Goal: Task Accomplishment & Management: Manage account settings

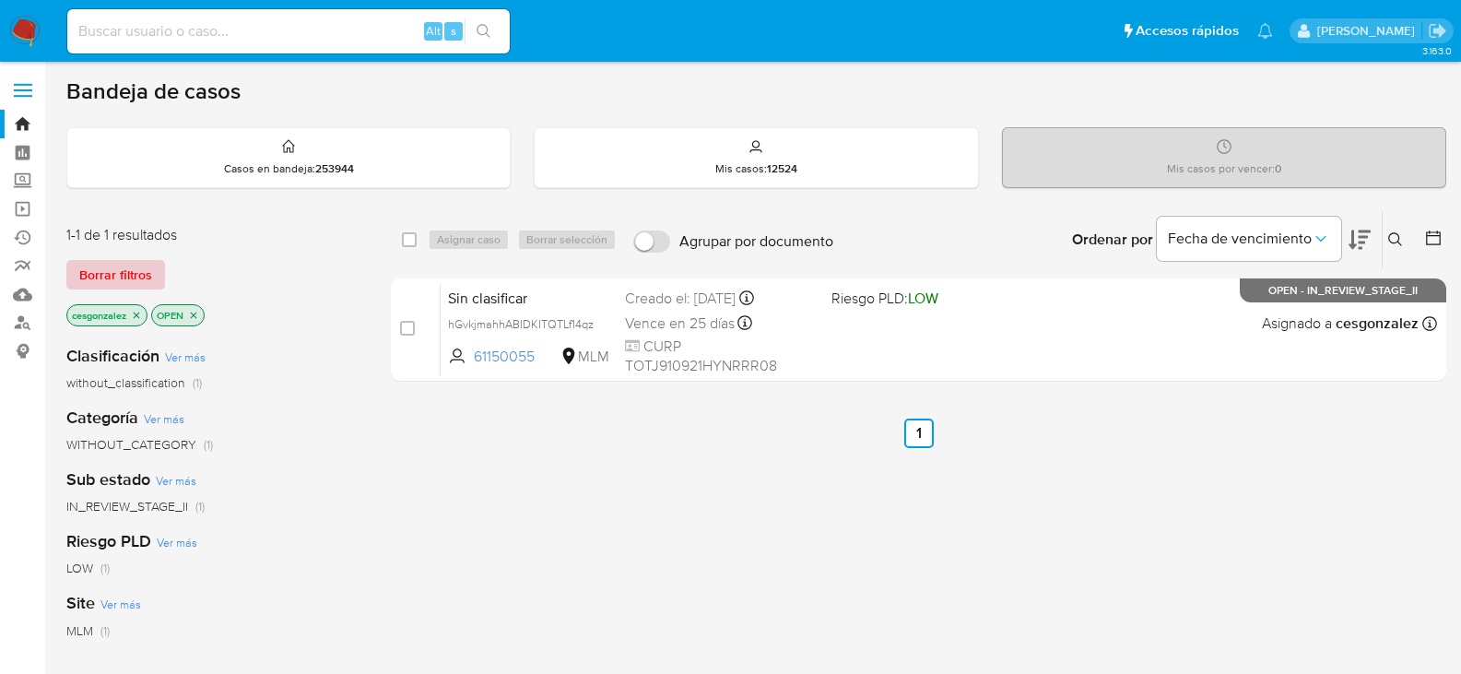
click at [132, 268] on span "Borrar filtros" at bounding box center [115, 275] width 73 height 26
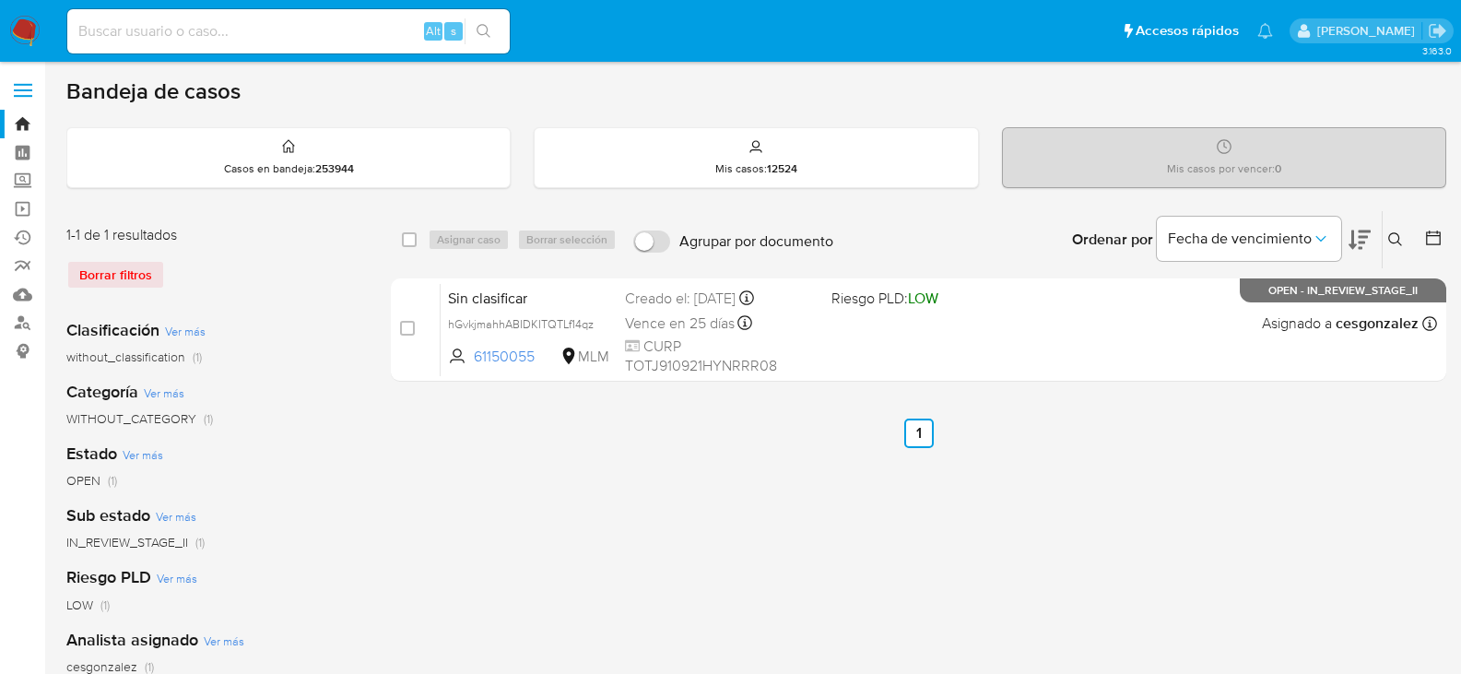
click at [39, 38] on img at bounding box center [24, 31] width 31 height 31
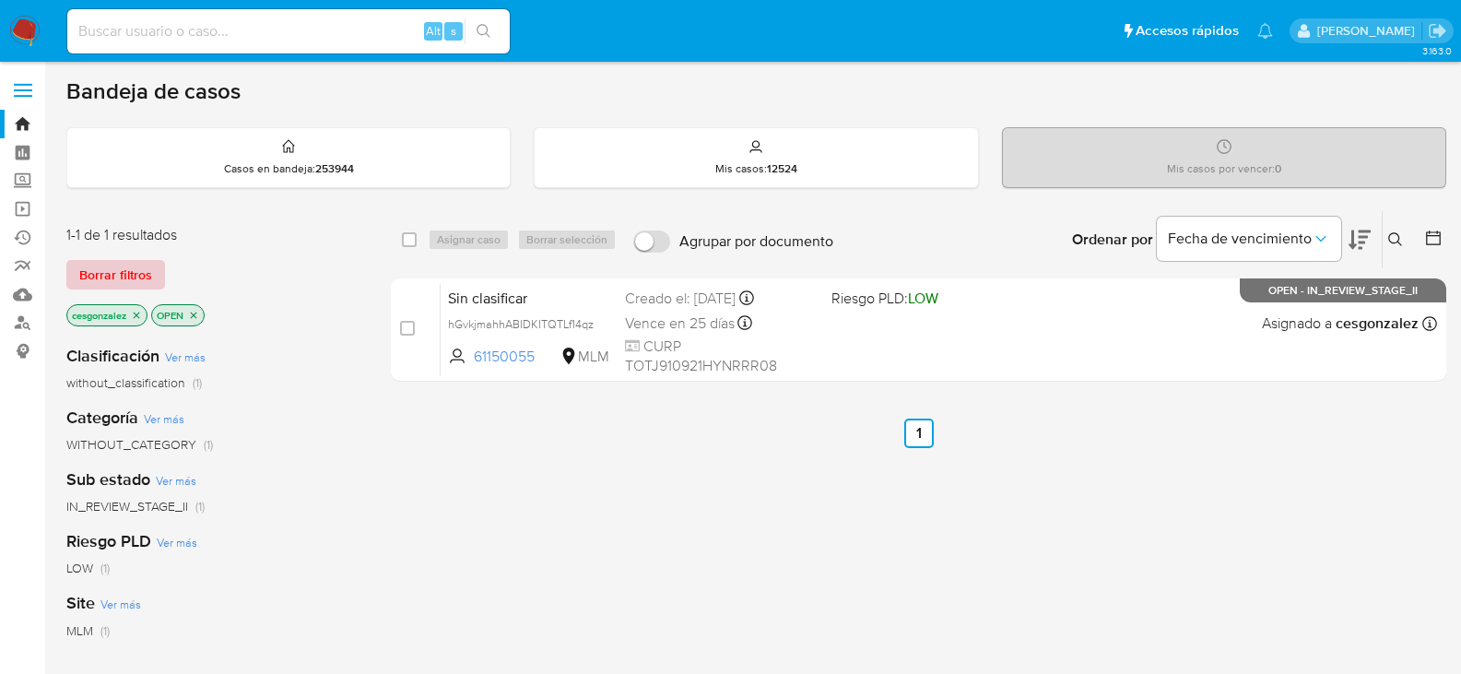
click at [136, 280] on span "Borrar filtros" at bounding box center [115, 275] width 73 height 26
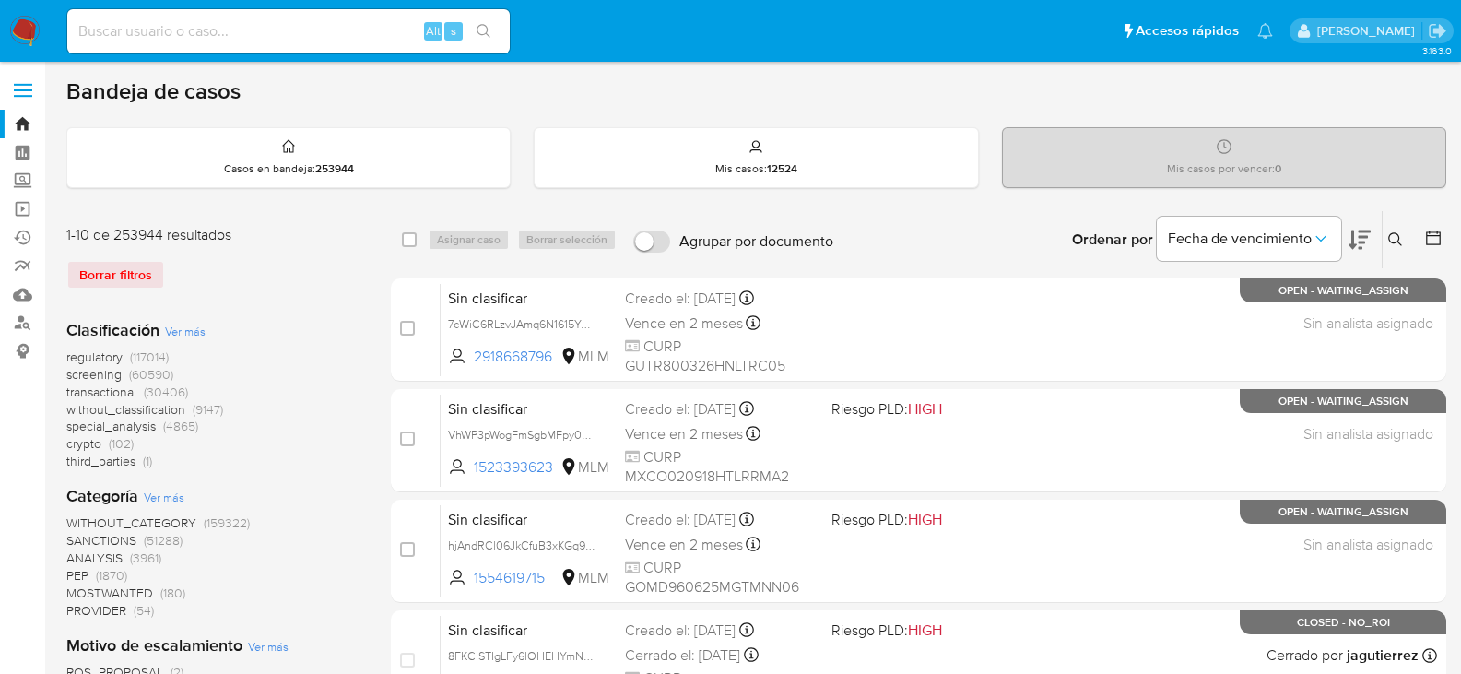
click at [89, 377] on span "screening" at bounding box center [93, 374] width 55 height 18
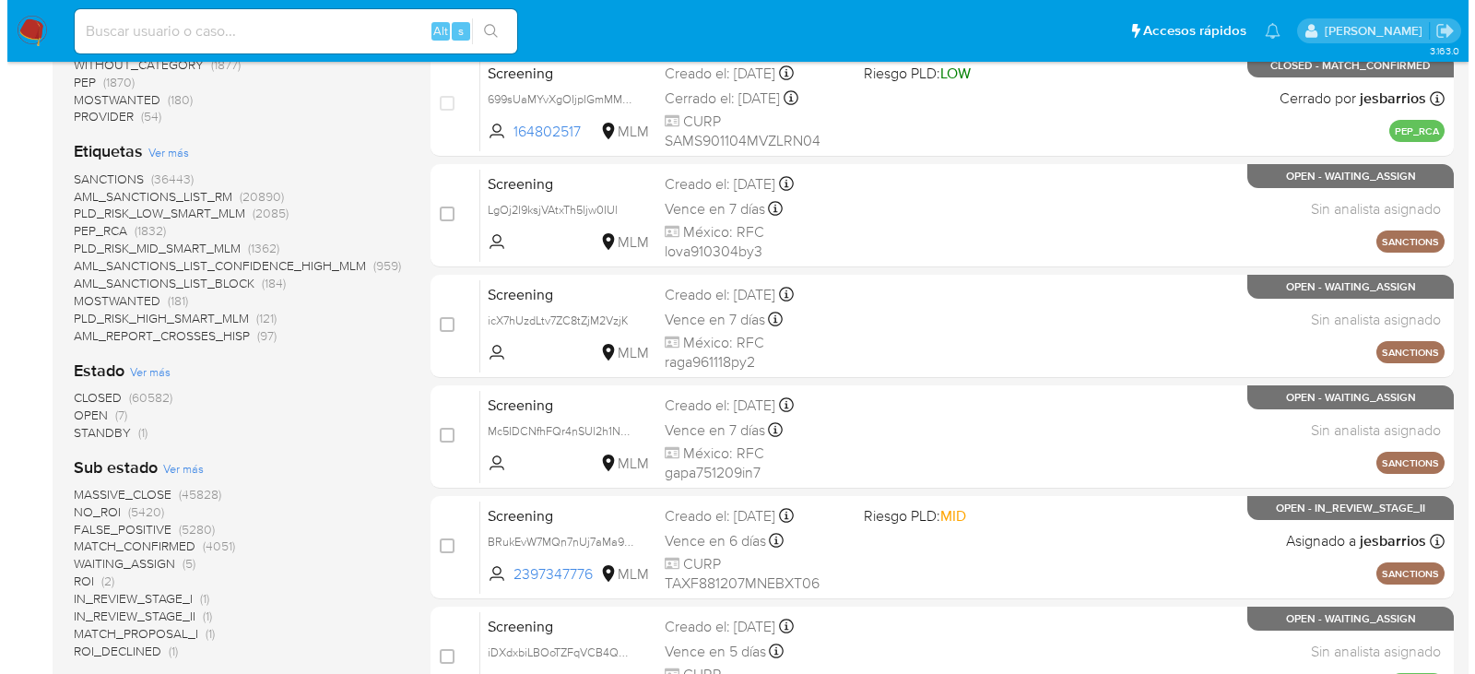
scroll to position [369, 0]
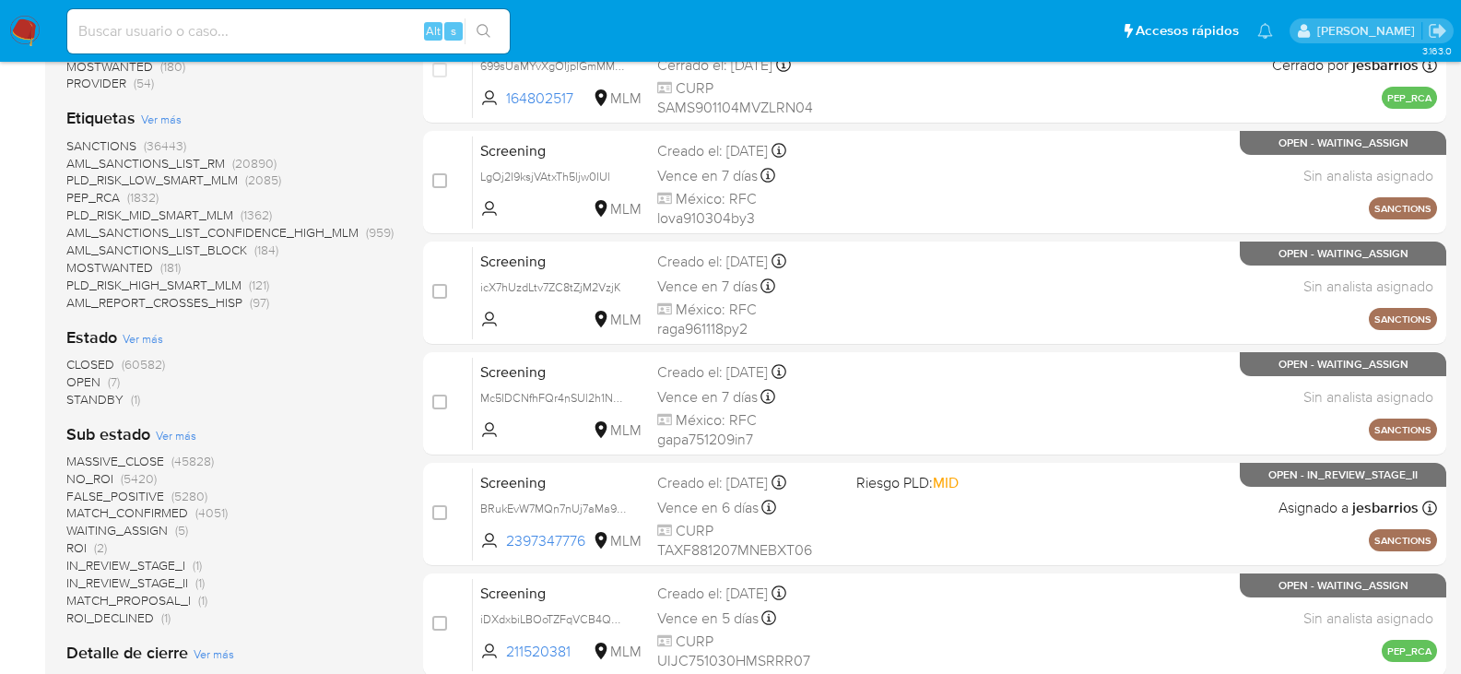
click at [133, 334] on span "Ver más" at bounding box center [143, 338] width 41 height 17
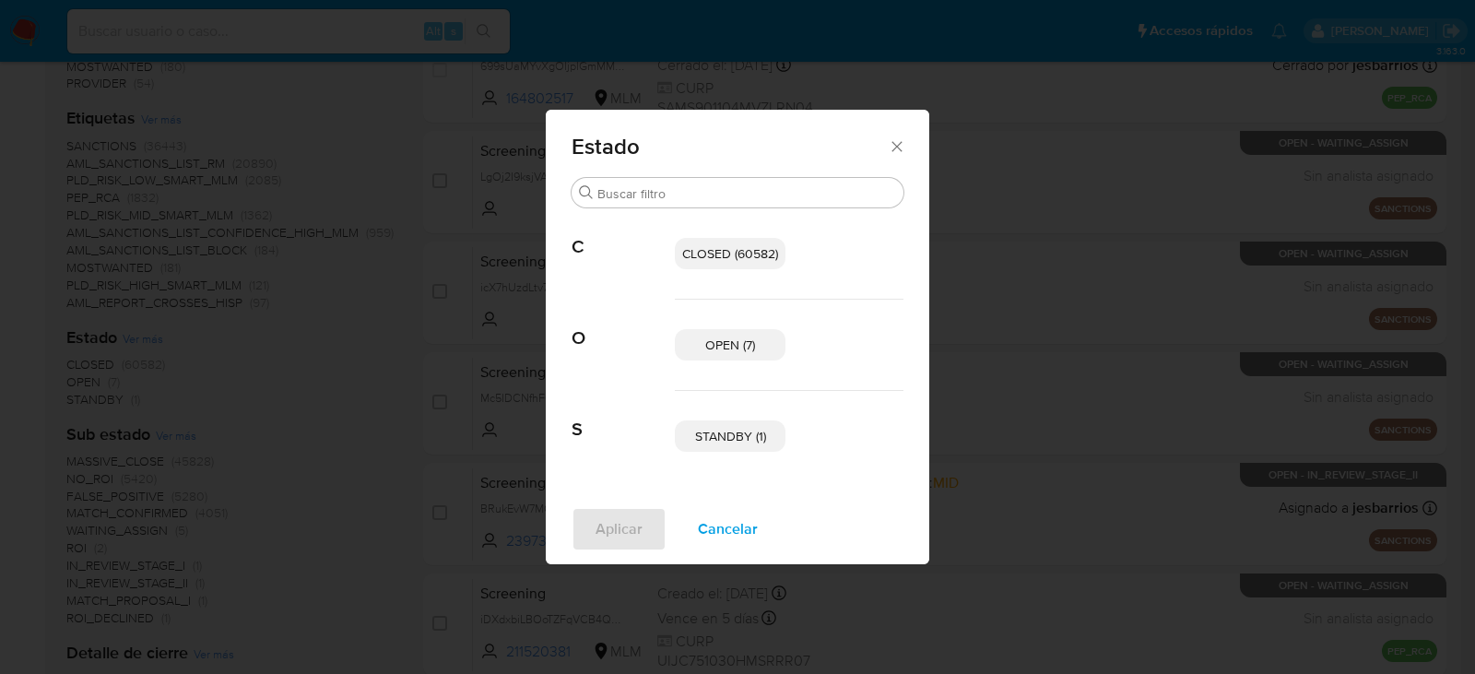
click at [765, 436] on span "STANDBY (1)" at bounding box center [730, 436] width 71 height 18
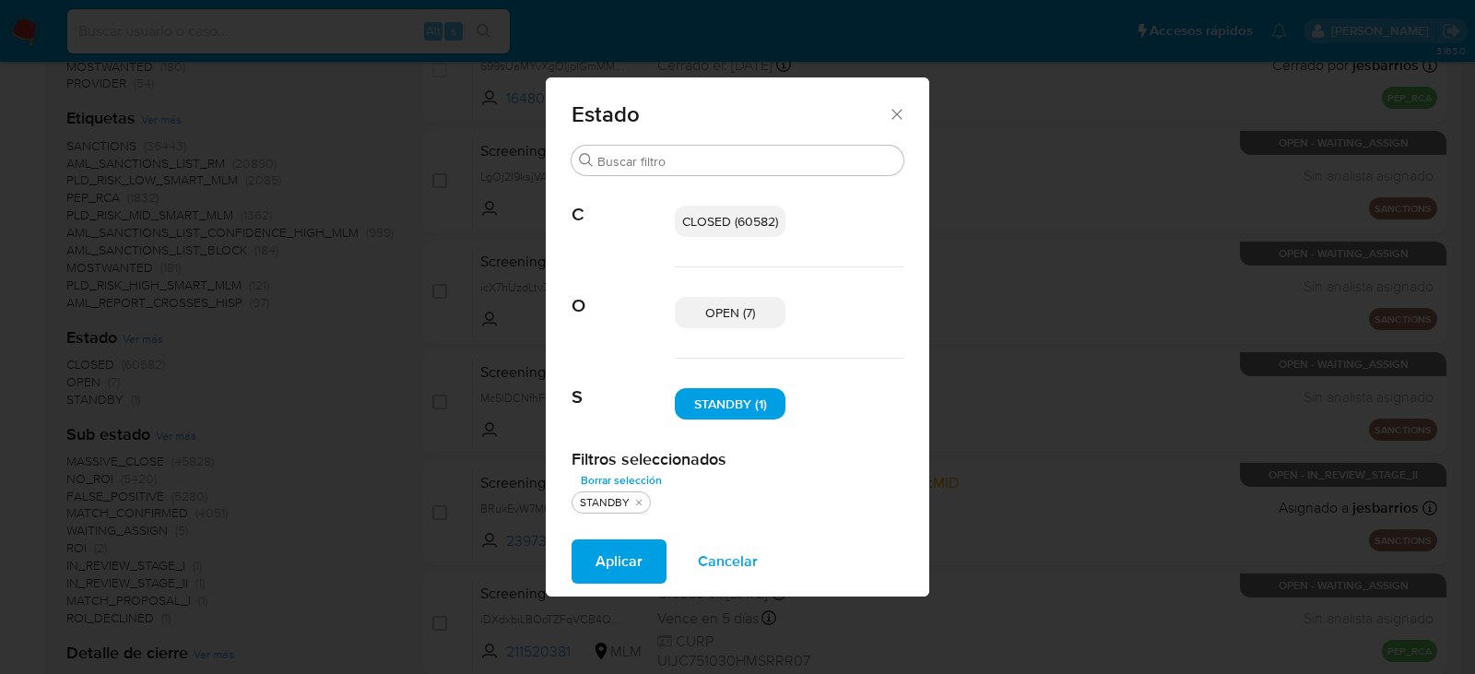
click at [702, 308] on p "OPEN (7)" at bounding box center [730, 312] width 111 height 31
click at [618, 561] on span "Aplicar" at bounding box center [619, 561] width 47 height 41
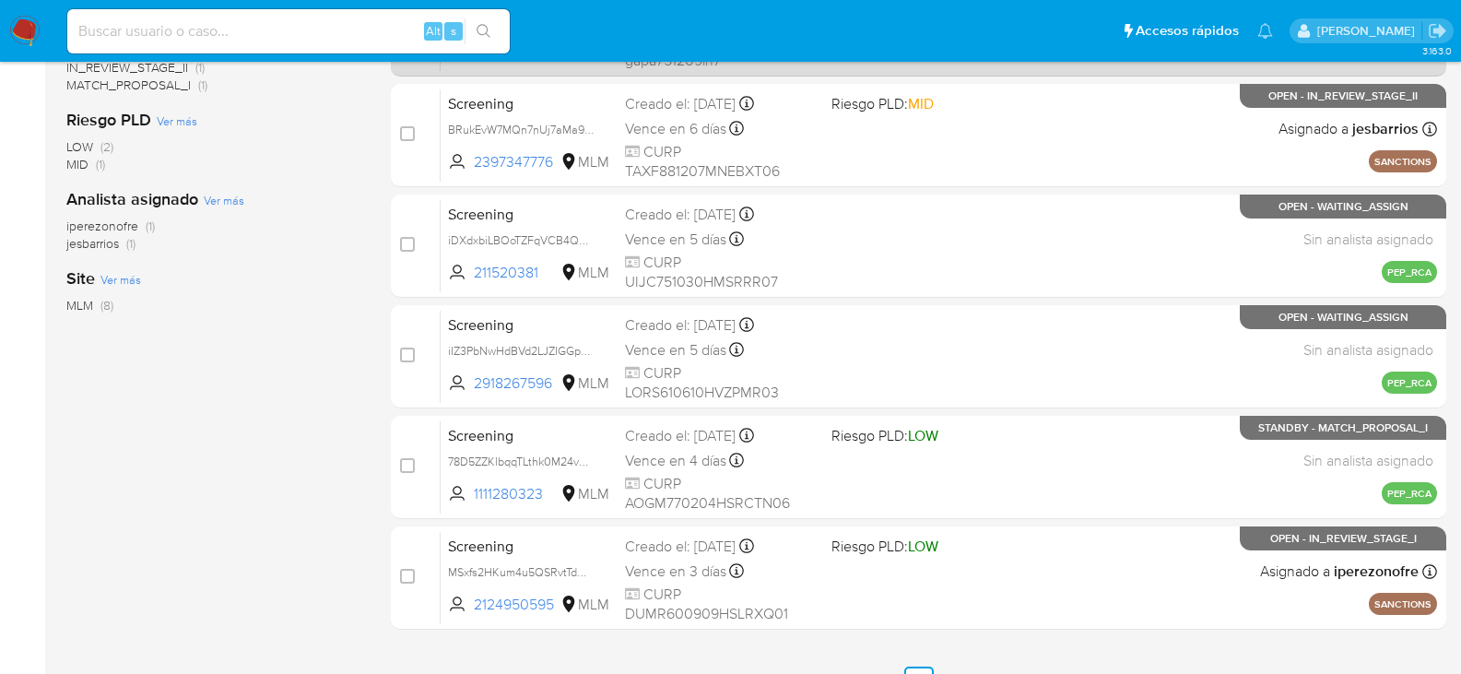
scroll to position [553, 0]
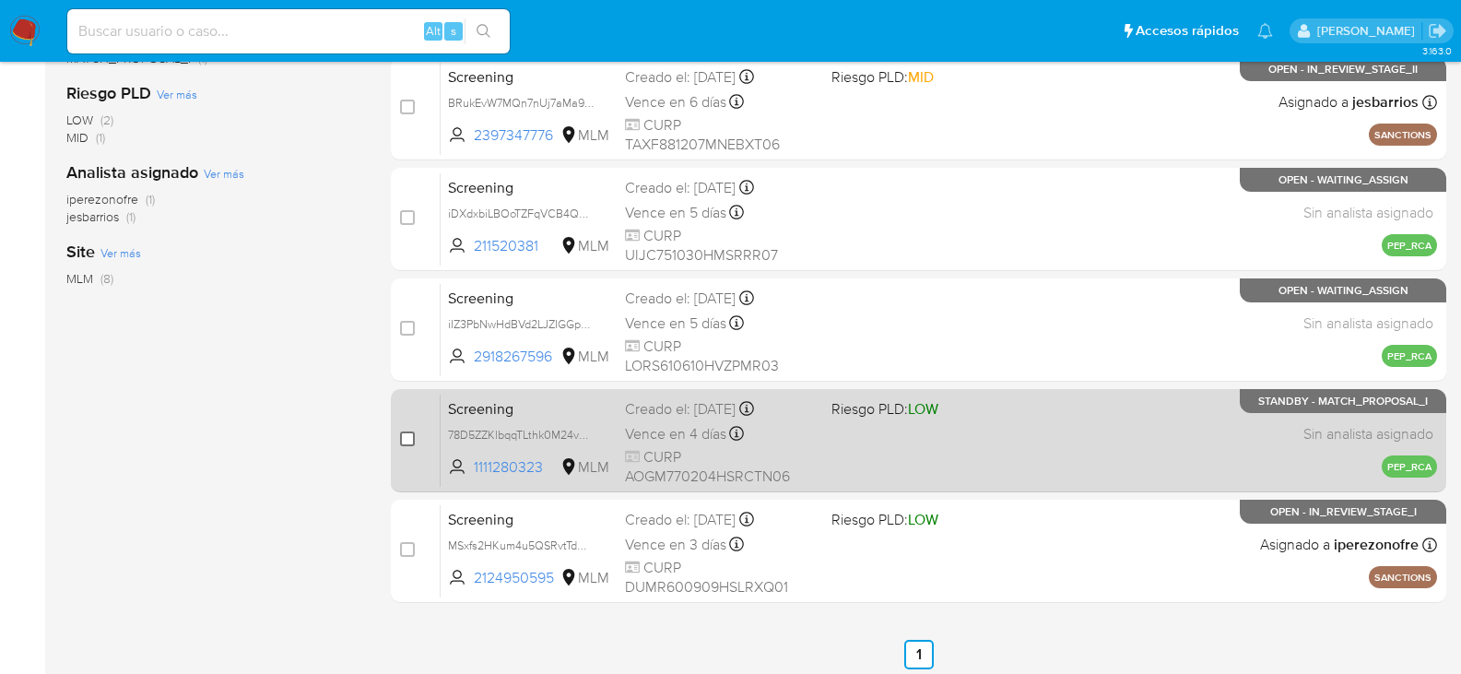
click at [411, 440] on input "checkbox" at bounding box center [407, 438] width 15 height 15
checkbox input "true"
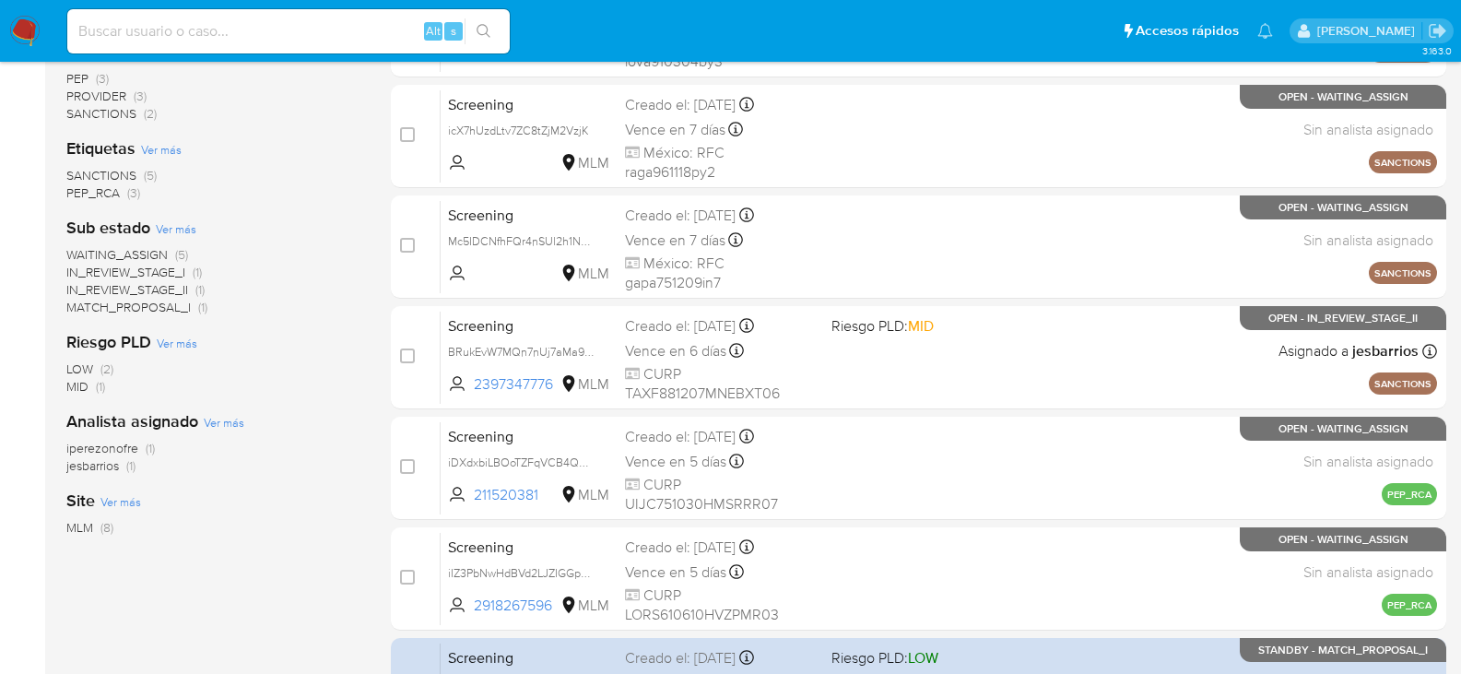
scroll to position [258, 0]
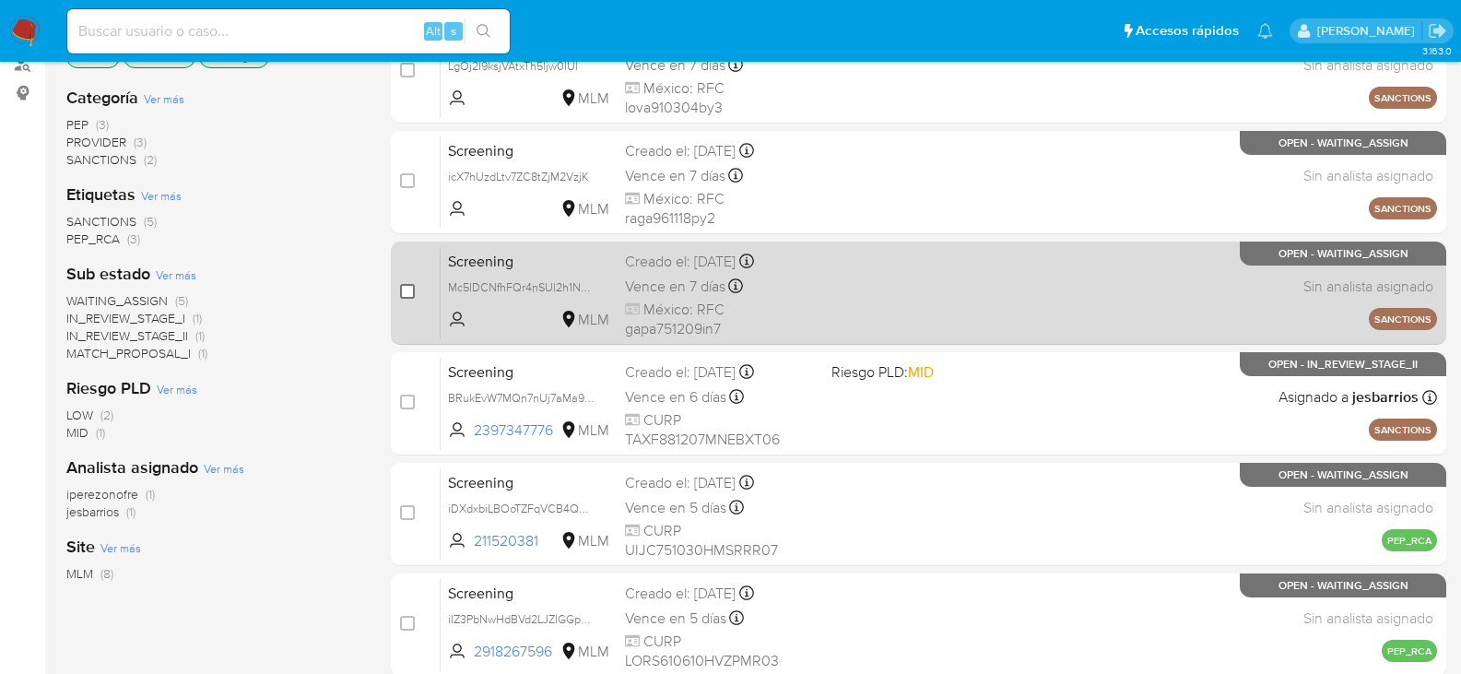
click at [410, 290] on input "checkbox" at bounding box center [407, 291] width 15 height 15
checkbox input "true"
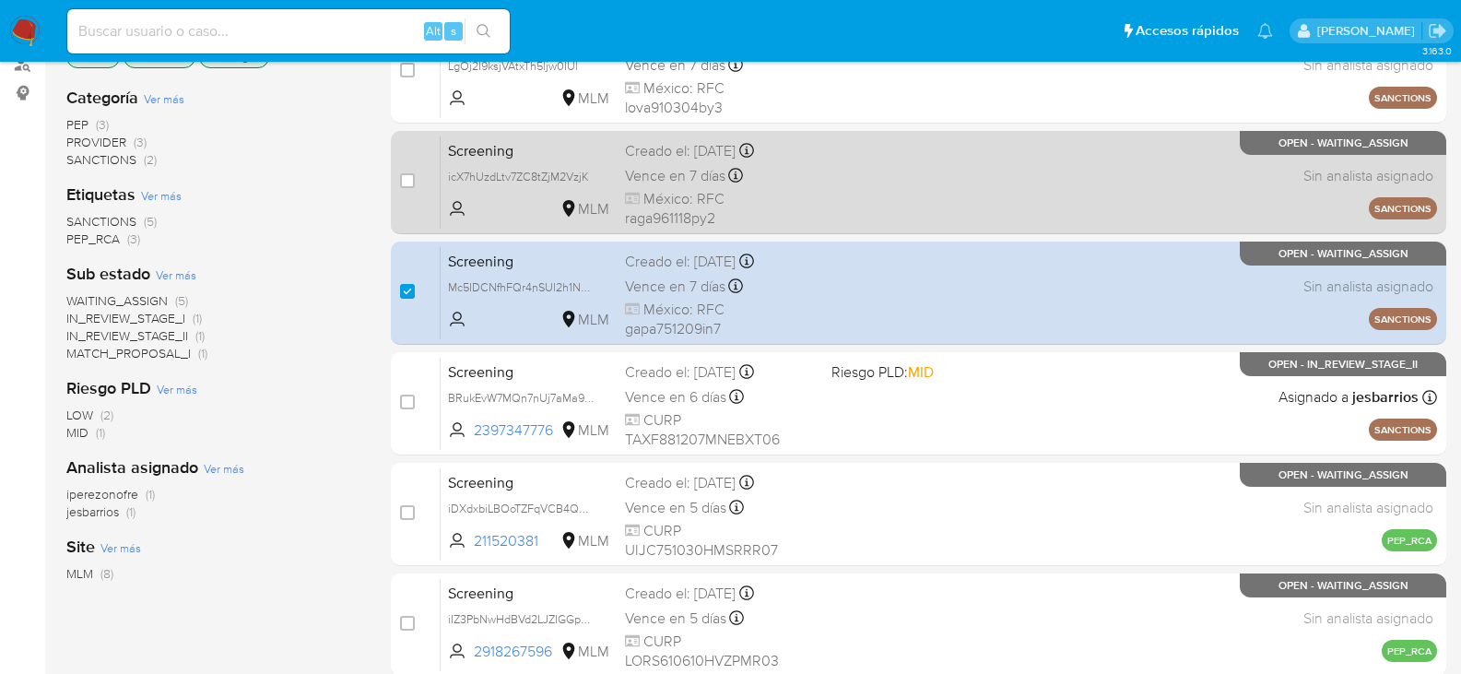
click at [412, 188] on div "case-item-checkbox" at bounding box center [407, 180] width 15 height 18
click at [412, 187] on input "checkbox" at bounding box center [407, 180] width 15 height 15
checkbox input "true"
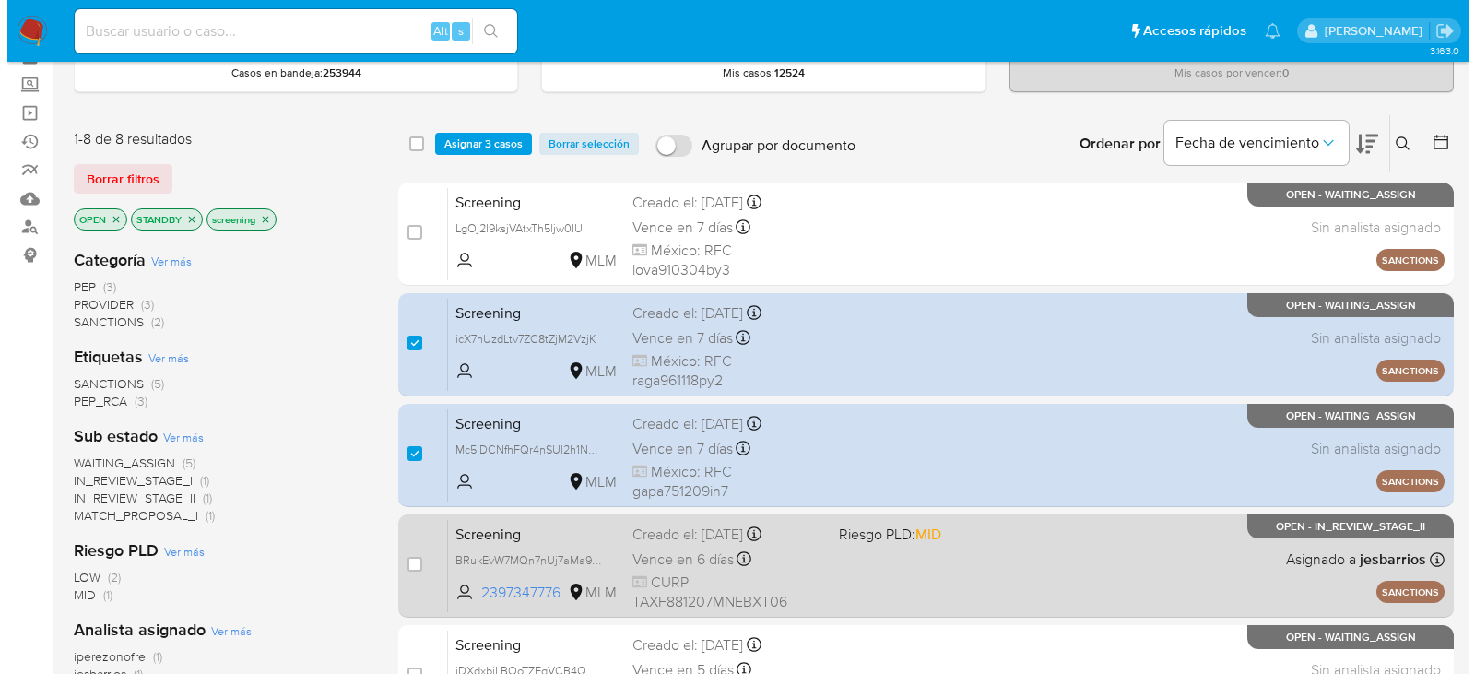
scroll to position [74, 0]
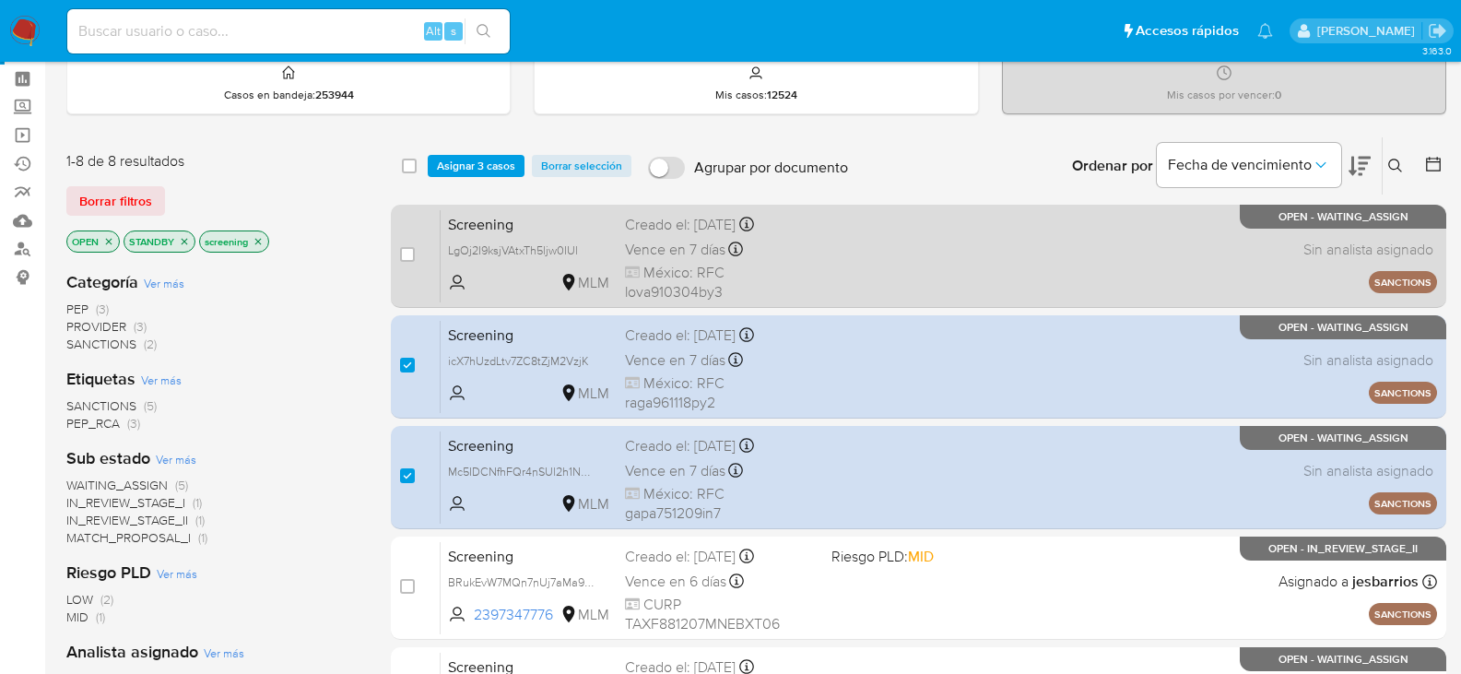
click at [644, 252] on span "Vence en 7 días" at bounding box center [675, 250] width 100 height 20
click at [405, 250] on input "checkbox" at bounding box center [407, 254] width 15 height 15
checkbox input "true"
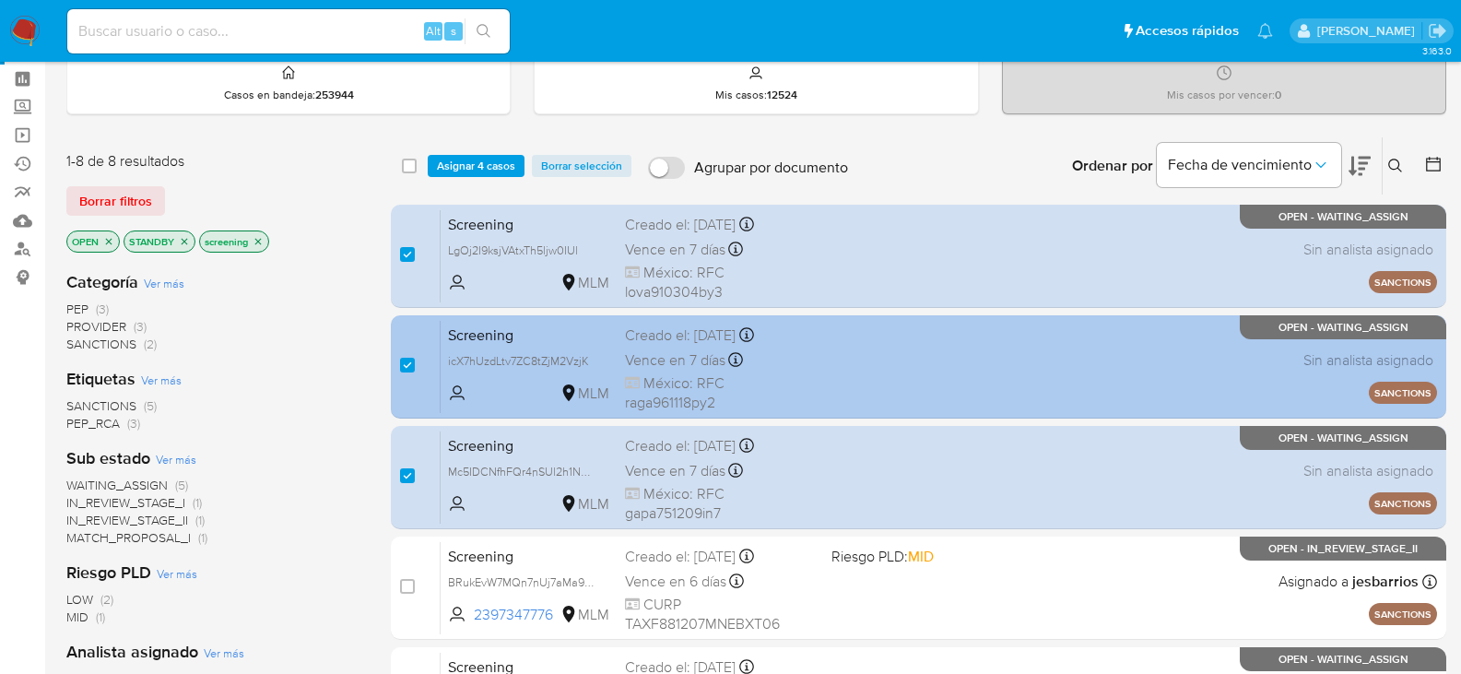
click at [621, 366] on div "Screening icX7hUzdLtv7ZC8tZjM2VzjK MLM Creado el: 10/10/2025 Creado el: 10/10/2…" at bounding box center [939, 366] width 997 height 93
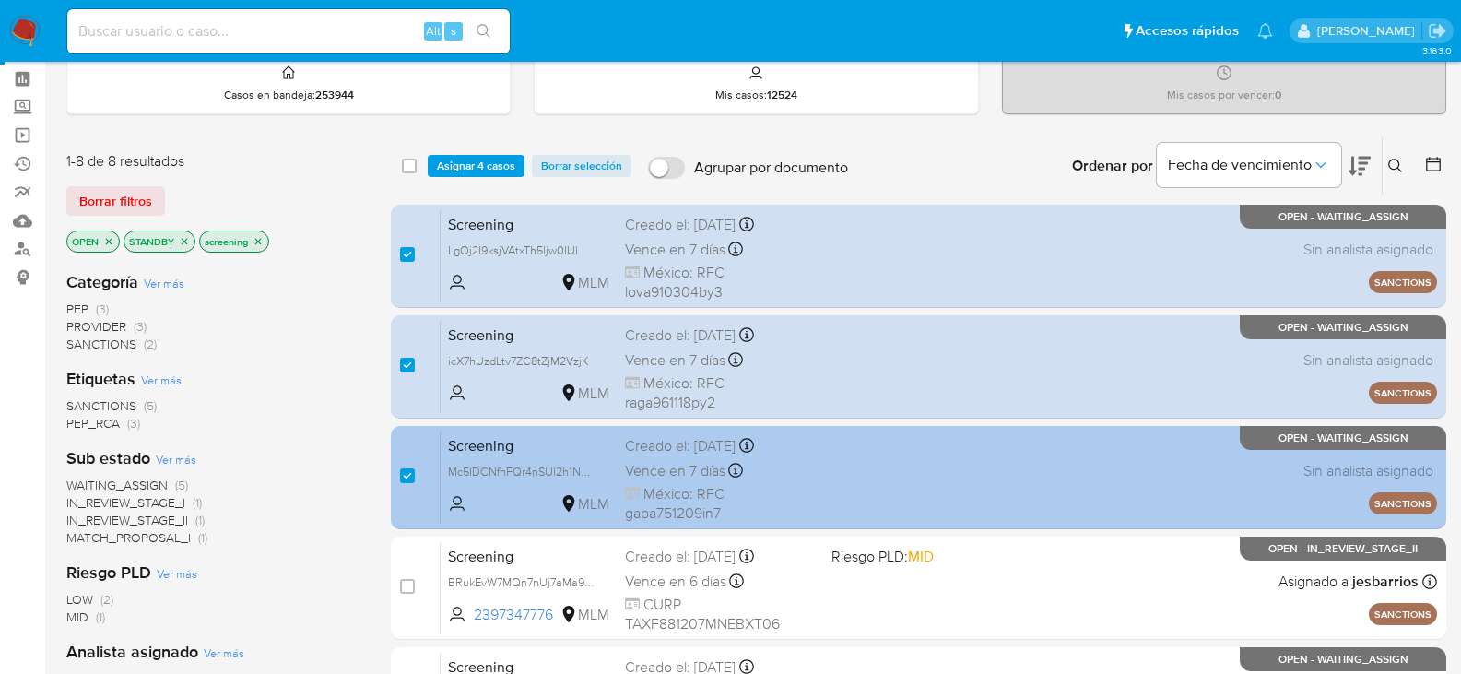
click at [814, 495] on span "México: RFC gapa751209in7" at bounding box center [721, 504] width 192 height 40
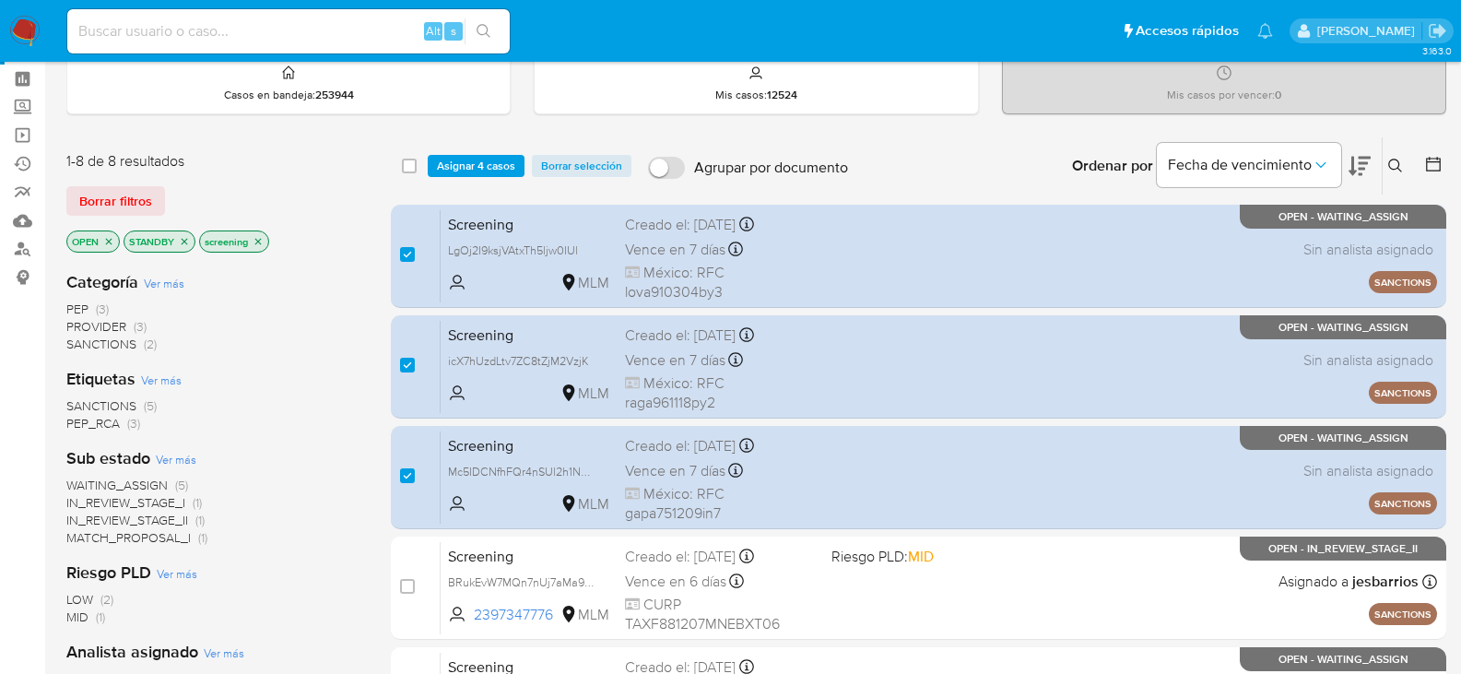
click at [457, 158] on span "Asignar 4 casos" at bounding box center [476, 166] width 78 height 18
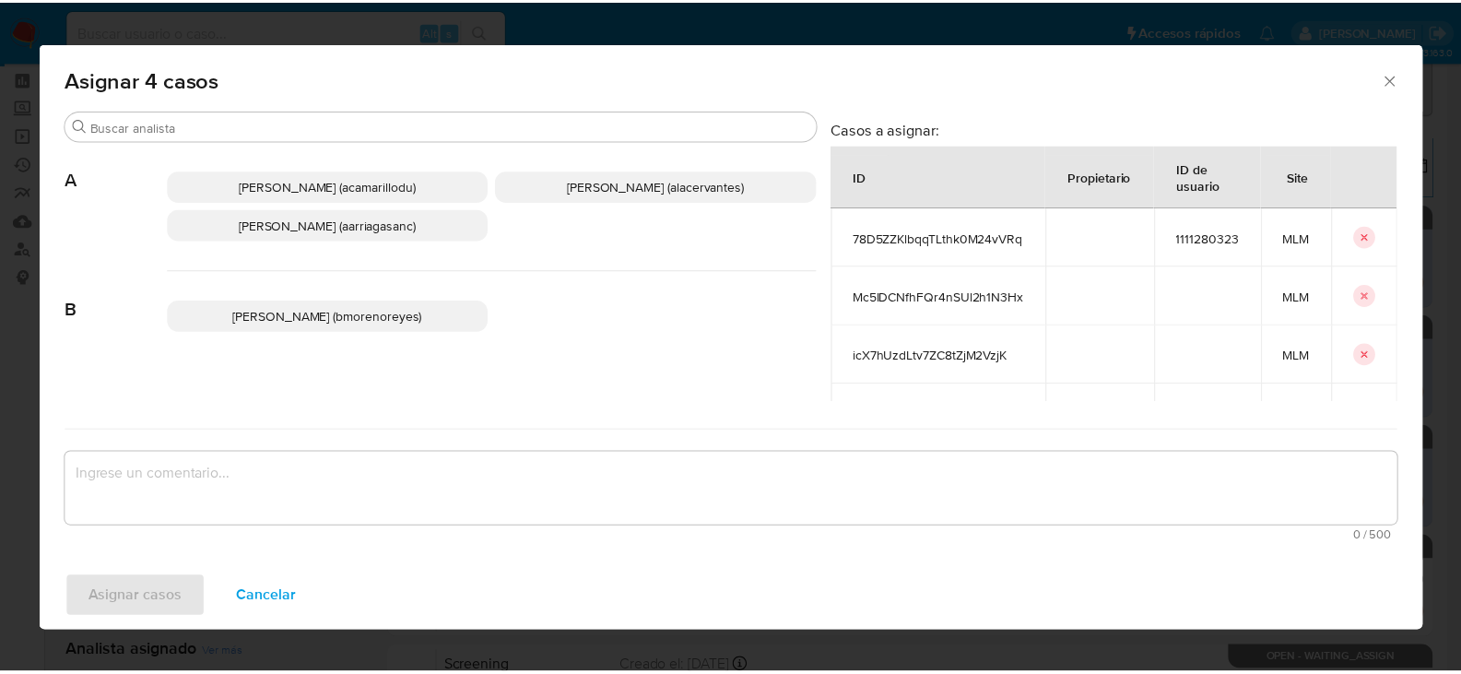
scroll to position [92, 0]
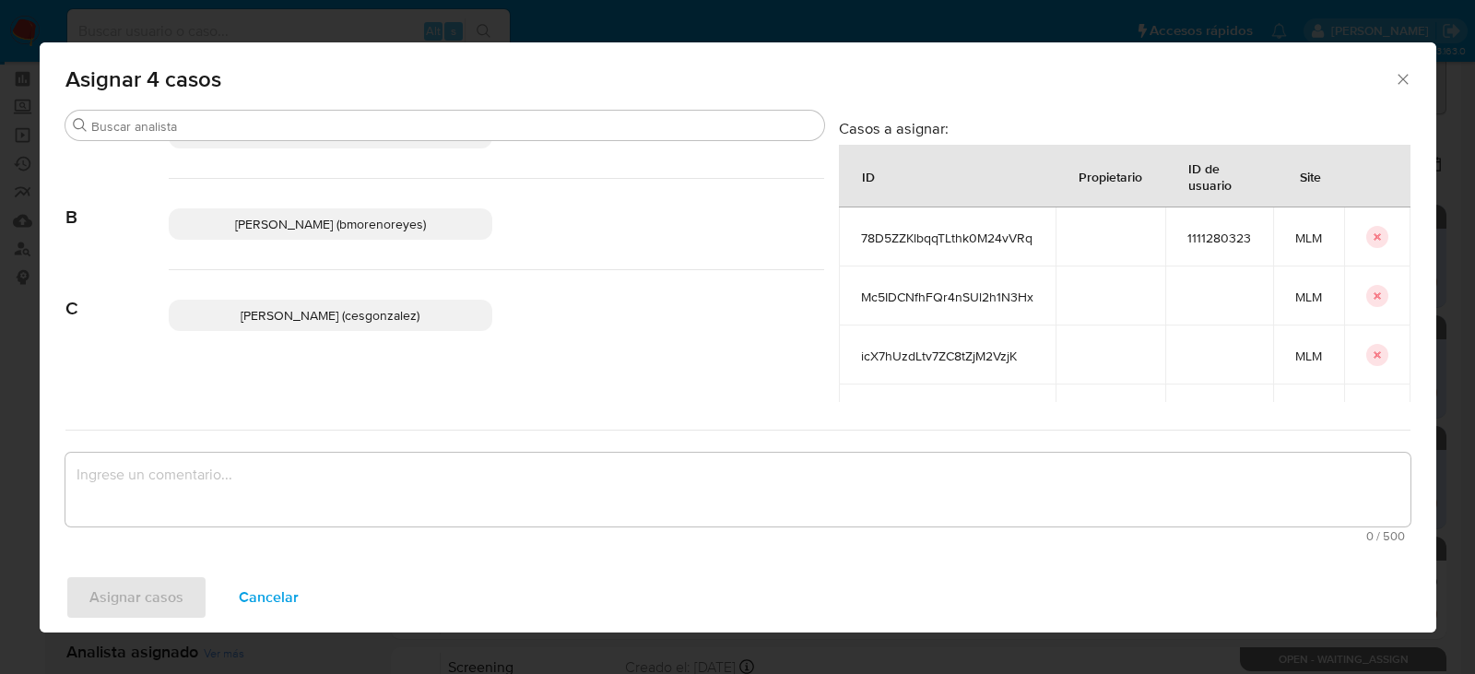
click at [338, 327] on p "Cesar Gonzalez (cesgonzalez)" at bounding box center [331, 315] width 325 height 31
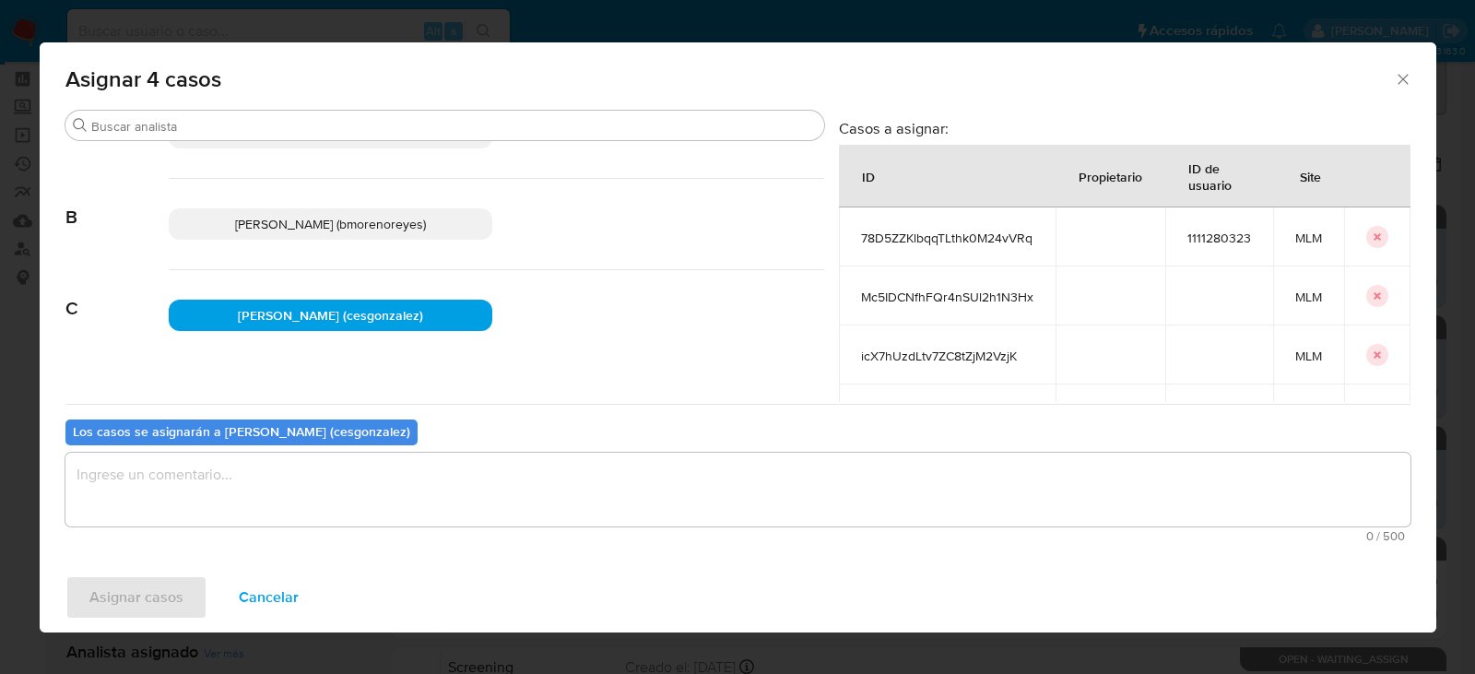
click at [277, 488] on textarea "assign-modal" at bounding box center [737, 490] width 1345 height 74
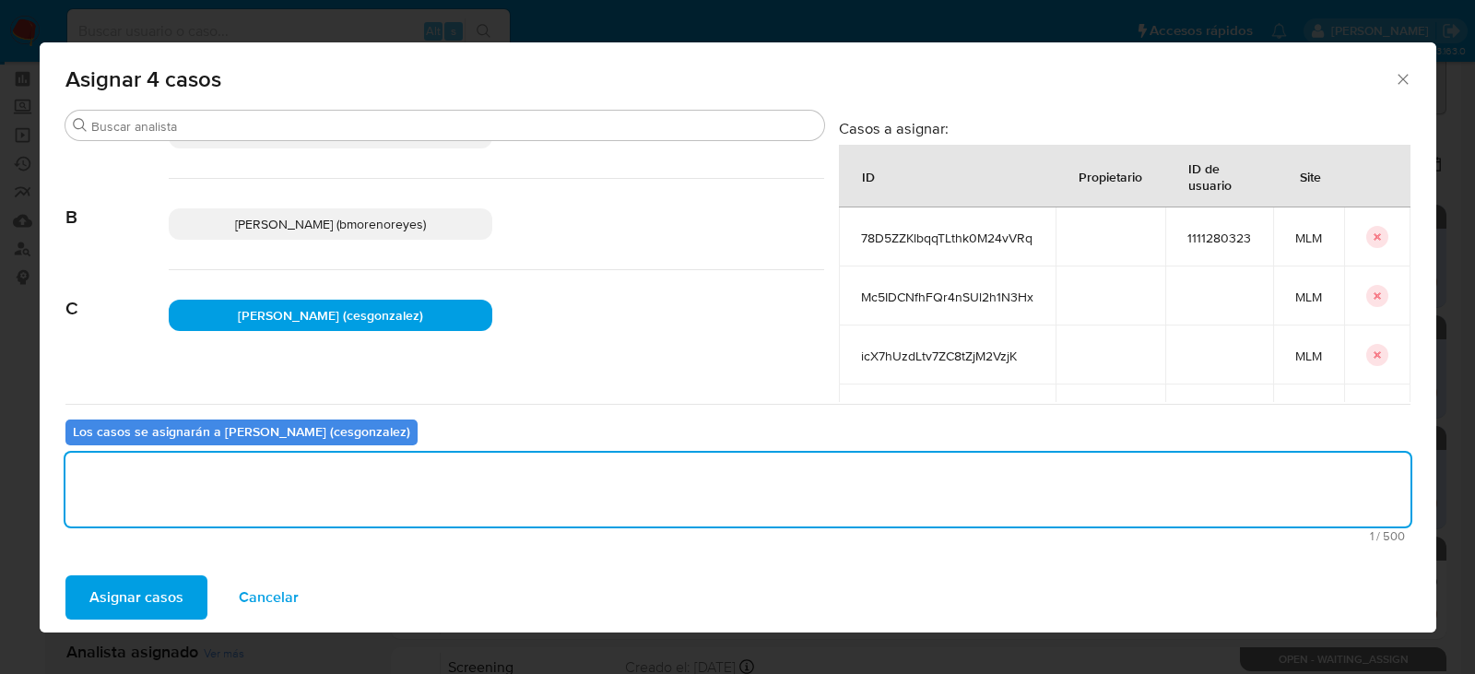
click at [159, 587] on span "Asignar casos" at bounding box center [136, 597] width 94 height 41
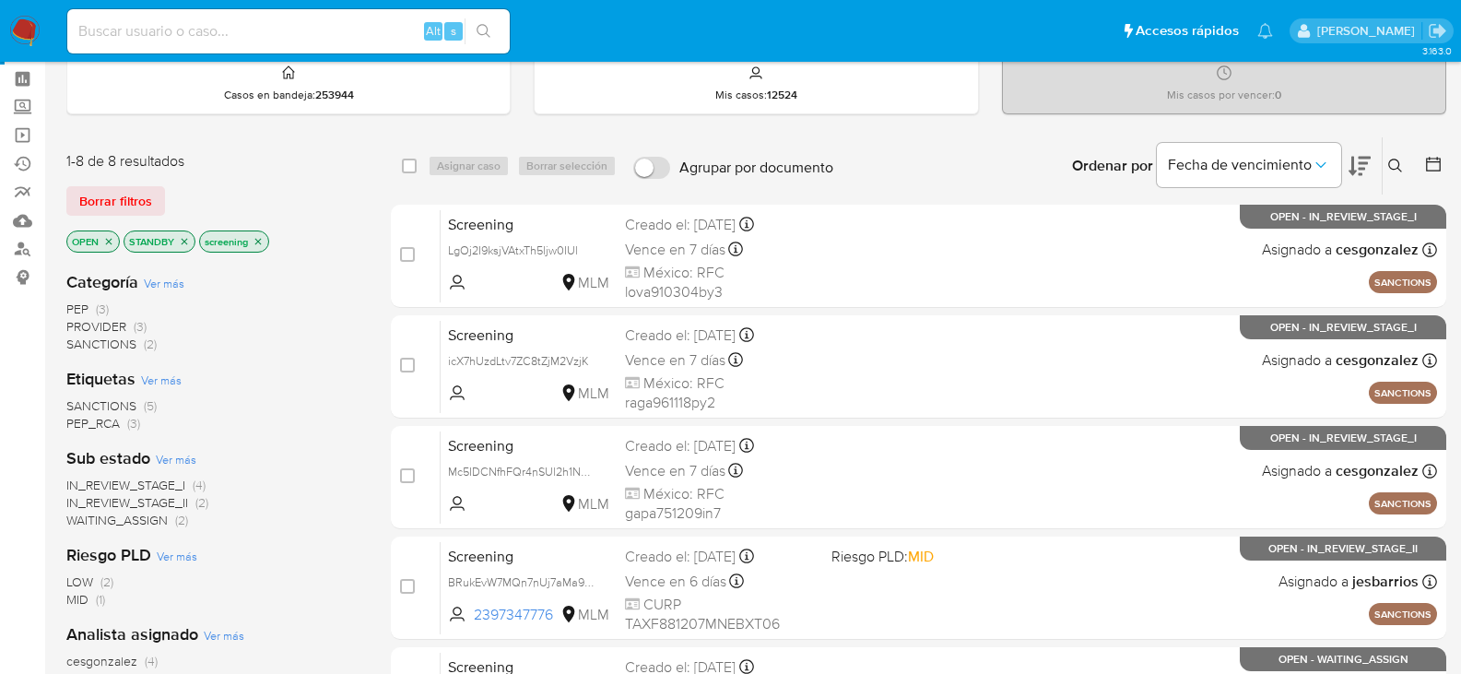
click at [13, 24] on img at bounding box center [24, 31] width 31 height 31
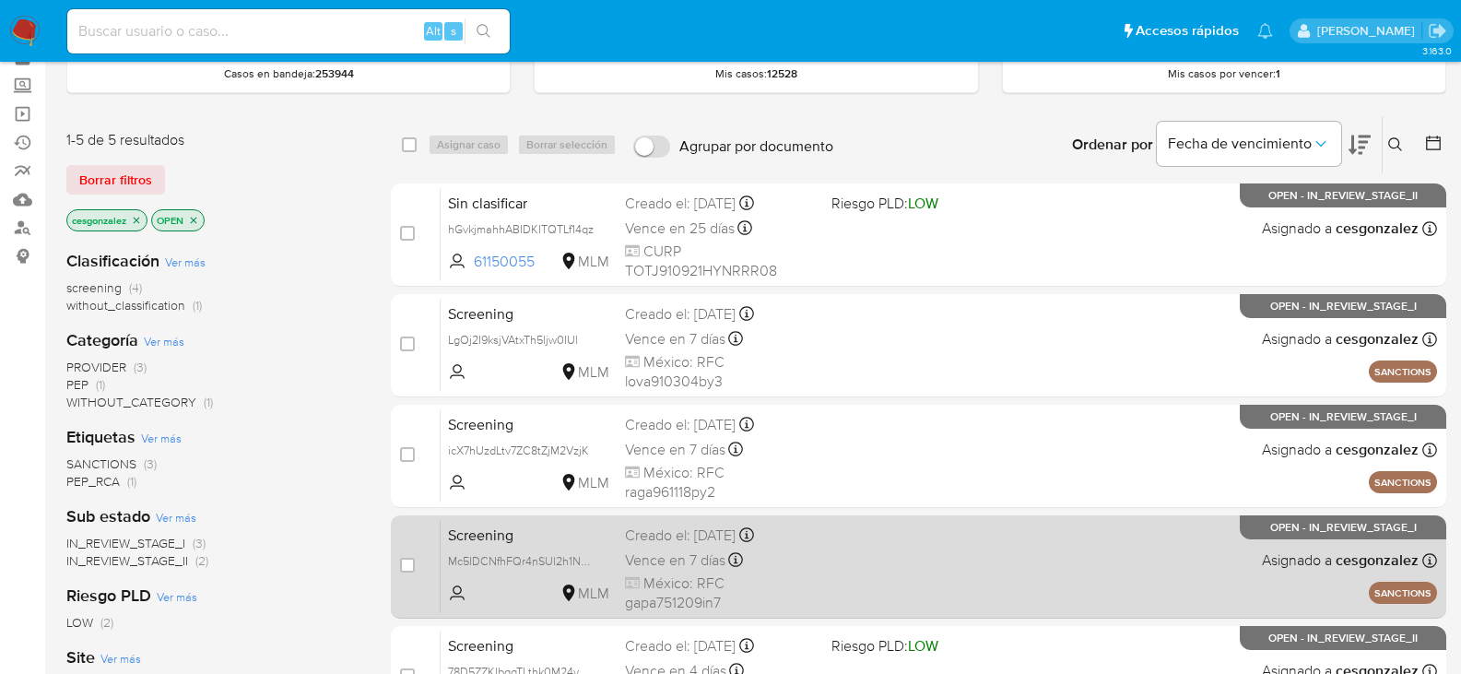
scroll to position [184, 0]
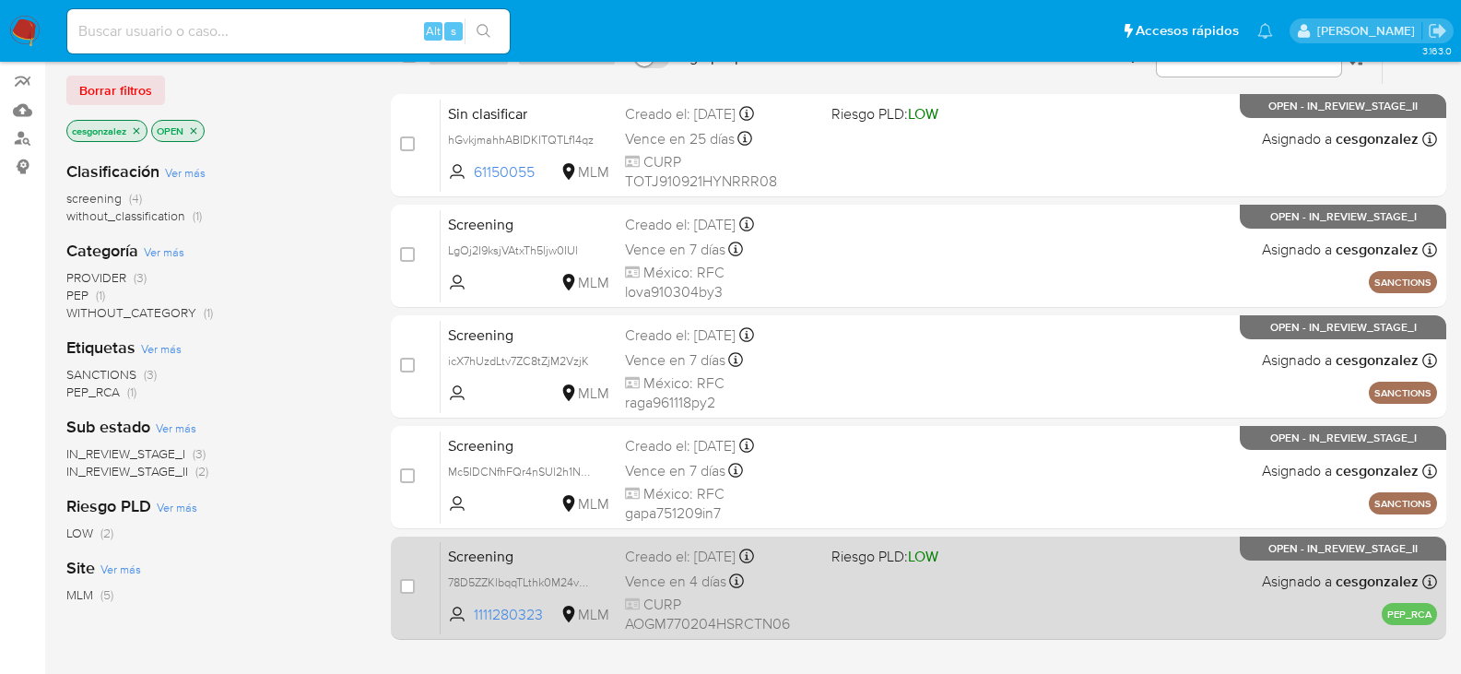
click at [657, 596] on div "Screening 78D5ZZKlbqqTLthk0M24vVRq 1111280323 MLM Riesgo PLD: LOW Creado el: 09…" at bounding box center [939, 587] width 997 height 93
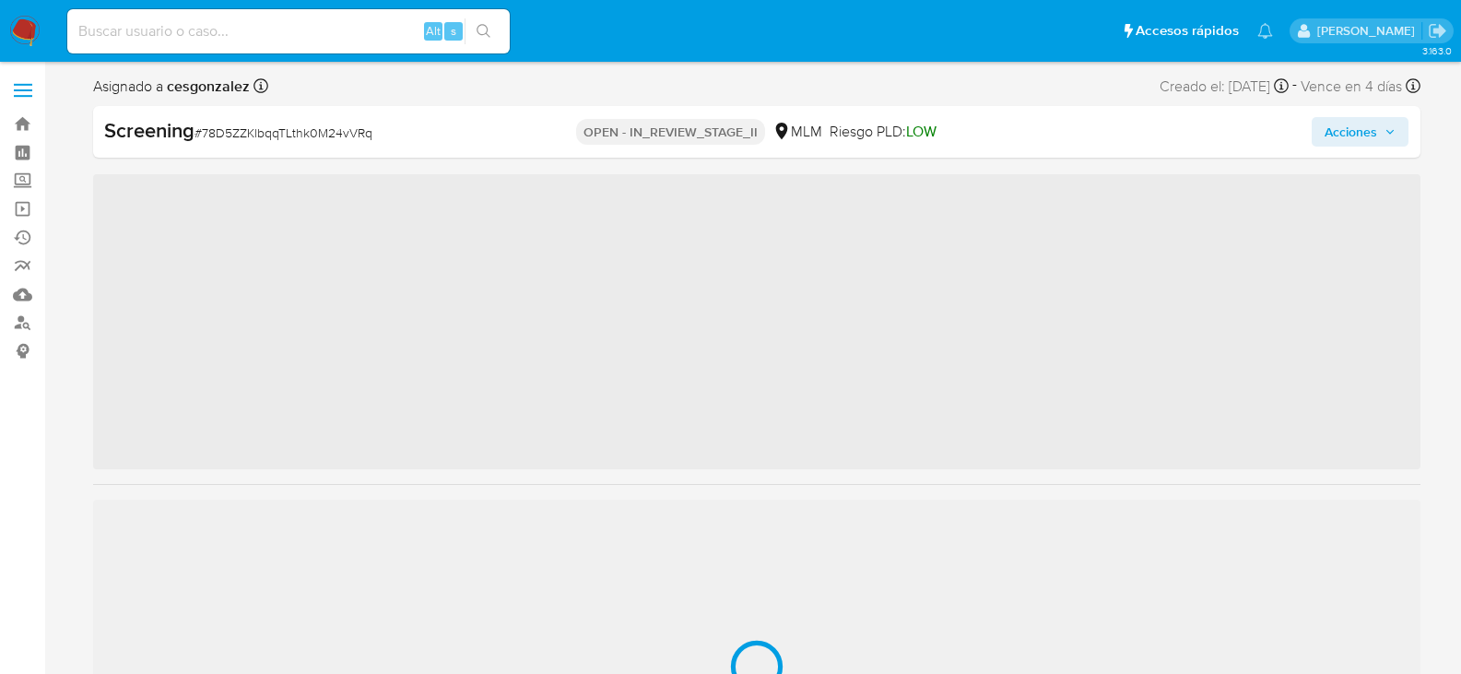
scroll to position [912, 0]
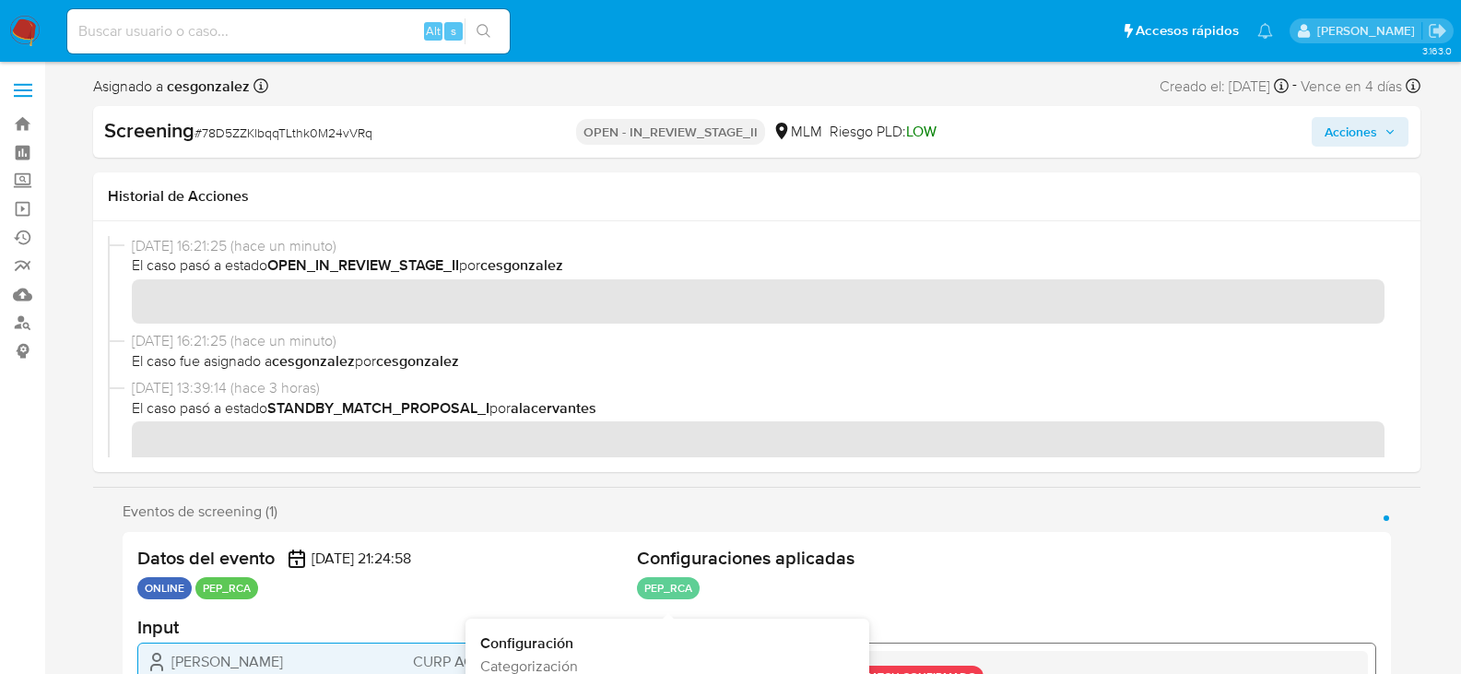
select select "10"
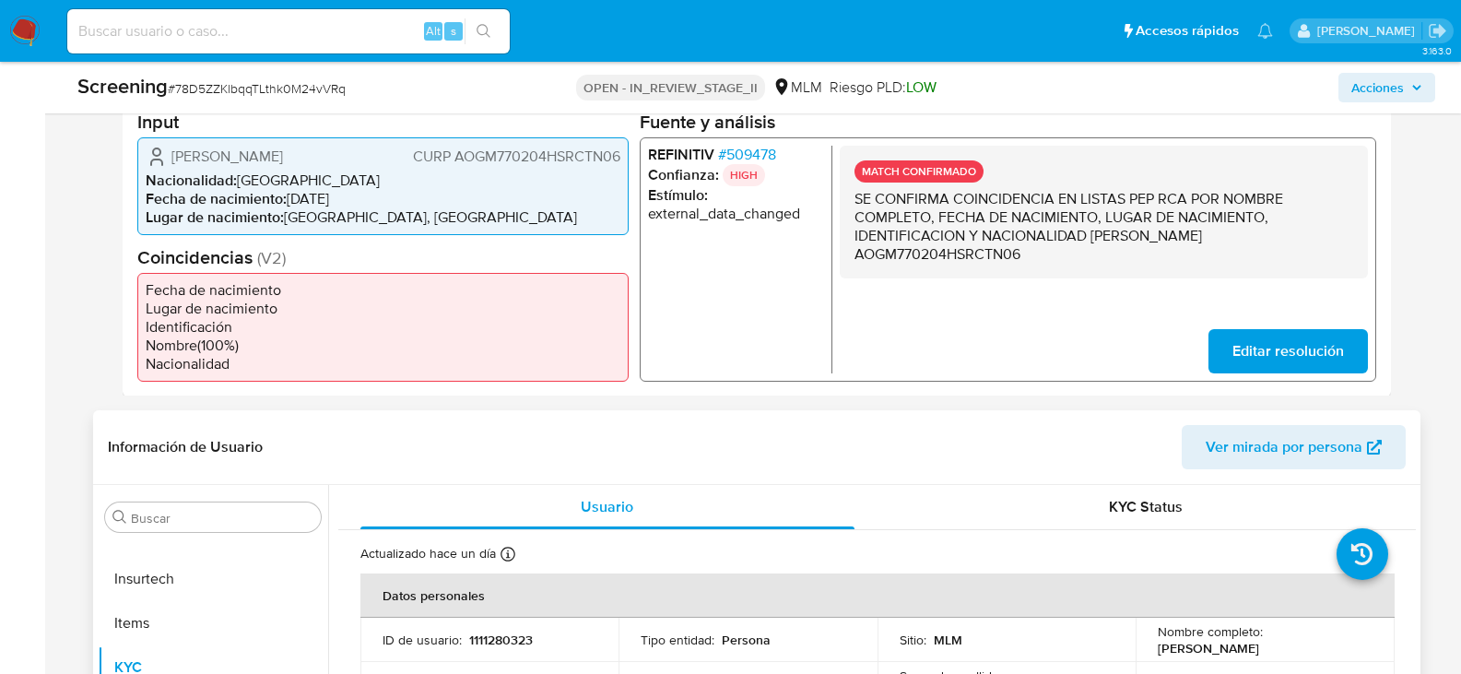
scroll to position [553, 0]
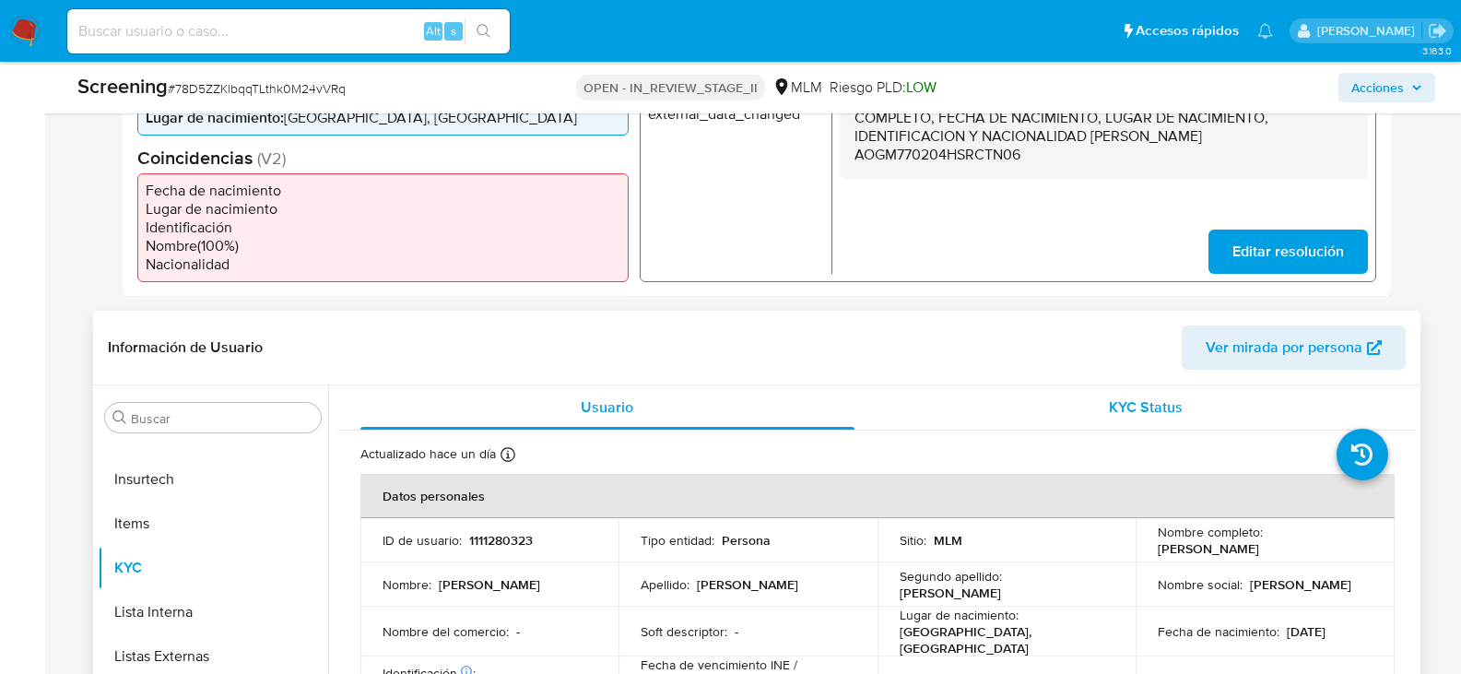
click at [1124, 408] on span "KYC Status" at bounding box center [1146, 406] width 74 height 21
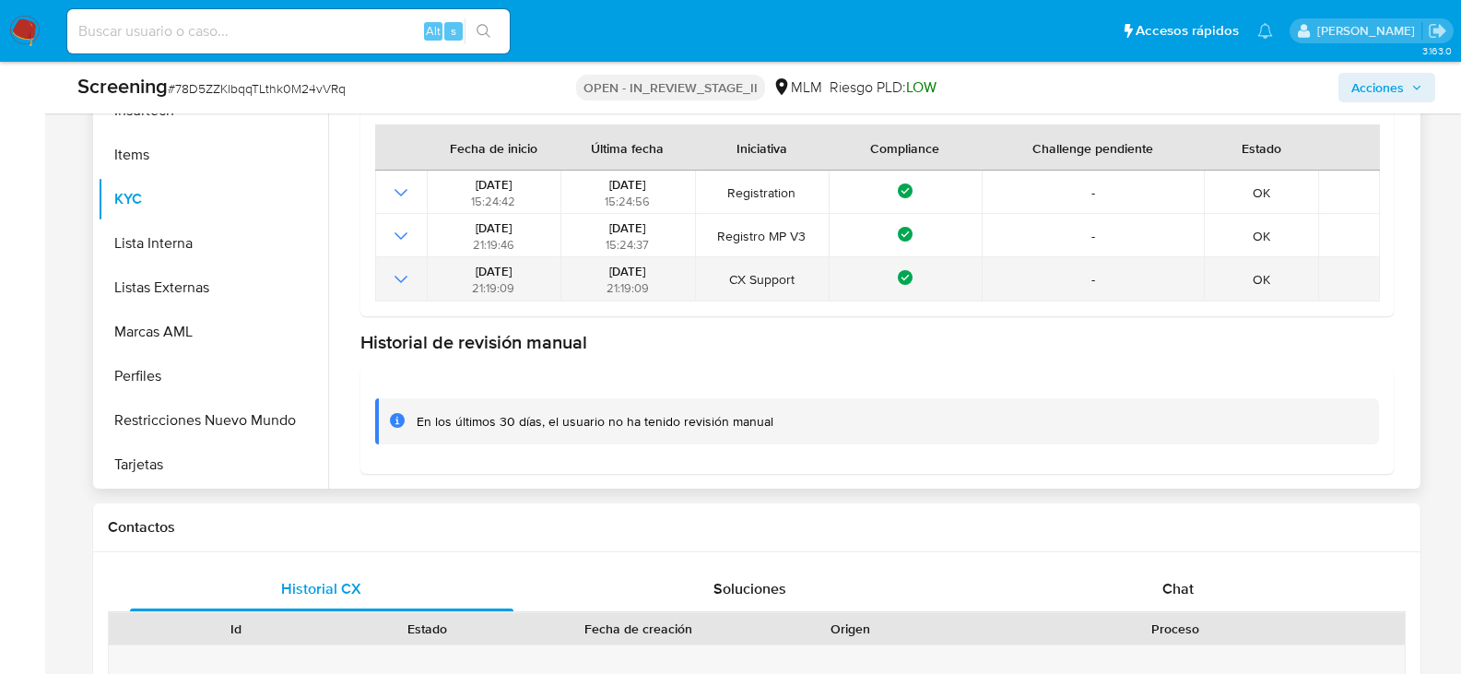
scroll to position [201, 0]
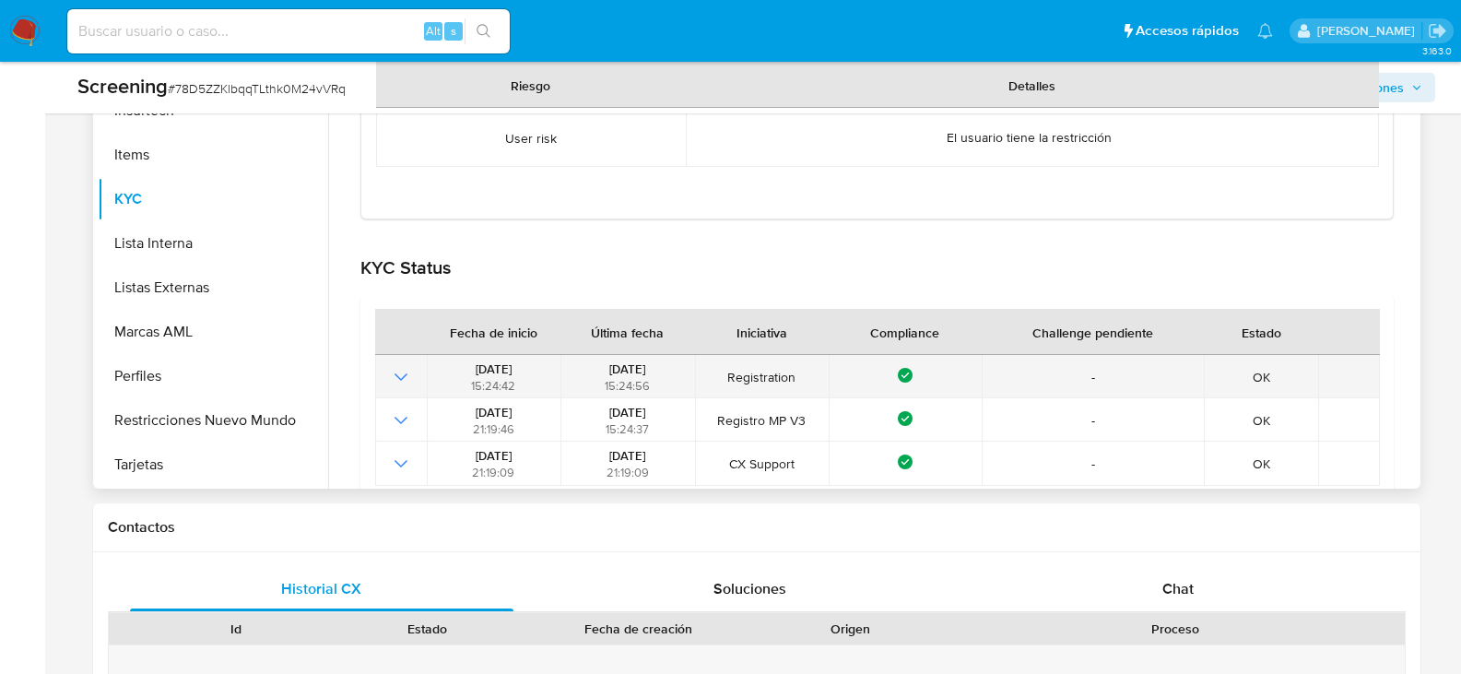
click at [399, 378] on icon "Mostrar operación" at bounding box center [400, 375] width 13 height 7
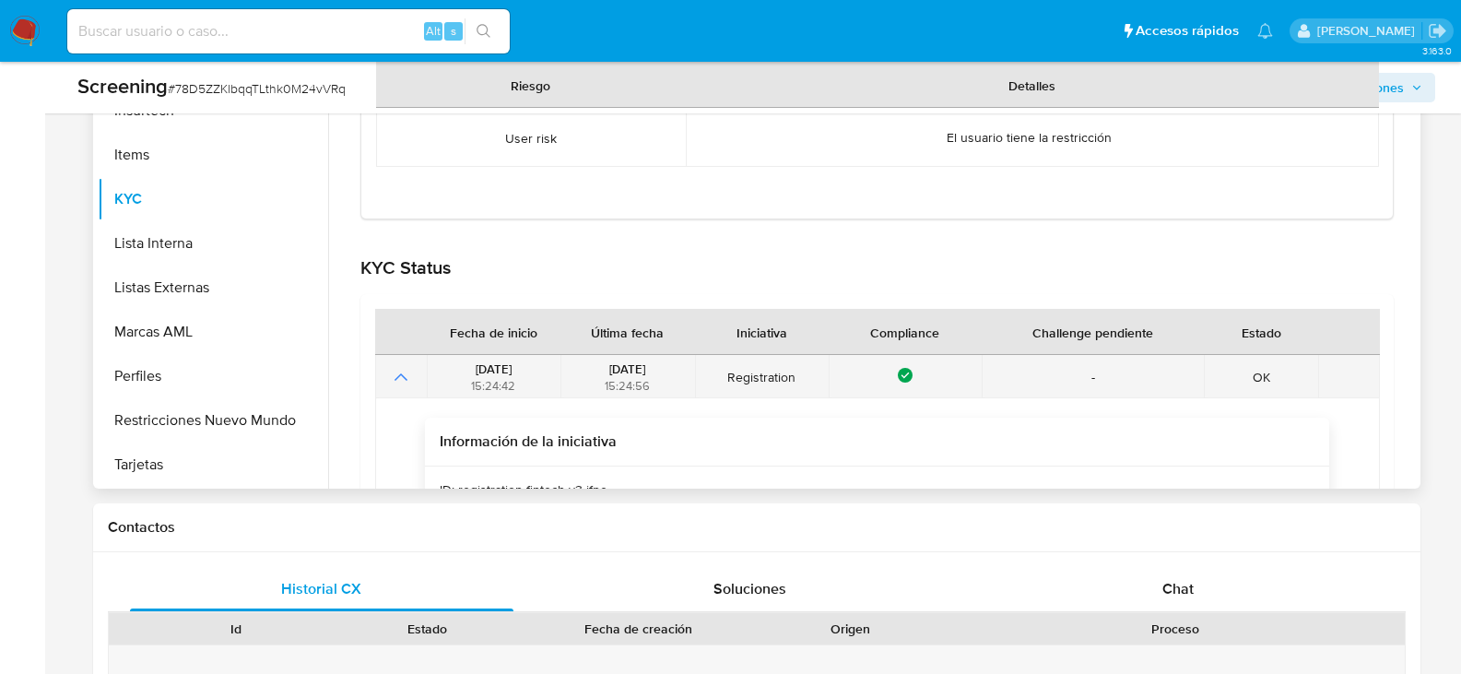
scroll to position [385, 0]
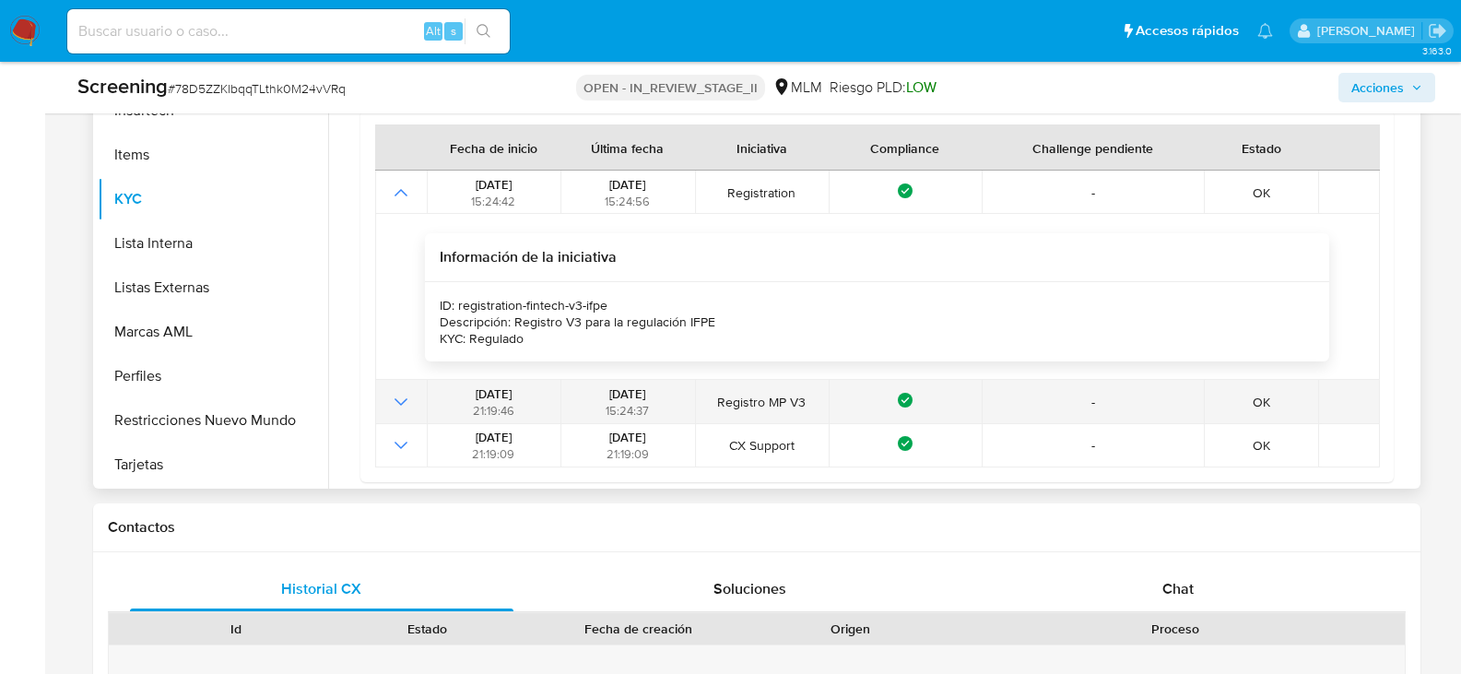
click at [406, 393] on icon "Mostrar operación" at bounding box center [401, 402] width 22 height 22
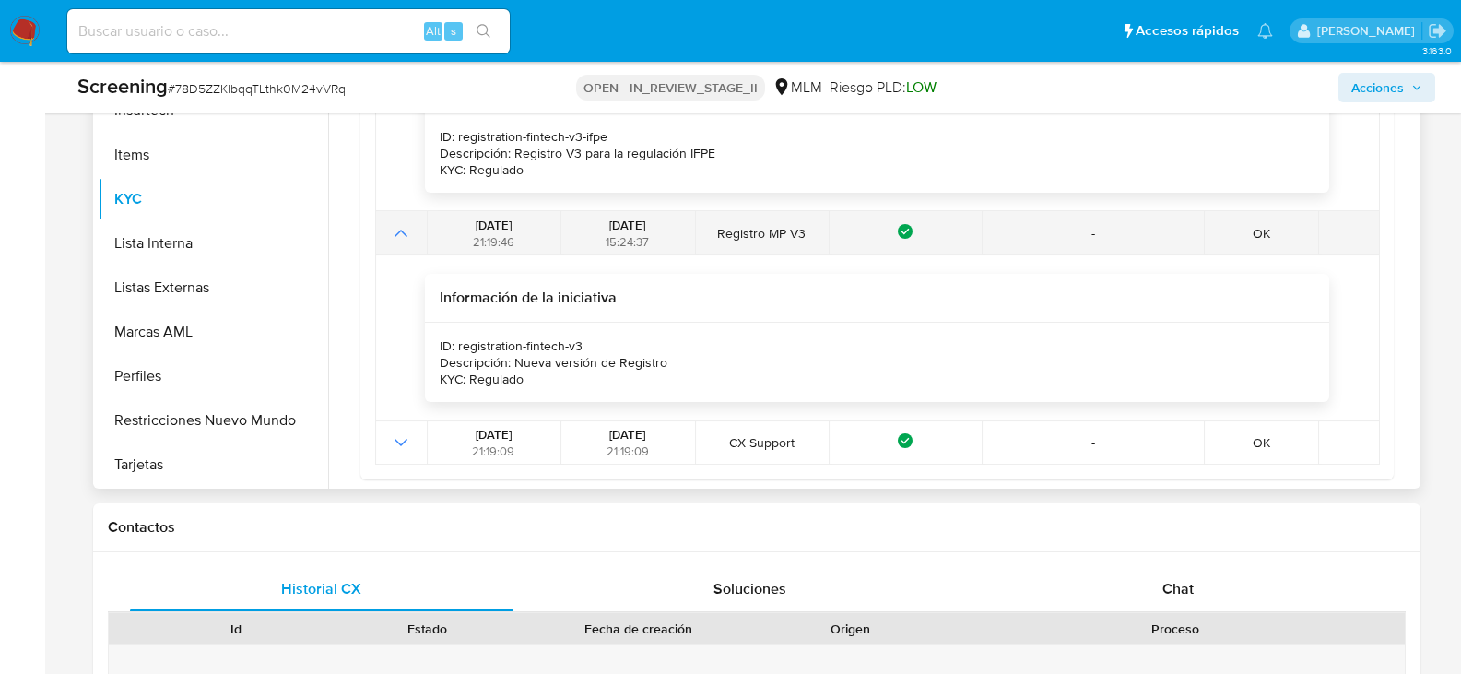
scroll to position [570, 0]
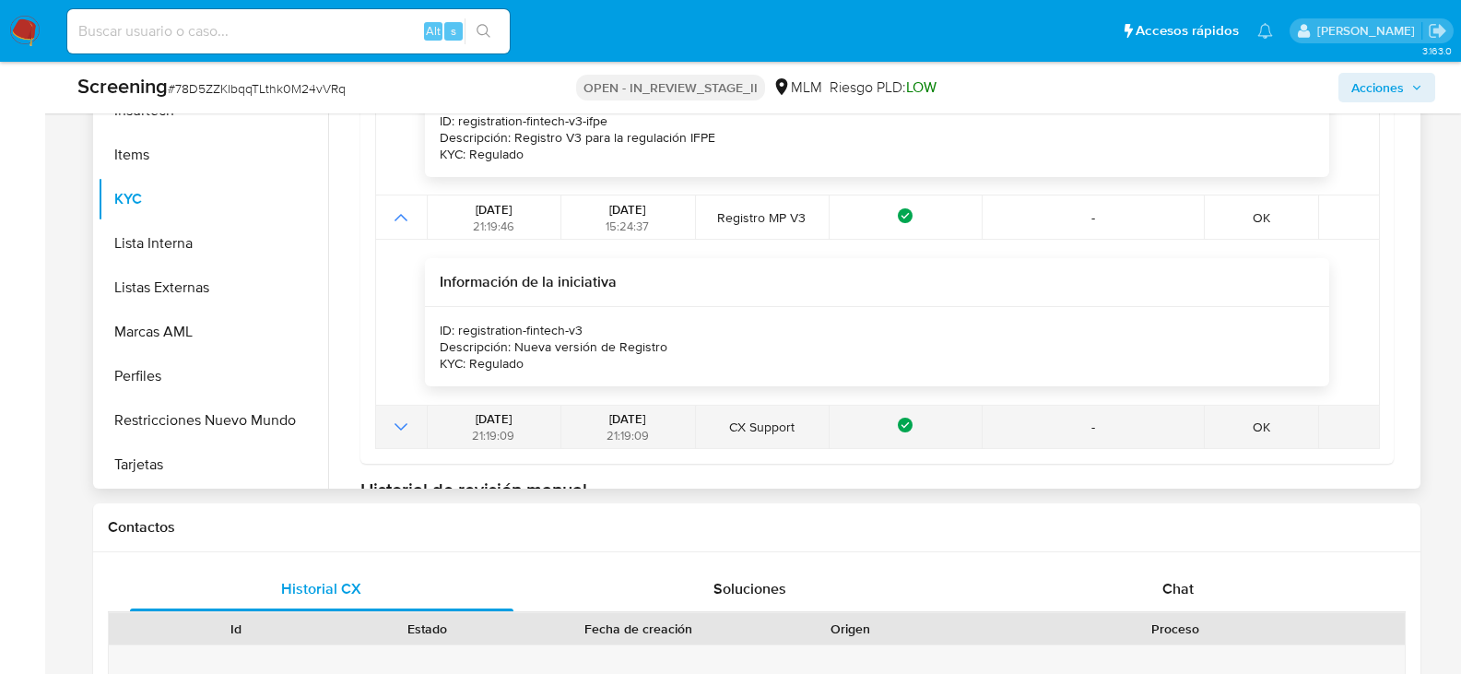
click at [407, 428] on icon "Mostrar operación" at bounding box center [401, 427] width 22 height 22
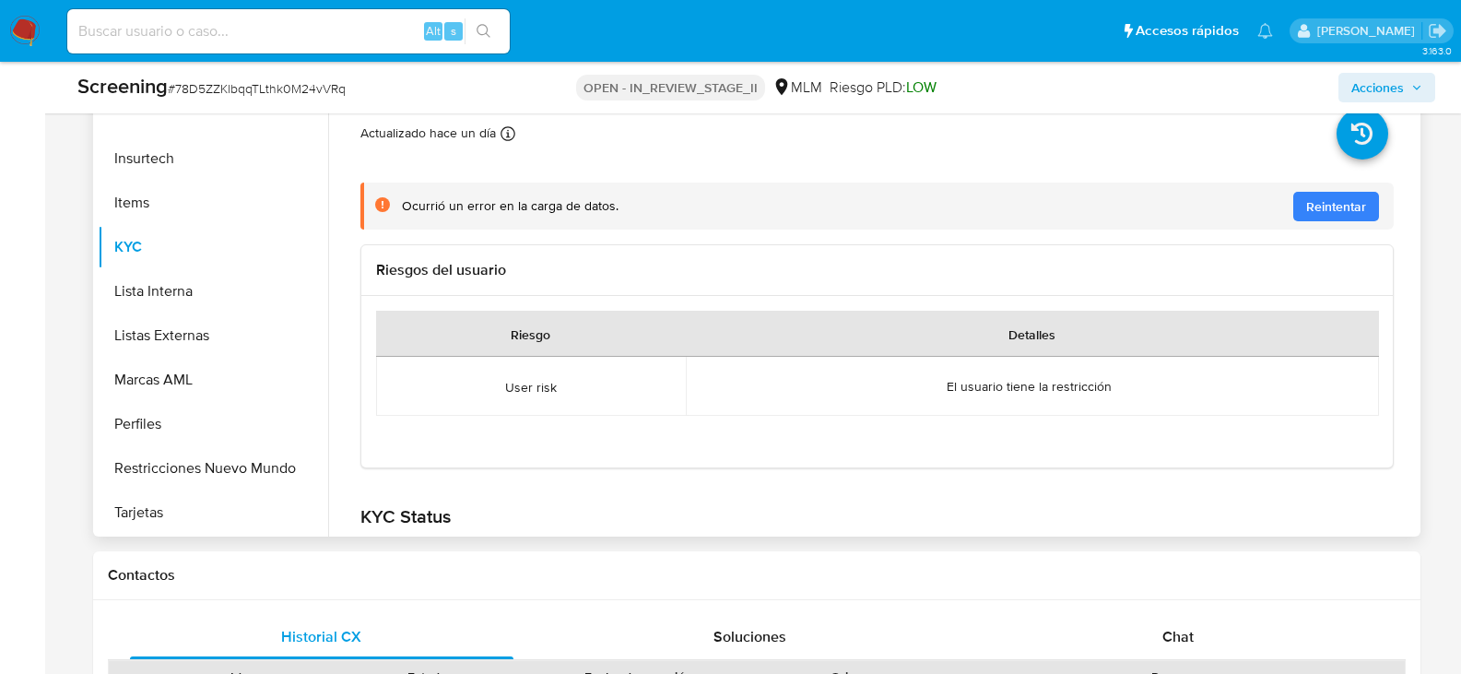
scroll to position [830, 0]
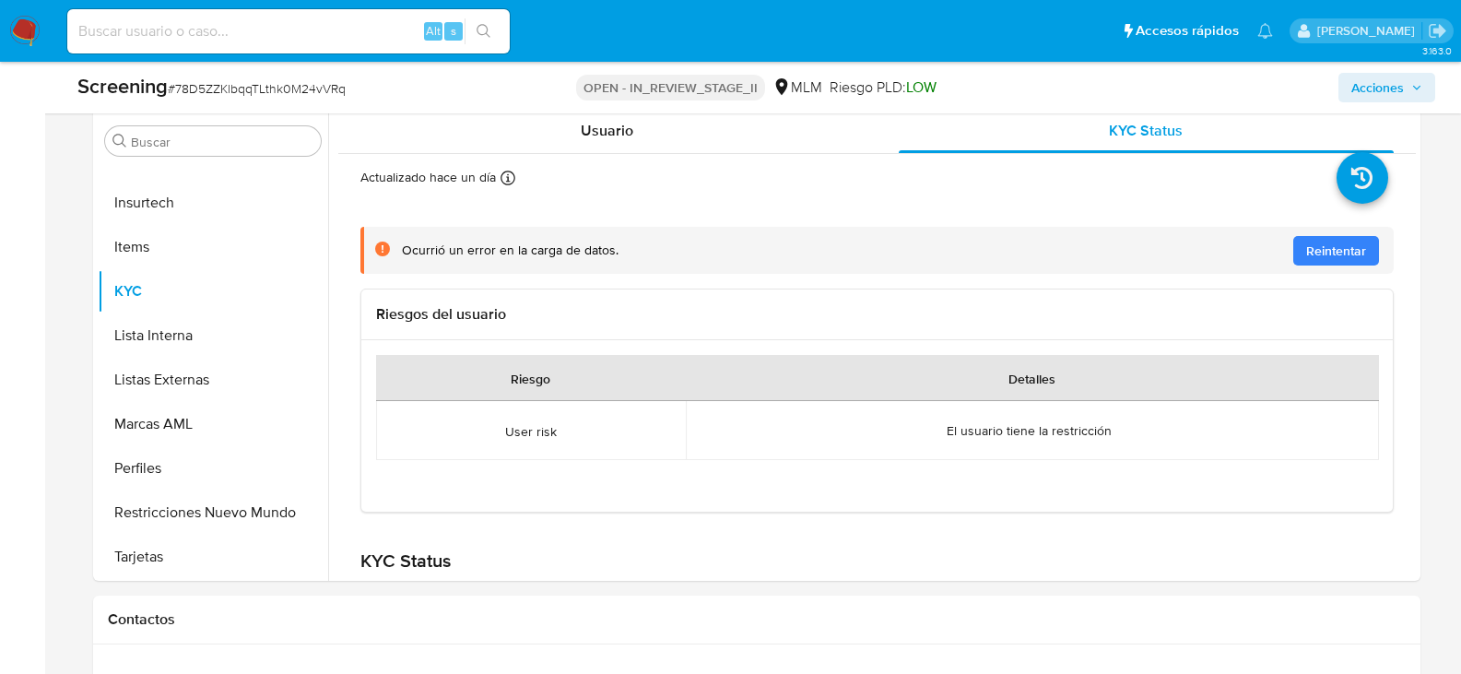
click at [1385, 96] on span "Acciones" at bounding box center [1378, 88] width 53 height 30
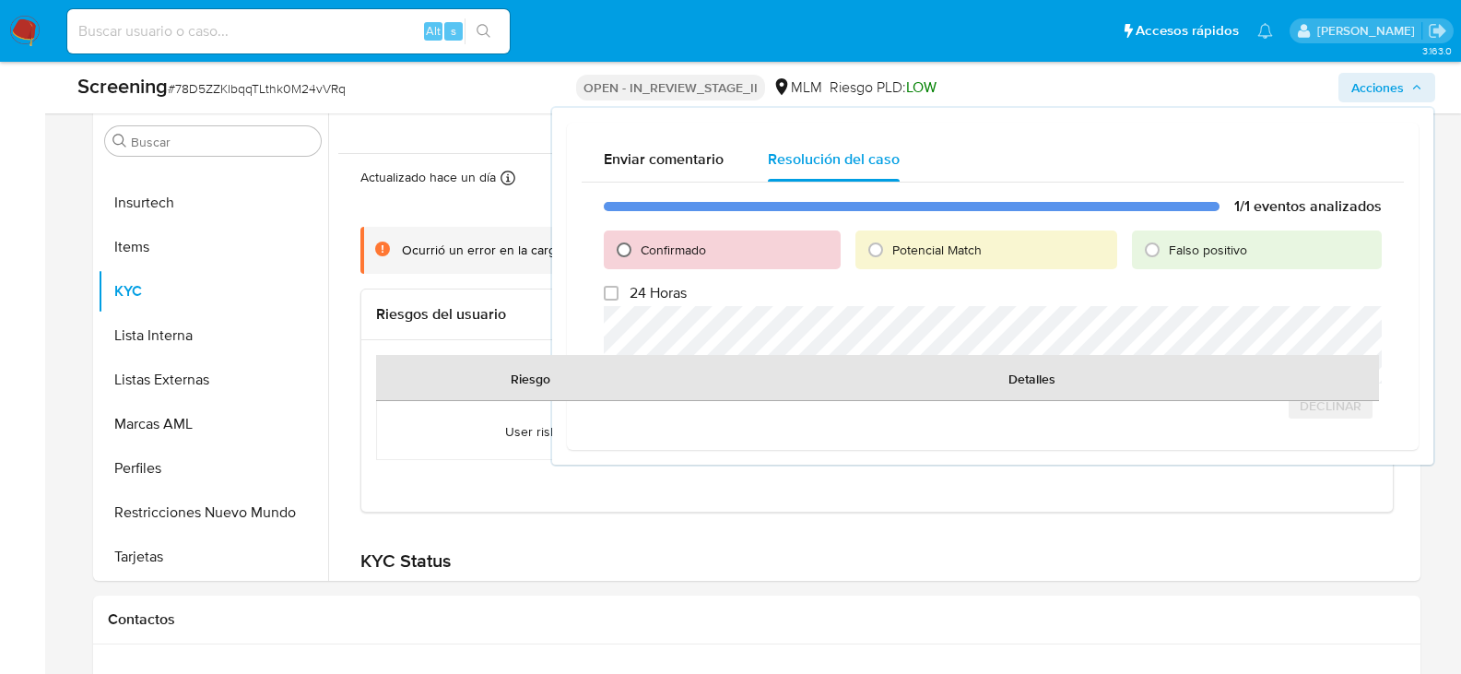
click at [620, 246] on input "Confirmado" at bounding box center [624, 250] width 30 height 30
radio input "true"
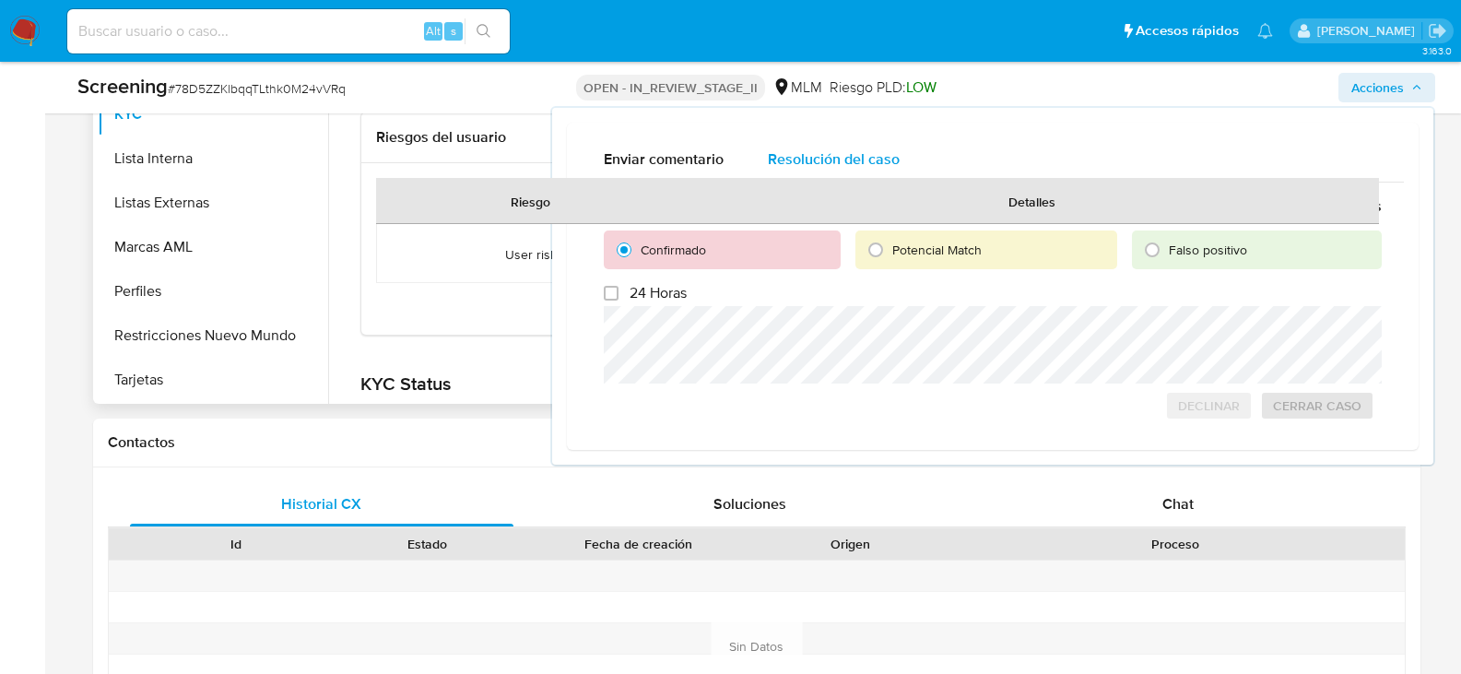
scroll to position [1014, 0]
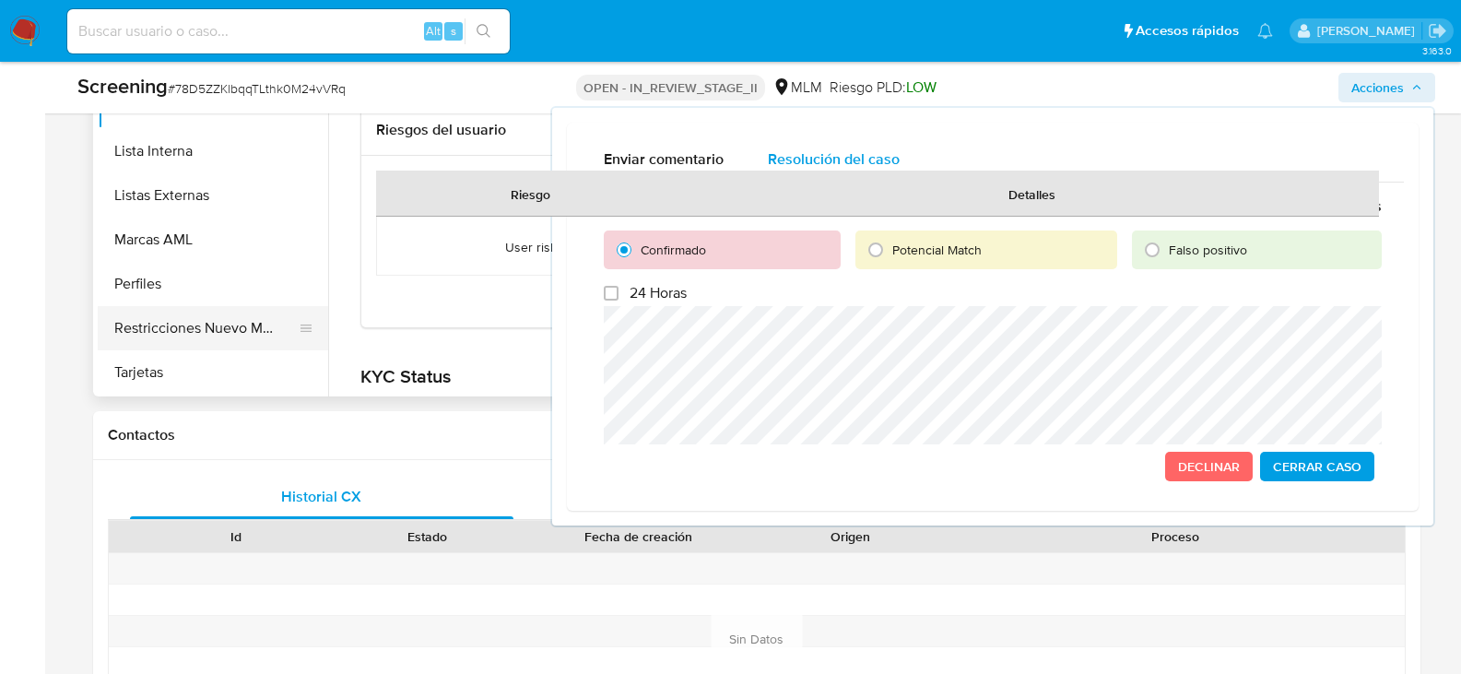
click at [205, 331] on button "Restricciones Nuevo Mundo" at bounding box center [206, 328] width 216 height 44
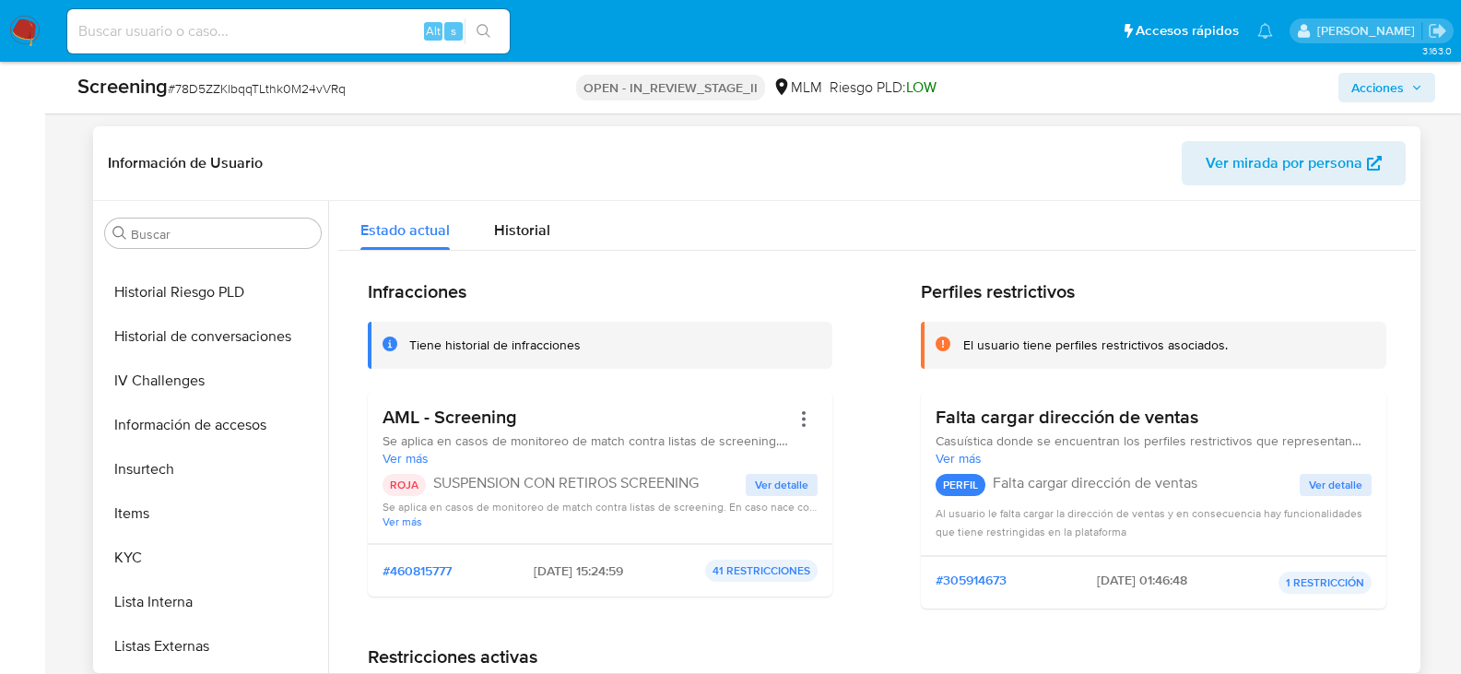
scroll to position [830, 0]
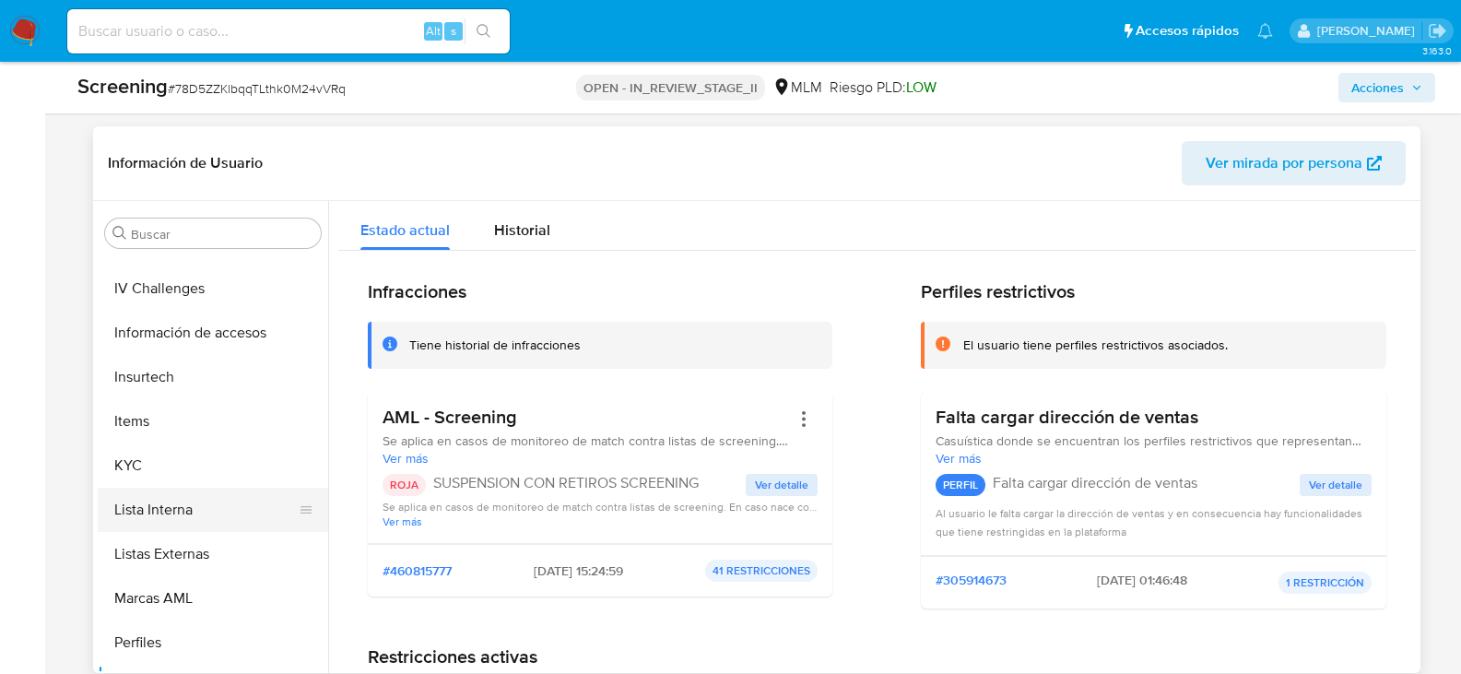
click at [154, 525] on button "Lista Interna" at bounding box center [206, 510] width 216 height 44
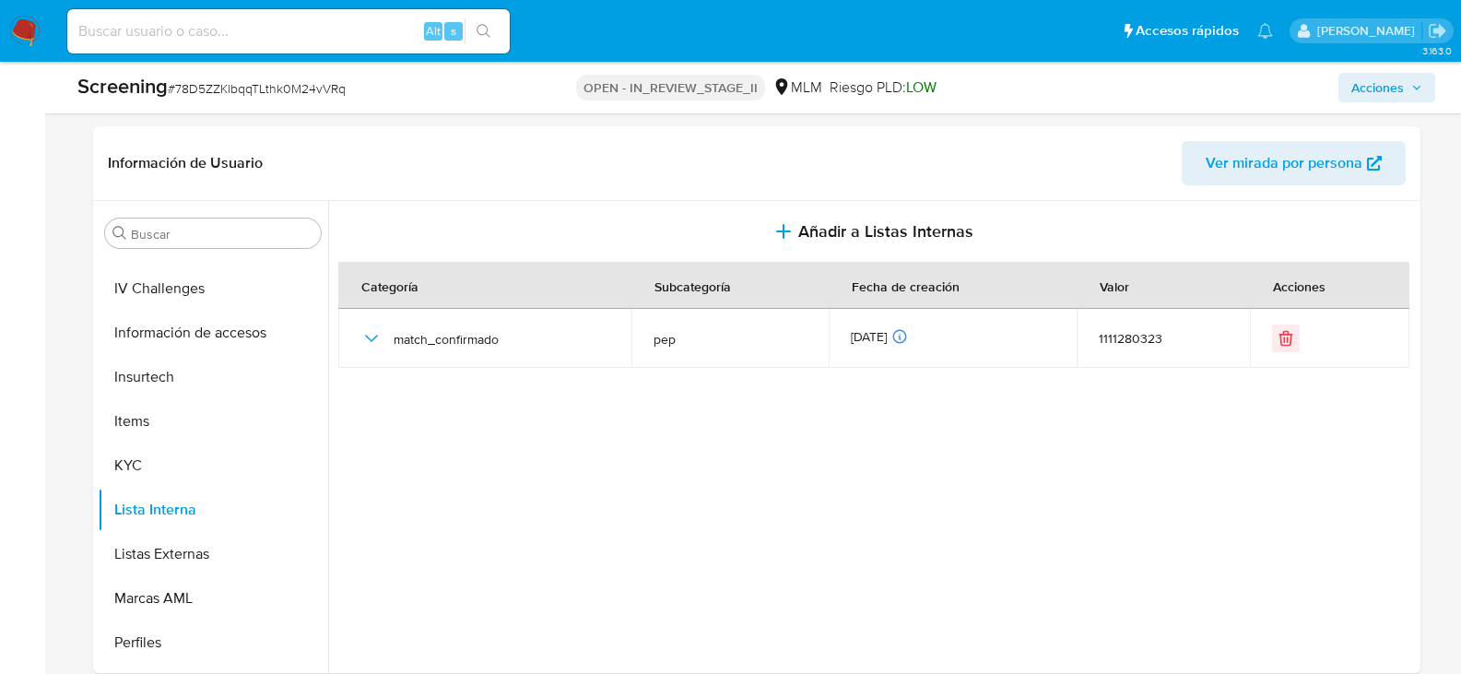
click at [1417, 90] on icon "button" at bounding box center [1416, 87] width 11 height 11
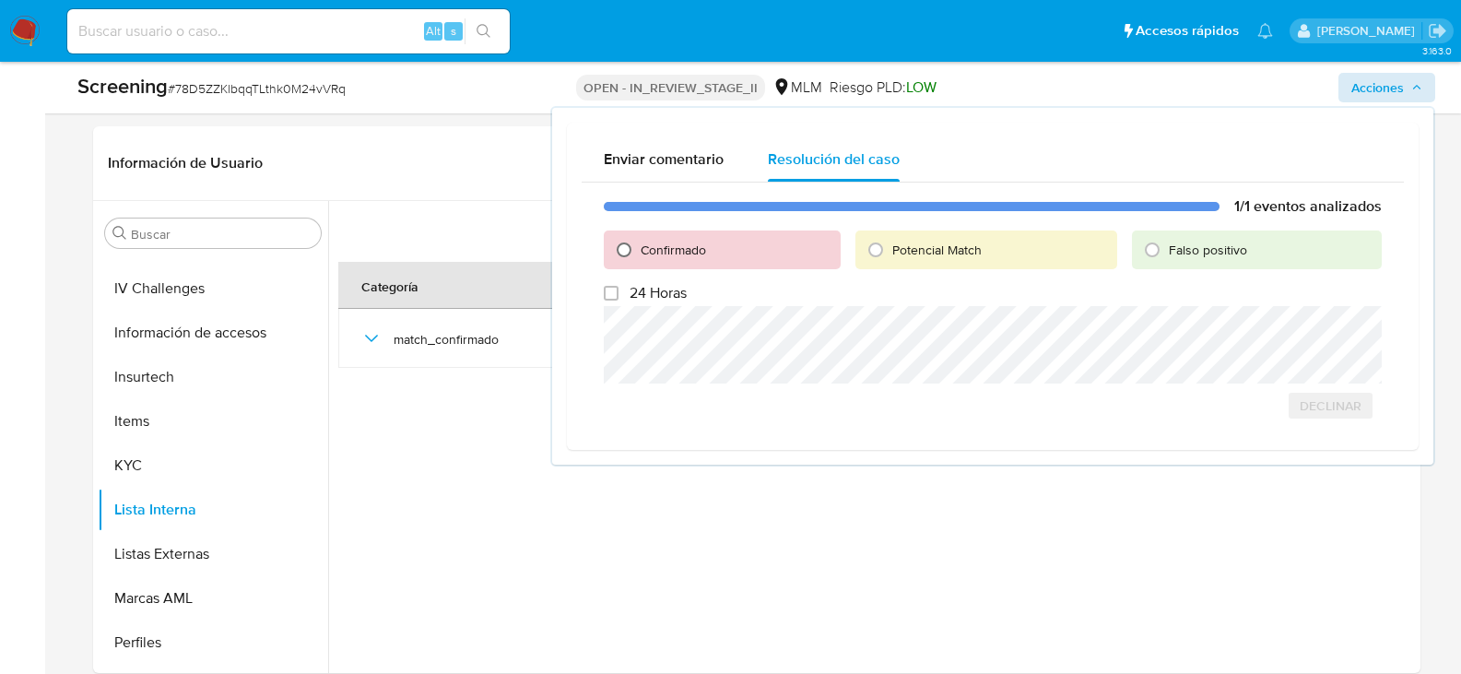
click at [633, 250] on input "Confirmado" at bounding box center [624, 250] width 30 height 30
radio input "true"
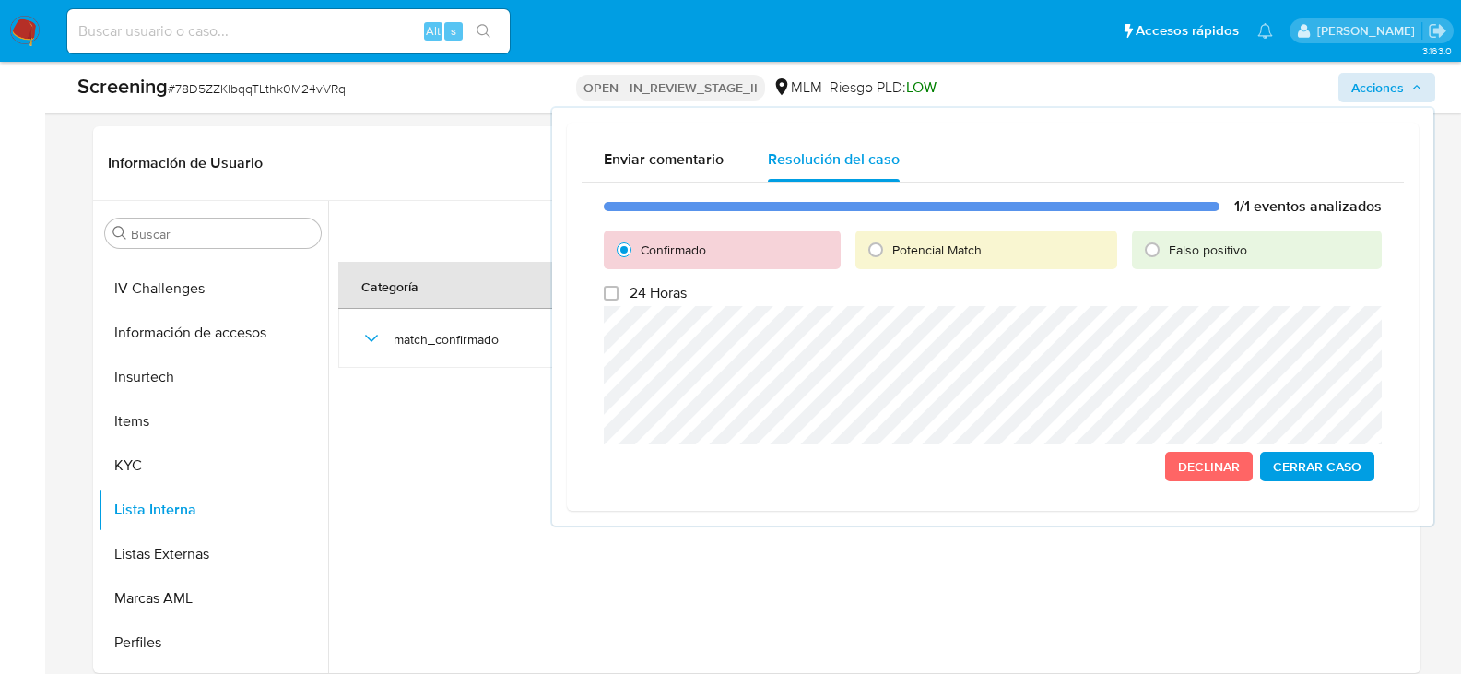
click at [1302, 467] on span "Cerrar Caso" at bounding box center [1317, 467] width 89 height 26
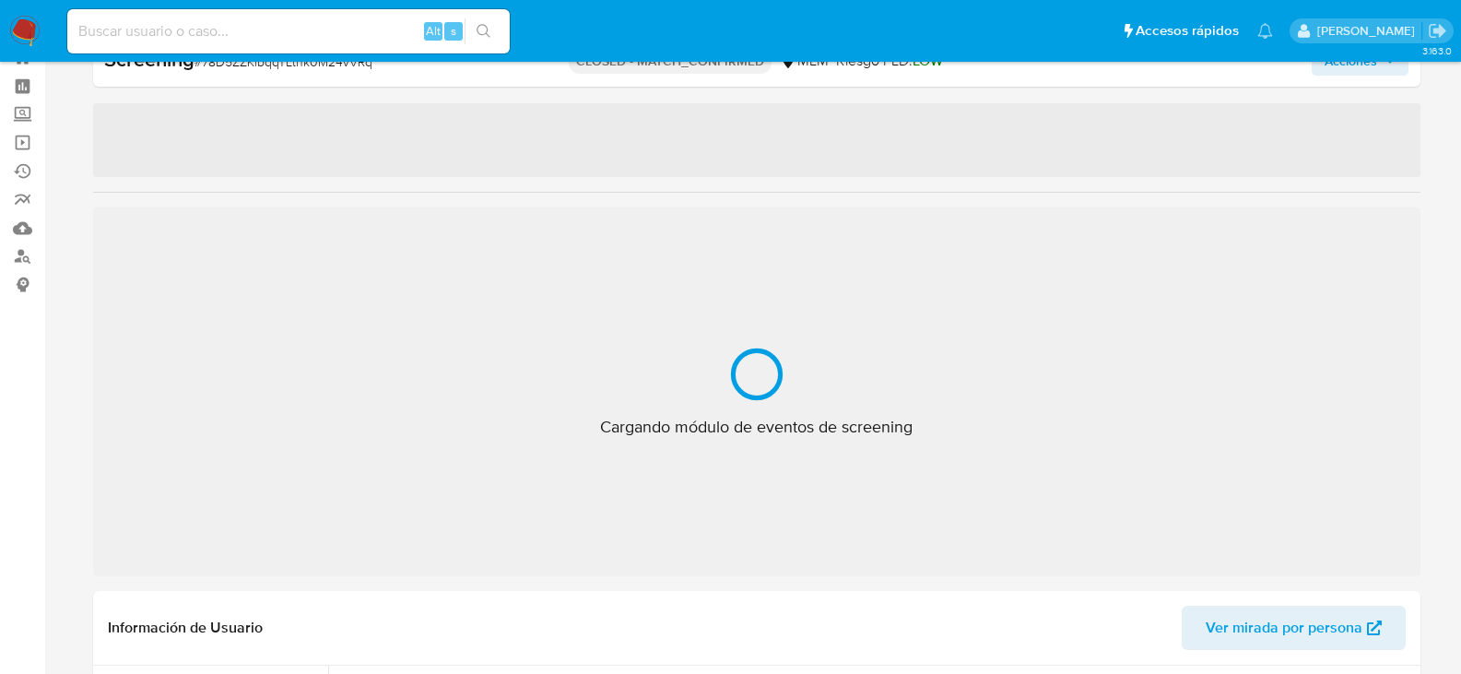
select select "10"
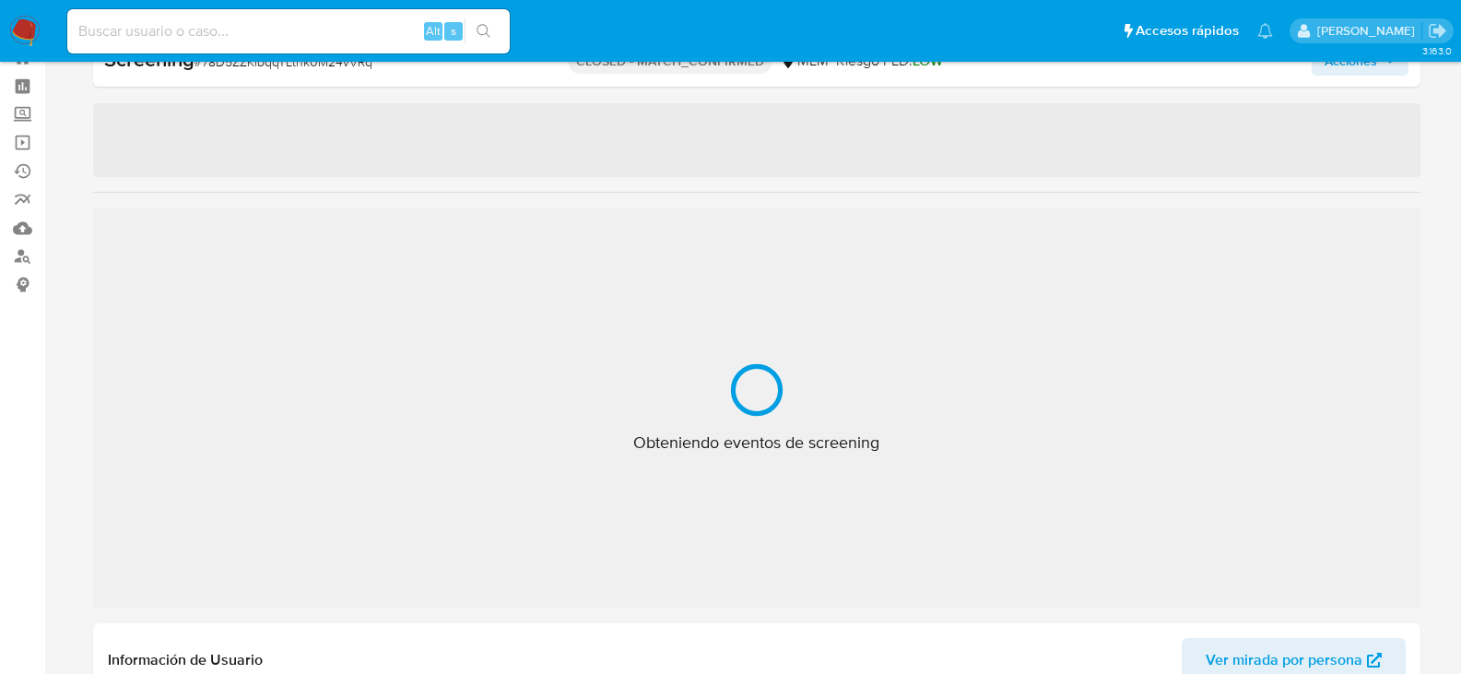
scroll to position [912, 0]
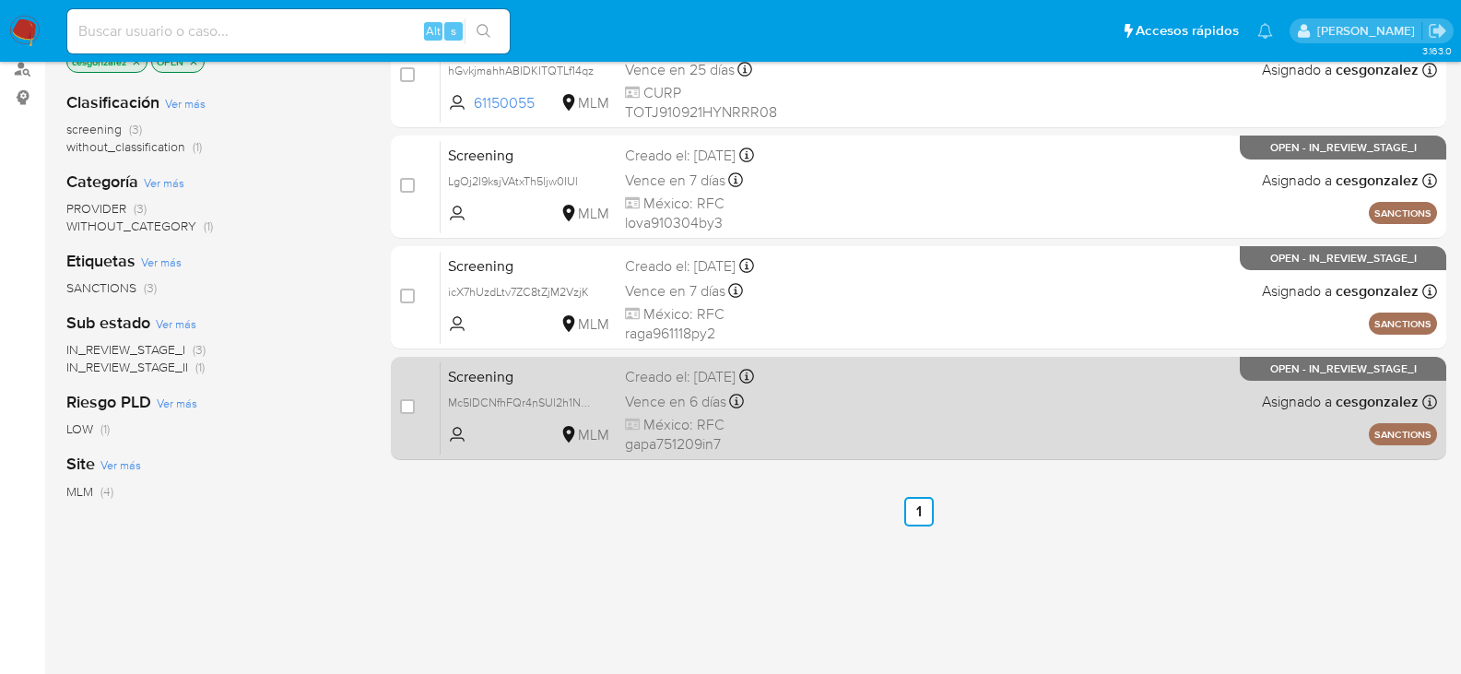
scroll to position [277, 0]
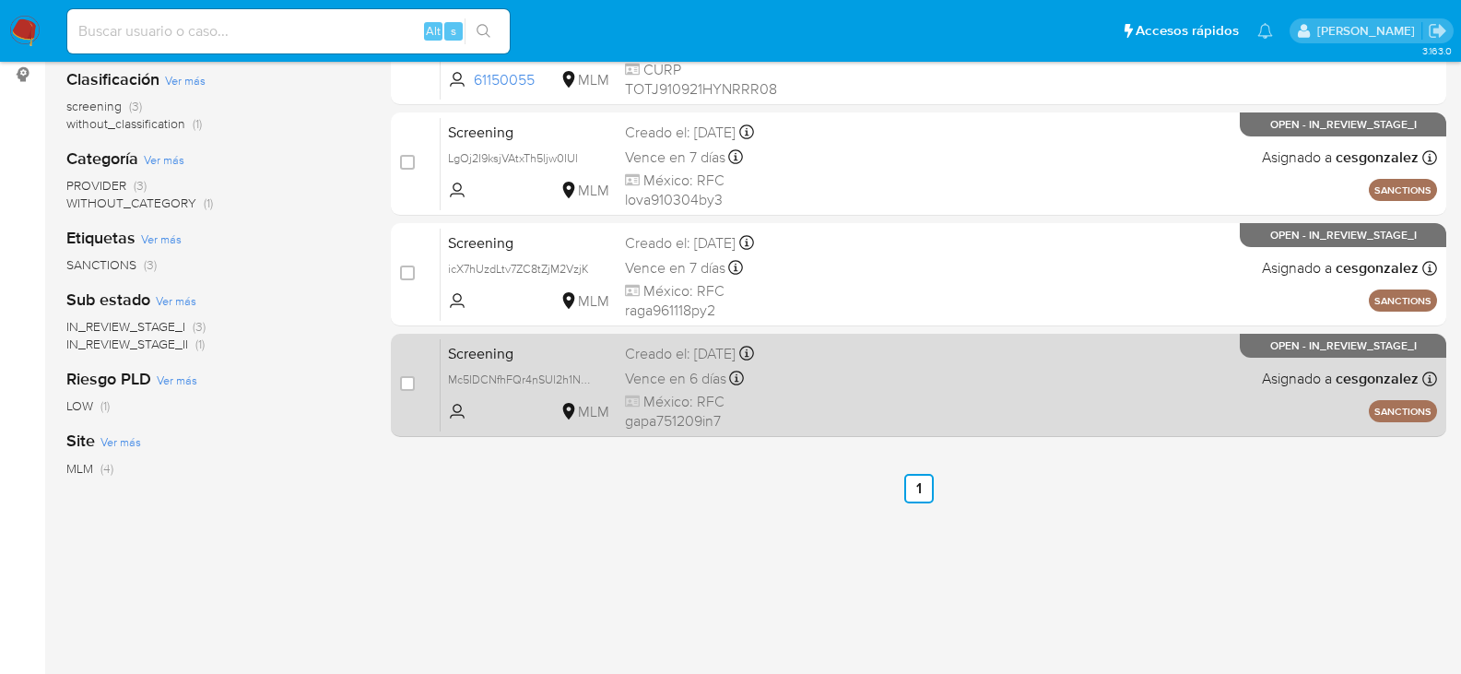
click at [735, 414] on span "México: RFC gapa751209in7" at bounding box center [721, 412] width 192 height 40
click at [587, 392] on div "Screening Mc5IDCNfhFQr4nSUl2h1N3Hx MLM Creado el: 05/10/2025 Creado el: 05/10/2…" at bounding box center [939, 384] width 997 height 93
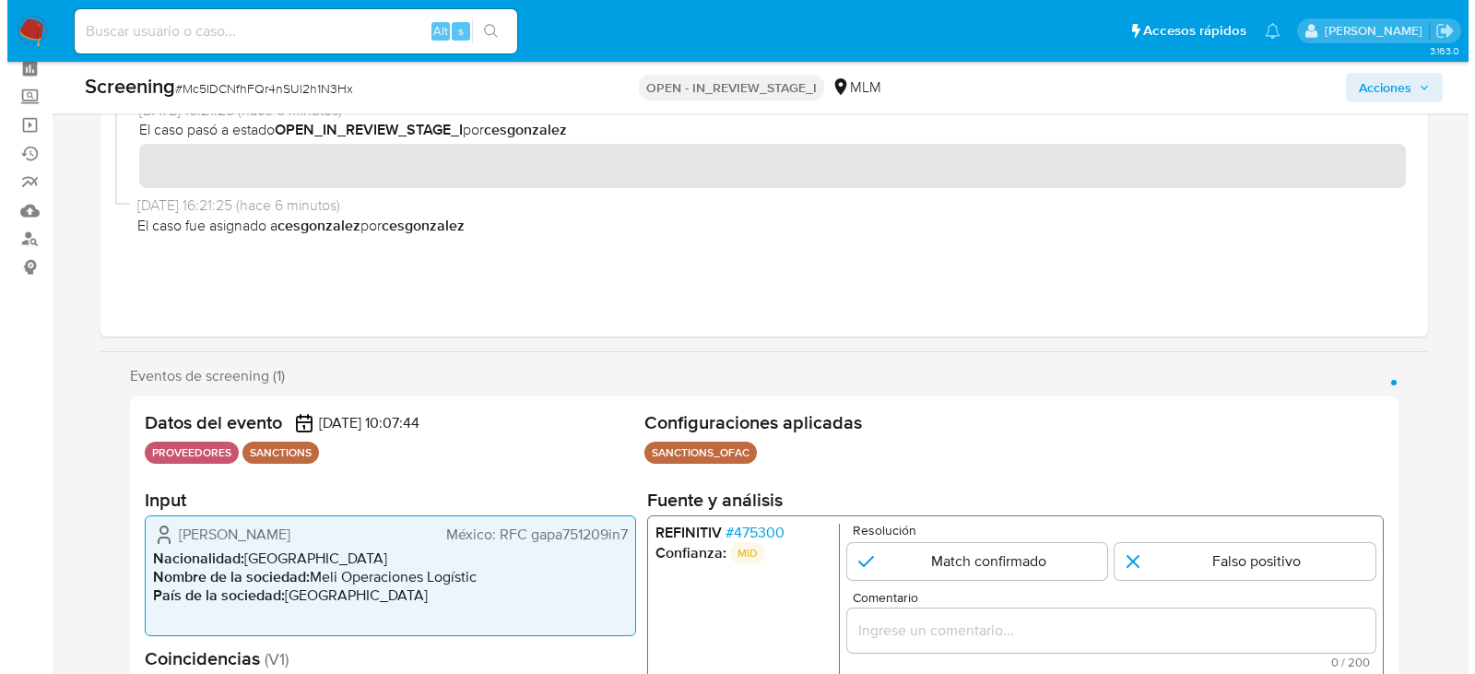
scroll to position [184, 0]
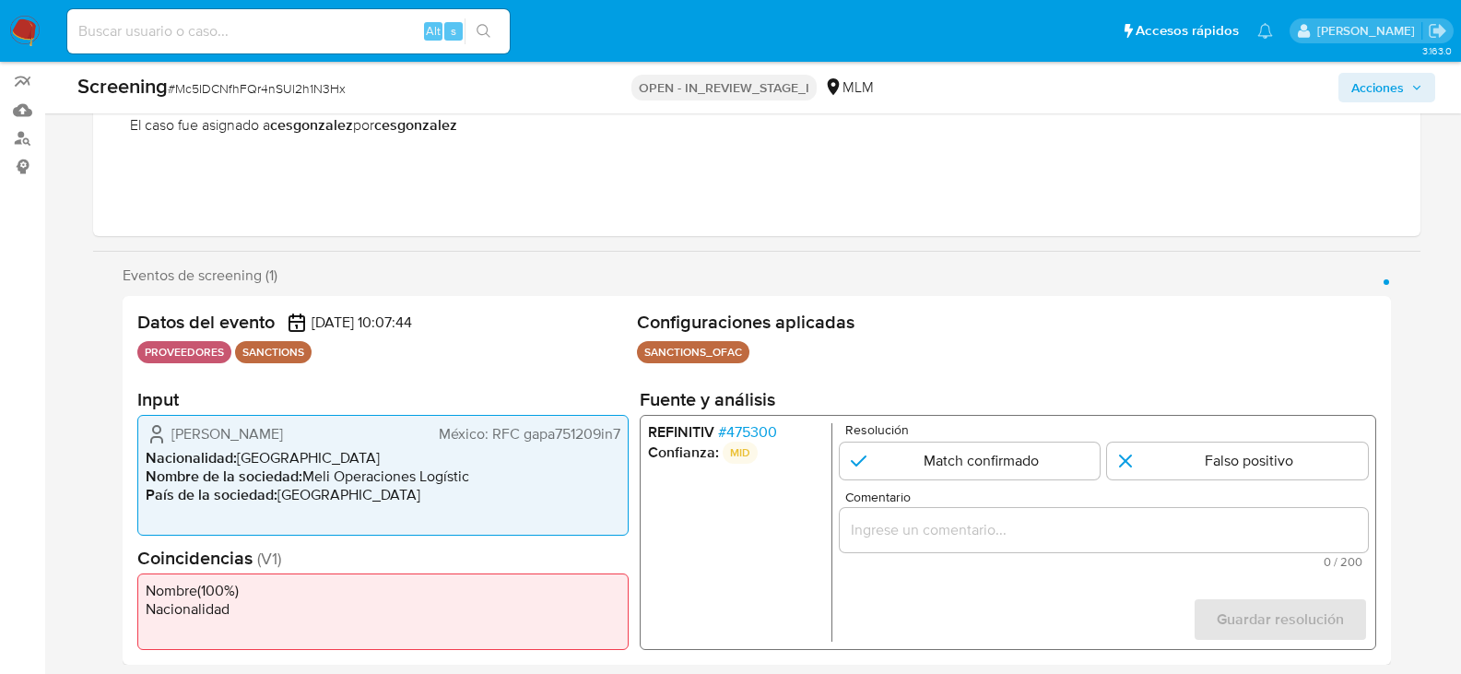
click at [757, 432] on span "# 475300" at bounding box center [746, 432] width 59 height 18
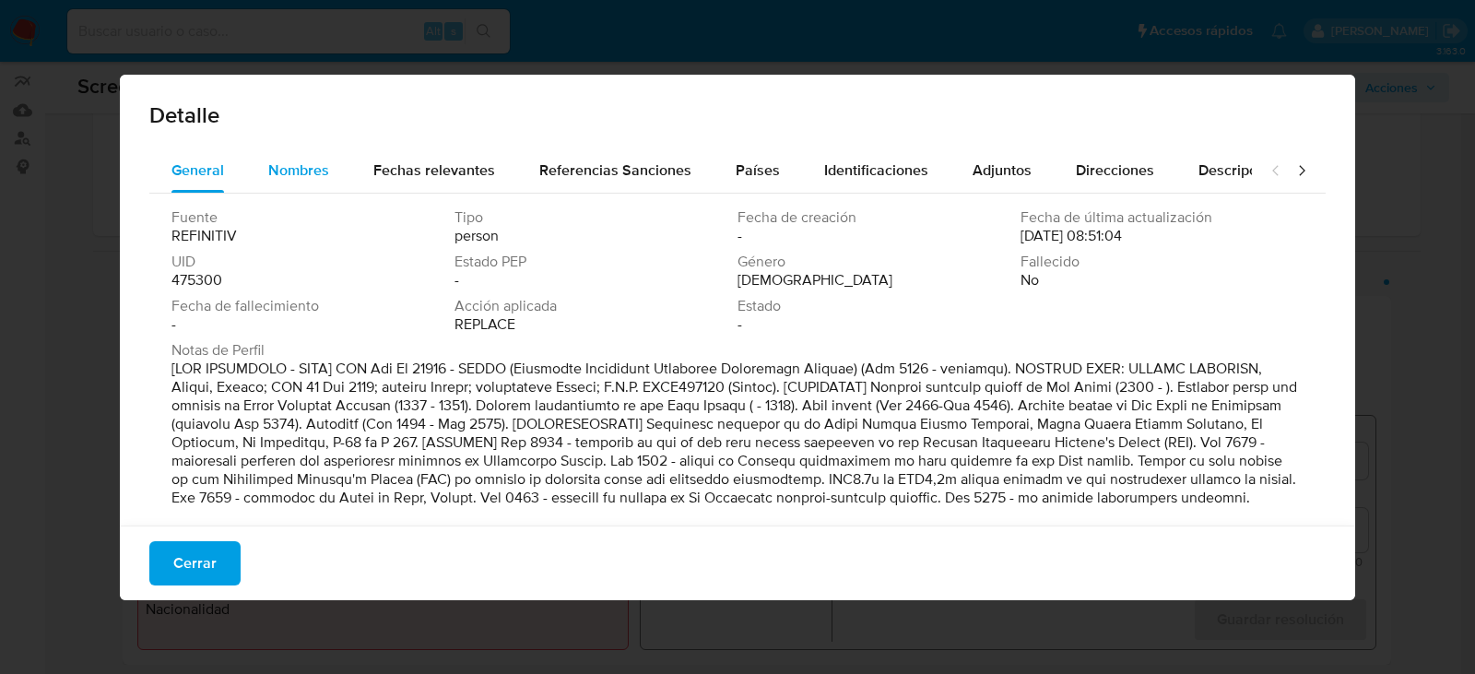
click at [325, 169] on span "Nombres" at bounding box center [298, 169] width 61 height 21
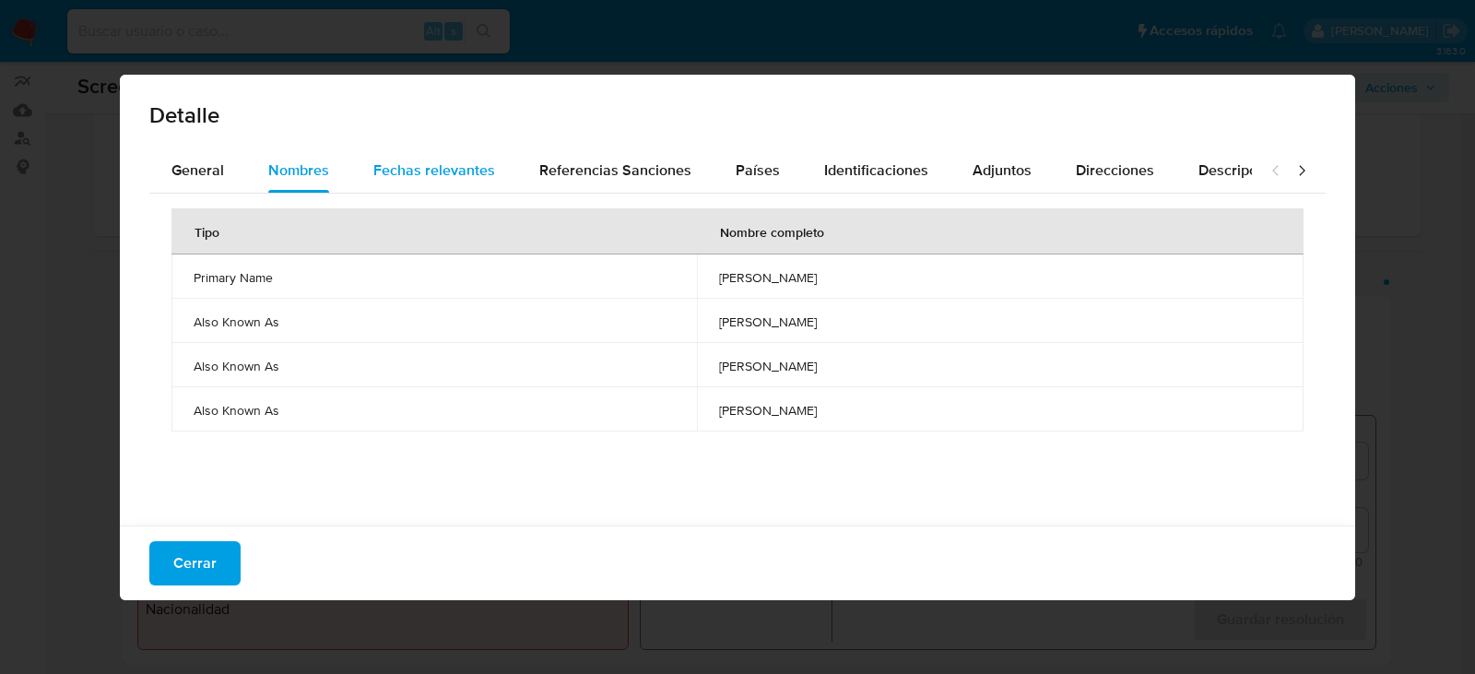
click at [415, 165] on span "Fechas relevantes" at bounding box center [434, 169] width 122 height 21
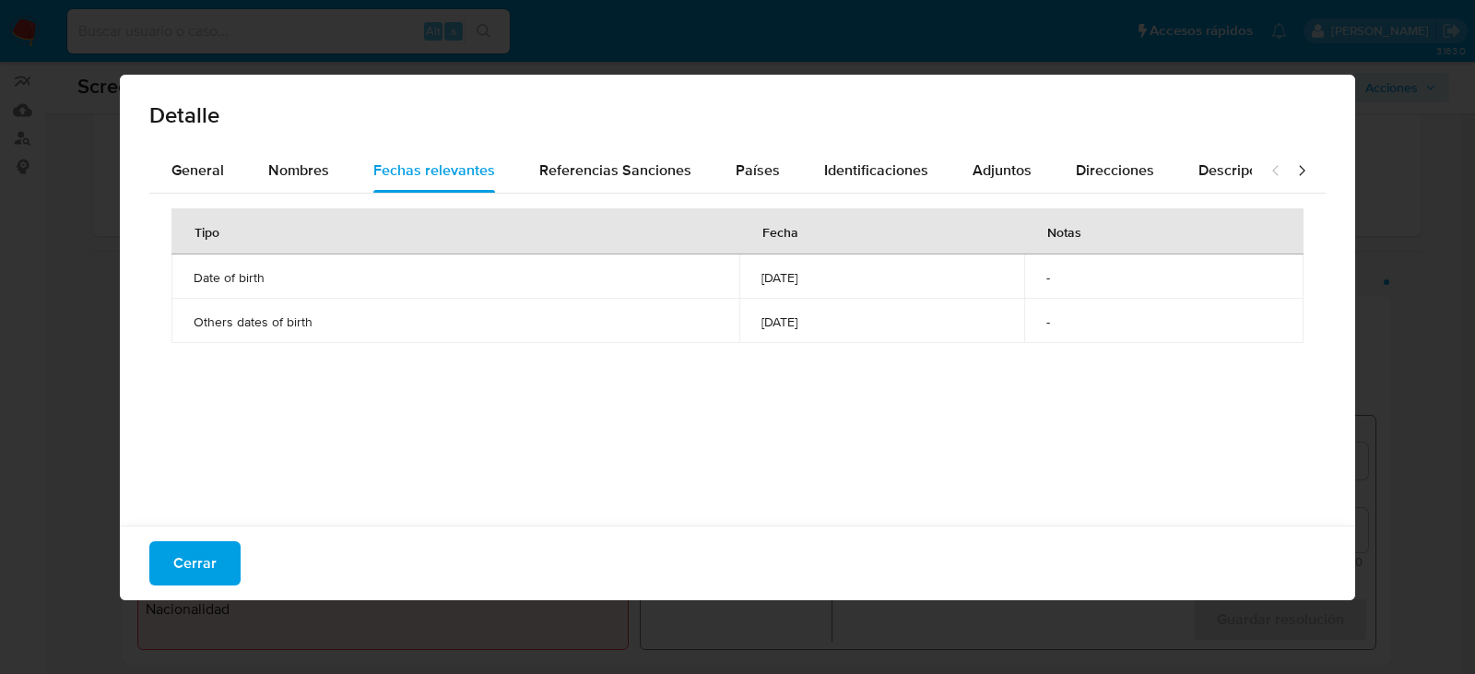
click at [743, 287] on td "[DATE]" at bounding box center [882, 276] width 286 height 44
click at [762, 274] on span "[DATE]" at bounding box center [883, 277] width 242 height 17
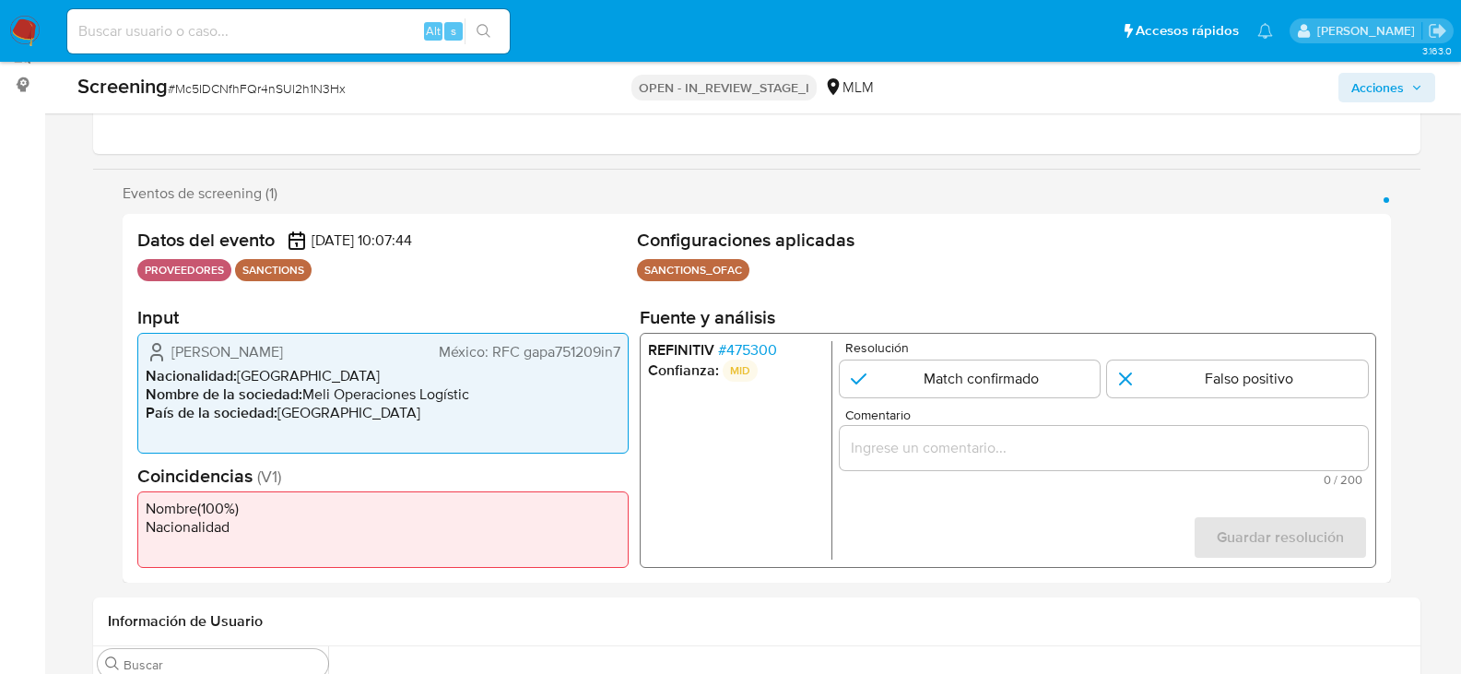
scroll to position [277, 0]
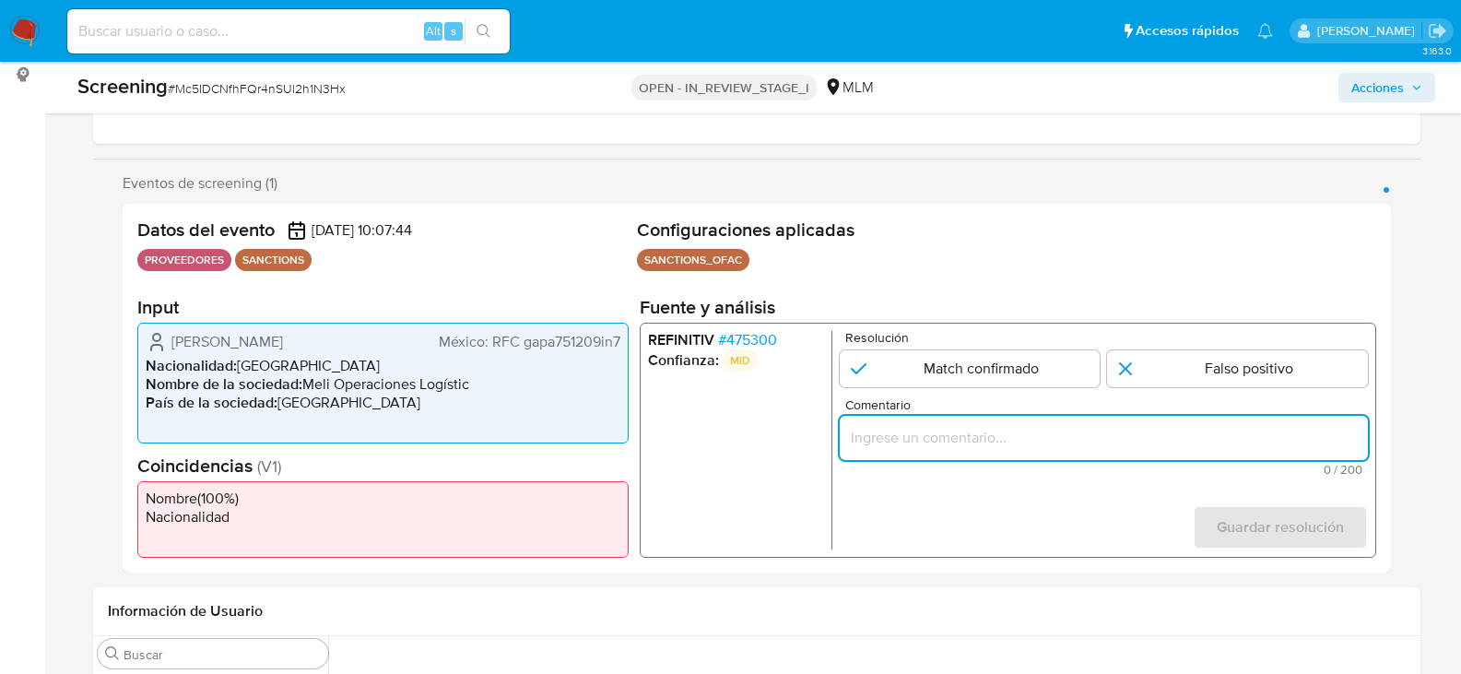
click at [921, 443] on input "Comentario" at bounding box center [1103, 438] width 528 height 24
paste input "[DATE]"
click at [1068, 445] on input "SE DESCARTA CASO CON FECHA DE NACIMIENTO DONDE EL PROVEEDOR TIENE FECHA DE NACI…" at bounding box center [1103, 438] width 528 height 24
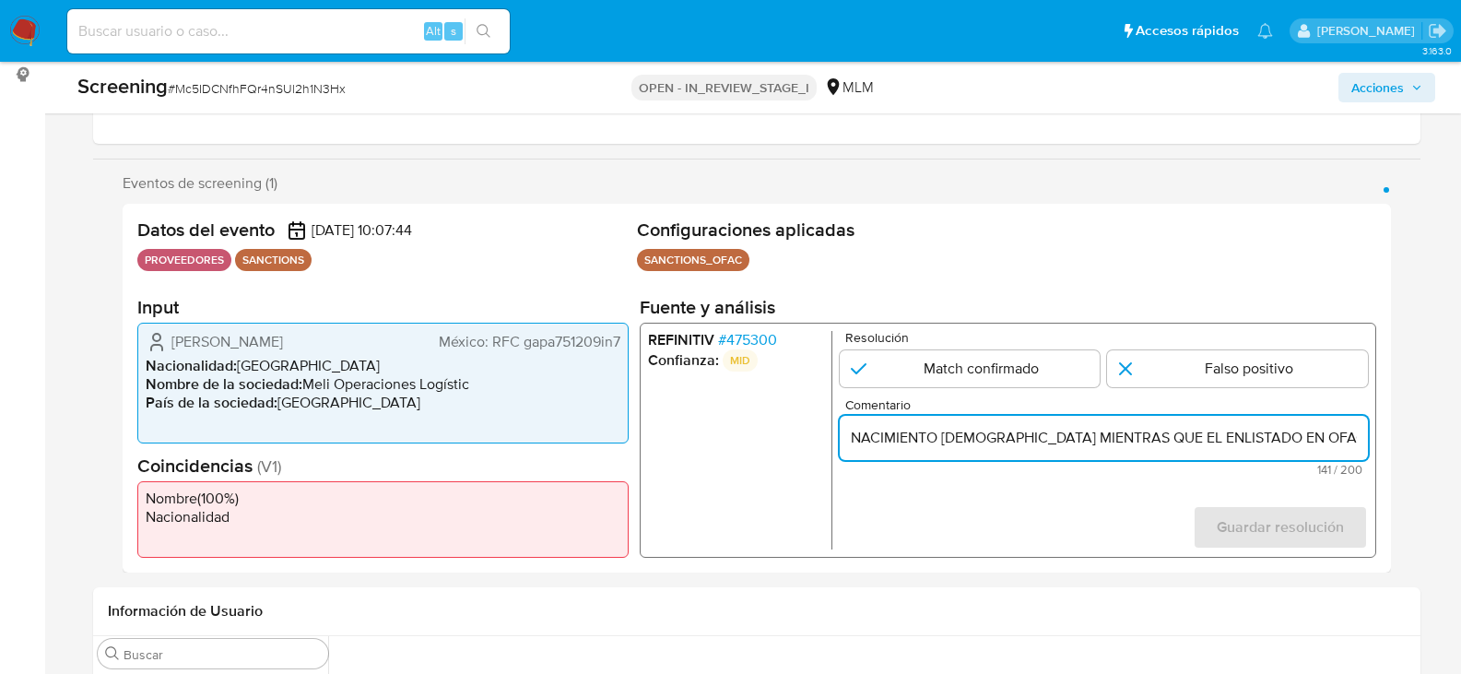
click at [1068, 445] on input "SE DESCARTA CASO CON FECHA DE NACIMIENTO DONDE EL PROVEEDOR TIENE FECHA DE NACI…" at bounding box center [1103, 438] width 528 height 24
type input "SE DESCARTA CASO CON FECHA DE NACIMIENTO DONDE EL PROVEEDOR TIENE FECHA DE NACI…"
click at [1260, 363] on input "1 de 1" at bounding box center [1237, 368] width 261 height 37
radio input "true"
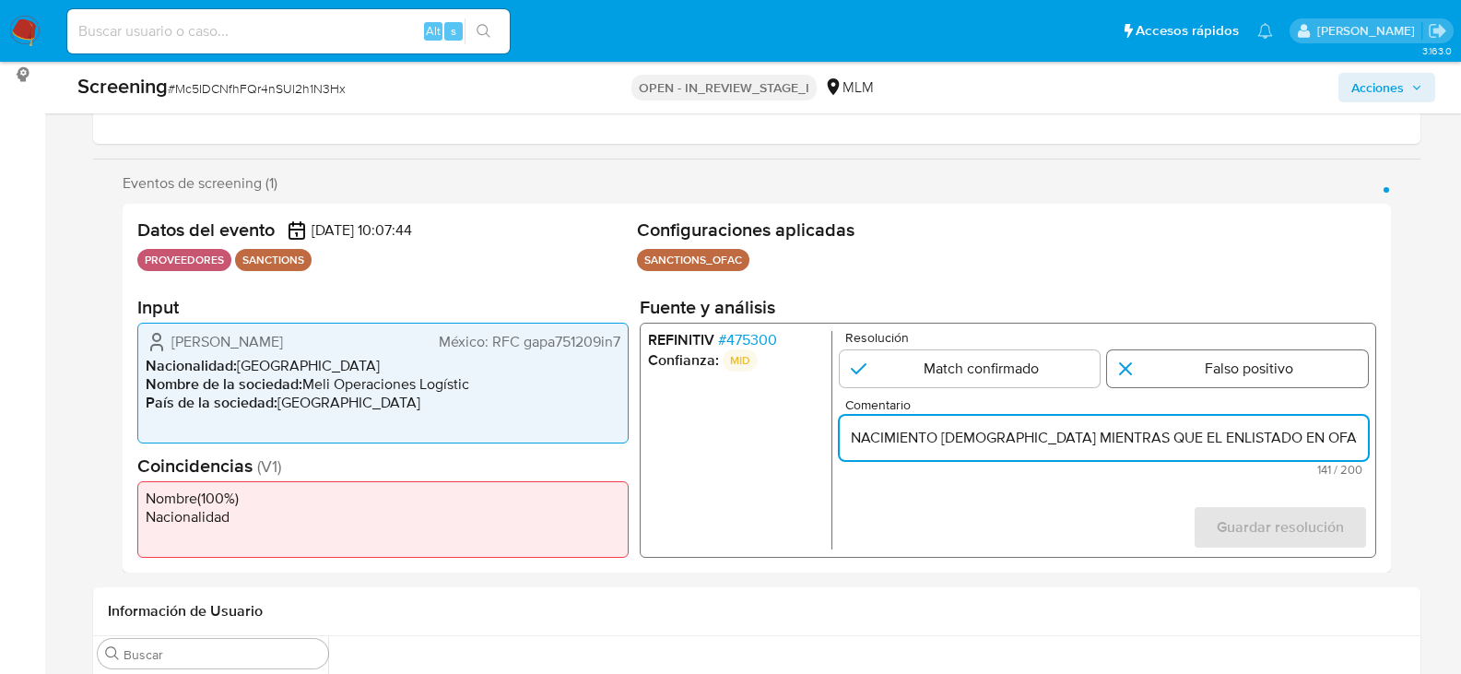
scroll to position [0, 0]
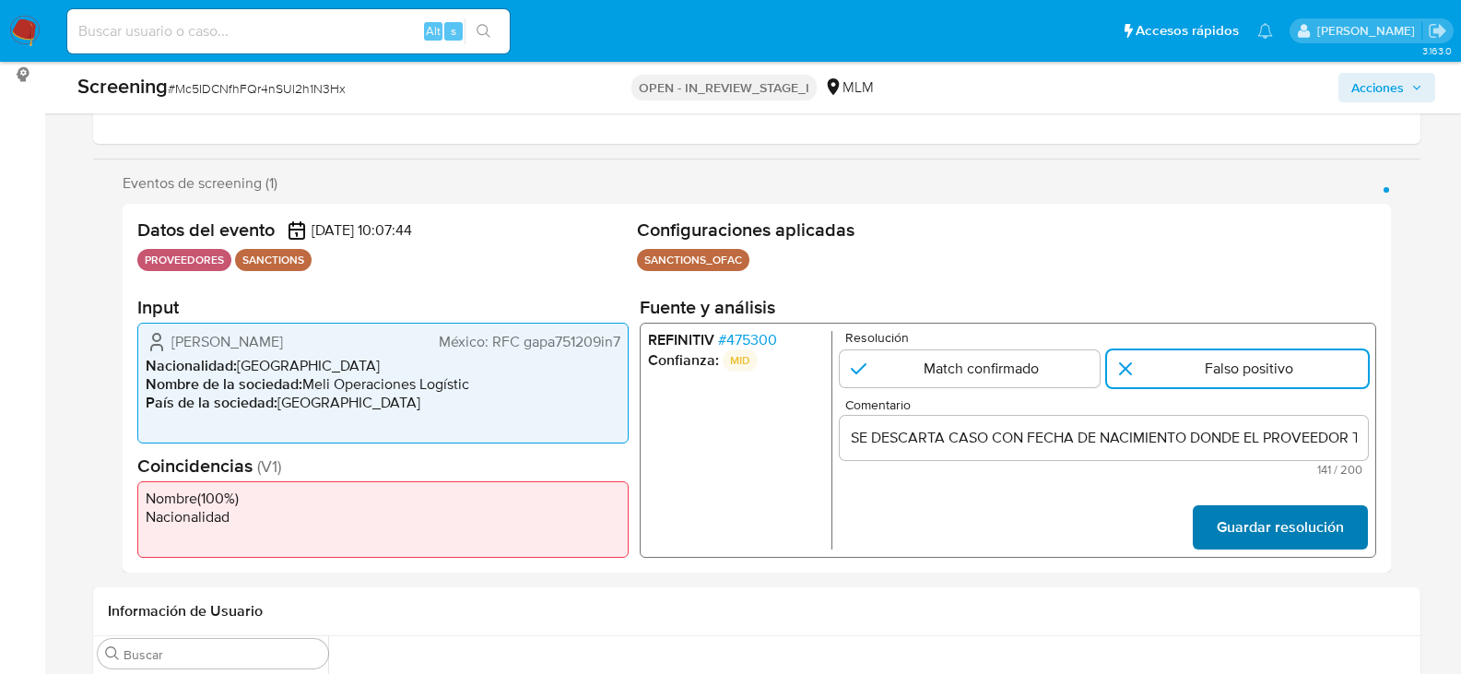
click at [1309, 531] on span "Guardar resolución" at bounding box center [1279, 527] width 127 height 41
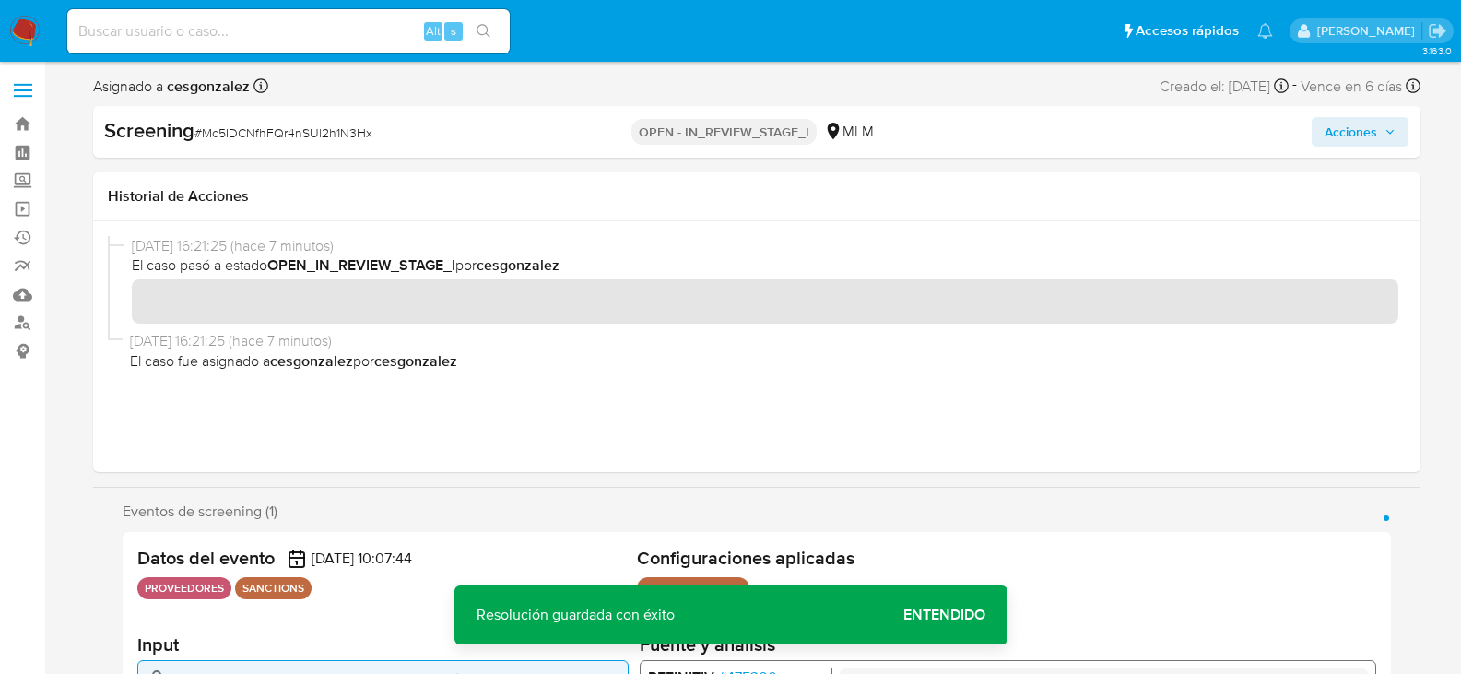
click at [1363, 145] on span "Acciones" at bounding box center [1351, 132] width 53 height 30
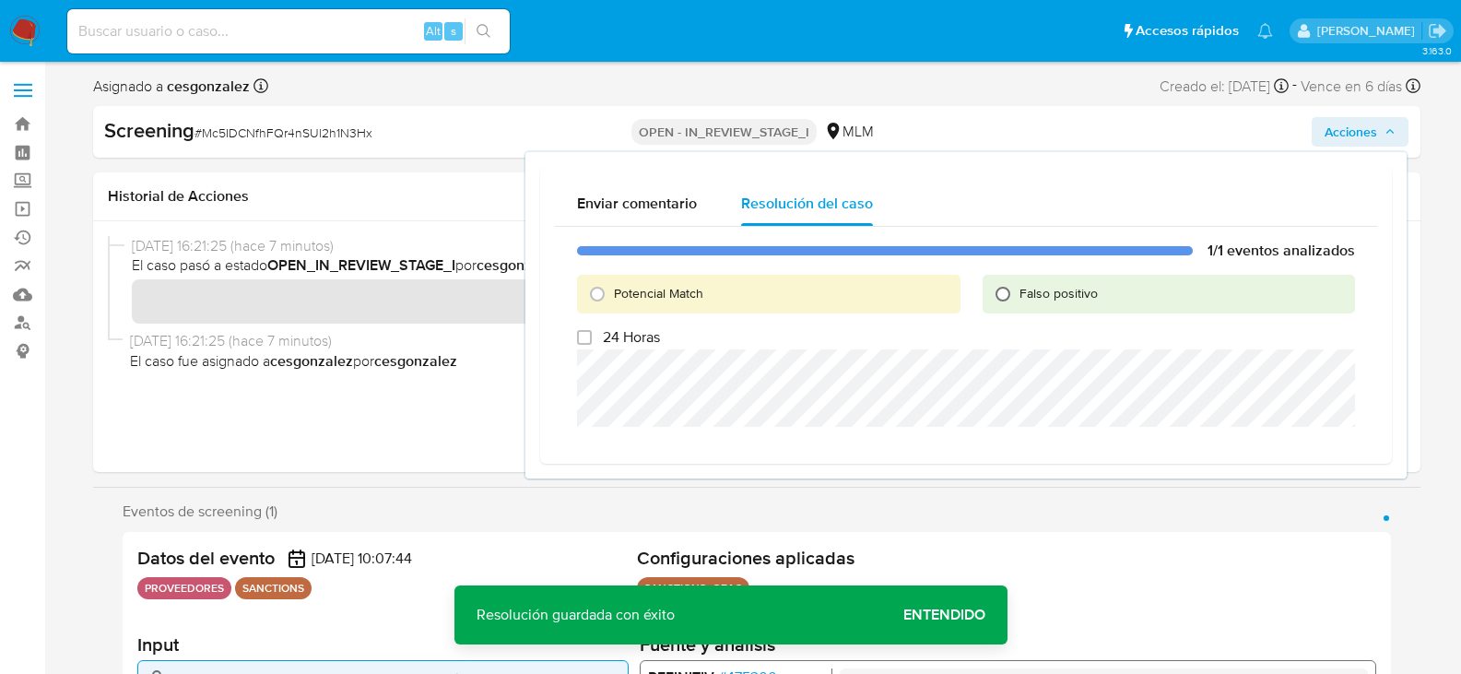
click at [1005, 297] on input "Falso positivo" at bounding box center [1003, 294] width 30 height 30
radio input "true"
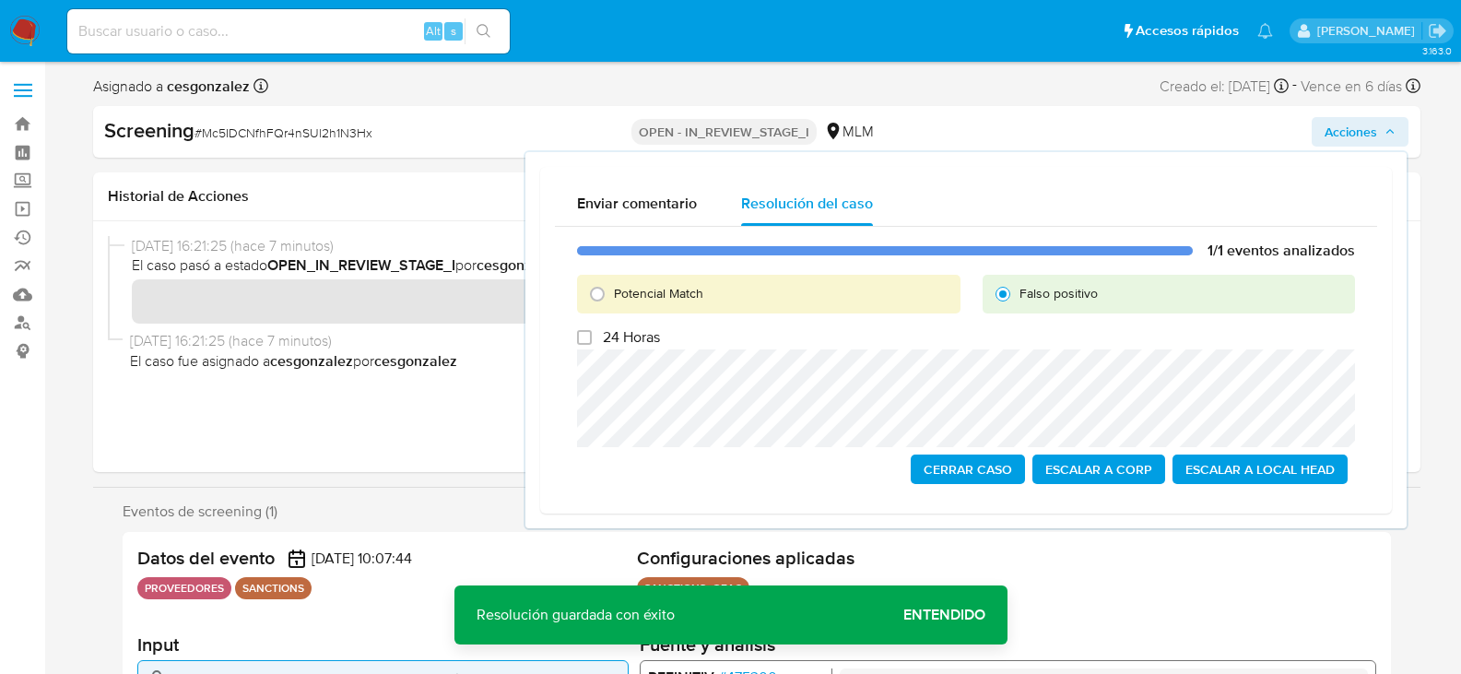
click at [945, 466] on span "Cerrar Caso" at bounding box center [968, 469] width 89 height 26
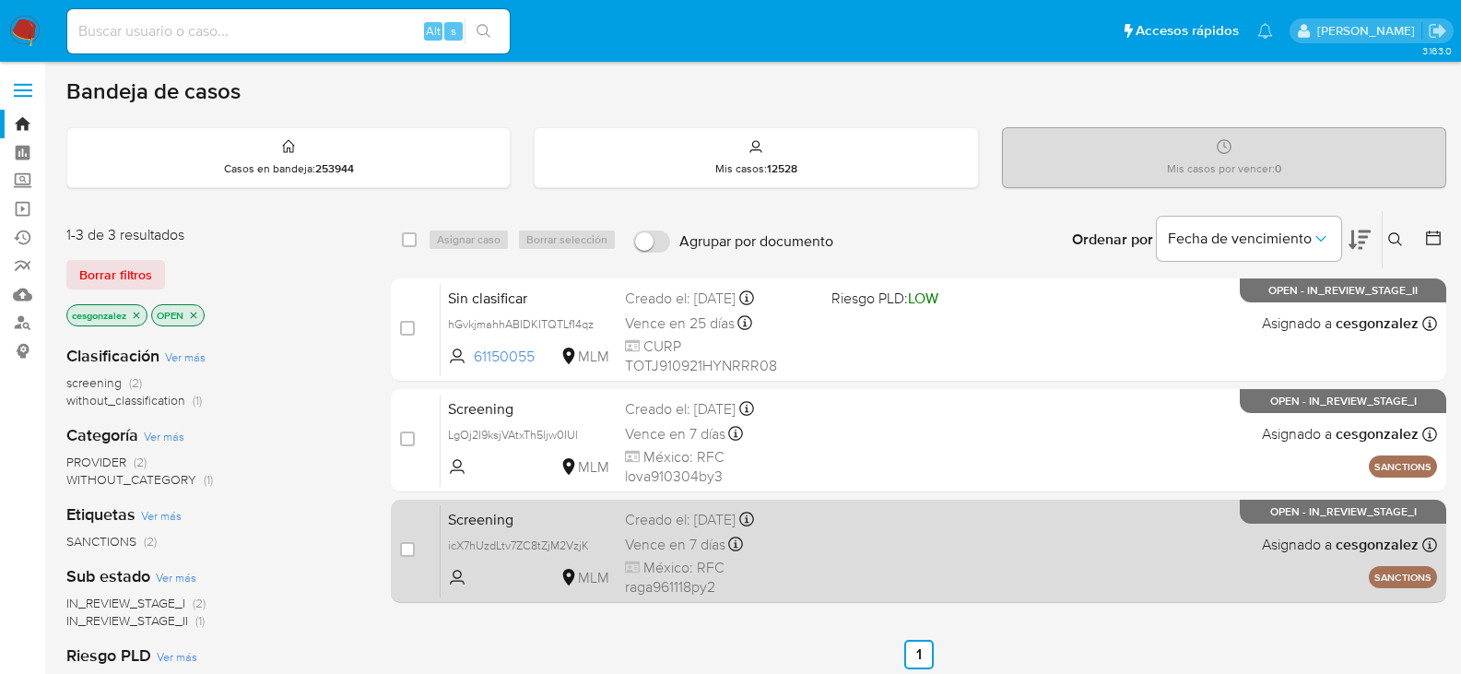
click at [891, 565] on div "Screening icX7hUzdLtv7ZC8tZjM2VzjK MLM Creado el: 10/10/2025 Creado el: 10/10/2…" at bounding box center [939, 550] width 997 height 93
click at [673, 561] on span "México: RFC raga961118py2" at bounding box center [721, 578] width 192 height 40
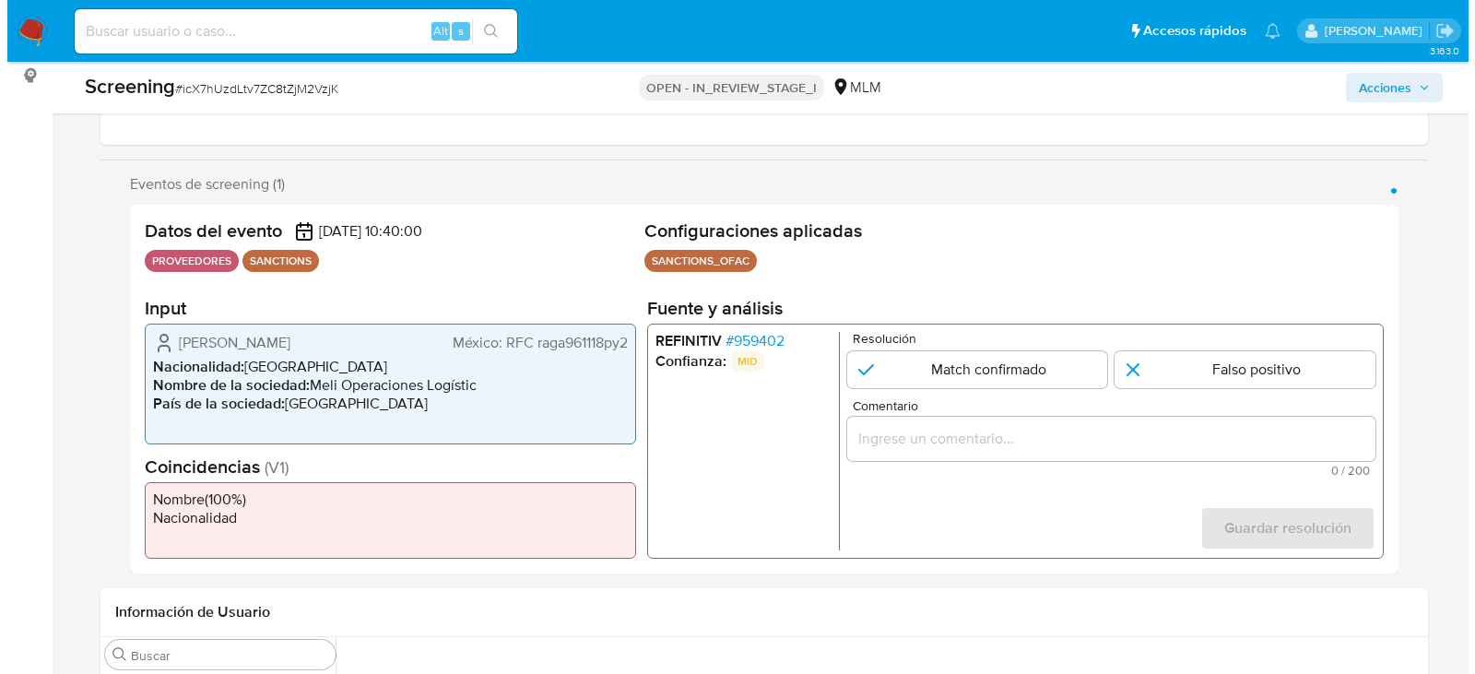
scroll to position [277, 0]
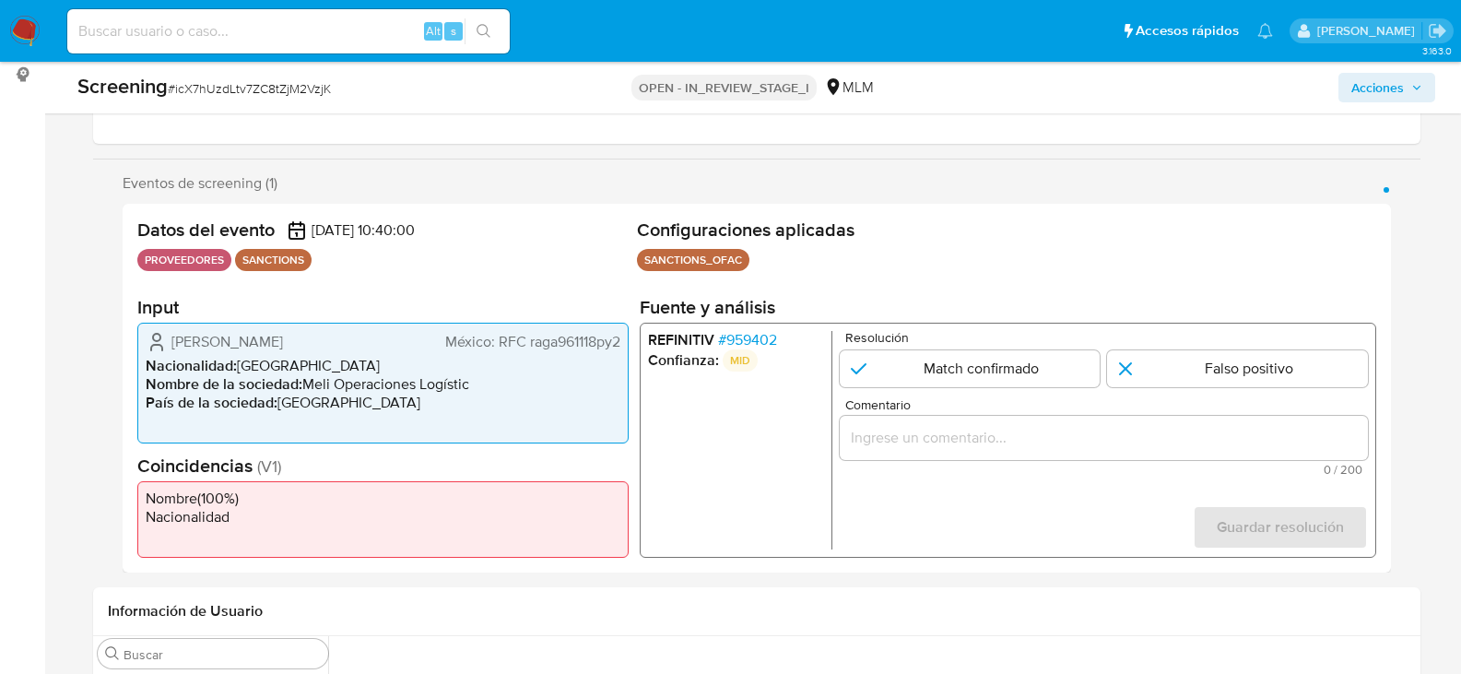
click at [751, 336] on span "# 959402" at bounding box center [746, 340] width 59 height 18
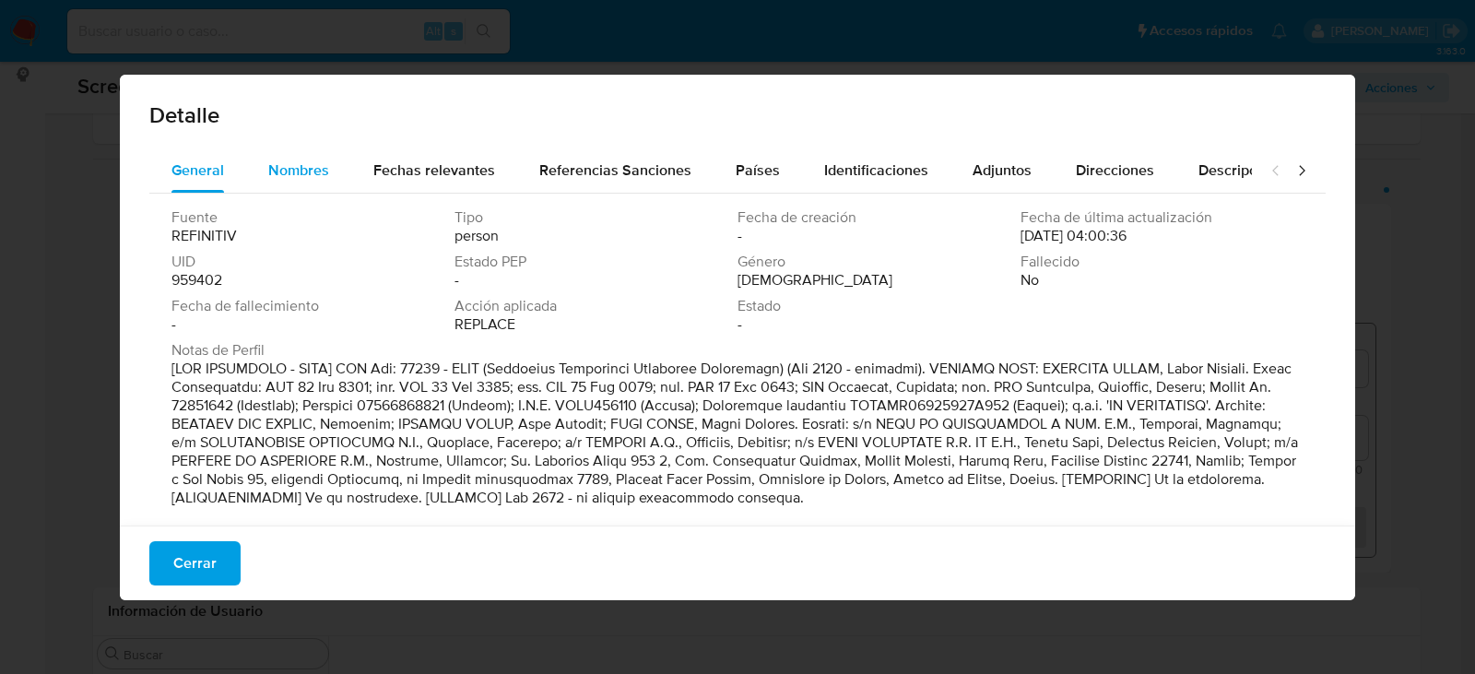
click at [302, 165] on span "Nombres" at bounding box center [298, 169] width 61 height 21
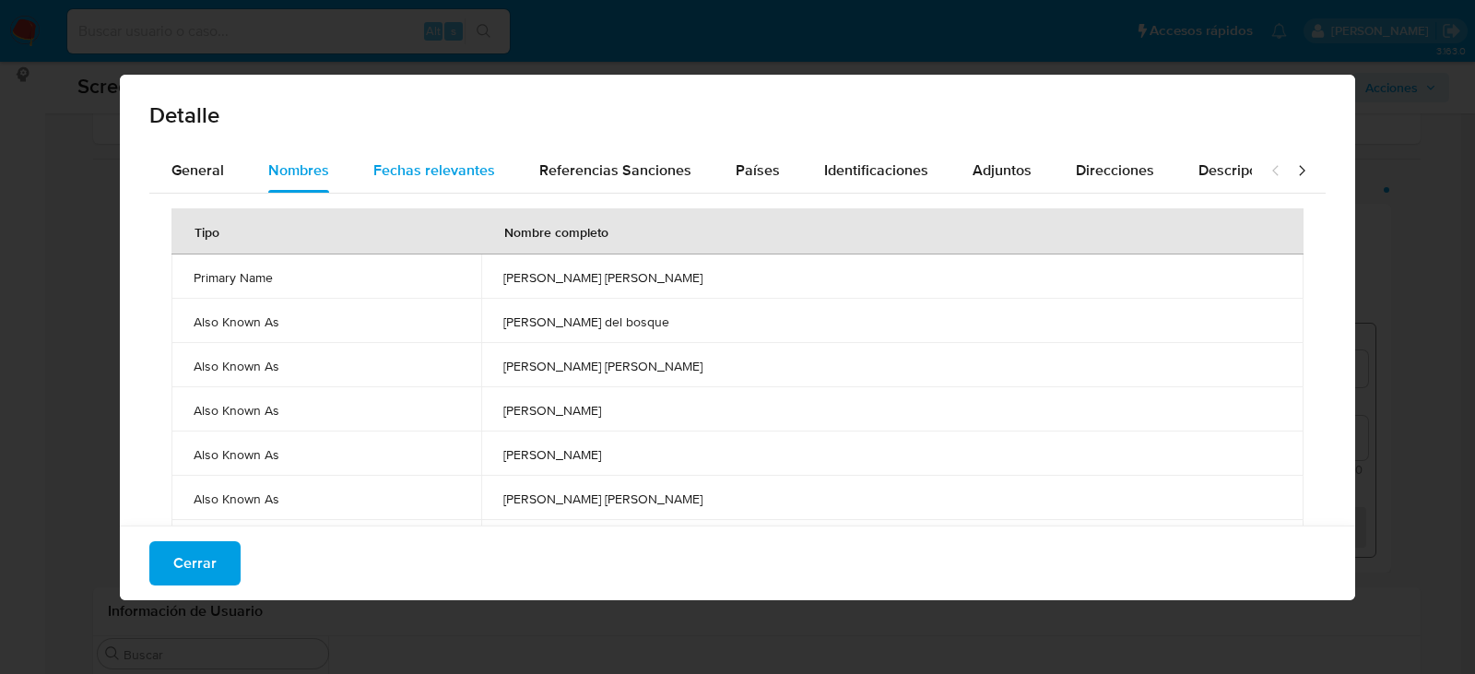
click at [498, 164] on button "Fechas relevantes" at bounding box center [434, 170] width 166 height 44
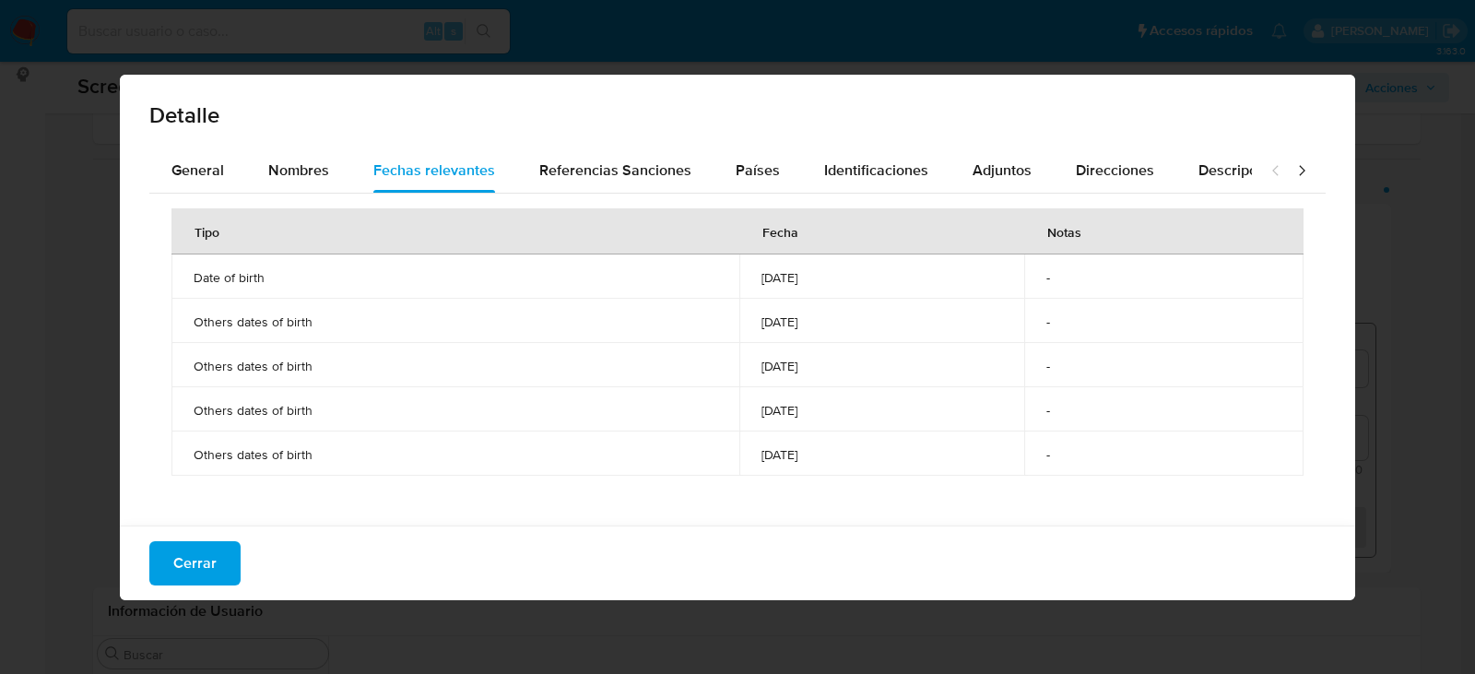
scroll to position [6, 0]
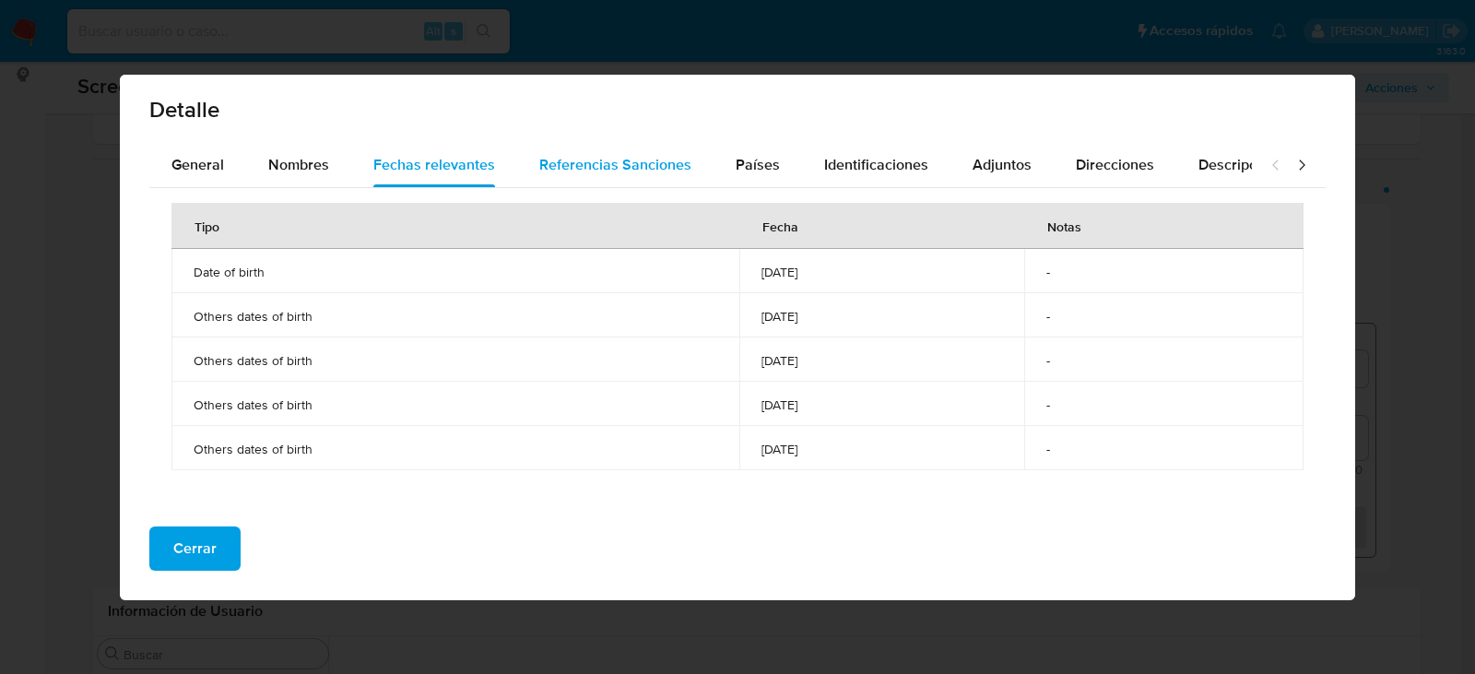
click at [585, 163] on span "Referencias Sanciones" at bounding box center [615, 164] width 152 height 21
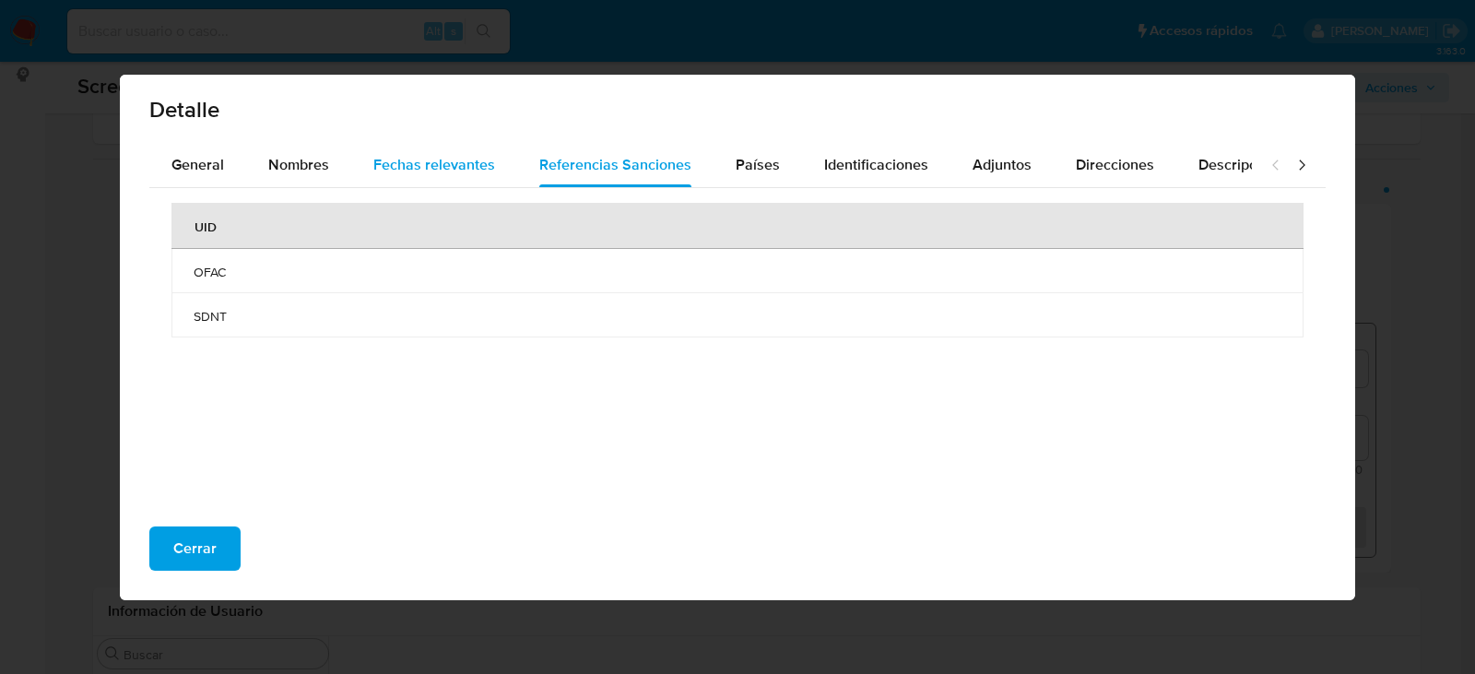
click at [432, 167] on span "Fechas relevantes" at bounding box center [434, 164] width 122 height 21
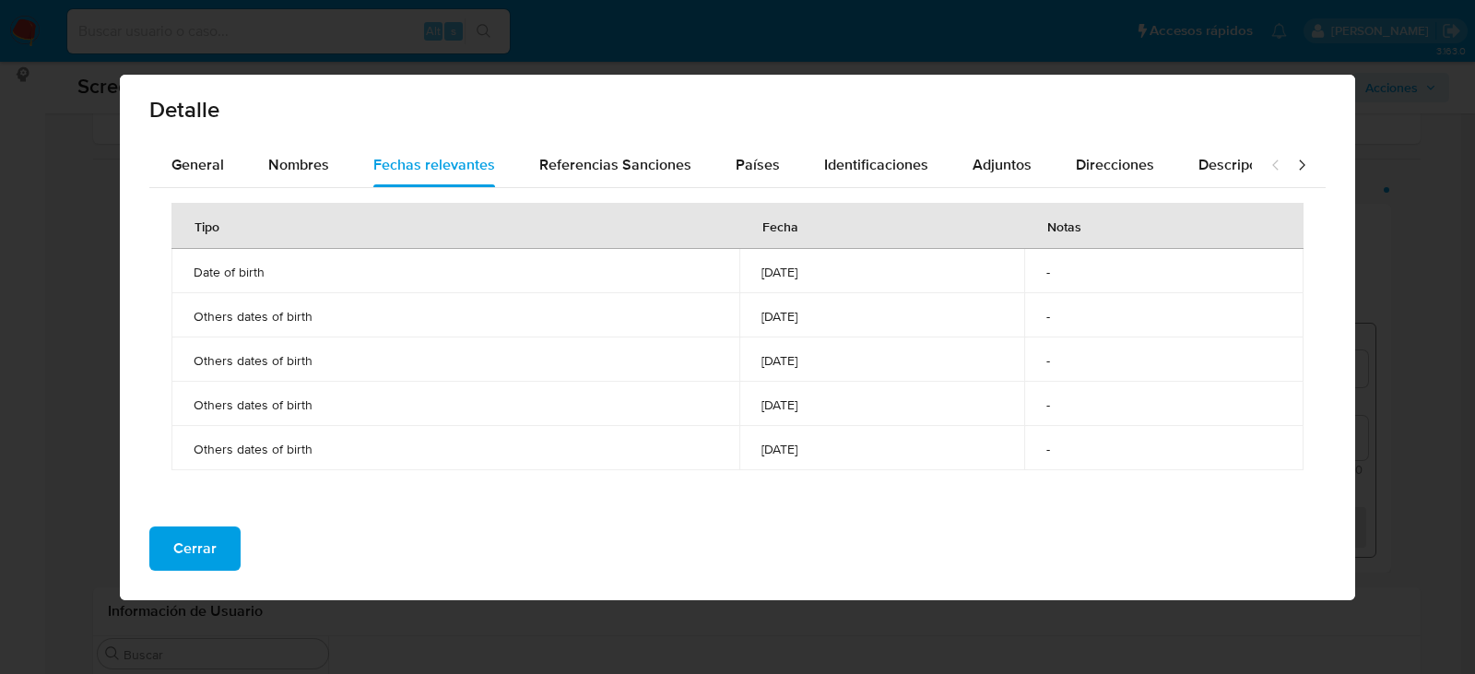
click at [762, 272] on span "1957-03-30" at bounding box center [883, 272] width 242 height 17
click at [762, 273] on span "1957-03-30" at bounding box center [883, 272] width 242 height 17
click at [762, 411] on span "1959-03-30" at bounding box center [883, 404] width 242 height 17
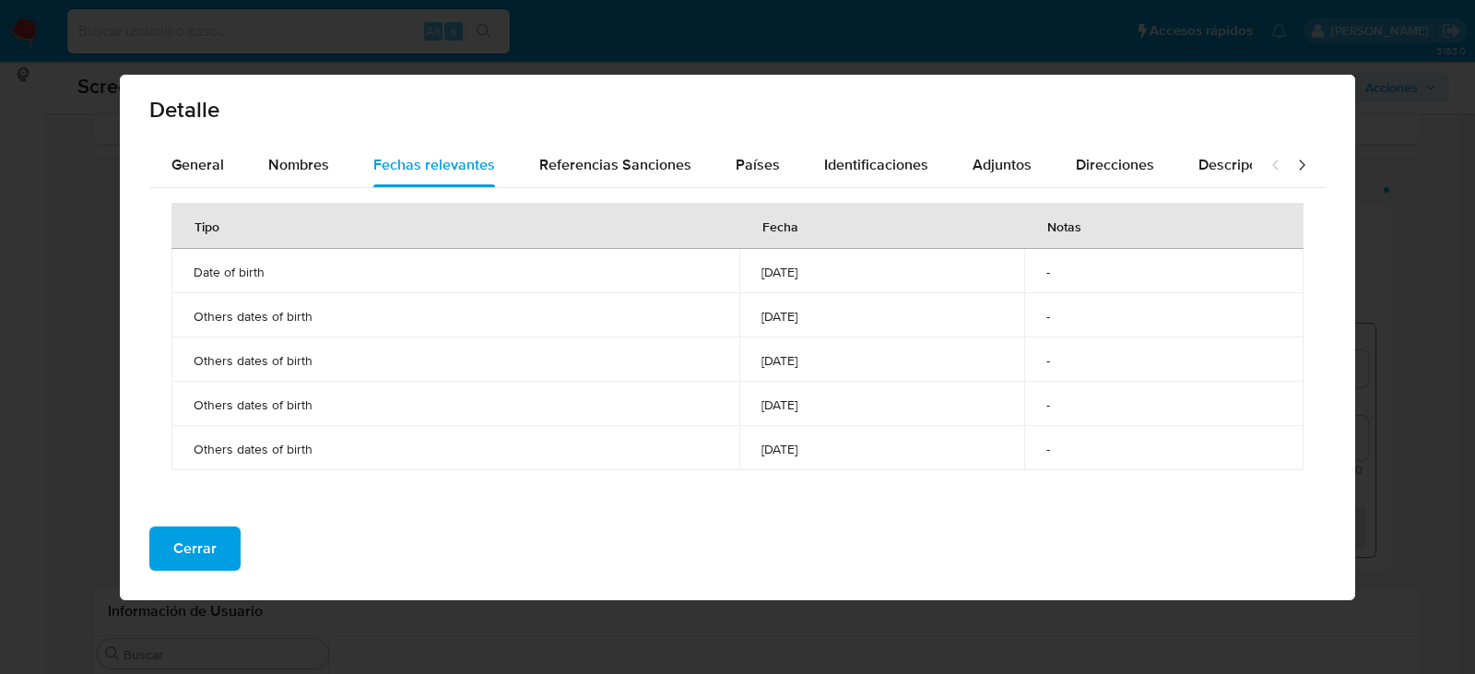
click at [762, 411] on span "1959-03-30" at bounding box center [883, 404] width 242 height 17
click at [762, 358] on span "1958-03-10" at bounding box center [883, 360] width 242 height 17
click at [762, 450] on span "1959-08-22" at bounding box center [883, 449] width 242 height 17
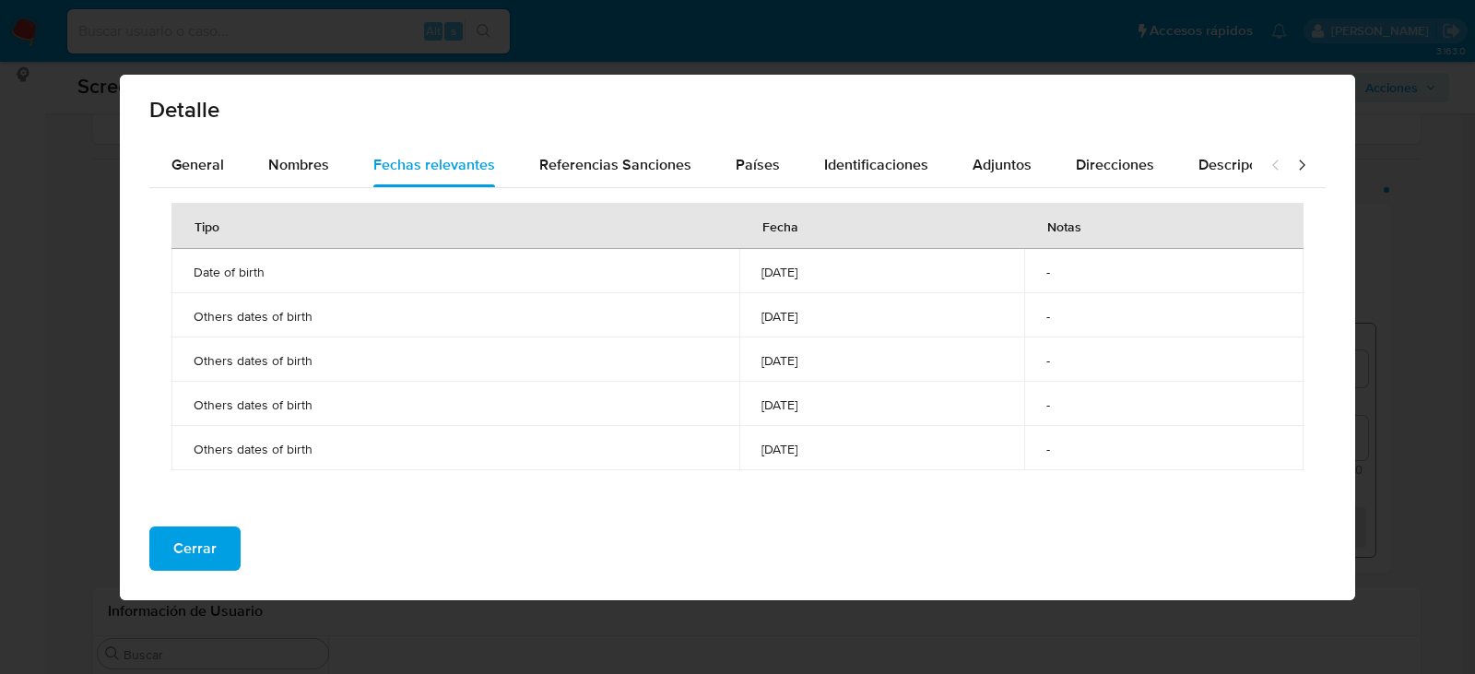
click at [762, 450] on span "1959-08-22" at bounding box center [883, 449] width 242 height 17
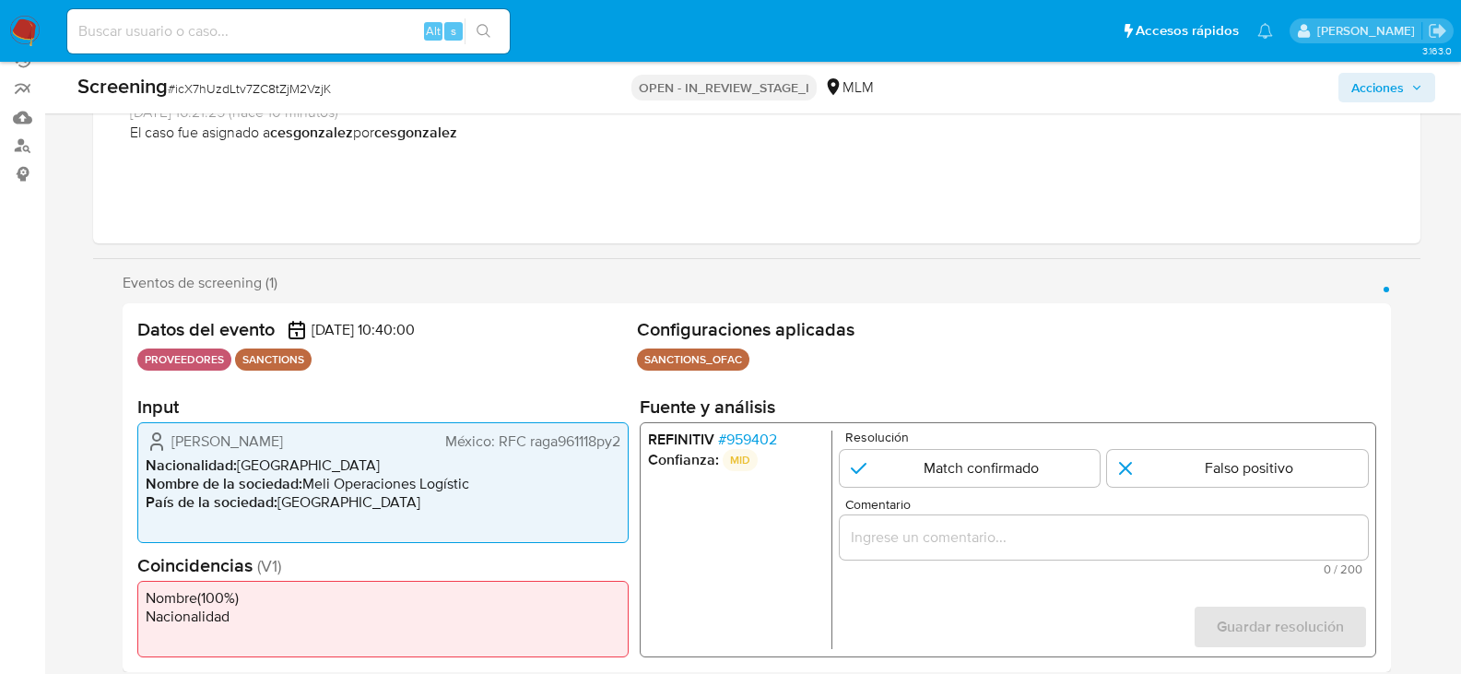
scroll to position [184, 0]
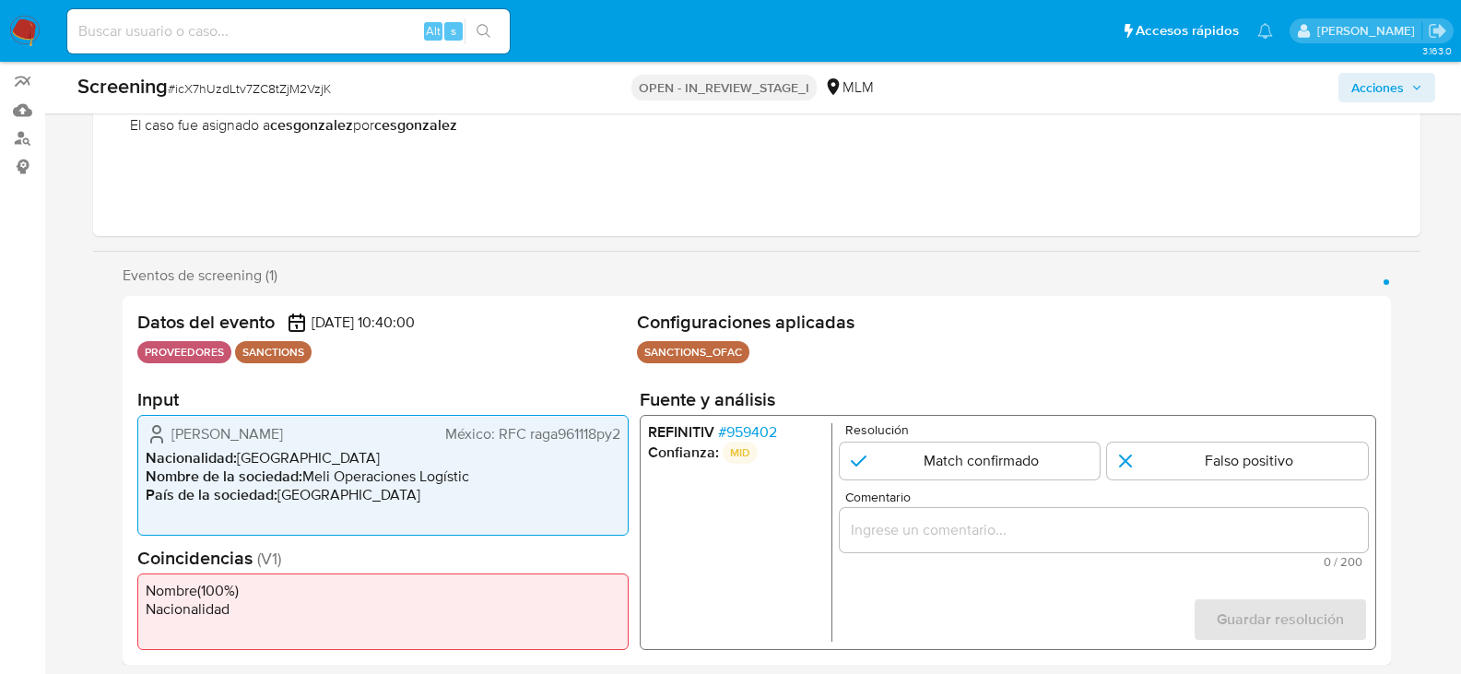
click at [1045, 534] on input "Comentario" at bounding box center [1103, 530] width 528 height 24
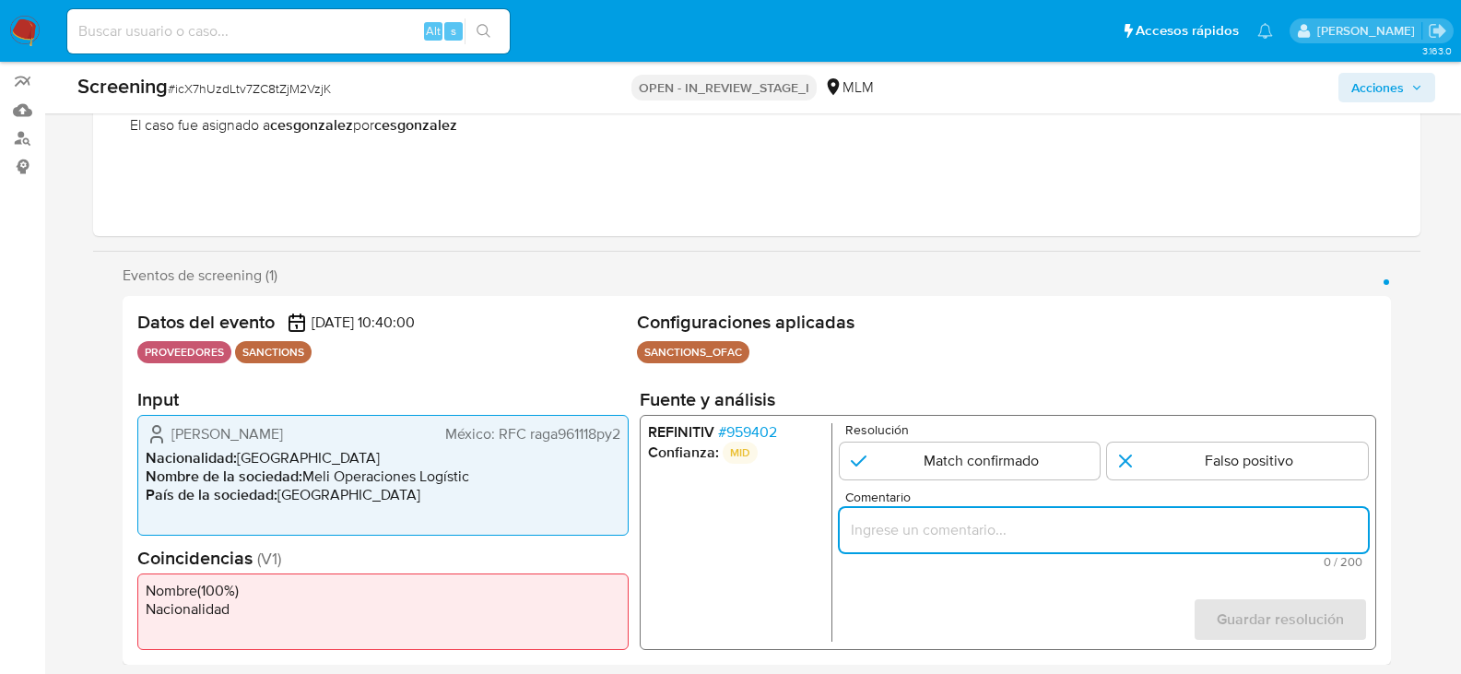
paste input "SE DESCARTA CASO CON FECHA DE NACIMIENTO DONDE EL PROVEEDOR TIENE FECHA DE NACI…"
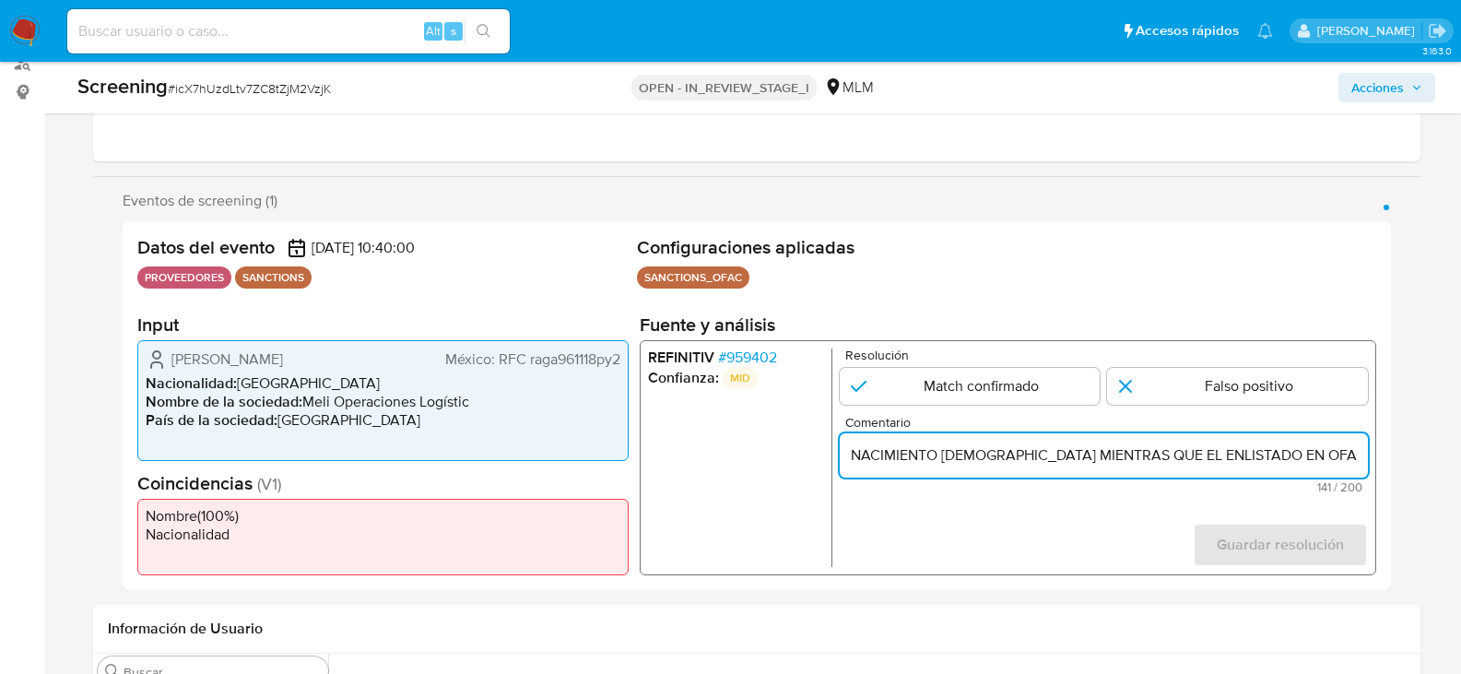
scroll to position [277, 0]
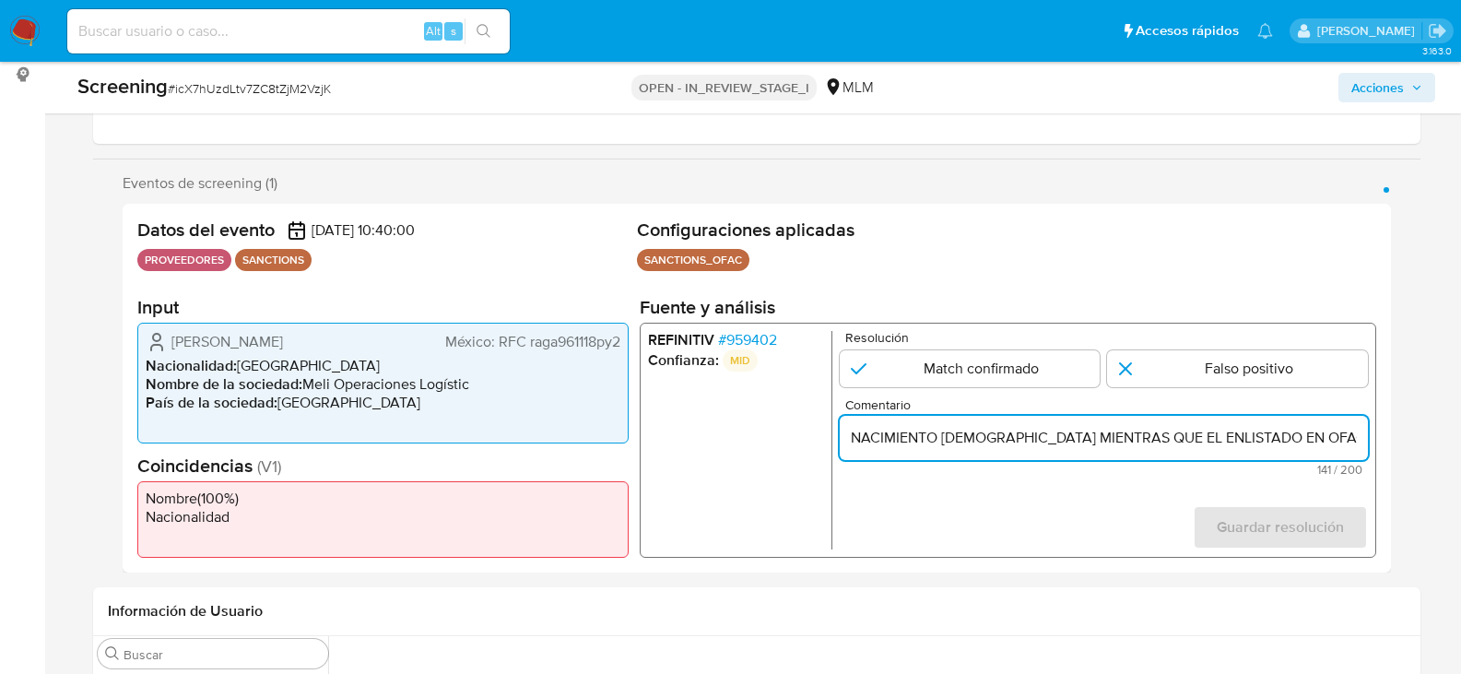
drag, startPoint x: 946, startPoint y: 438, endPoint x: 1011, endPoint y: 436, distance: 65.5
click at [1011, 436] on input "SE DESCARTA CASO CON FECHA DE NACIMIENTO DONDE EL PROVEEDOR TIENE FECHA DE NACI…" at bounding box center [1103, 438] width 528 height 24
click at [1258, 436] on input "SE DESCARTA CASO CON FECHA DE NACIMIENTO DONDE EL PROVEEDOR TIENE FECHA DE NACI…" at bounding box center [1103, 438] width 528 height 24
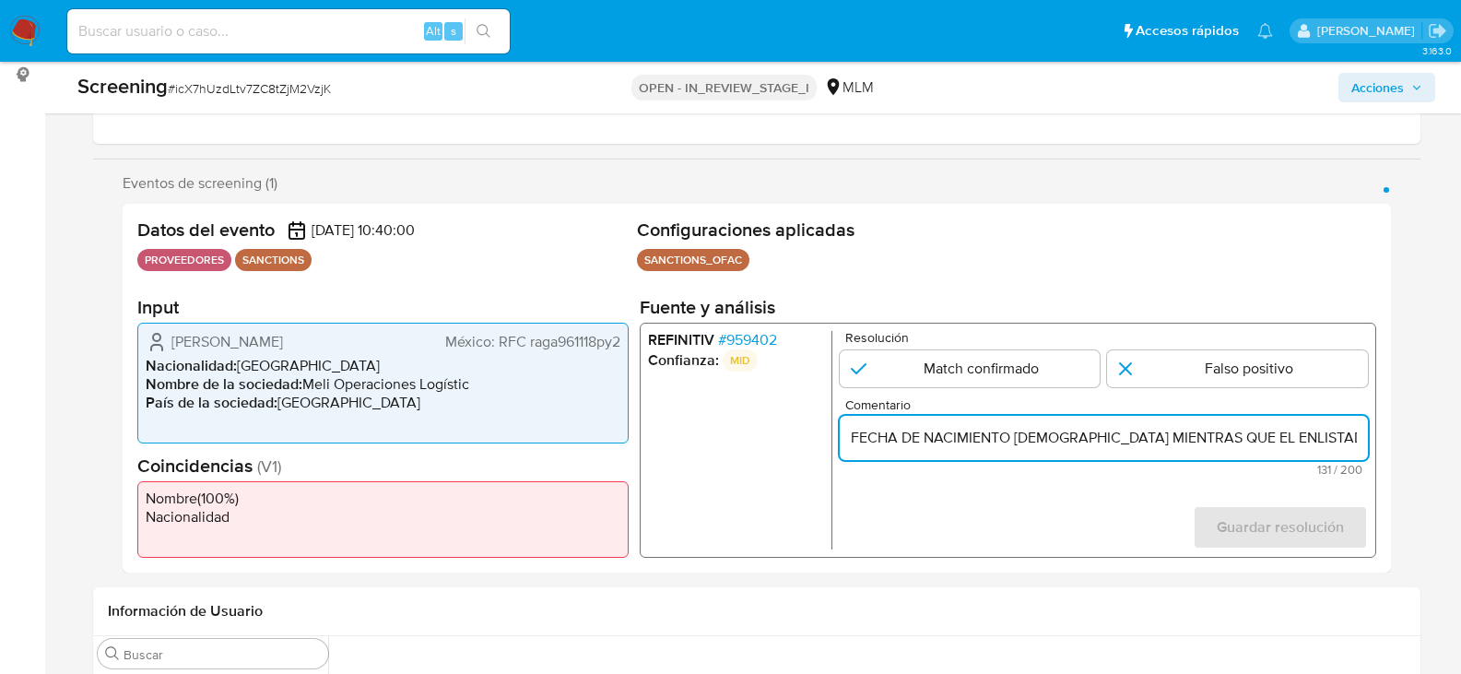
paste input "1957-03-30"
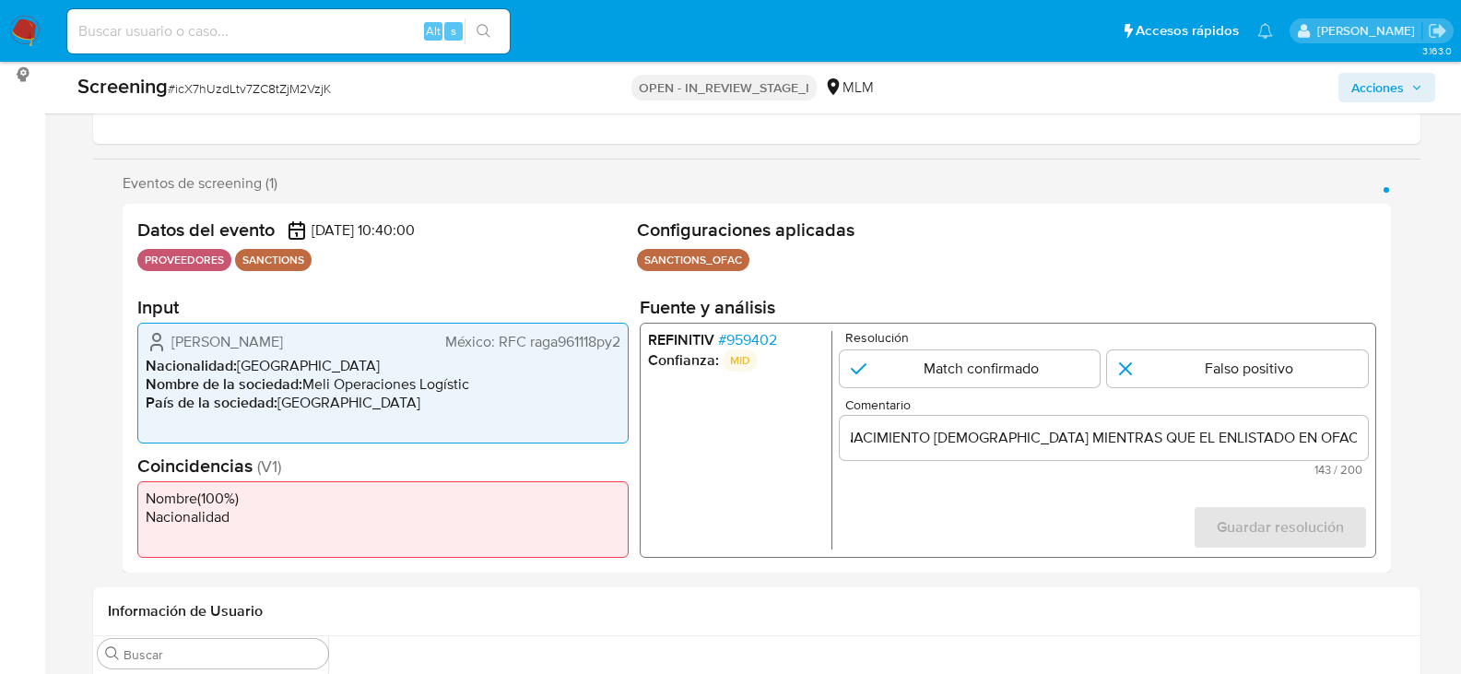
scroll to position [0, 0]
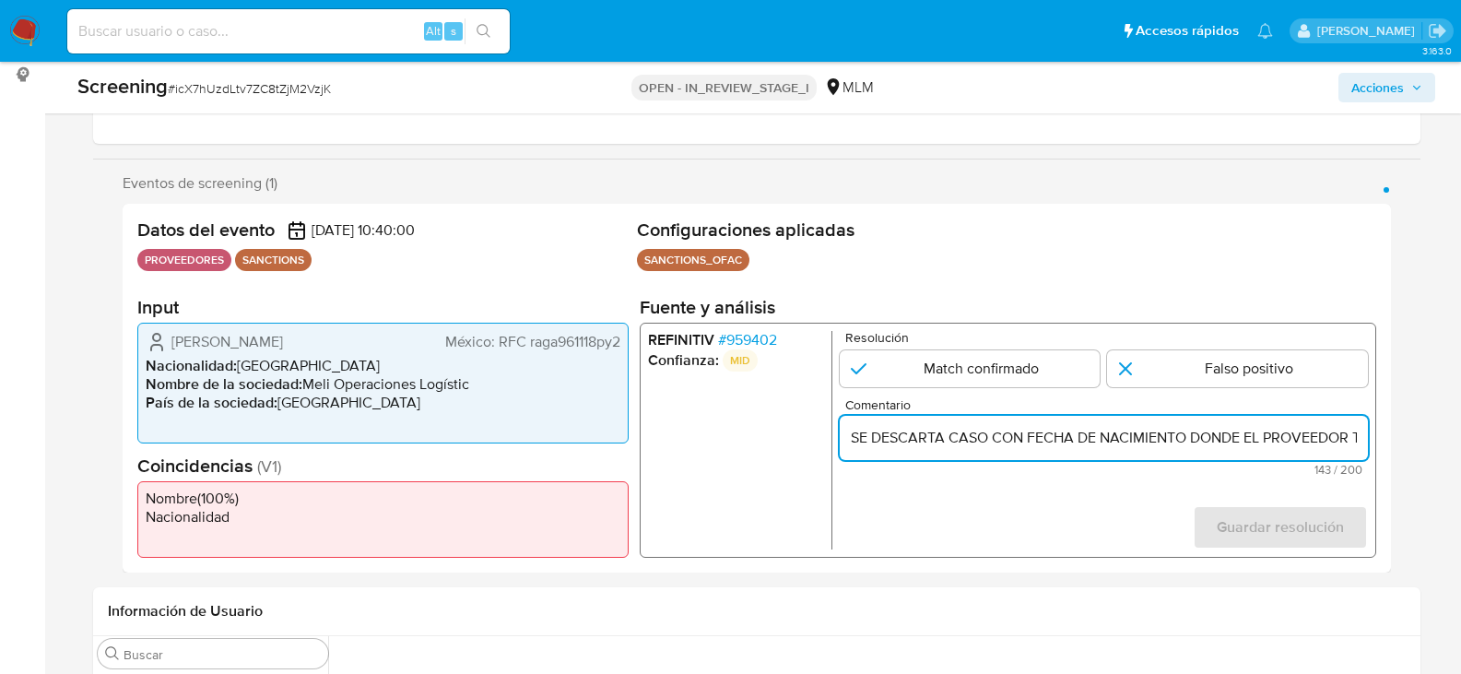
click at [1074, 438] on input "SE DESCARTA CASO CON FECHA DE NACIMIENTO DONDE EL PROVEEDOR TIENE FECHA DE NACI…" at bounding box center [1103, 438] width 528 height 24
paste input "1958-03-10"
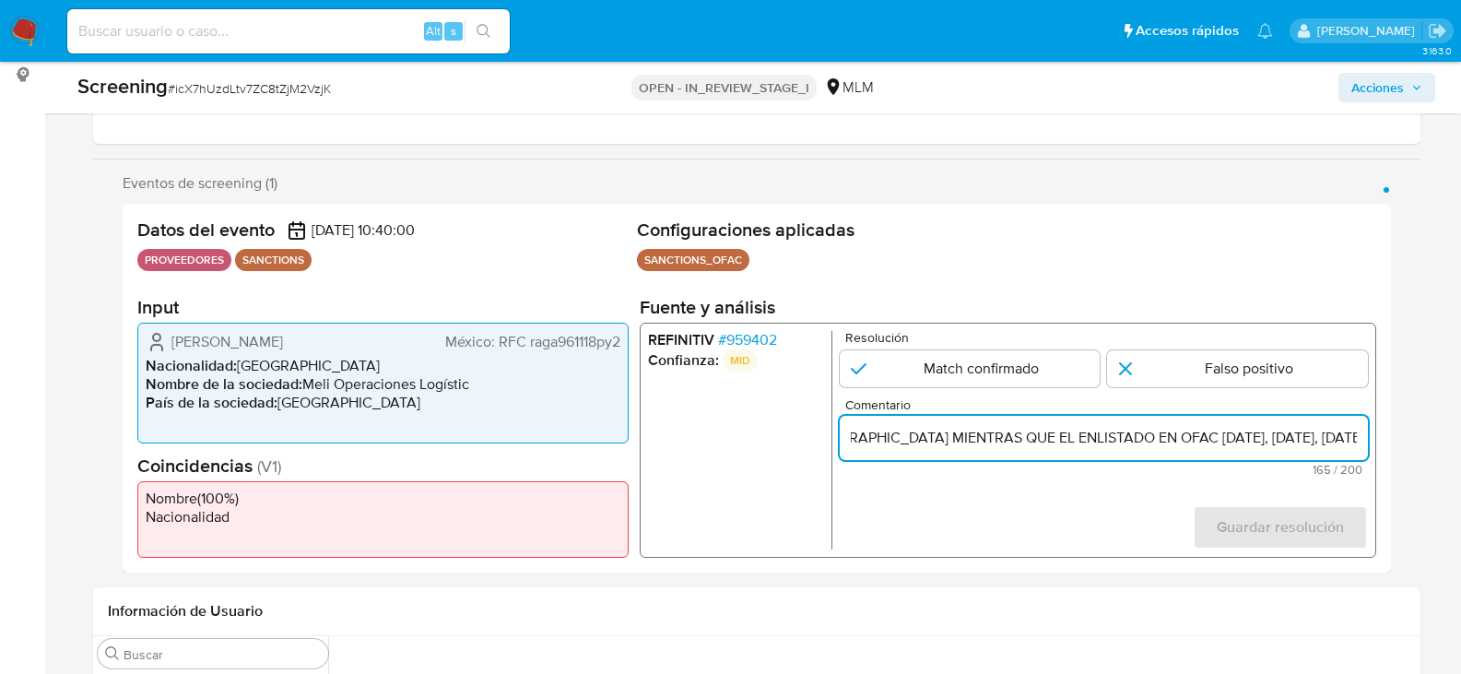
click at [1039, 440] on input "SE DESCARTA CASO CON FECHA DE NACIMIENTO DONDE EL PROVEEDOR TIENE FECHA DE NACI…" at bounding box center [1103, 438] width 528 height 24
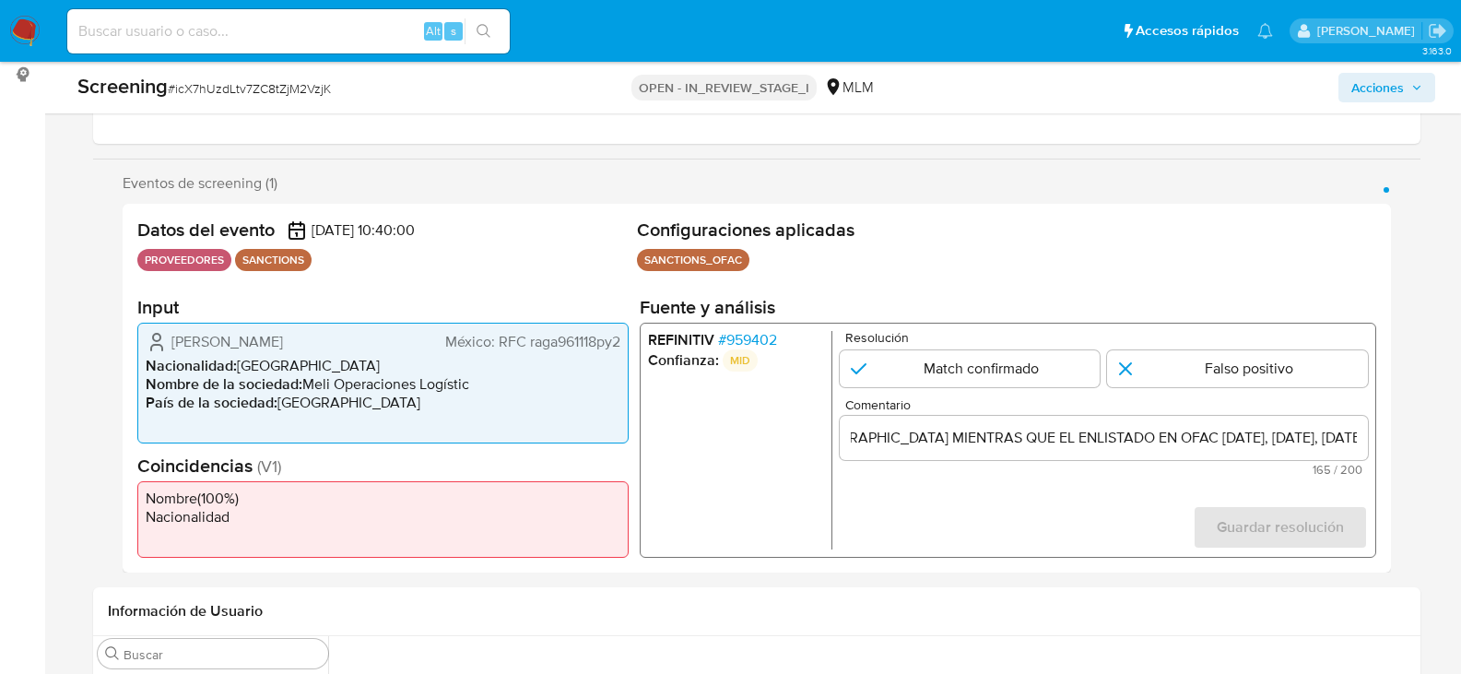
scroll to position [0, 0]
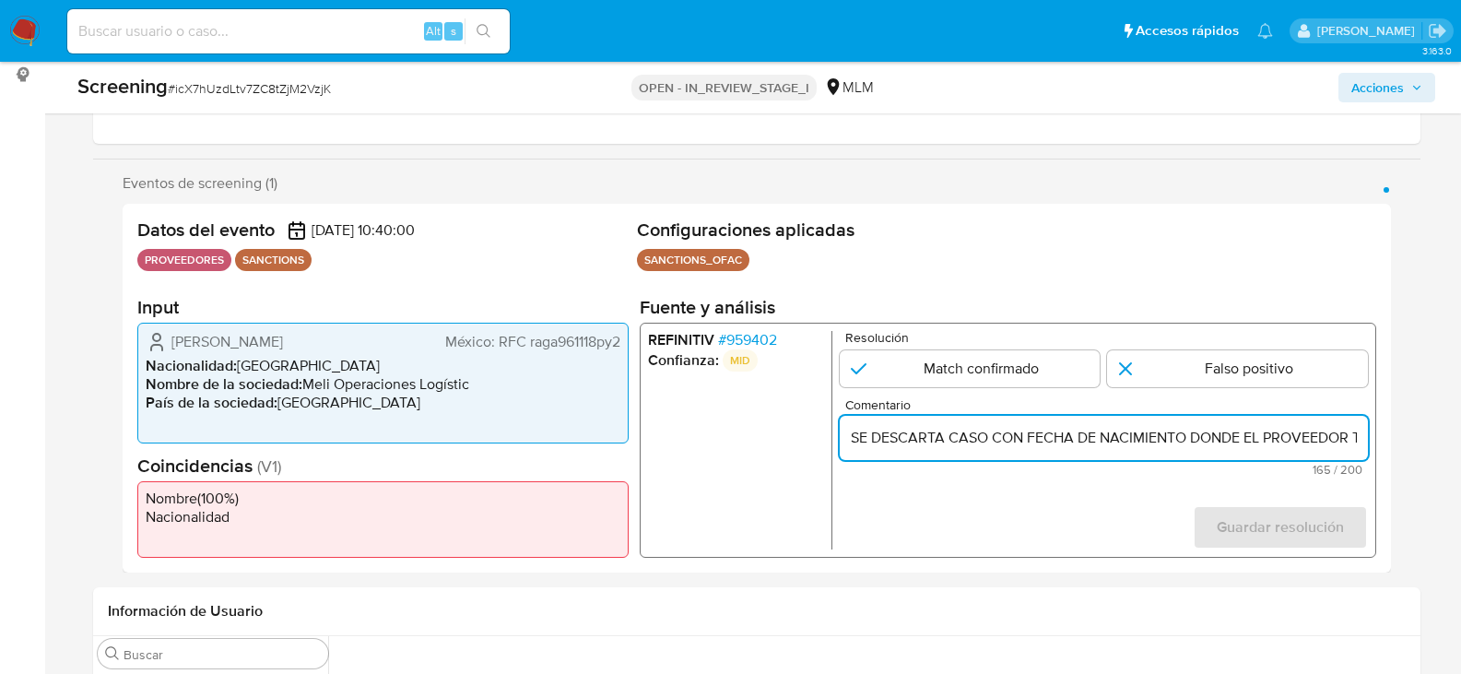
click at [1254, 439] on input "SE DESCARTA CASO CON FECHA DE NACIMIENTO DONDE EL PROVEEDOR TIENE FECHA DE NACI…" at bounding box center [1103, 438] width 528 height 24
paste input "1959-08-22"
click at [1257, 439] on input "SE DESCARTA CASO CON FECHA DE NACIMIENTO DONDE EL PROVEEDOR TIENE FECHA DE NACI…" at bounding box center [1103, 438] width 528 height 24
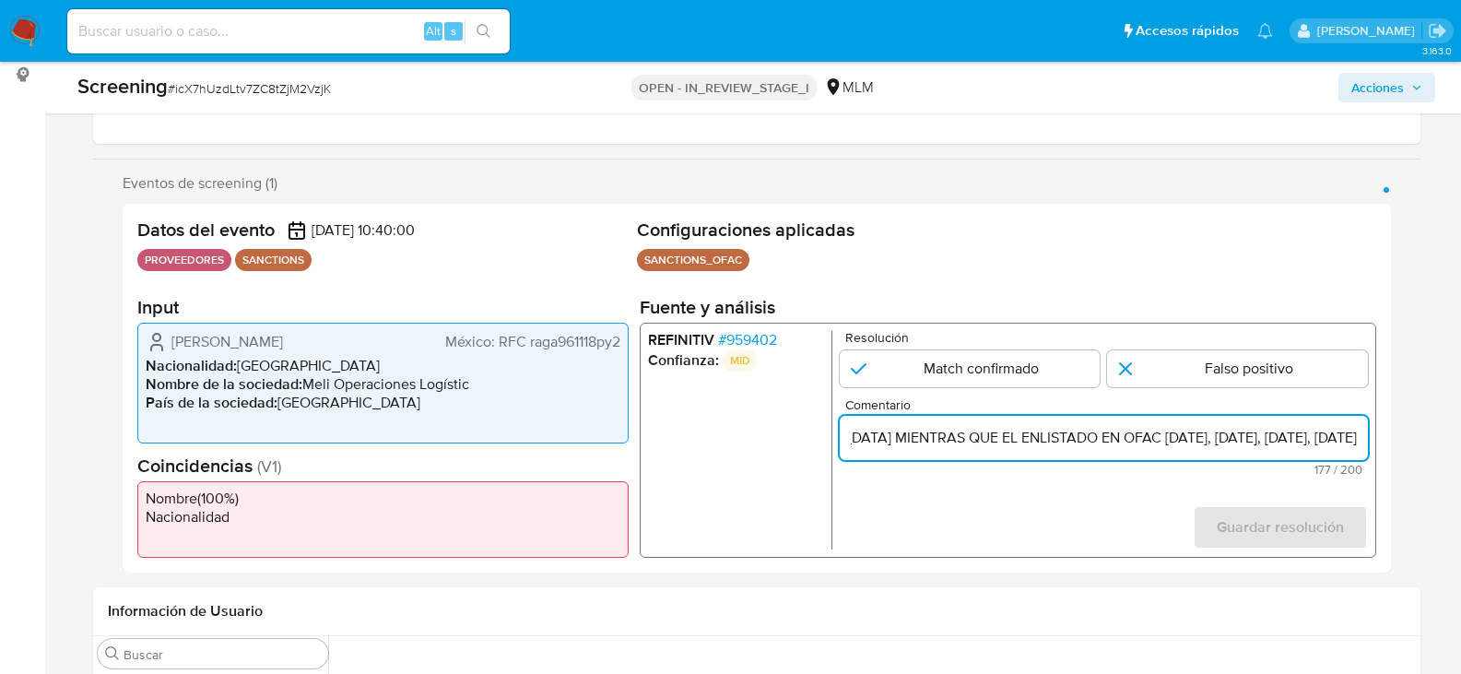
click at [1257, 439] on input "SE DESCARTA CASO CON FECHA DE NACIMIENTO DONDE EL PROVEEDOR TIENE FECHA DE NACI…" at bounding box center [1103, 438] width 528 height 24
type input "SE DESCARTA CASO CON FECHA DE NACIMIENTO DONDE EL PROVEEDOR TIENE FECHA DE NACI…"
click at [1281, 358] on input "1 de 1" at bounding box center [1237, 368] width 261 height 37
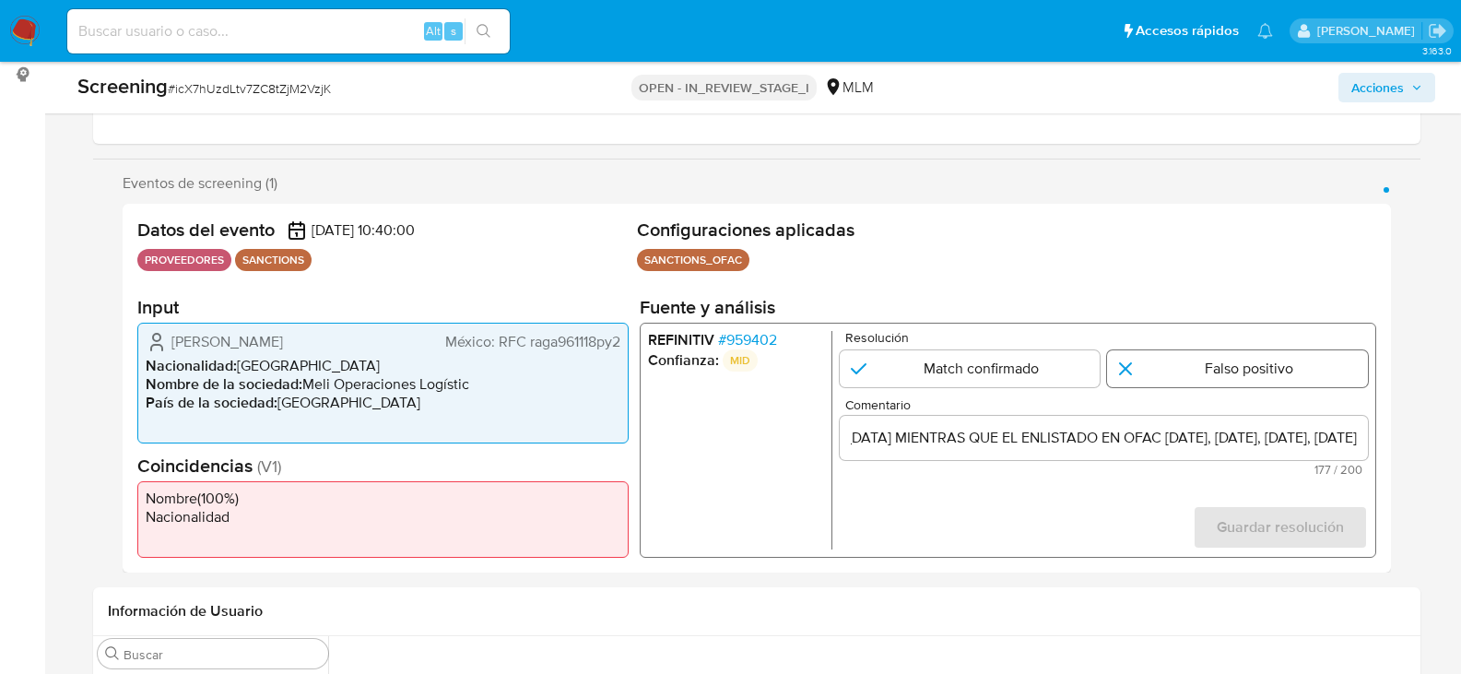
radio input "true"
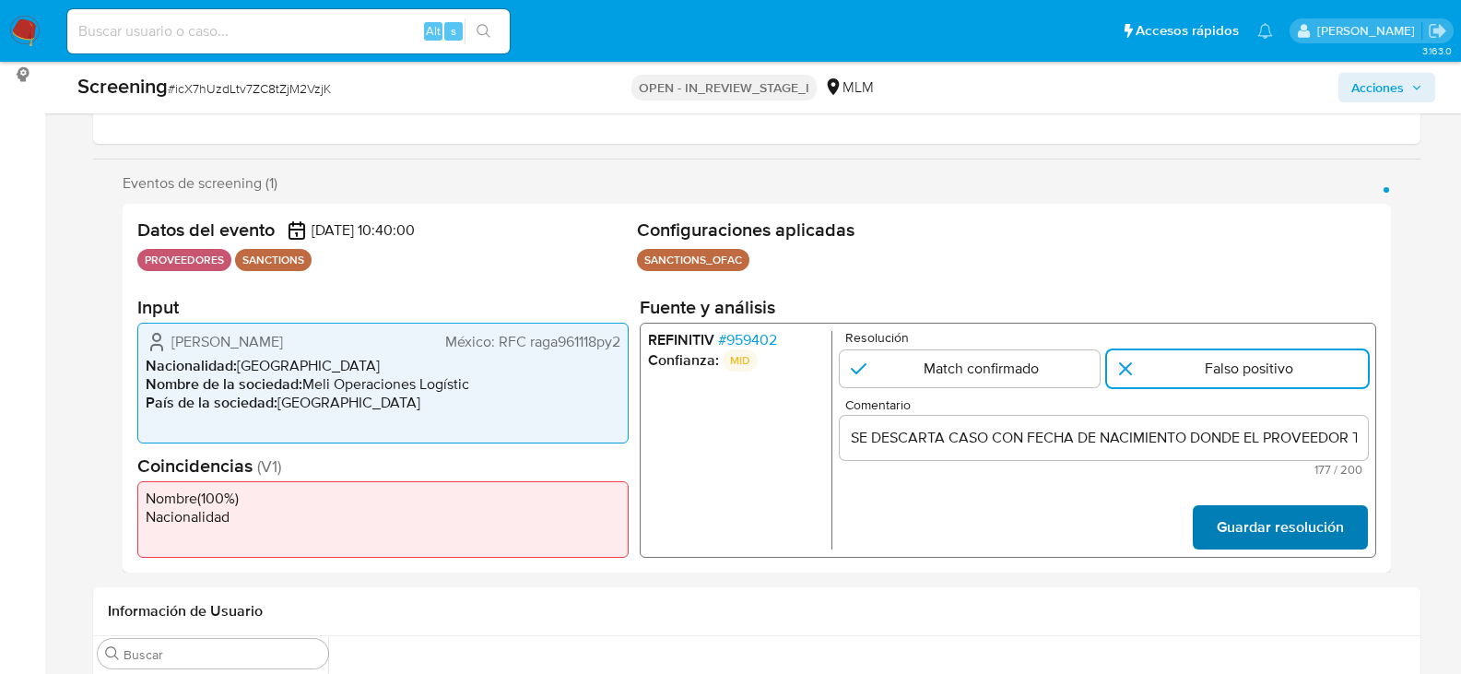
click at [1319, 531] on span "Guardar resolución" at bounding box center [1279, 527] width 127 height 41
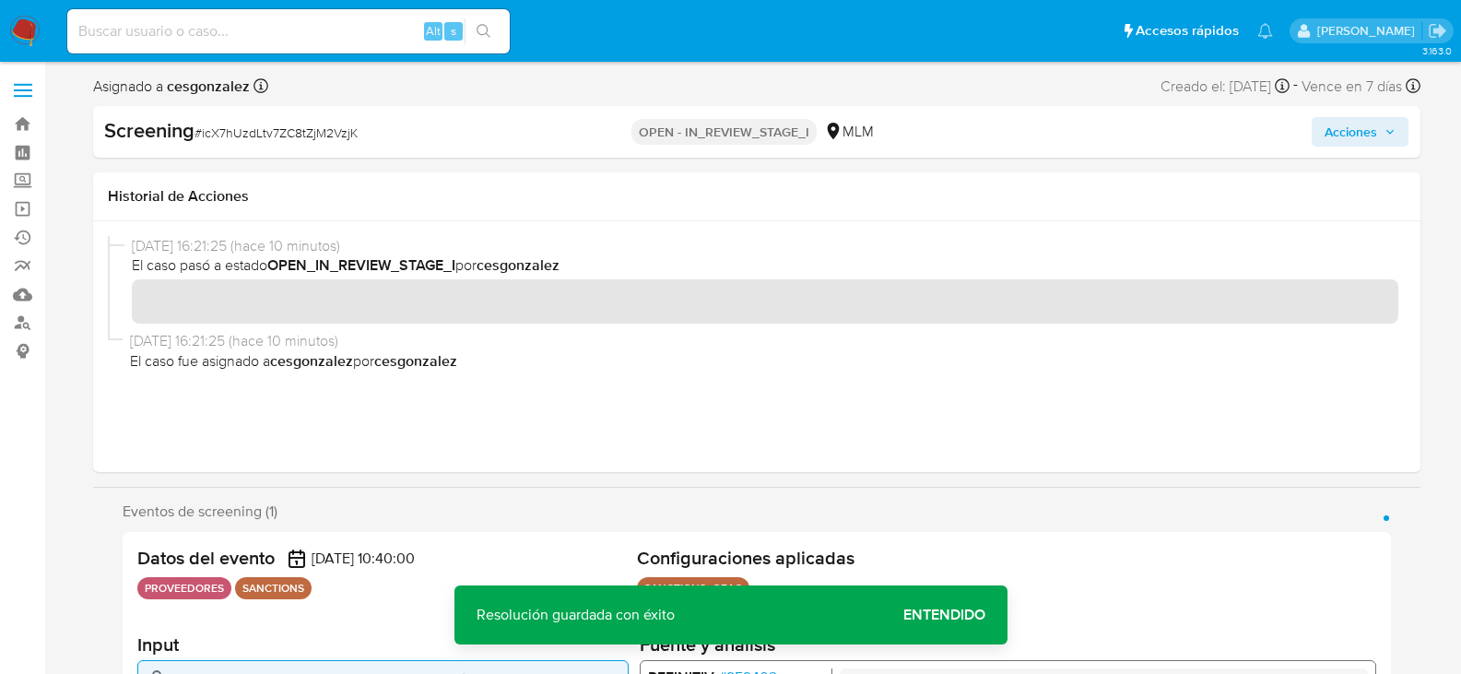
click at [1380, 134] on span "Acciones" at bounding box center [1360, 132] width 71 height 26
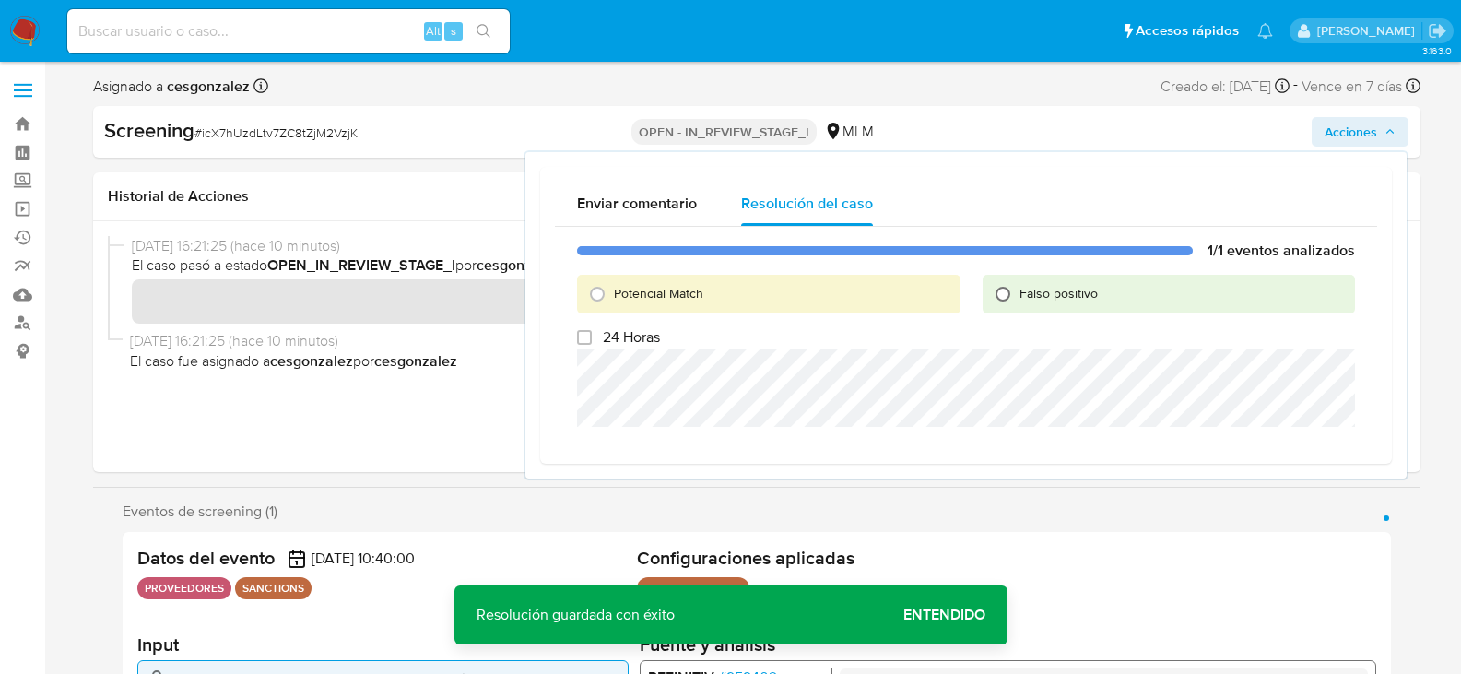
click at [998, 296] on input "Falso positivo" at bounding box center [1003, 294] width 30 height 30
radio input "true"
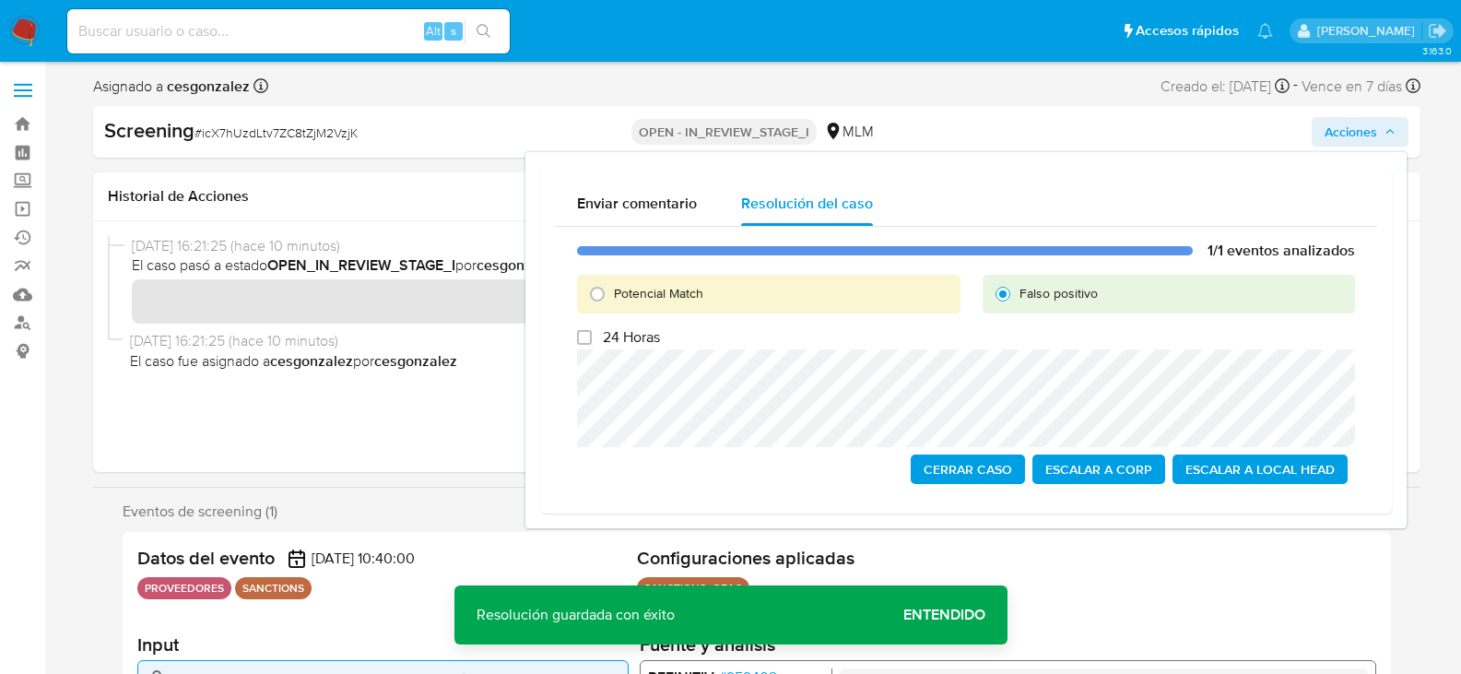
click at [945, 464] on span "Cerrar Caso" at bounding box center [968, 469] width 89 height 26
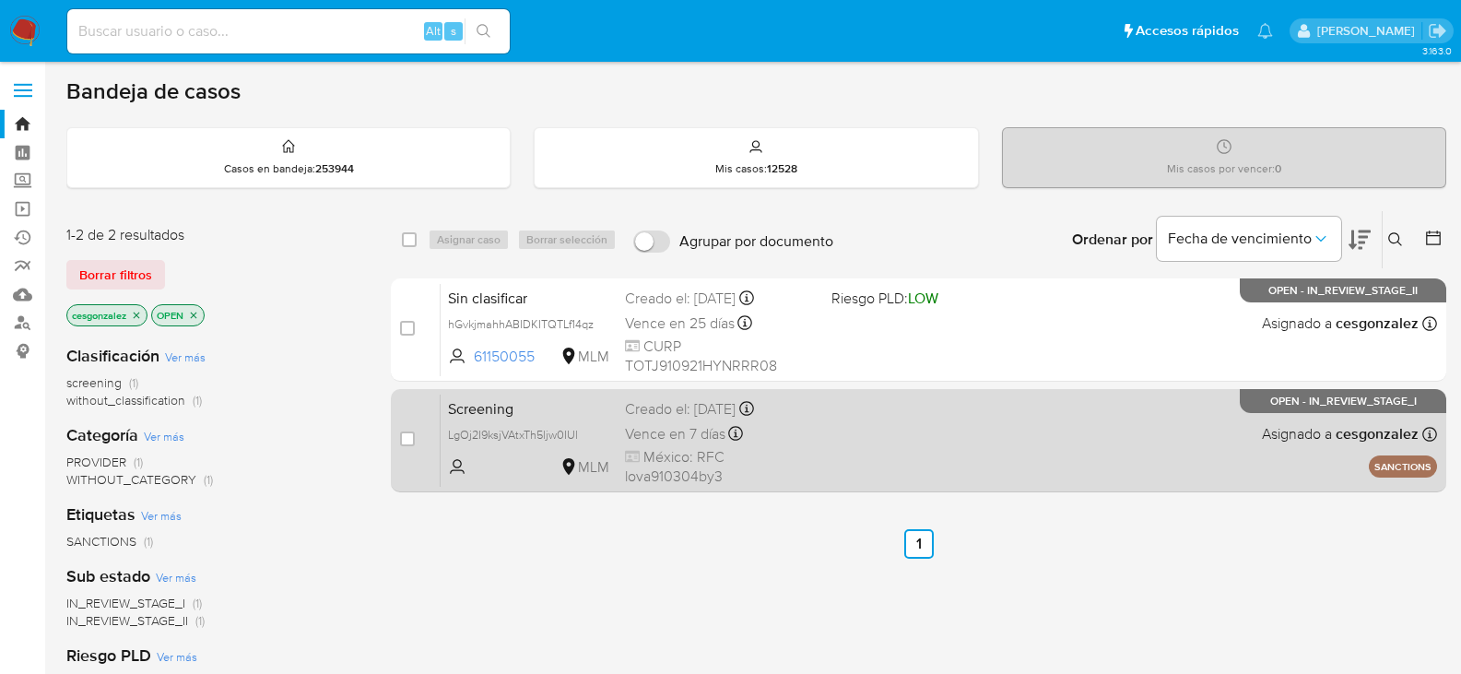
click at [701, 408] on div "Creado el: [DATE] Creado el: [DATE] 05:17:54" at bounding box center [721, 409] width 192 height 20
click at [683, 462] on span "[GEOGRAPHIC_DATA]: RFC lova910304by3" at bounding box center [721, 467] width 192 height 40
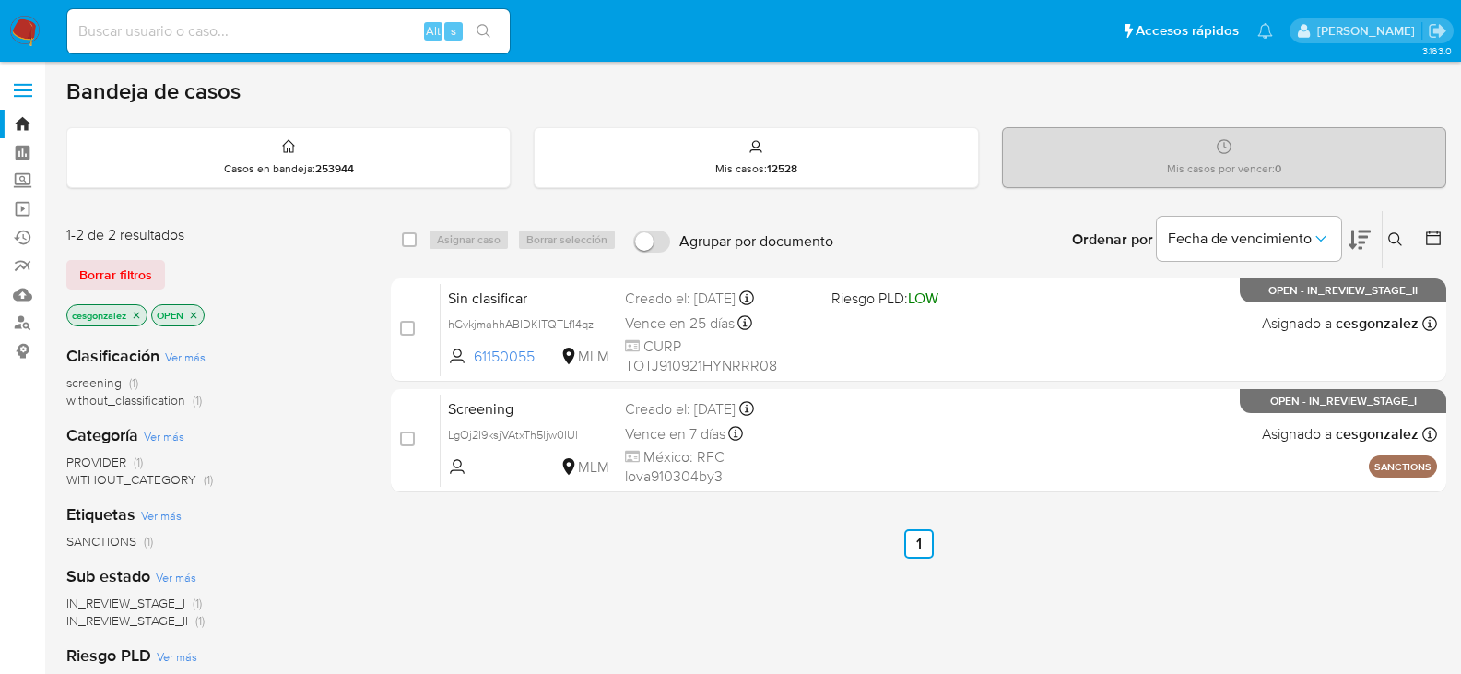
click at [18, 30] on img at bounding box center [24, 31] width 31 height 31
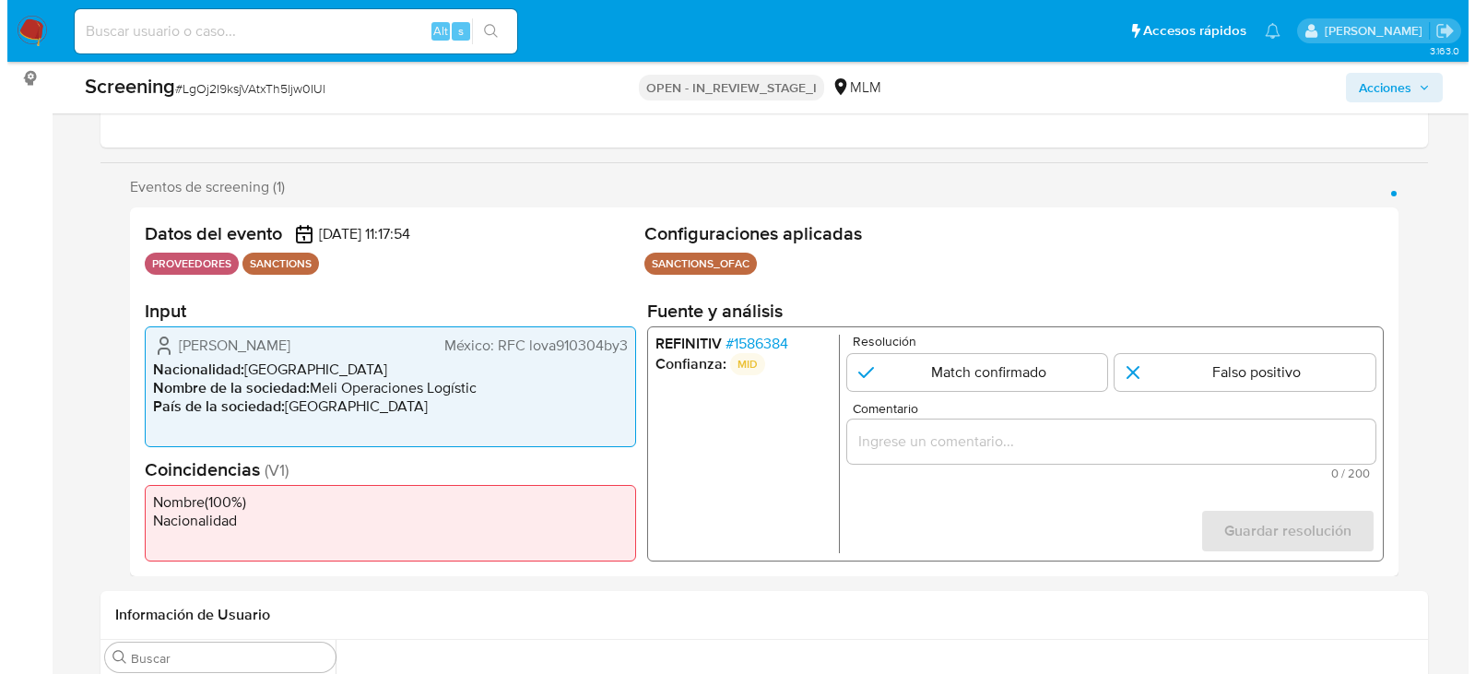
scroll to position [277, 0]
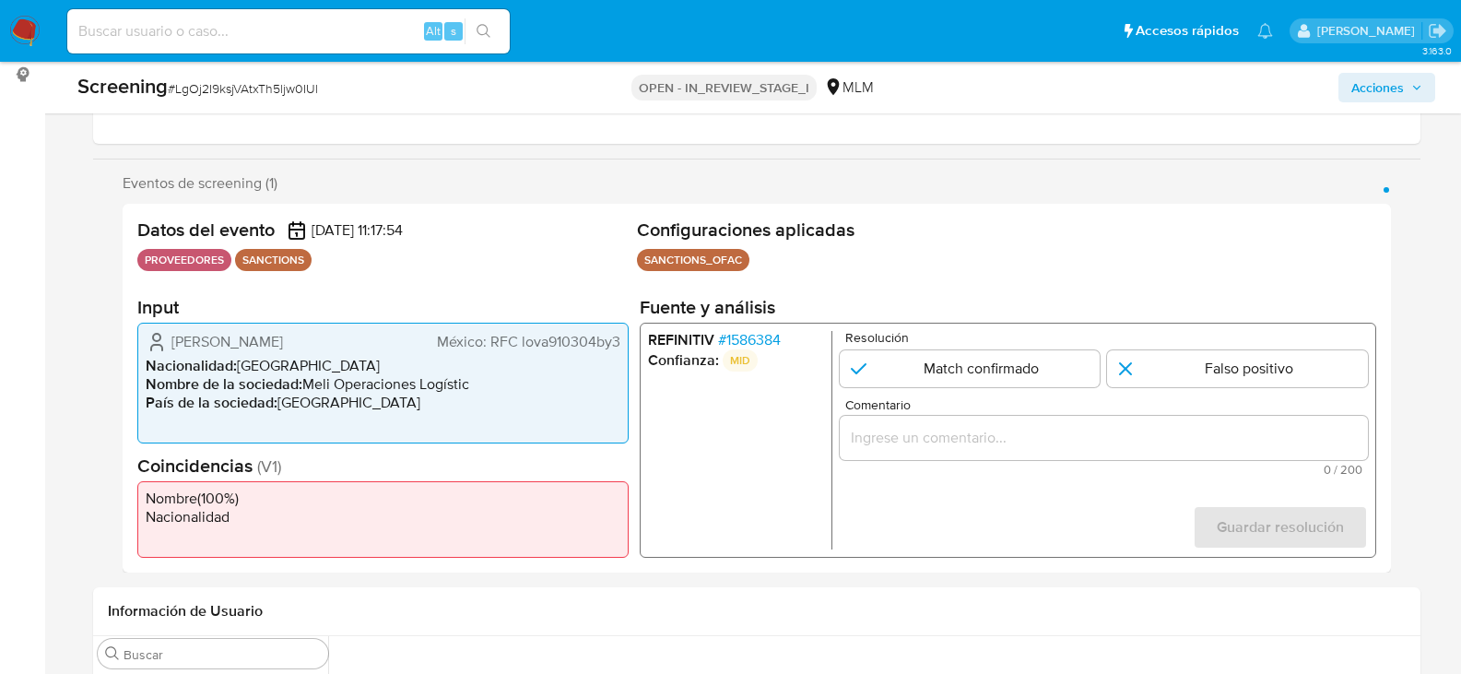
click at [765, 343] on span "# 1586384" at bounding box center [748, 340] width 63 height 18
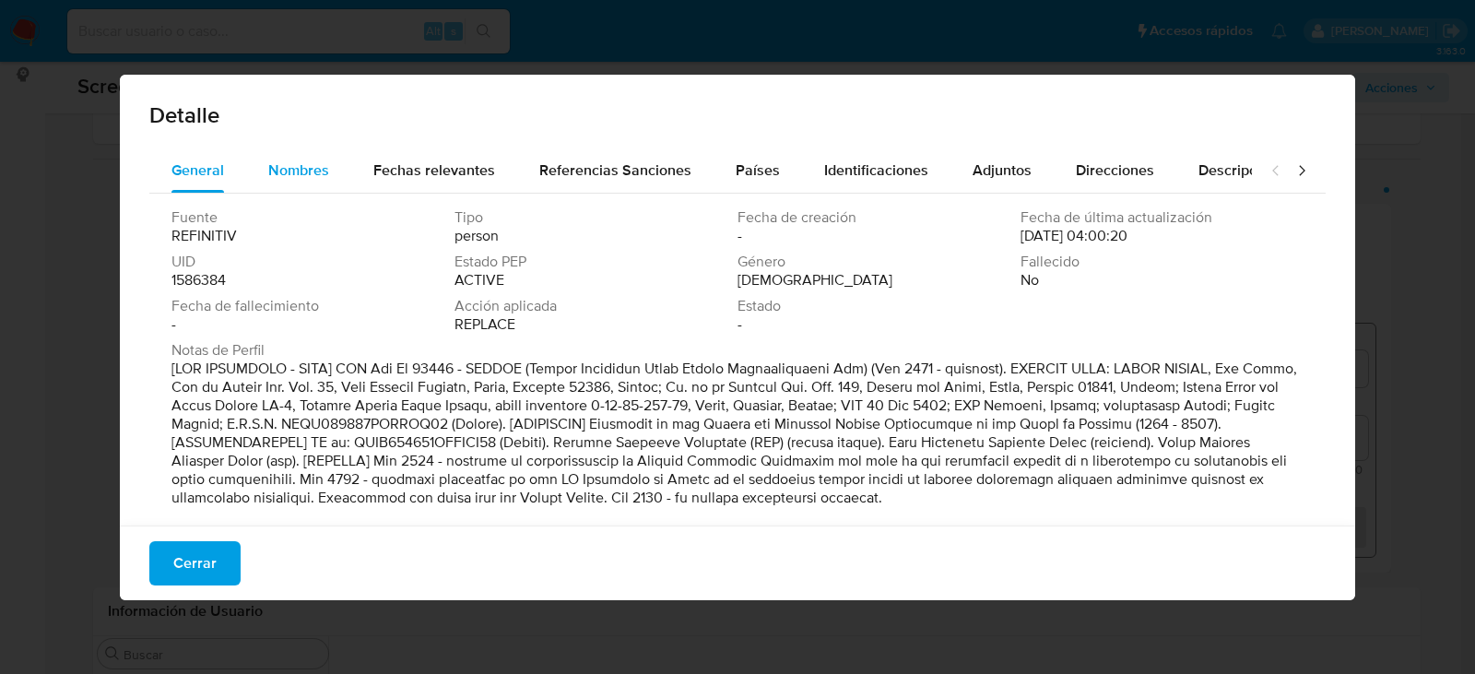
click at [298, 179] on span "Nombres" at bounding box center [298, 169] width 61 height 21
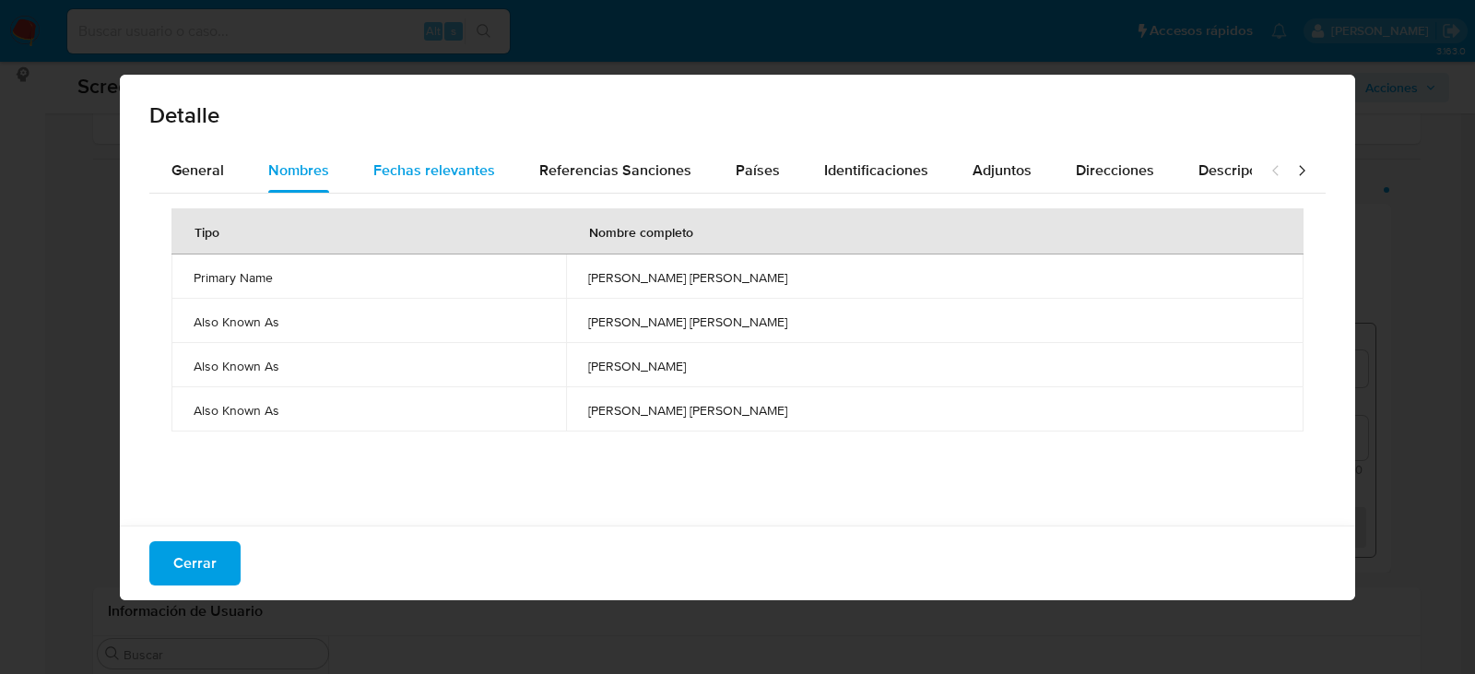
click at [431, 156] on div "Fechas relevantes" at bounding box center [434, 170] width 122 height 44
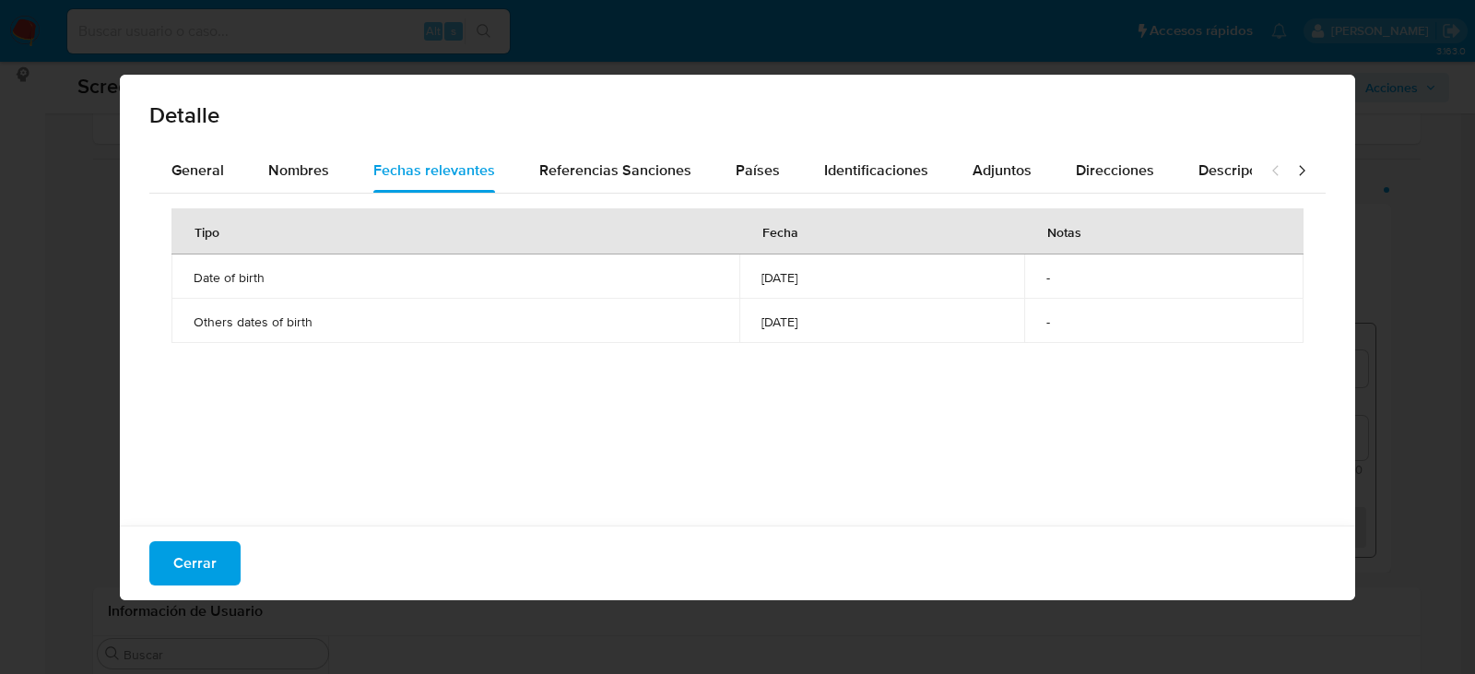
click at [762, 277] on span "[DATE]" at bounding box center [883, 277] width 242 height 17
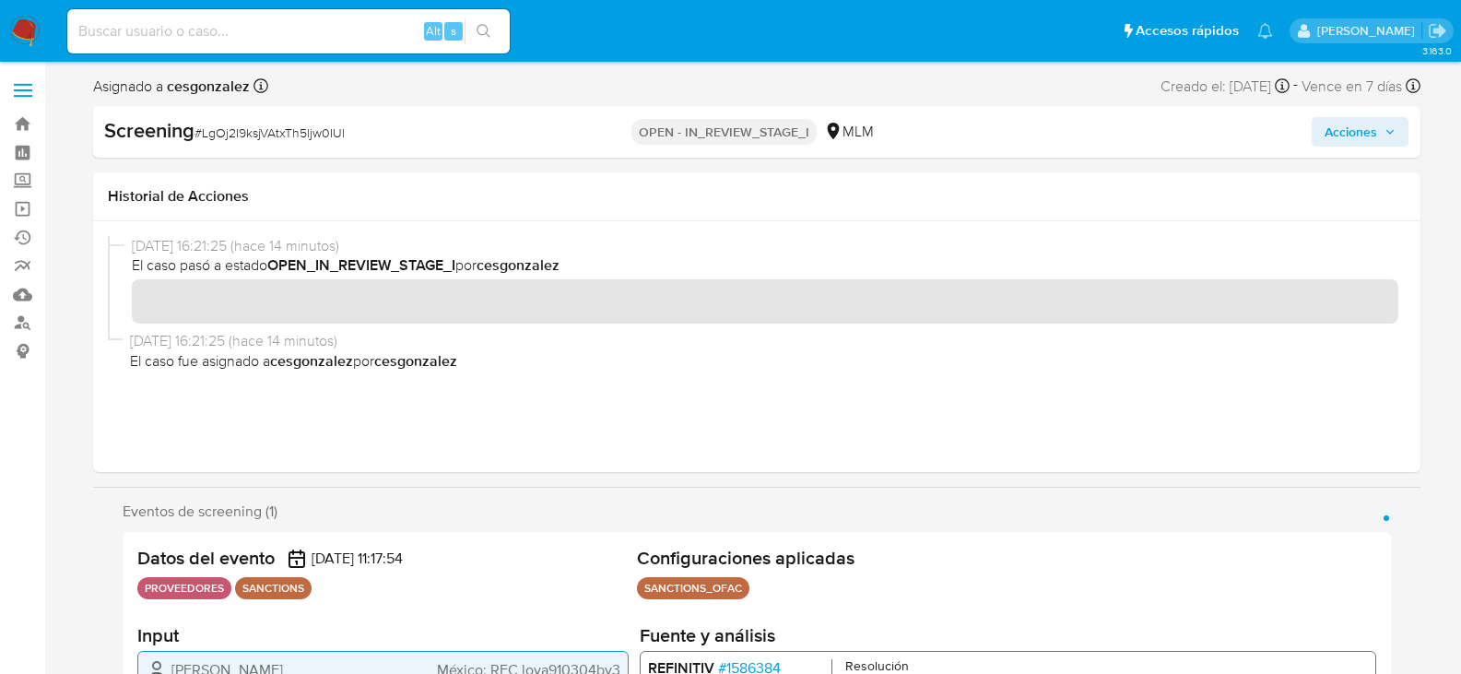
scroll to position [184, 0]
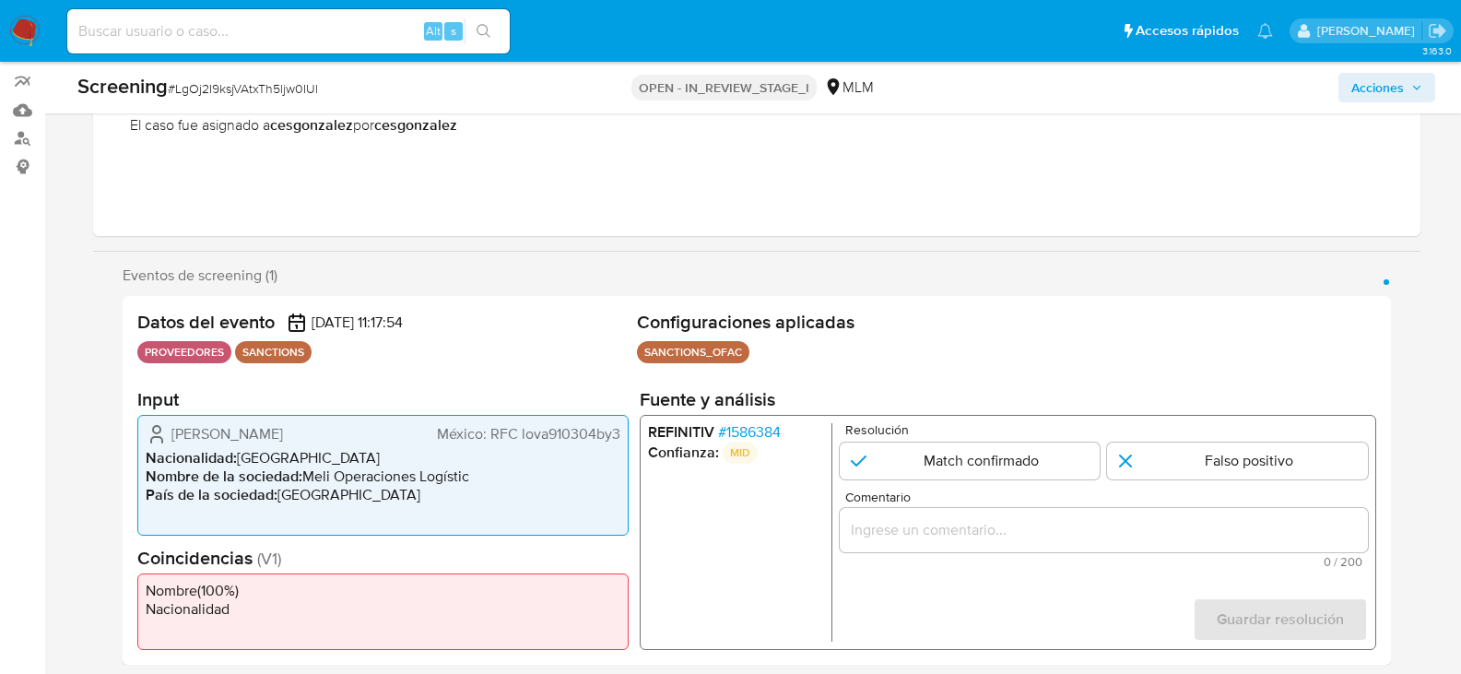
click at [968, 532] on input "Comentario" at bounding box center [1103, 530] width 528 height 24
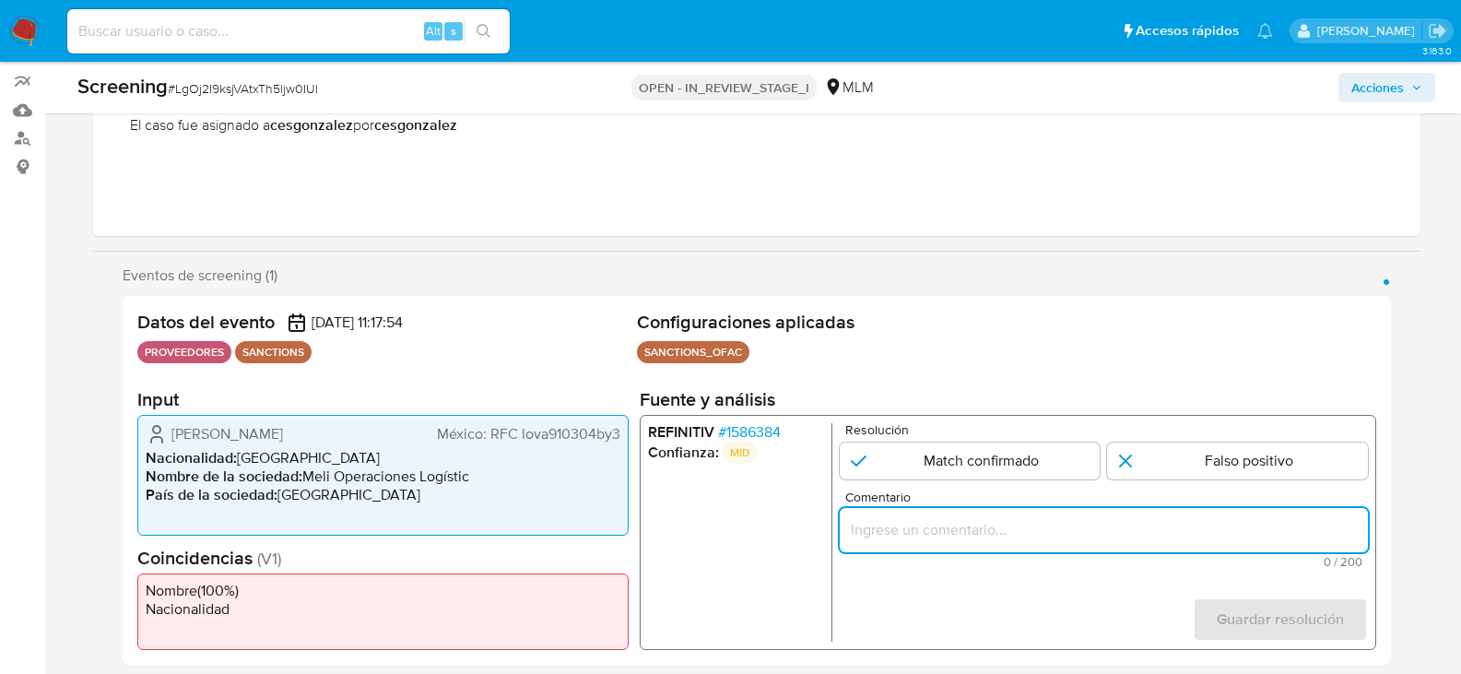
paste input "SE DESCARTA CASO CON FECHA DE NACIMIENTO DONDE EL PROVEEDOR TIENE FECHA DE NACI…"
click at [1058, 544] on div "SE DESCARTA CASO CON FECHA DE NACIMIENTO DONDE EL PROVEEDOR TIENE FECHA DE NACI…" at bounding box center [1103, 530] width 528 height 44
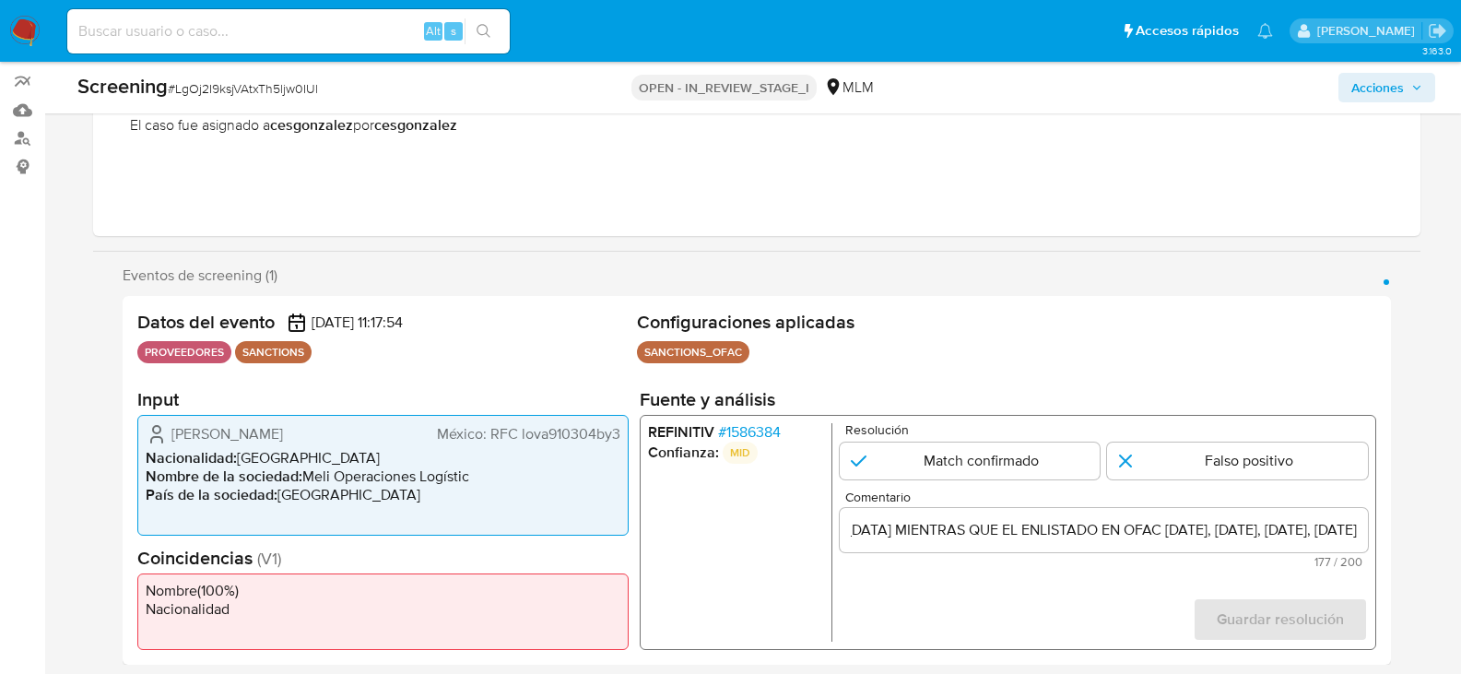
scroll to position [0, 0]
click at [1220, 526] on input "SE DESCARTA CASO CON FECHA DE NACIMIENTO DONDE EL PROVEEDOR TIENE FECHA DE NACI…" at bounding box center [1103, 530] width 528 height 24
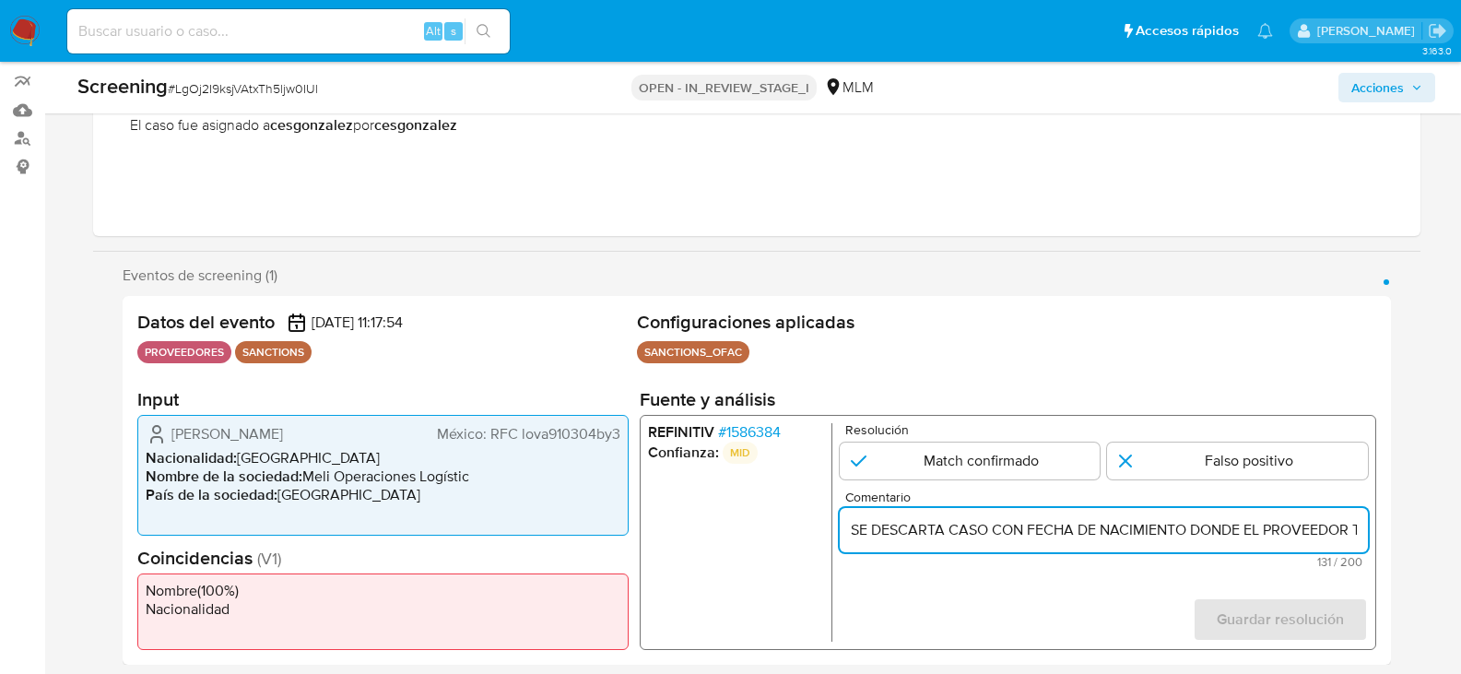
click at [1339, 531] on input "SE DESCARTA CASO CON FECHA DE NACIMIENTO DONDE EL PROVEEDOR TIENE FECHA DE NACI…" at bounding box center [1103, 530] width 528 height 24
paste input "1965-08-25"
click at [1119, 523] on input "SE DESCARTA CASO CON FECHA DE NACIMIENTO DONDE EL PROVEEDOR TIENE FECHA DE NACI…" at bounding box center [1103, 530] width 528 height 24
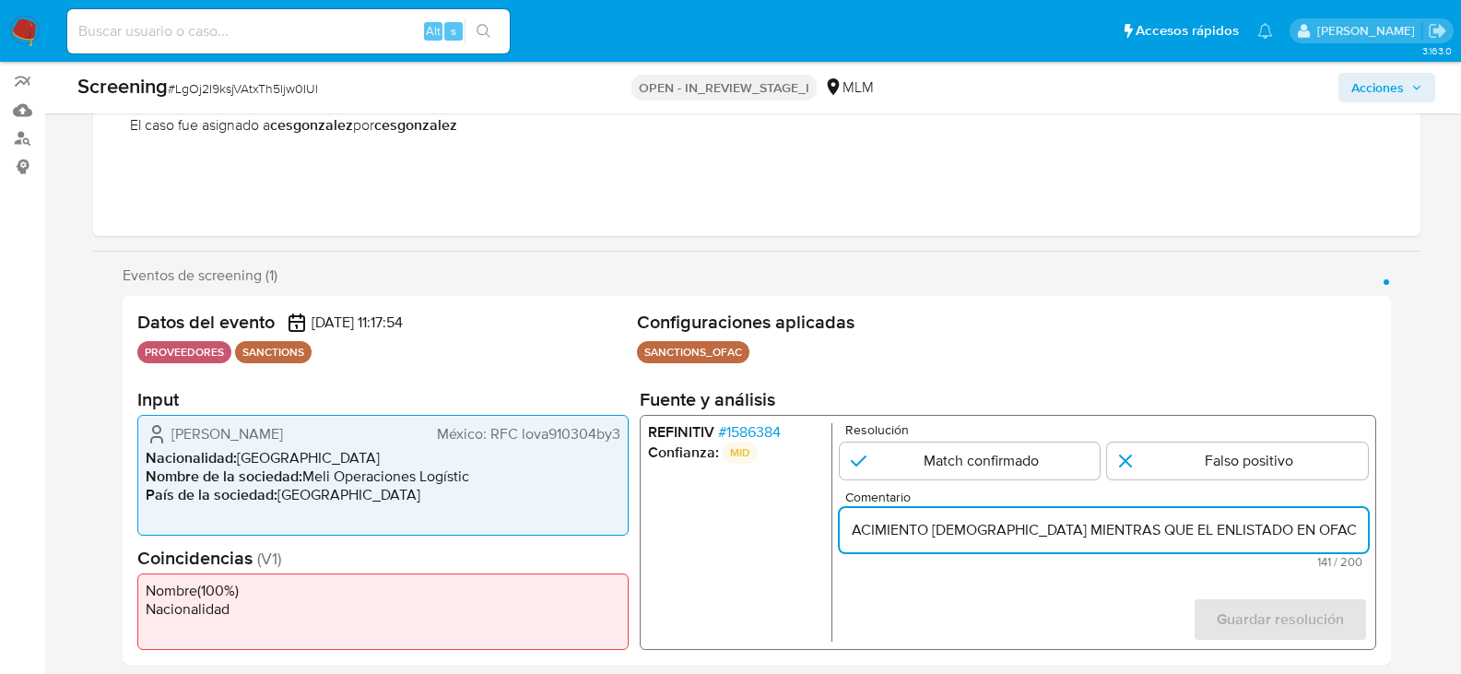
click at [1119, 523] on input "SE DESCARTA CASO CON FECHA DE NACIMIENTO DONDE EL PROVEEDOR TIENE FECHA DE NACI…" at bounding box center [1103, 530] width 528 height 24
type input "SE DESCARTA CASO CON FECHA DE NACIMIENTO DONDE EL PROVEEDOR TIENE FECHA DE NACI…"
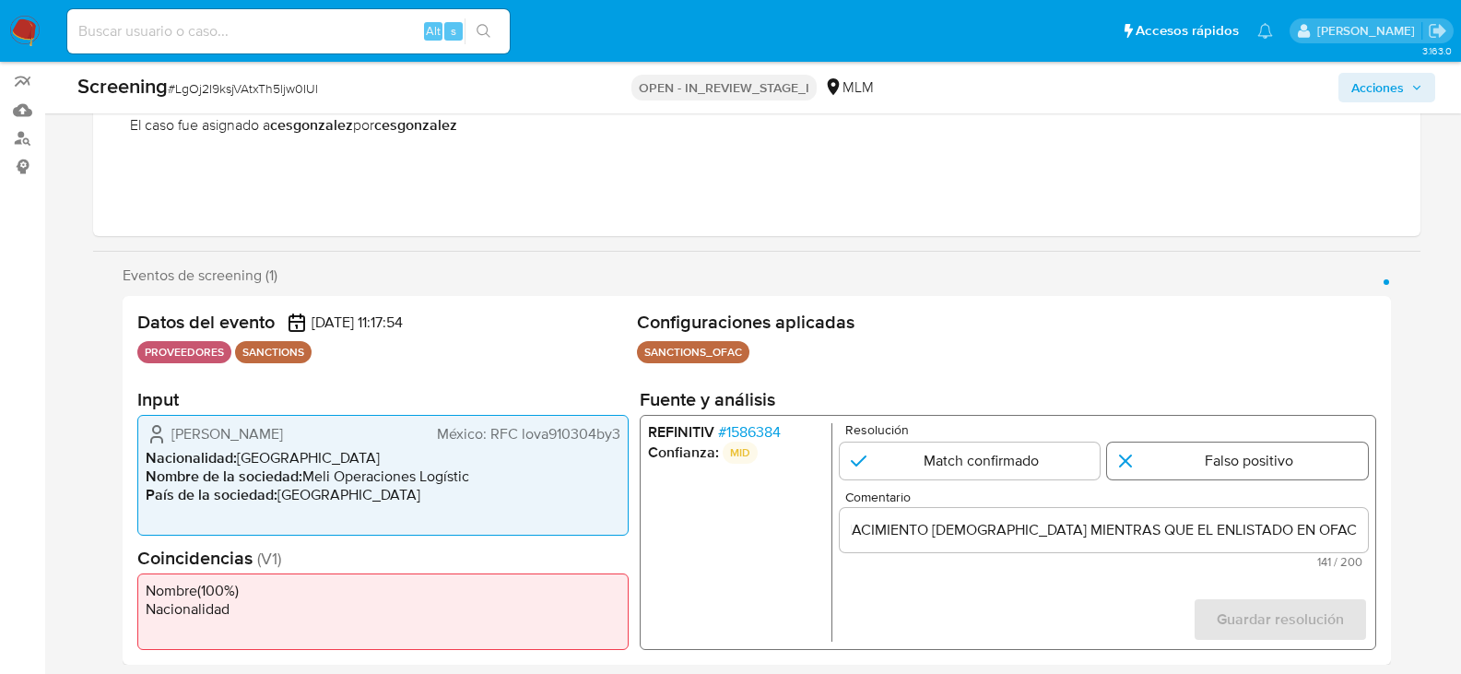
click at [1261, 458] on input "1 de 1" at bounding box center [1237, 461] width 261 height 37
radio input "true"
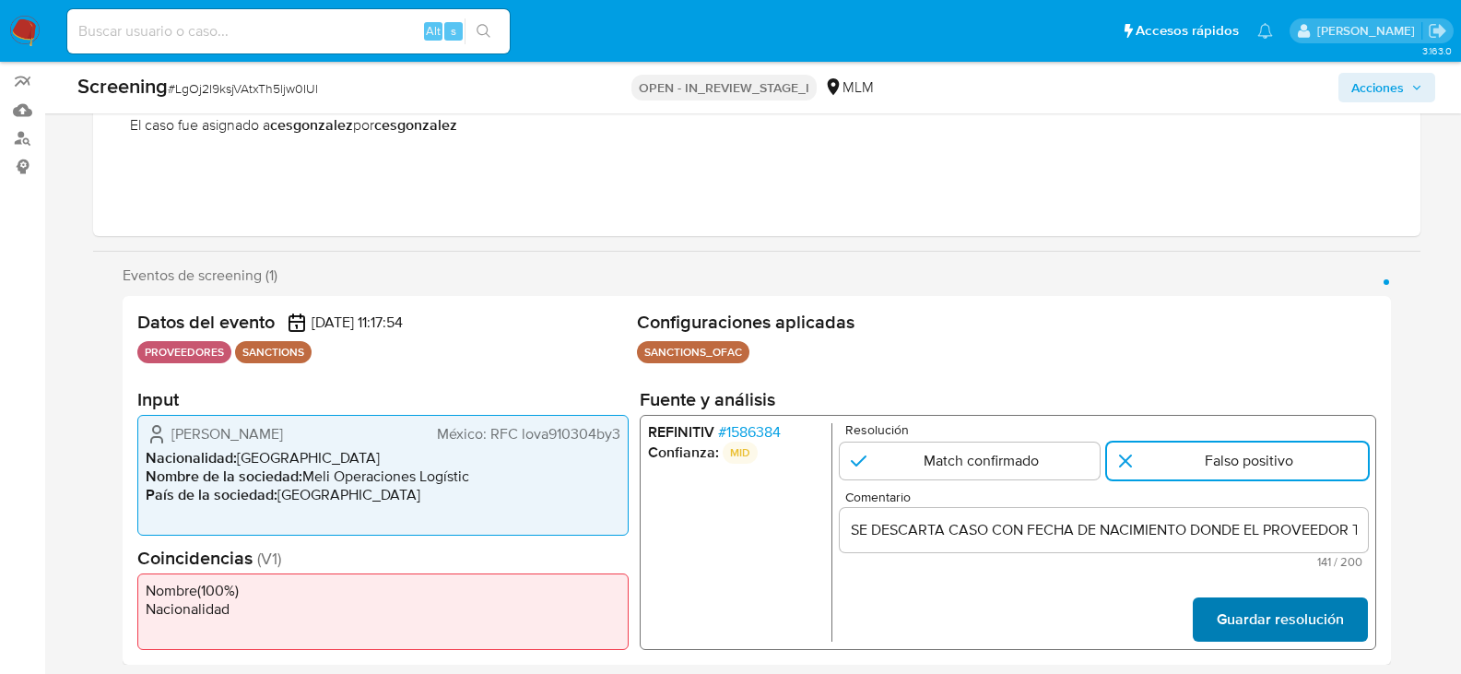
click at [1293, 624] on span "Guardar resolución" at bounding box center [1279, 619] width 127 height 41
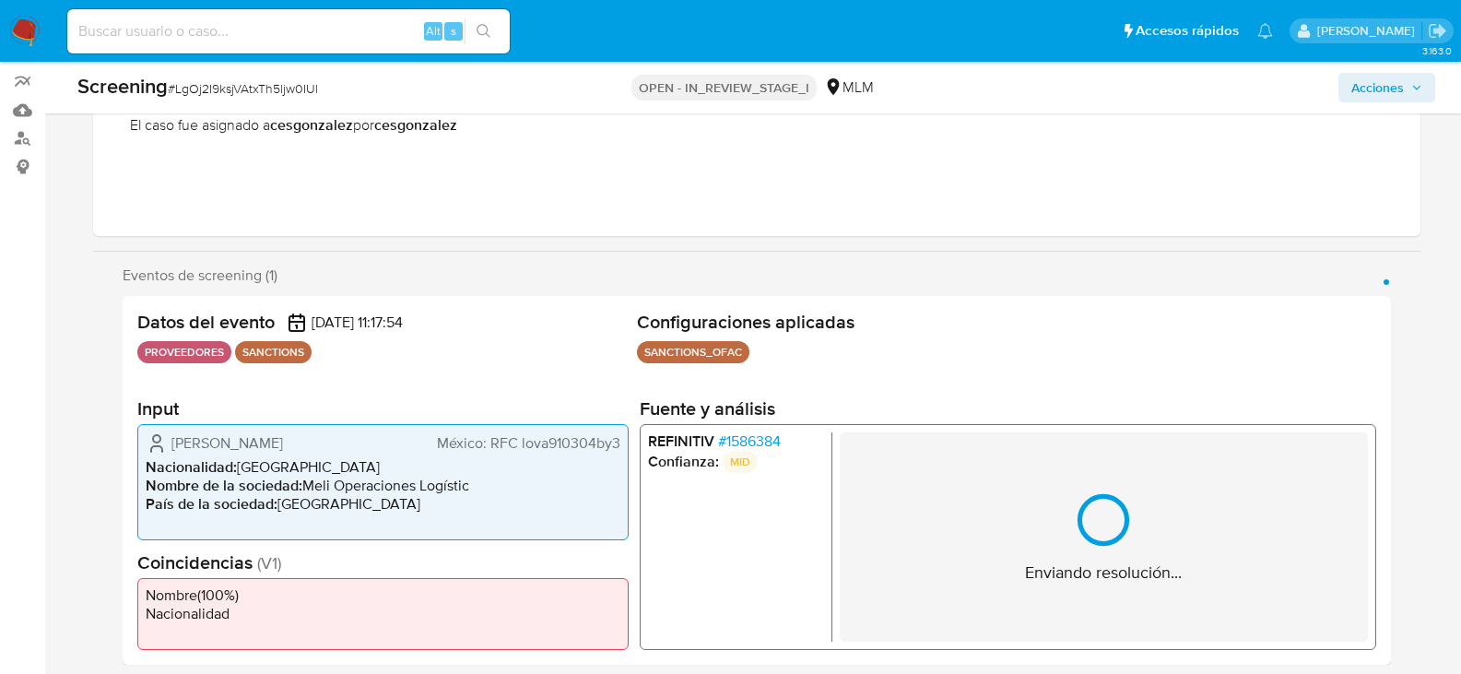
click at [1403, 79] on span "Acciones" at bounding box center [1378, 88] width 53 height 30
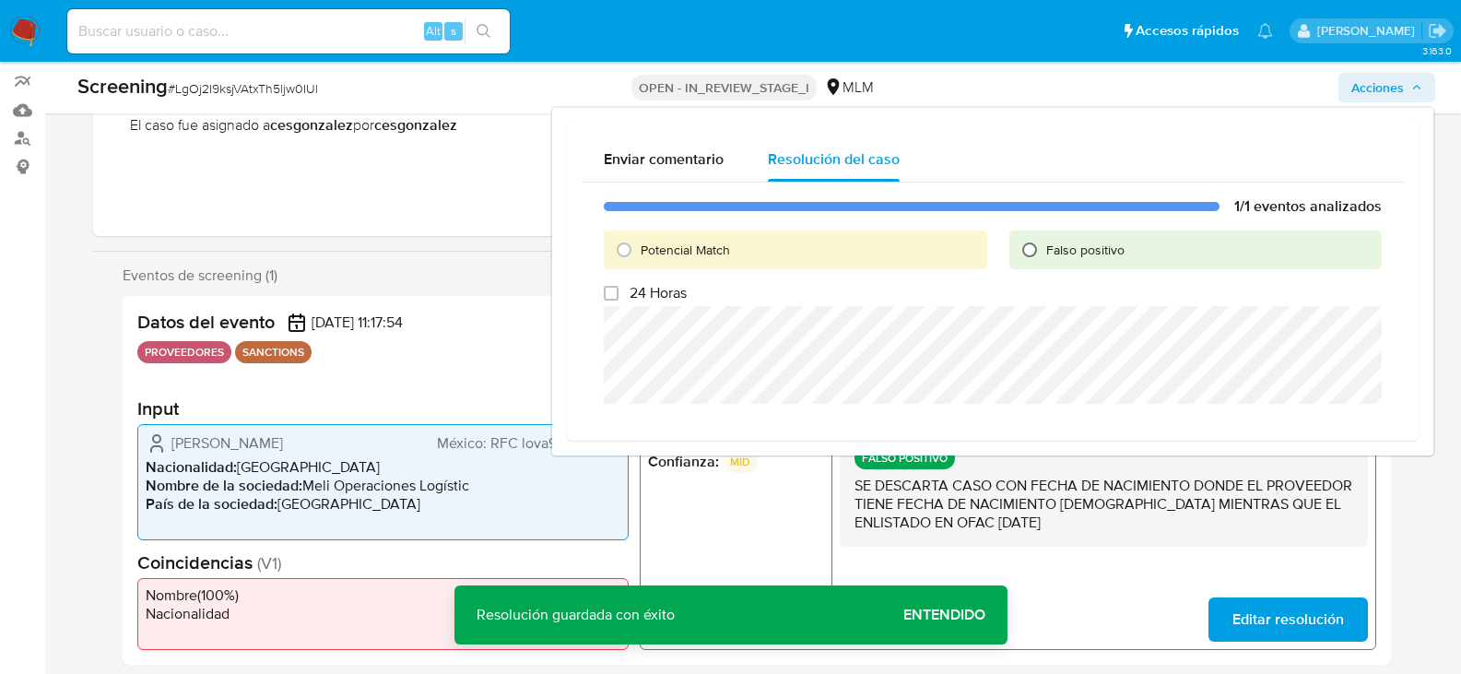
click at [1031, 254] on input "Falso positivo" at bounding box center [1030, 250] width 30 height 30
radio input "true"
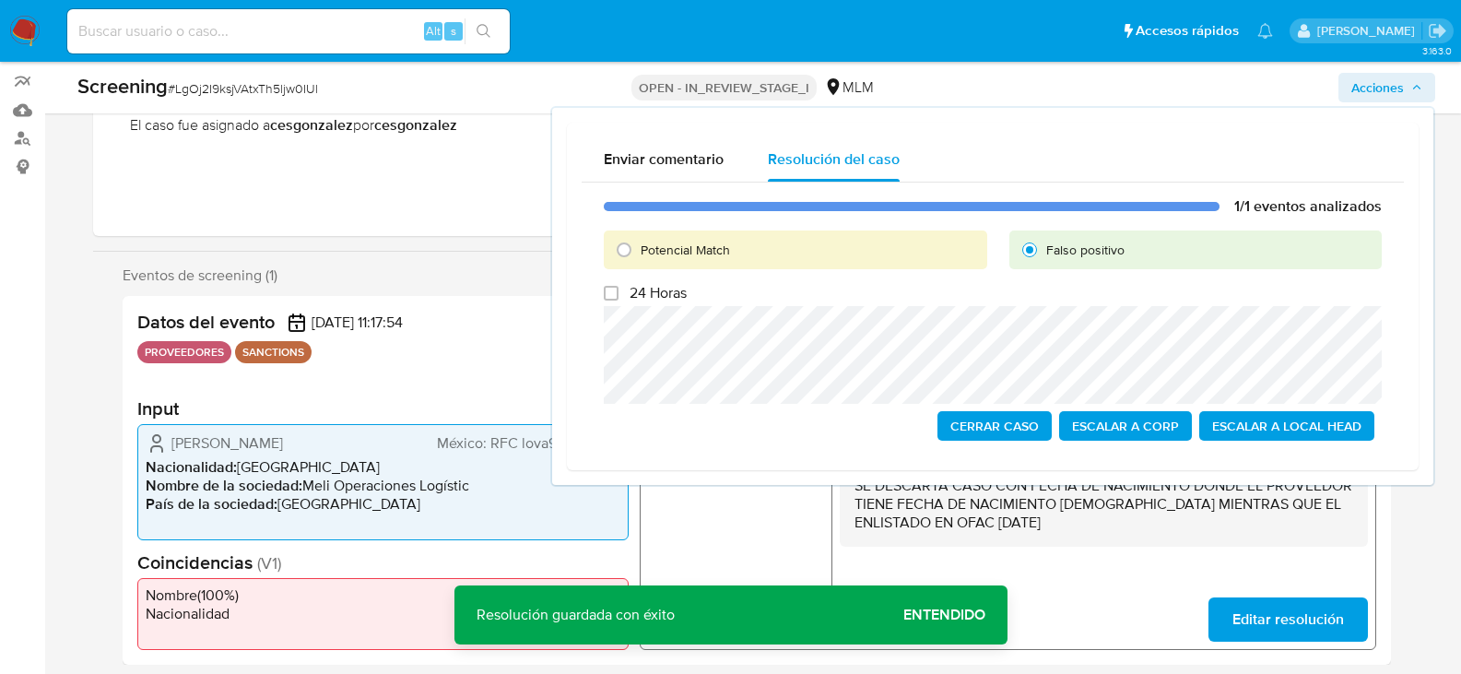
click at [998, 425] on span "Cerrar Caso" at bounding box center [995, 426] width 89 height 26
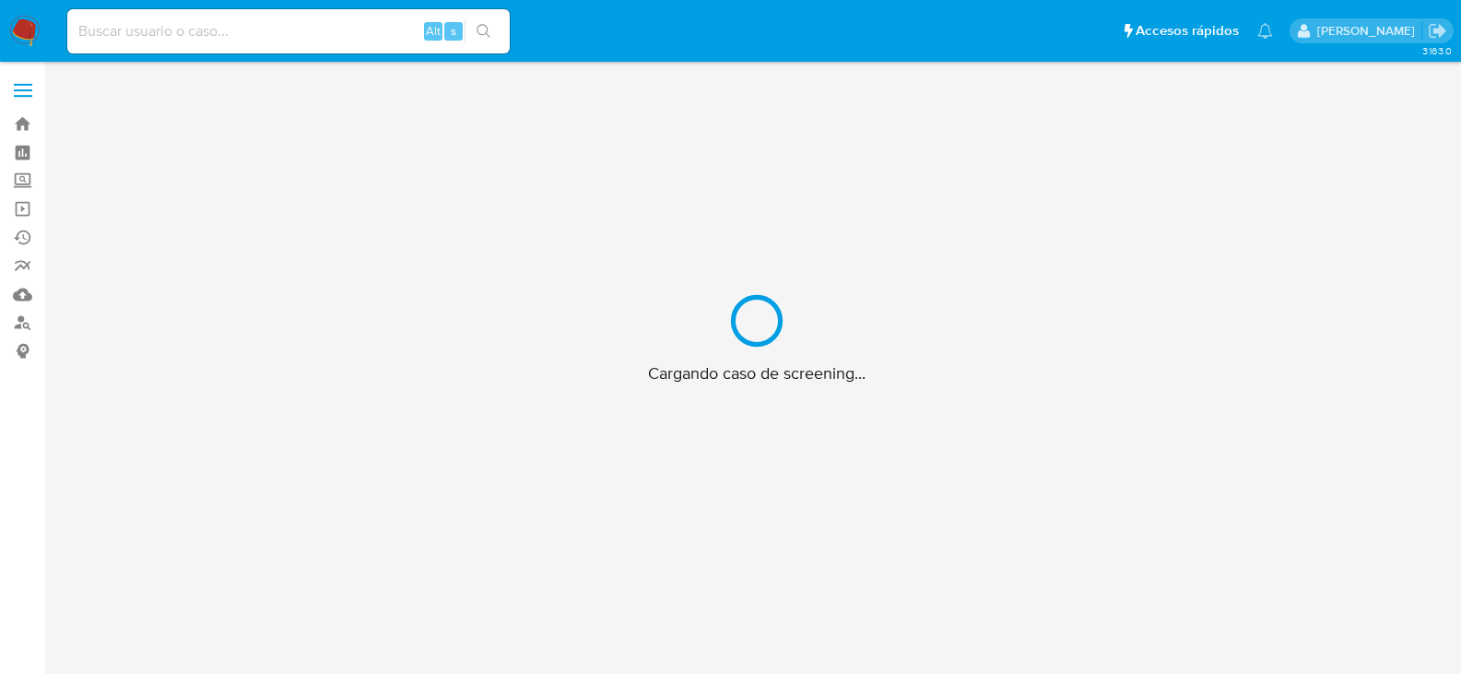
scroll to position [66, 0]
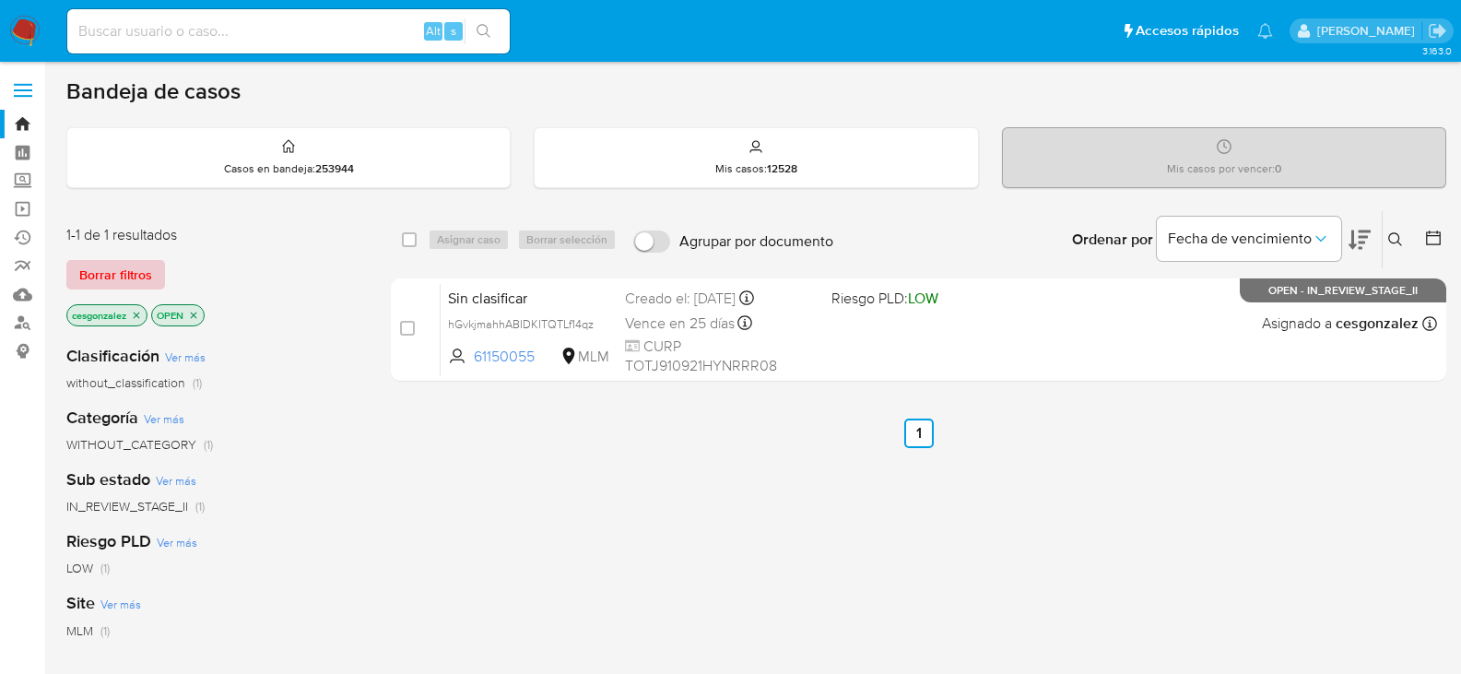
click at [157, 270] on button "Borrar filtros" at bounding box center [115, 275] width 99 height 30
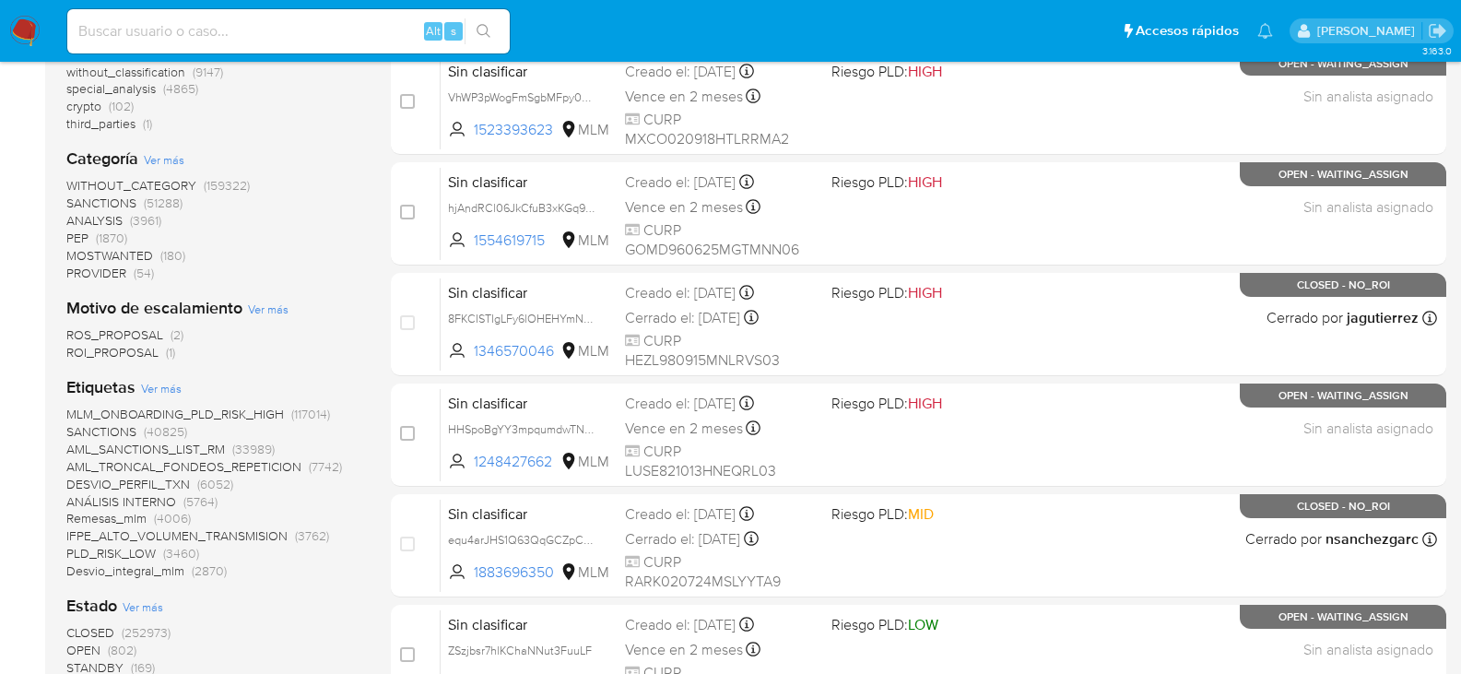
scroll to position [184, 0]
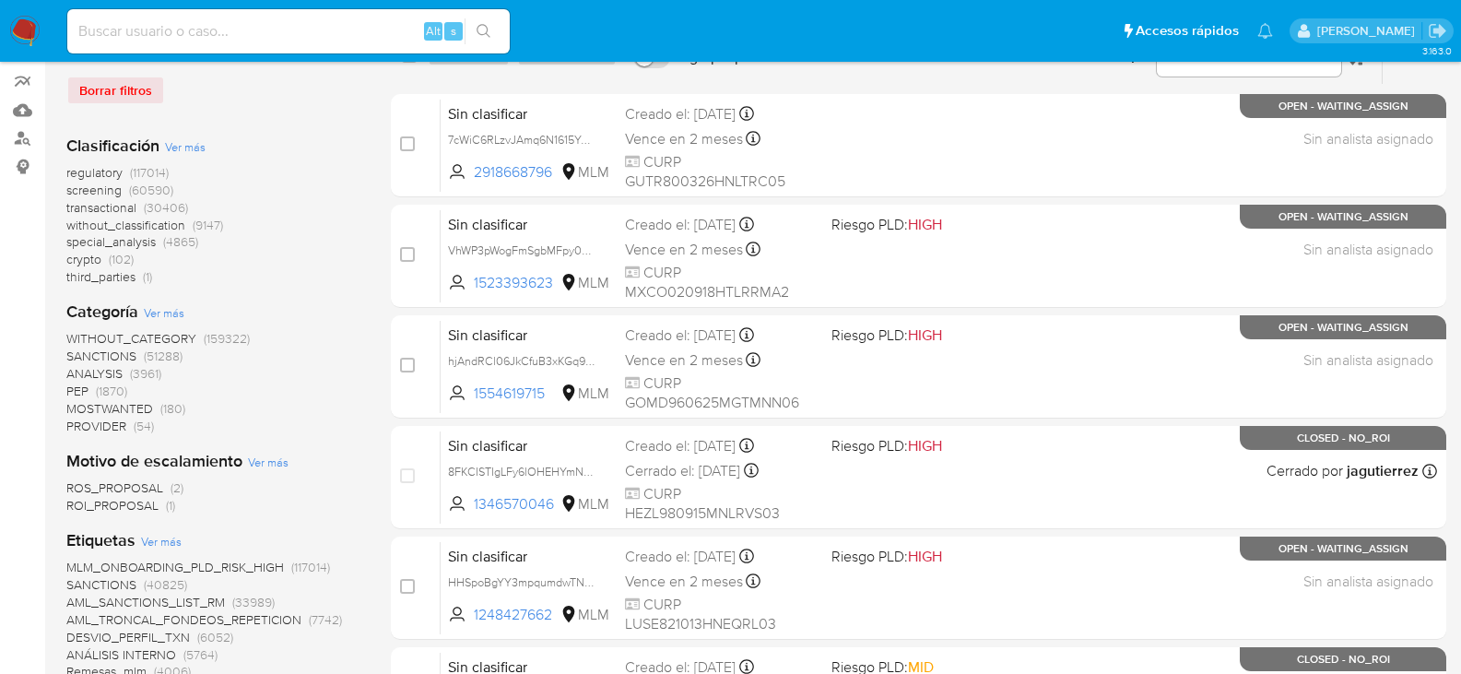
click at [83, 189] on span "screening" at bounding box center [93, 190] width 55 height 18
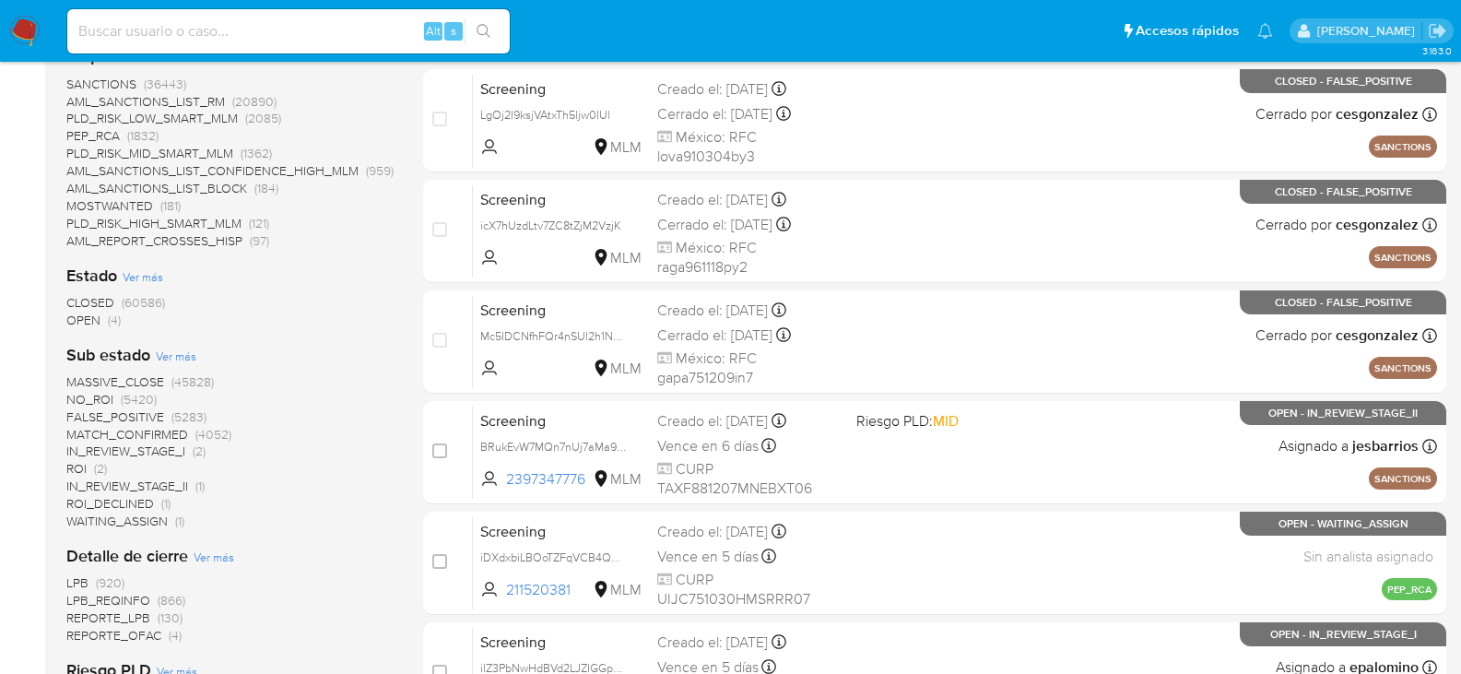
scroll to position [461, 0]
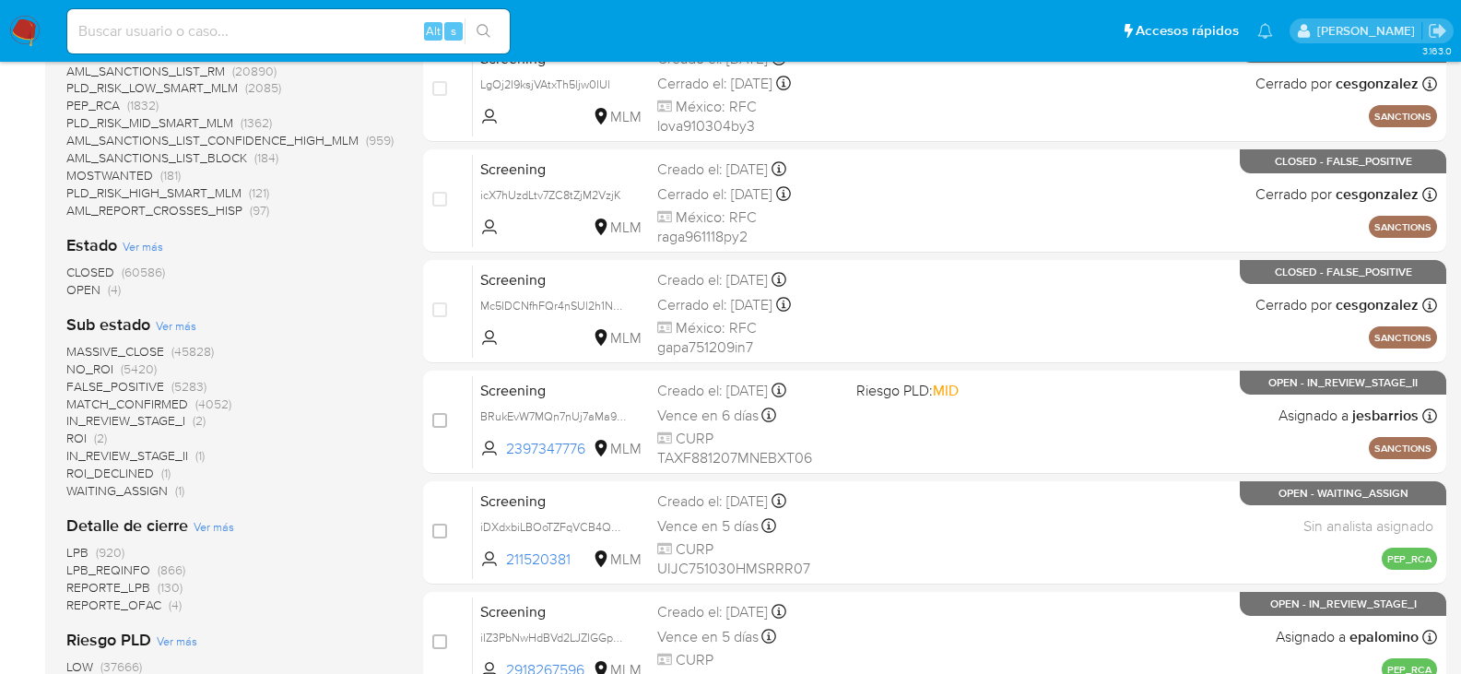
click at [89, 290] on span "OPEN" at bounding box center [83, 289] width 34 height 18
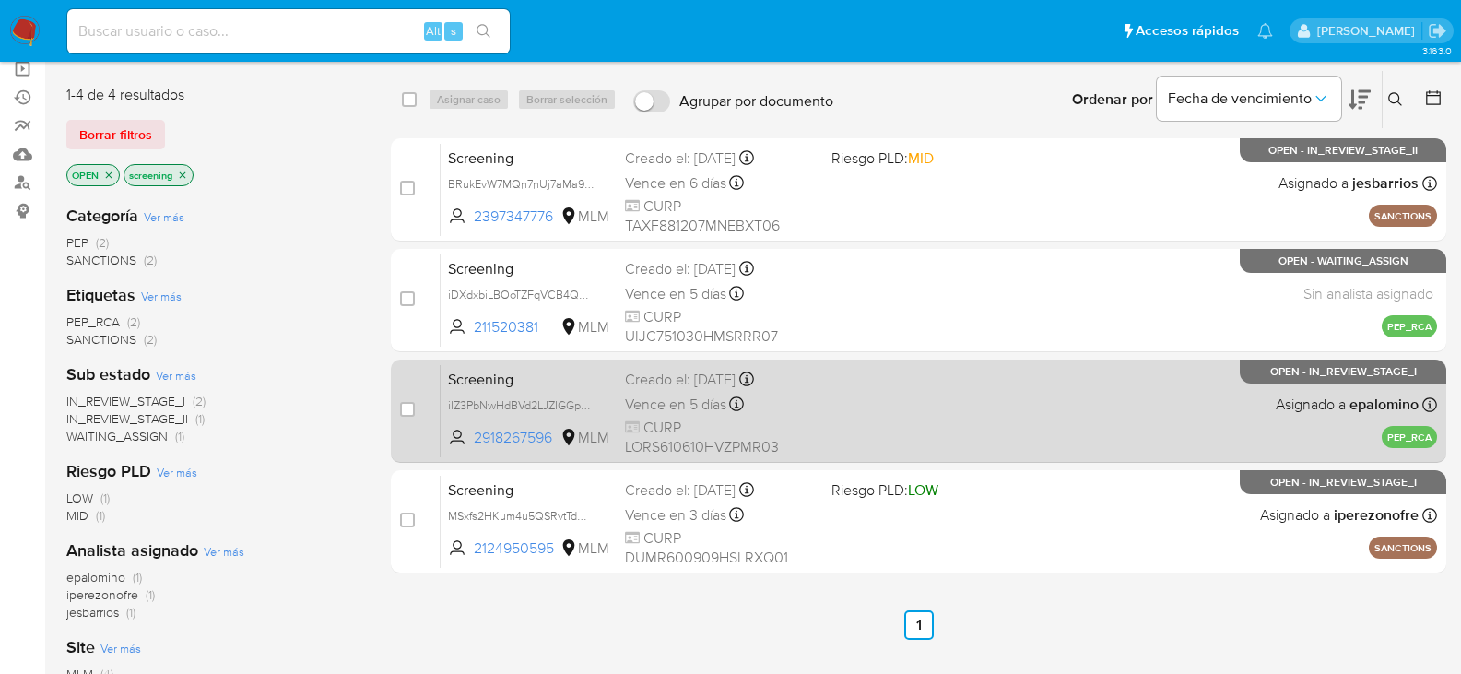
scroll to position [172, 0]
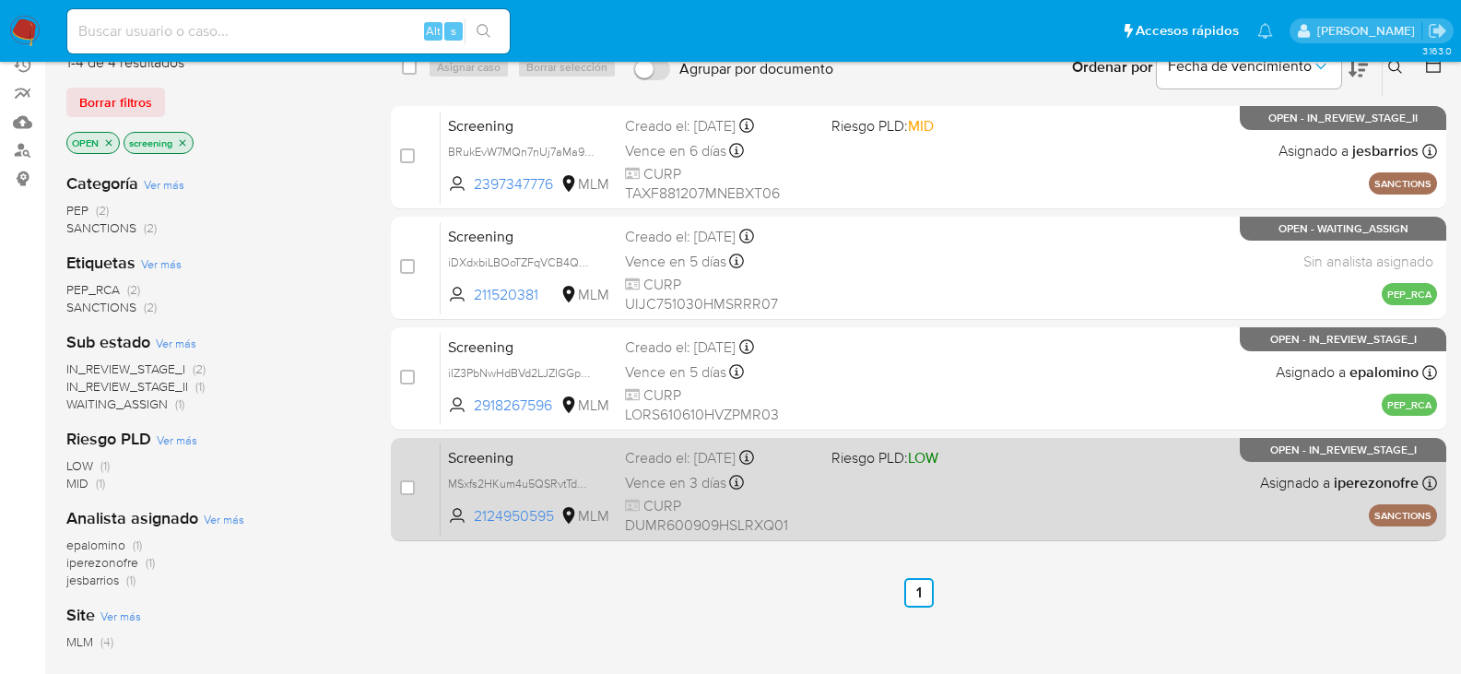
click at [962, 523] on div "Screening MSxfs2HKum4u5QSRvtTdO6EX 2124950595 MLM Riesgo PLD: LOW Creado el: 10…" at bounding box center [939, 489] width 997 height 93
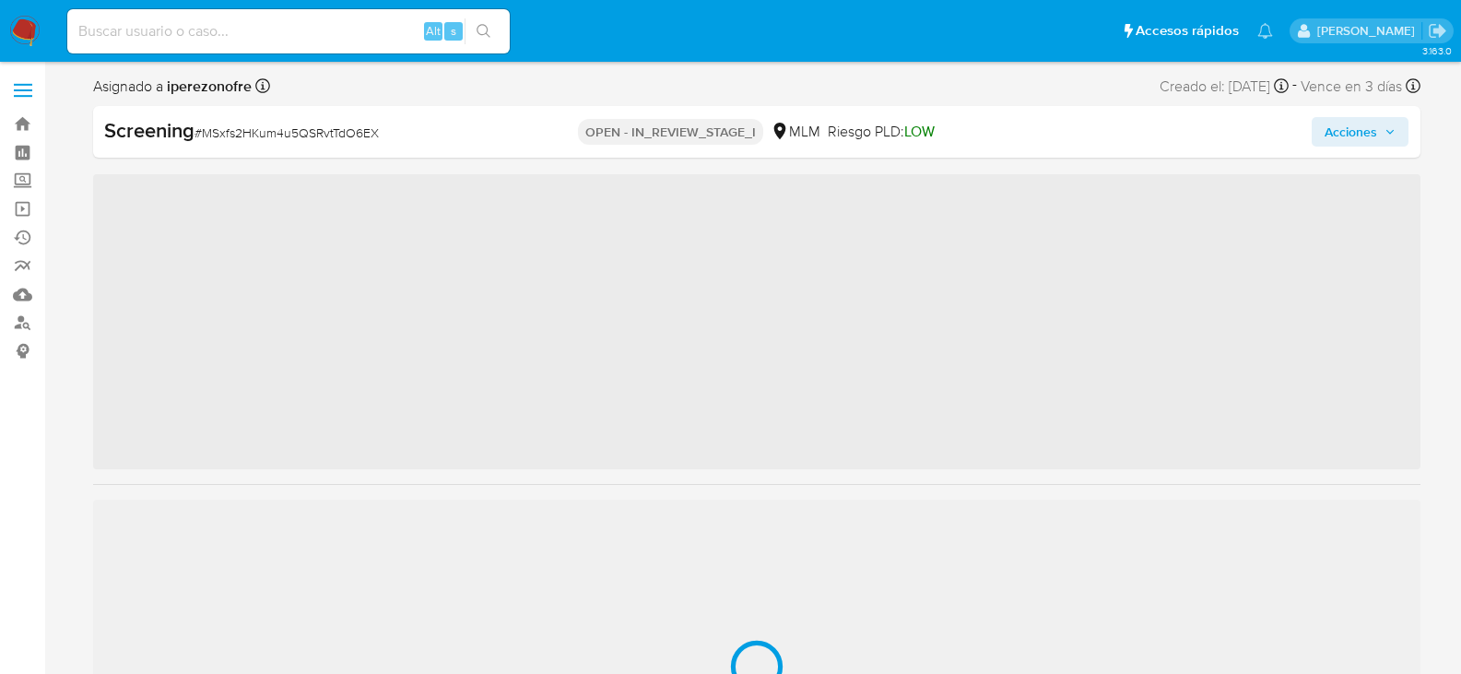
scroll to position [912, 0]
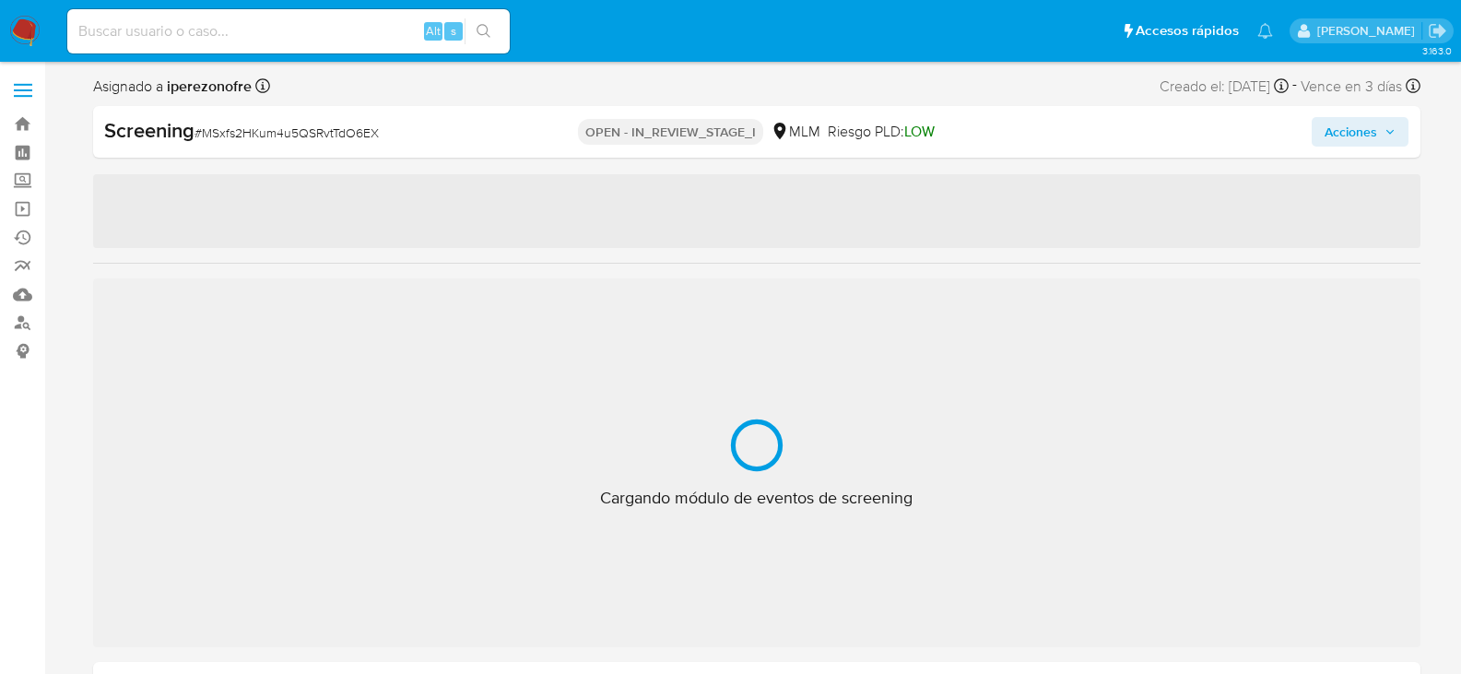
select select "10"
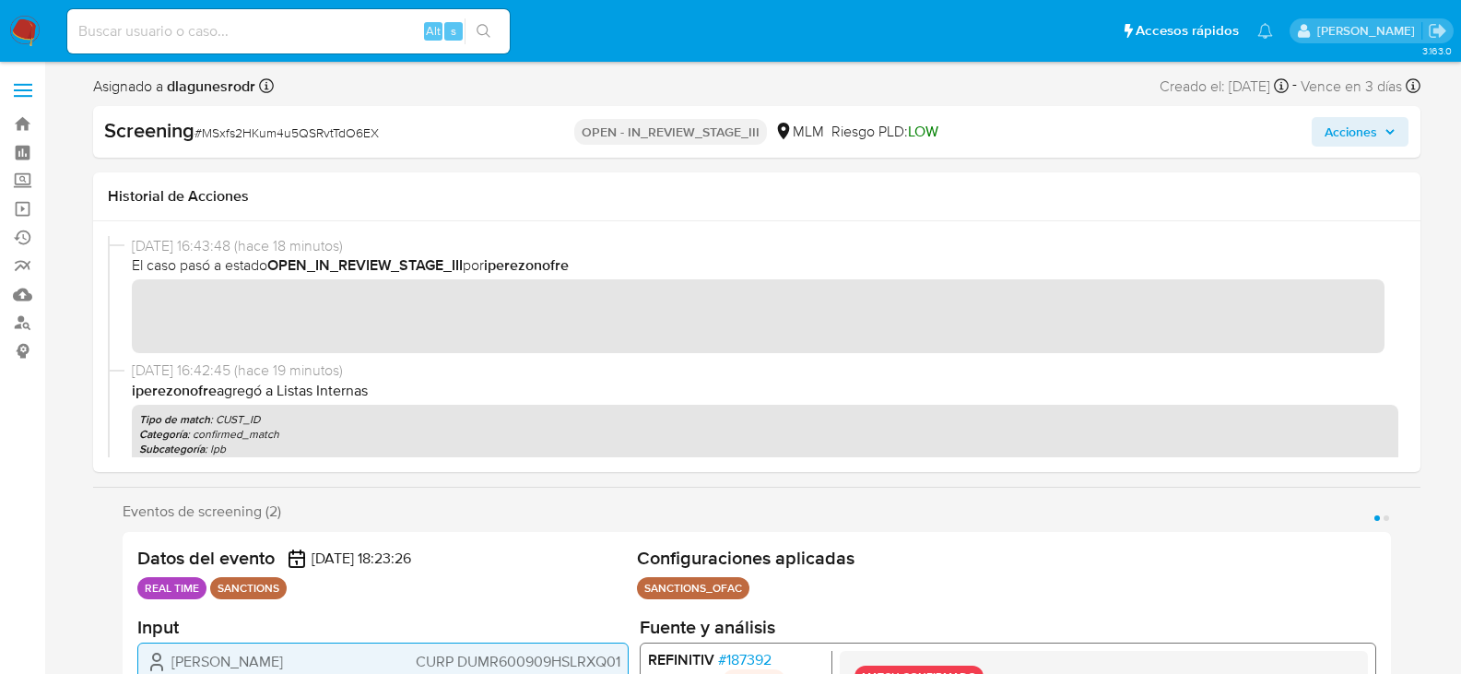
scroll to position [92, 0]
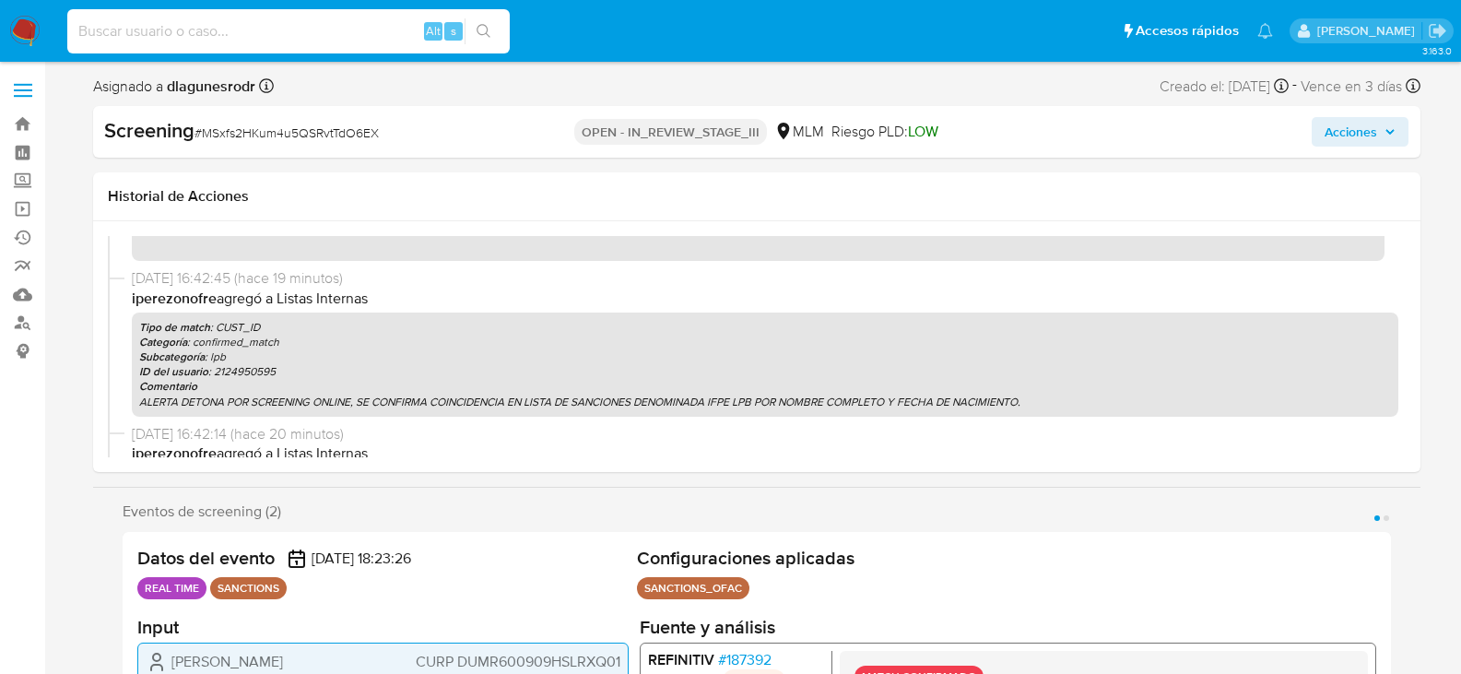
click at [214, 40] on input at bounding box center [288, 31] width 443 height 24
paste input "83635391"
type input "83635391"
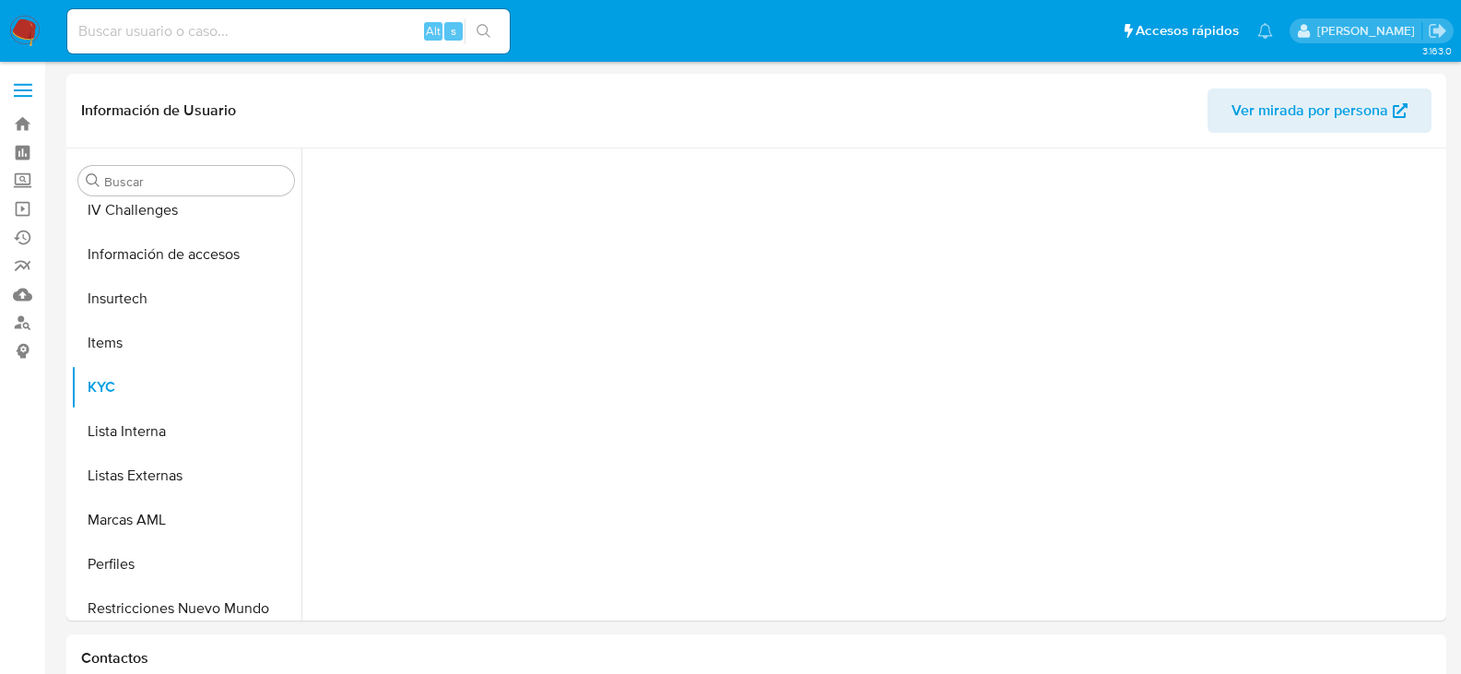
scroll to position [912, 0]
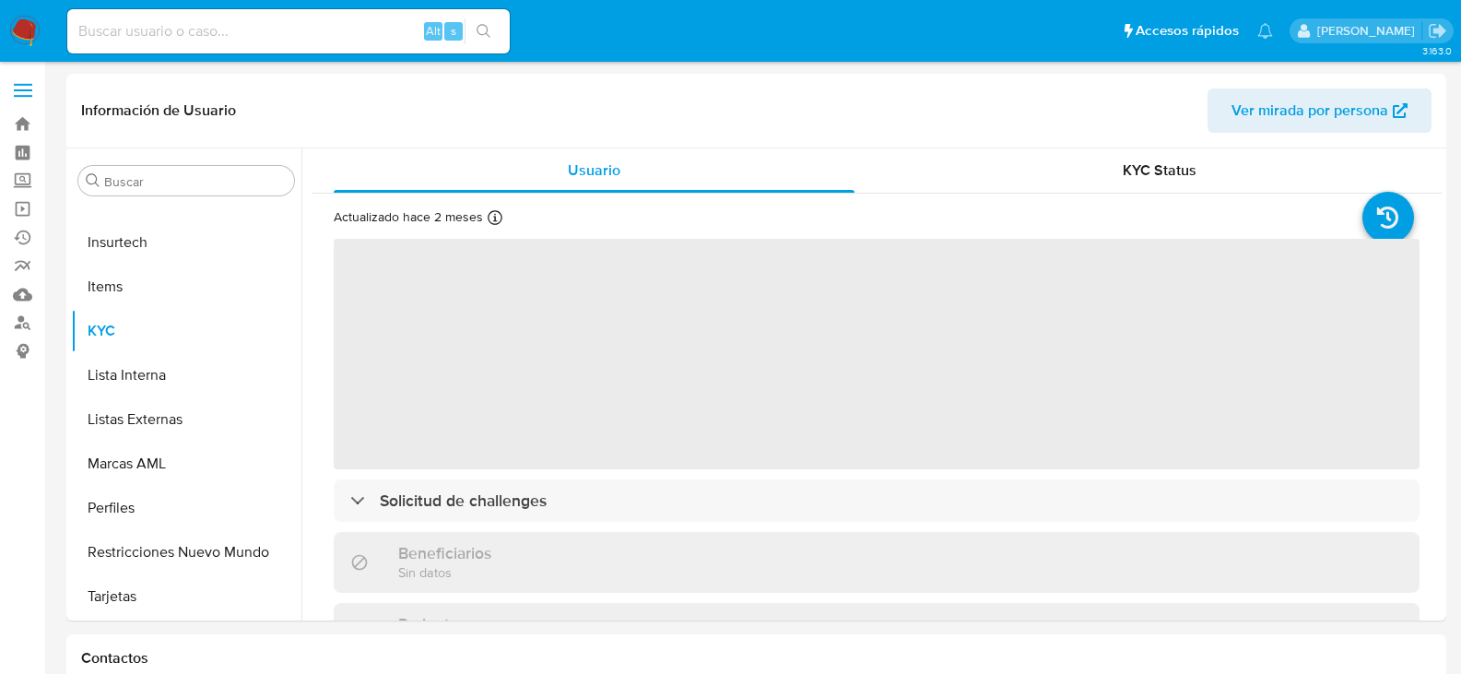
select select "10"
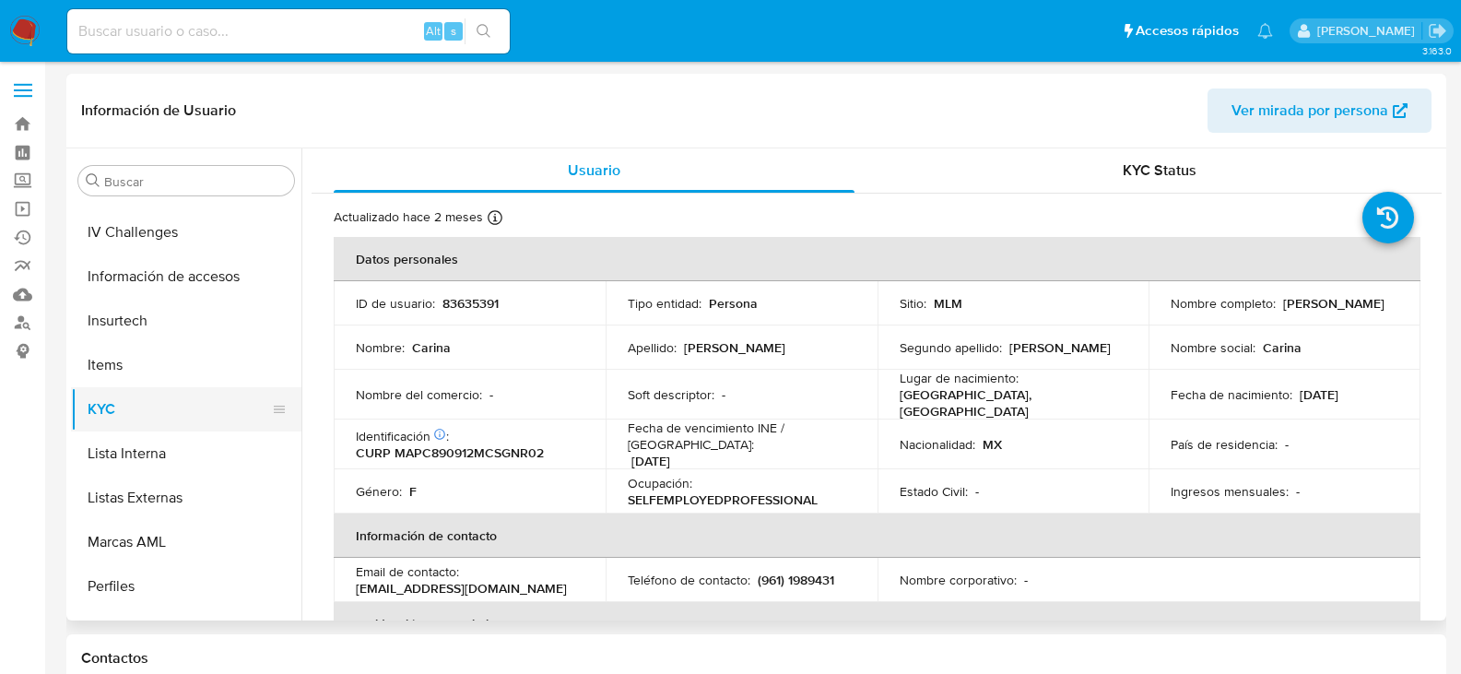
scroll to position [727, 0]
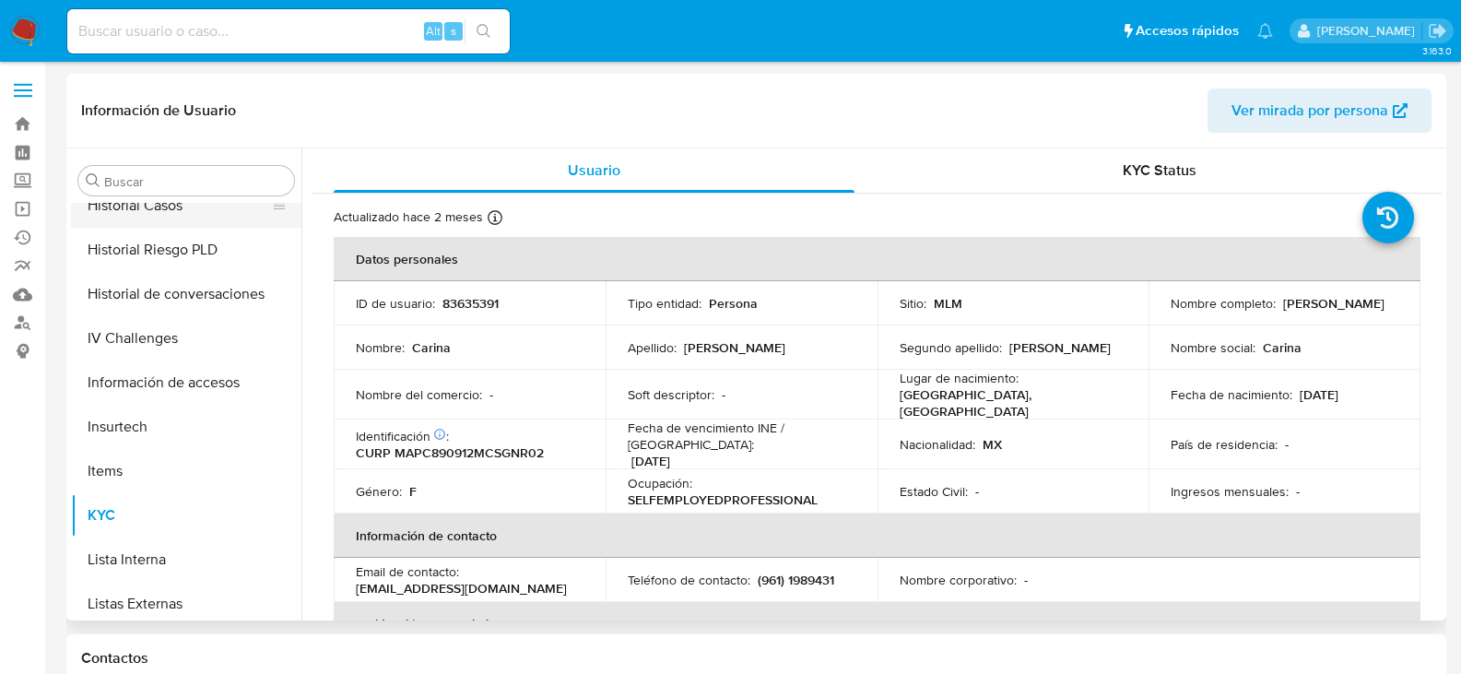
click at [164, 213] on button "Historial Casos" at bounding box center [179, 205] width 216 height 44
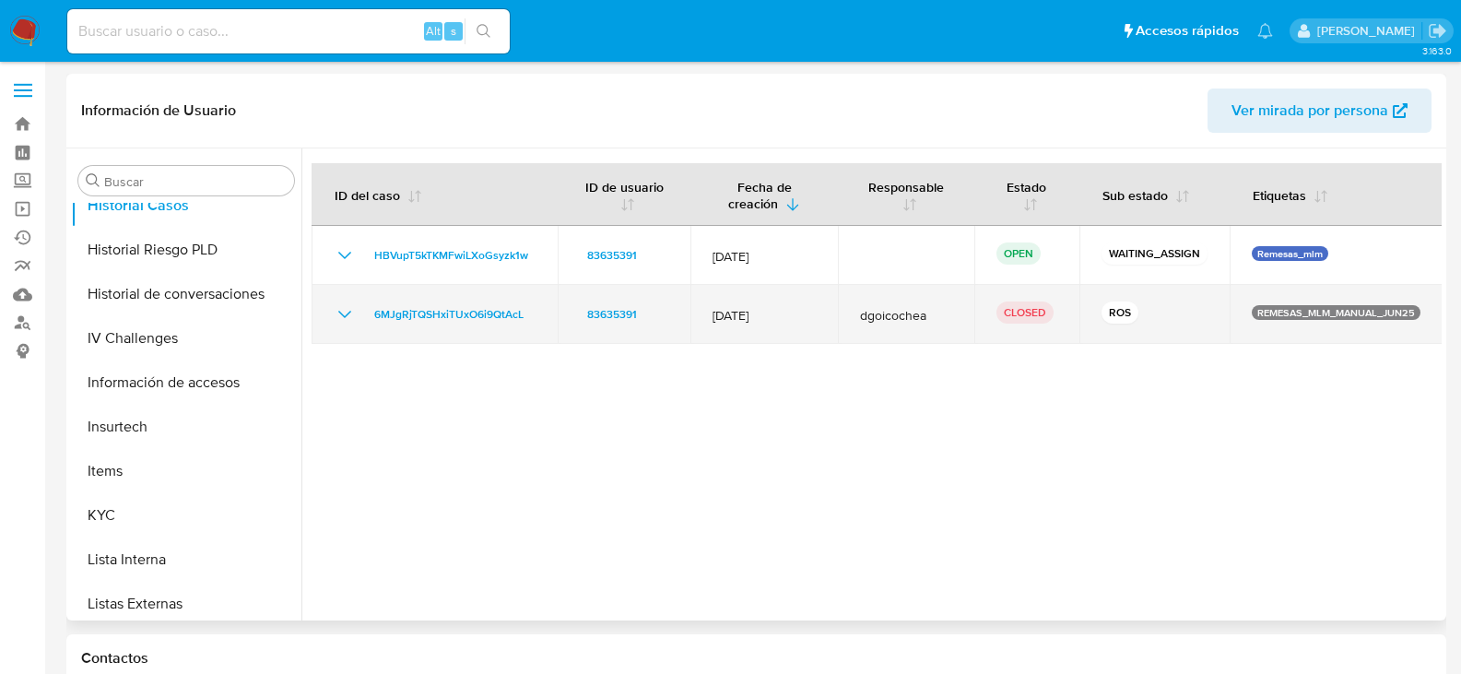
click at [341, 320] on icon "Mostrar/Ocultar" at bounding box center [345, 314] width 22 height 22
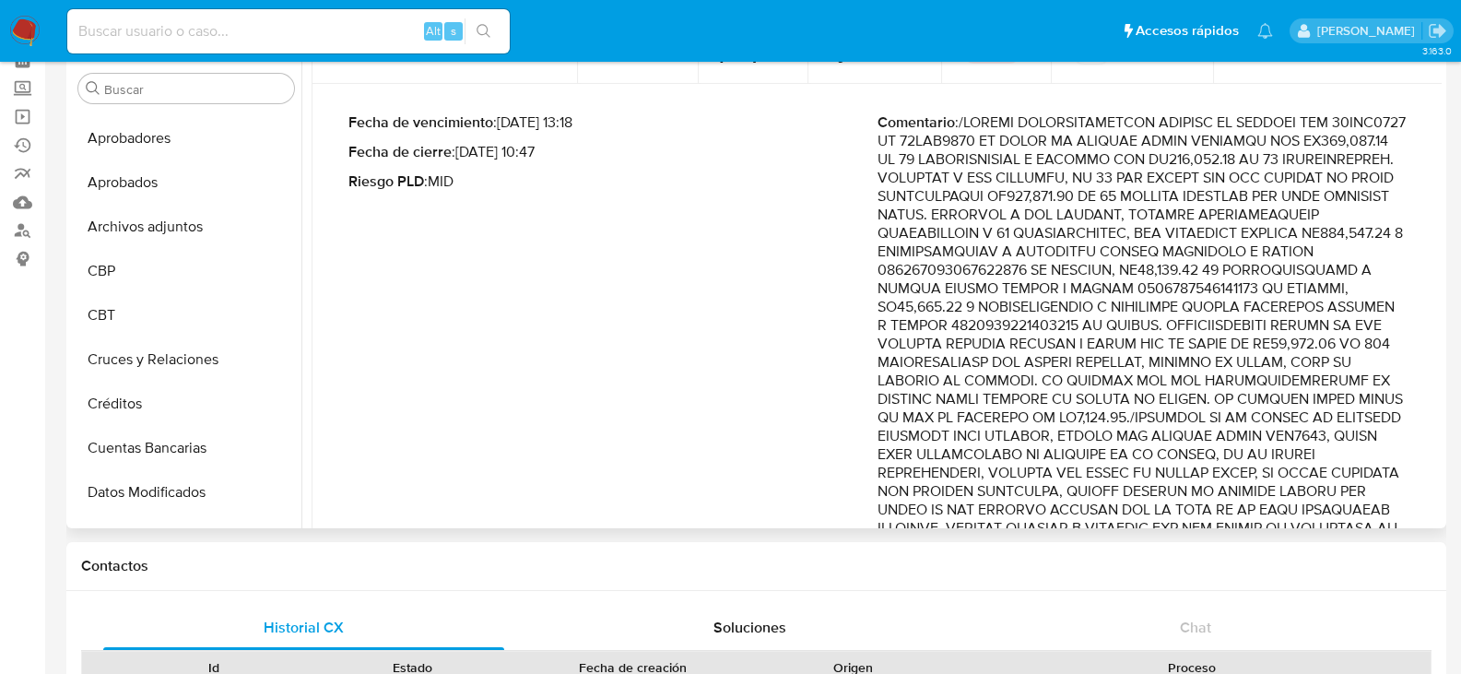
scroll to position [0, 0]
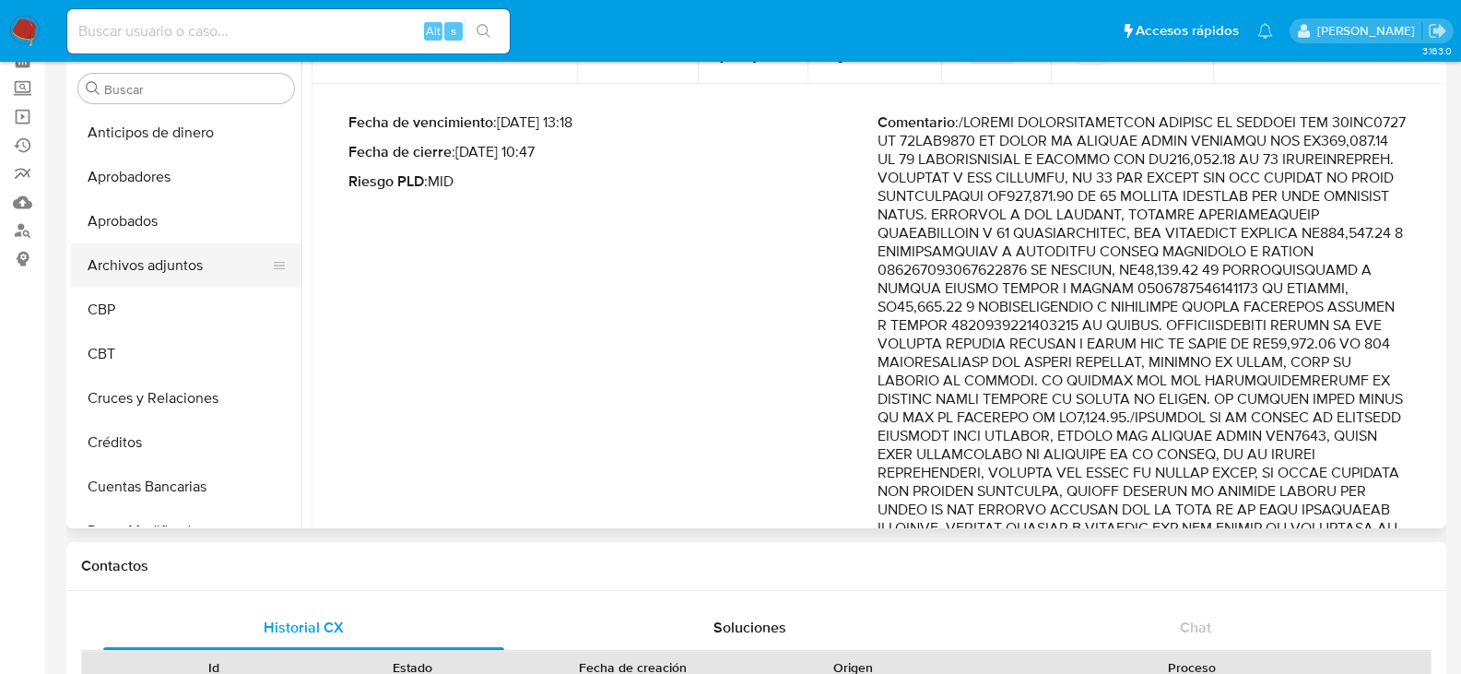
click at [152, 278] on button "Archivos adjuntos" at bounding box center [179, 265] width 216 height 44
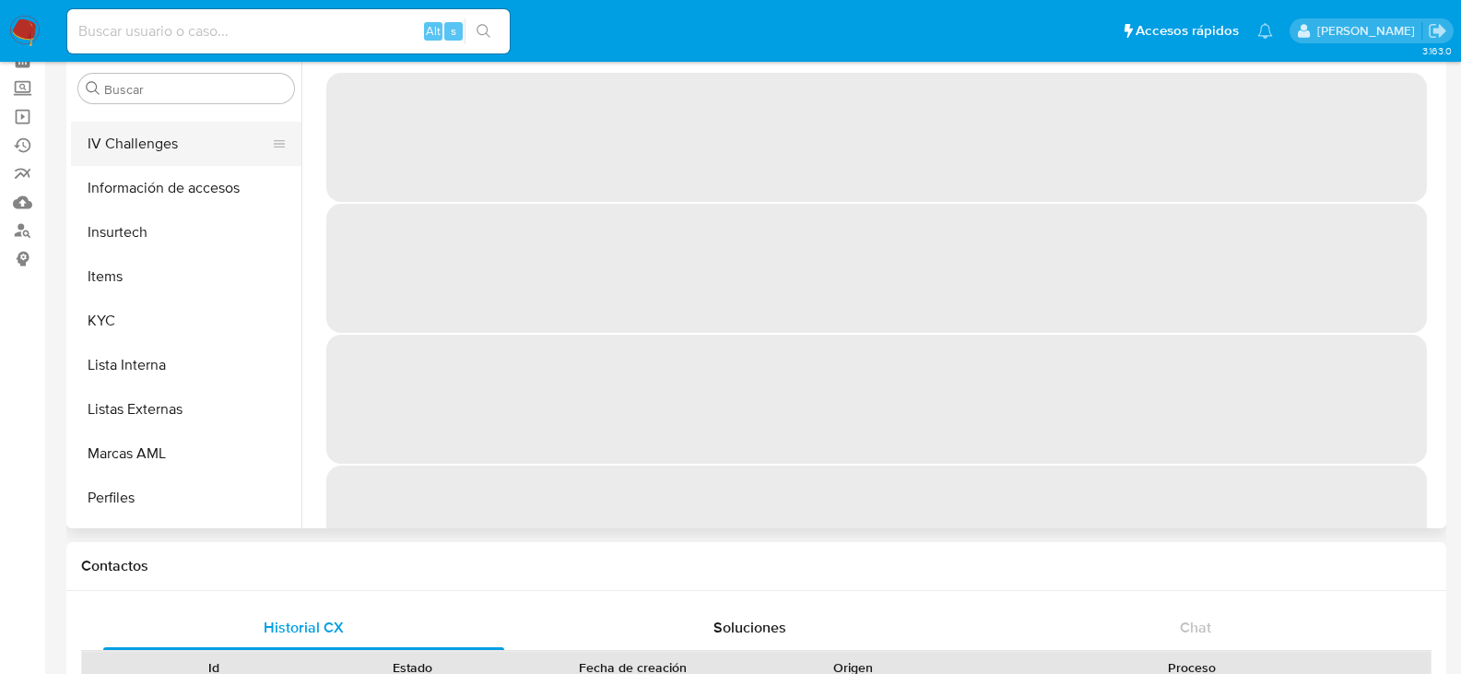
scroll to position [645, 0]
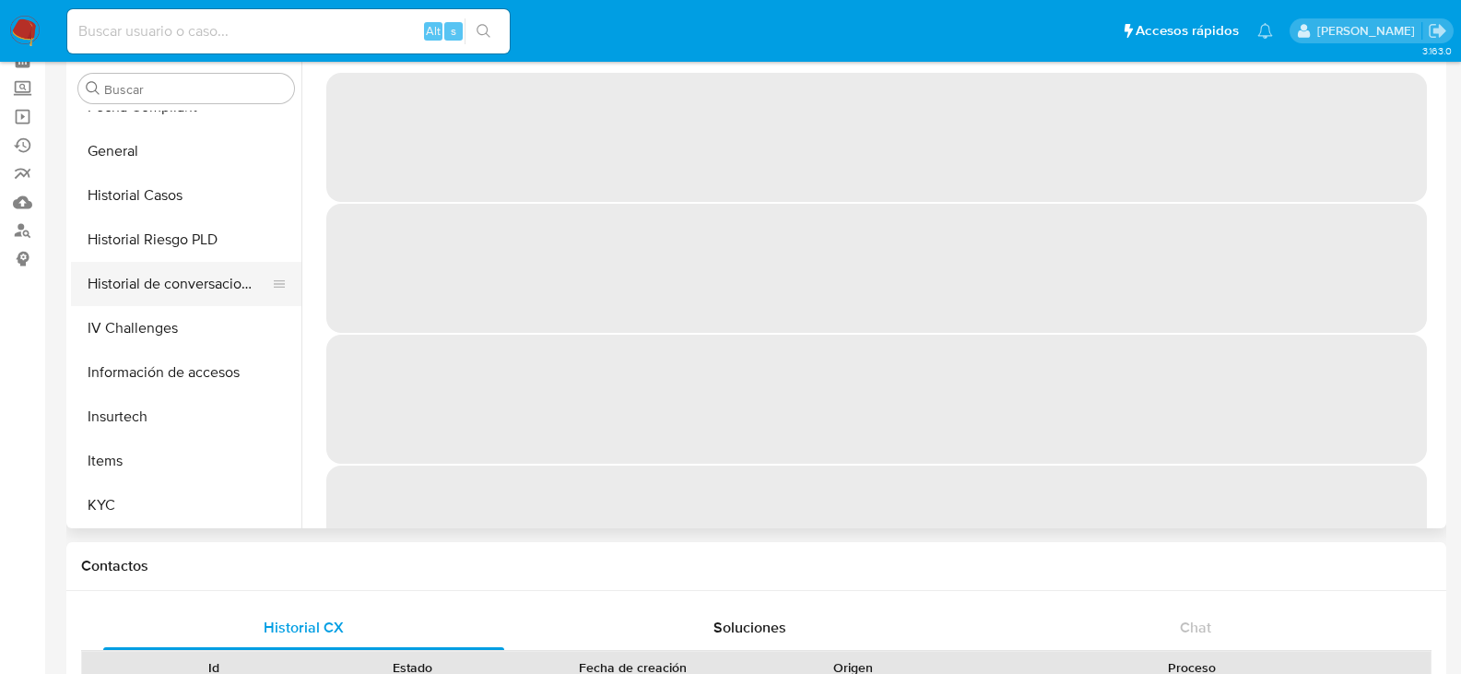
click at [225, 282] on button "Historial de conversaciones" at bounding box center [179, 284] width 216 height 44
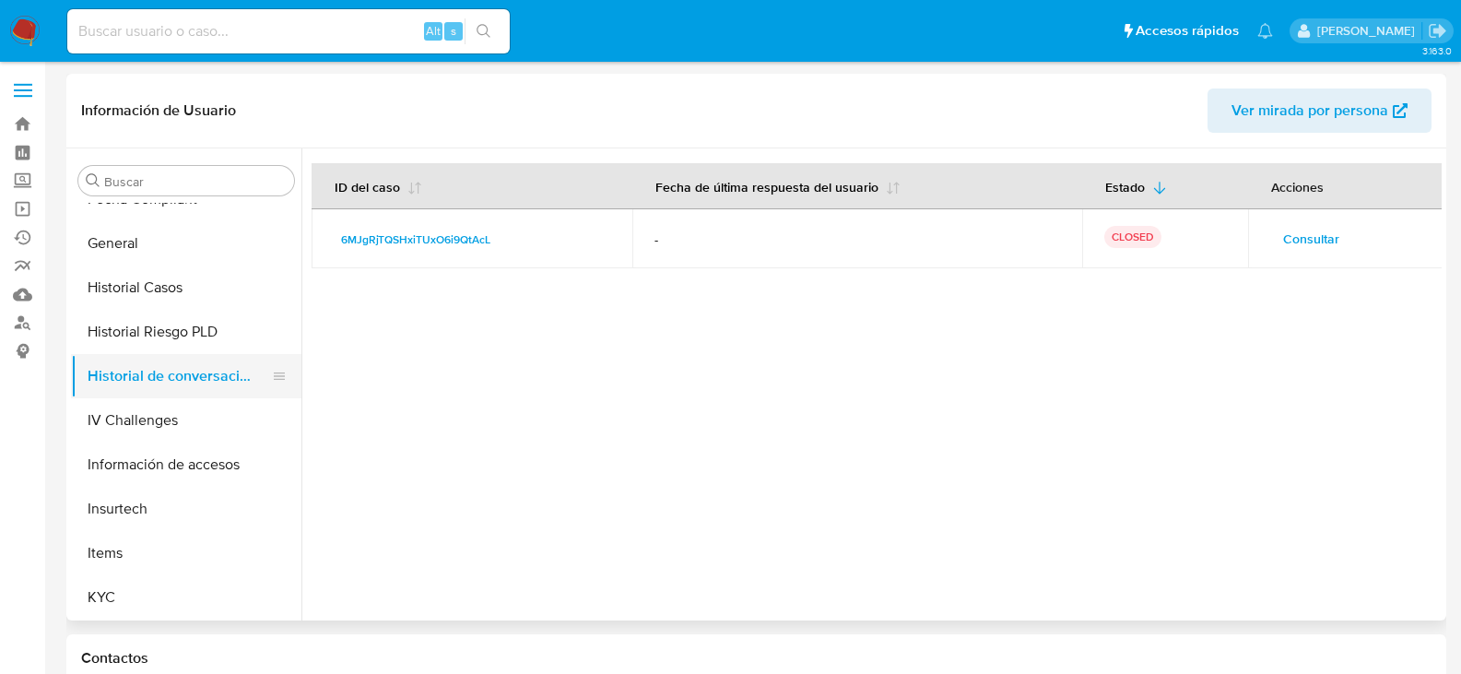
scroll to position [553, 0]
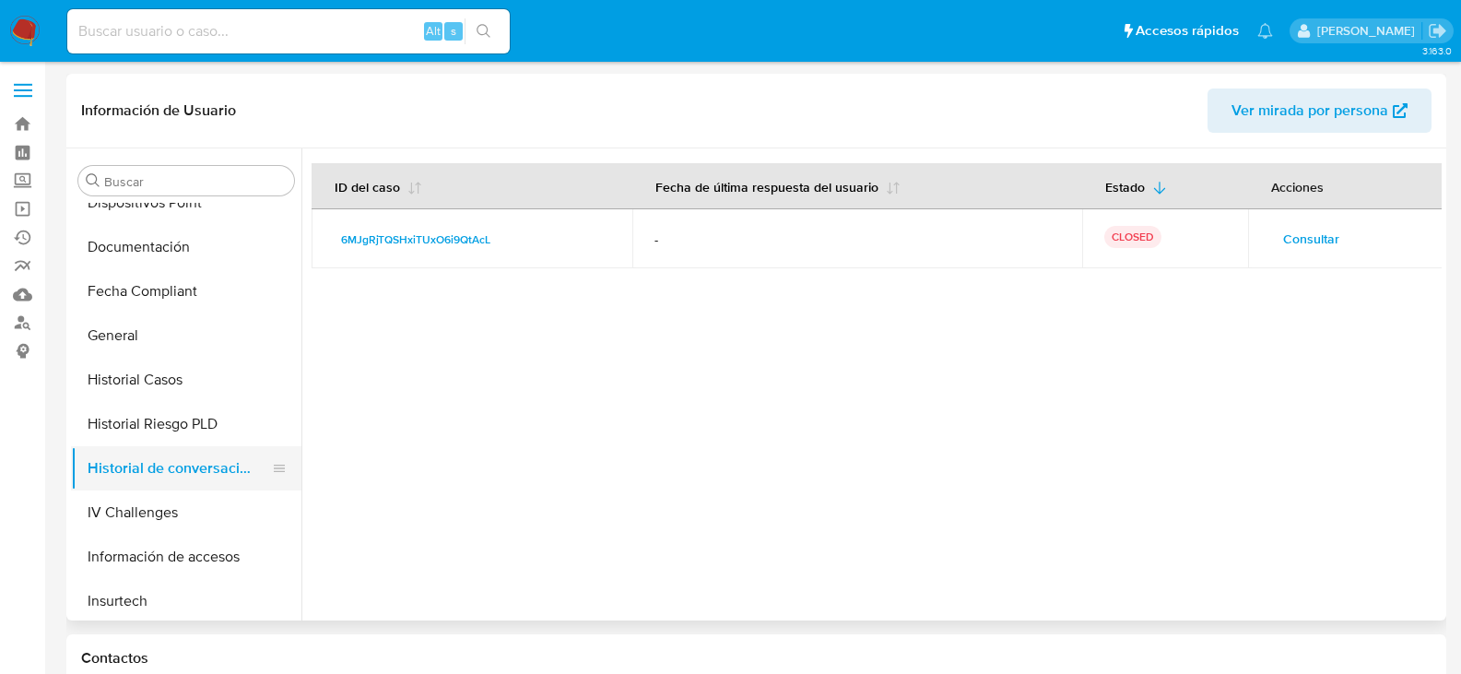
click at [221, 372] on button "Historial Casos" at bounding box center [186, 380] width 230 height 44
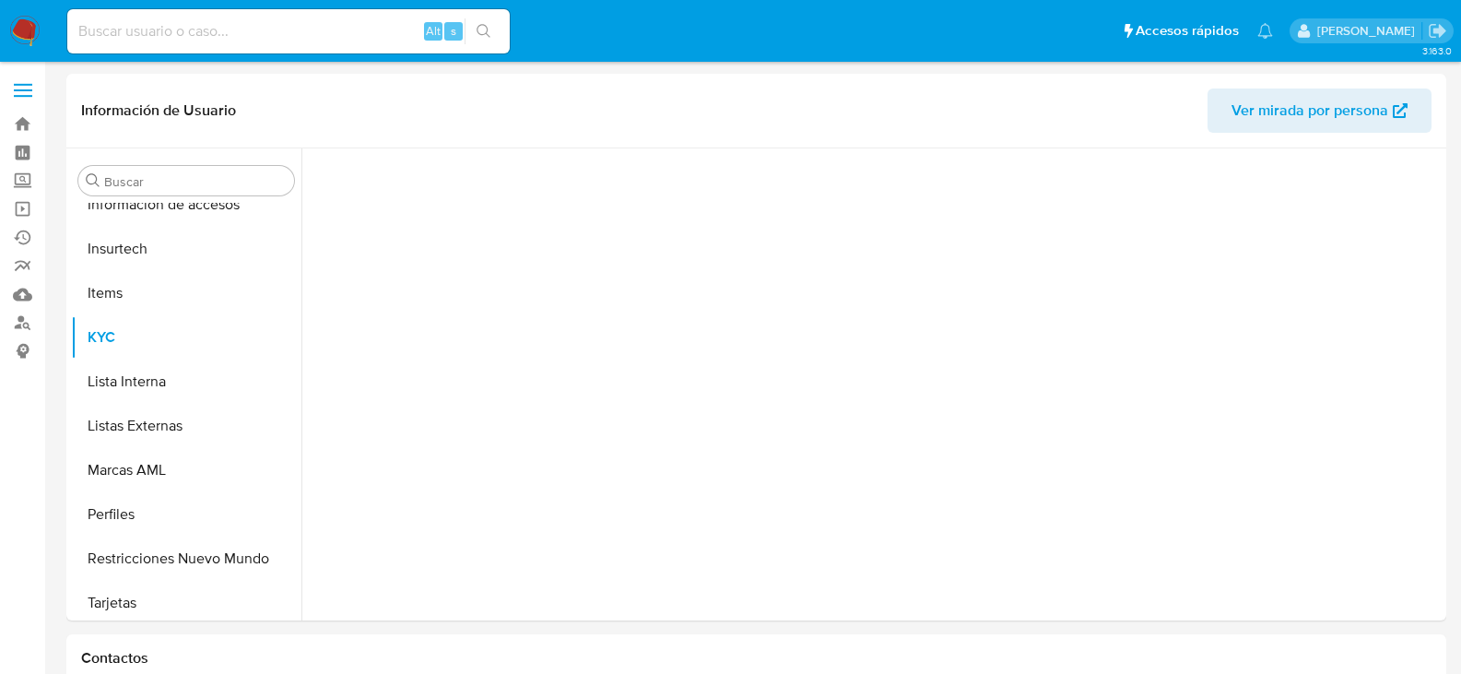
scroll to position [912, 0]
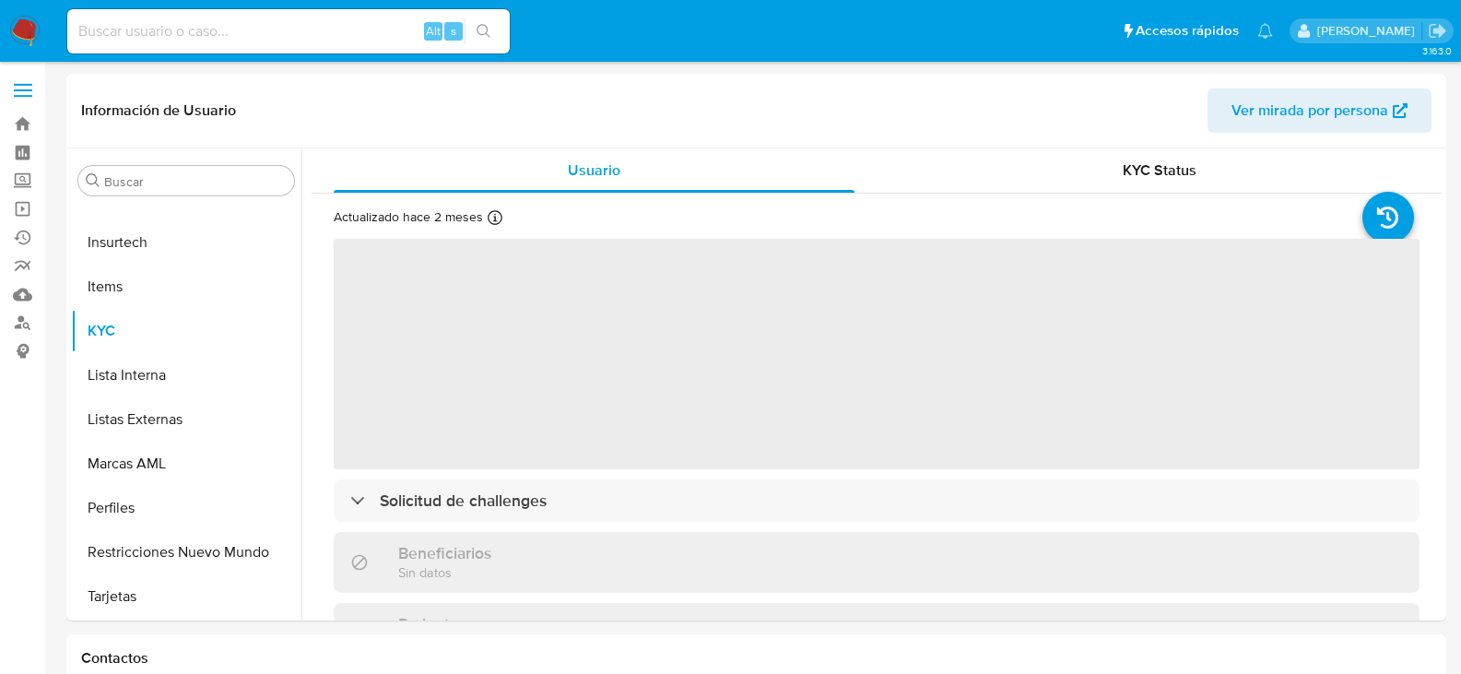
select select "10"
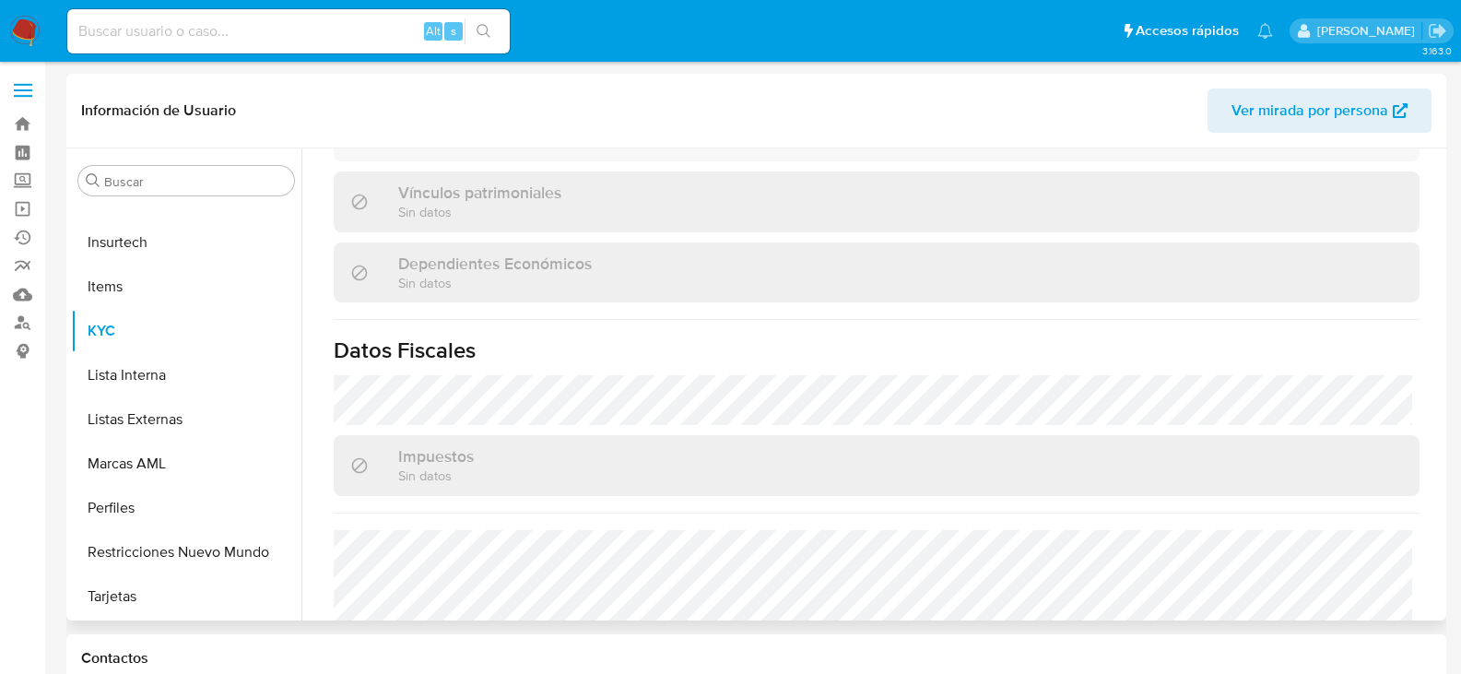
scroll to position [957, 0]
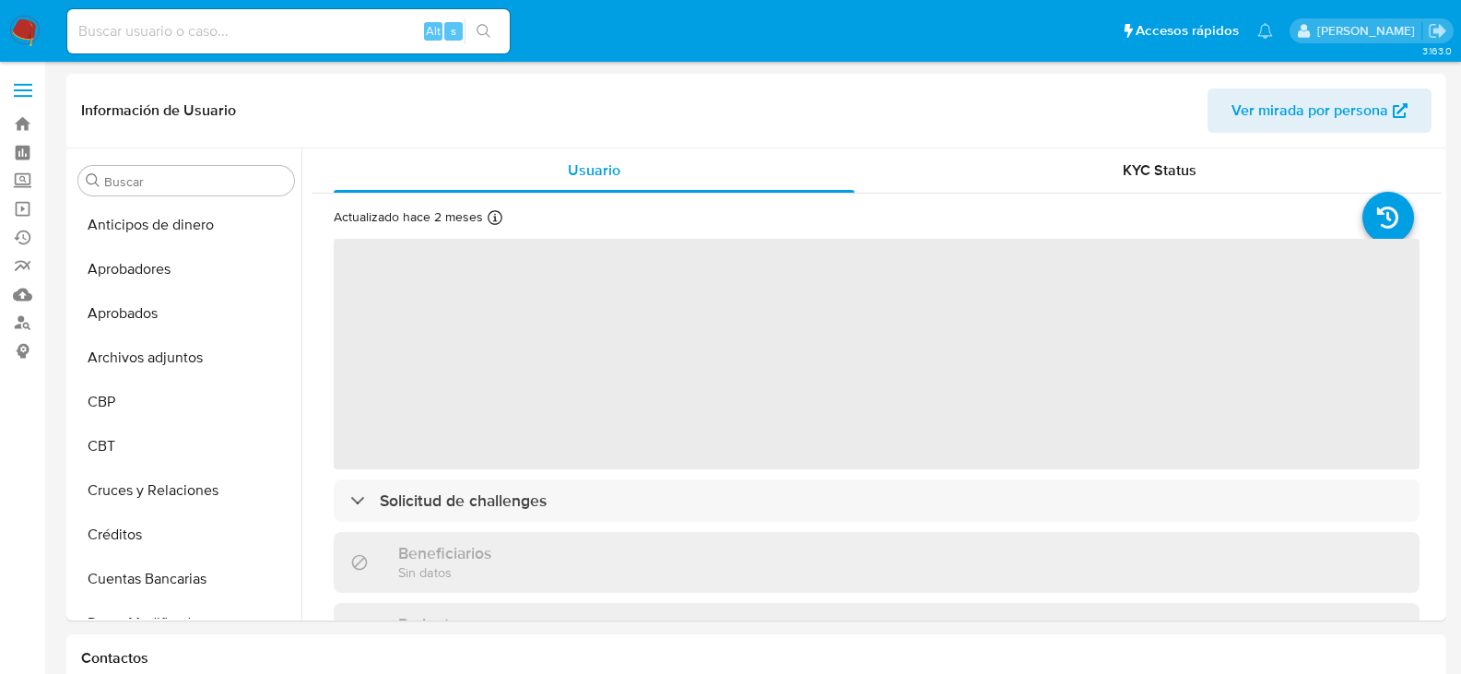
select select "10"
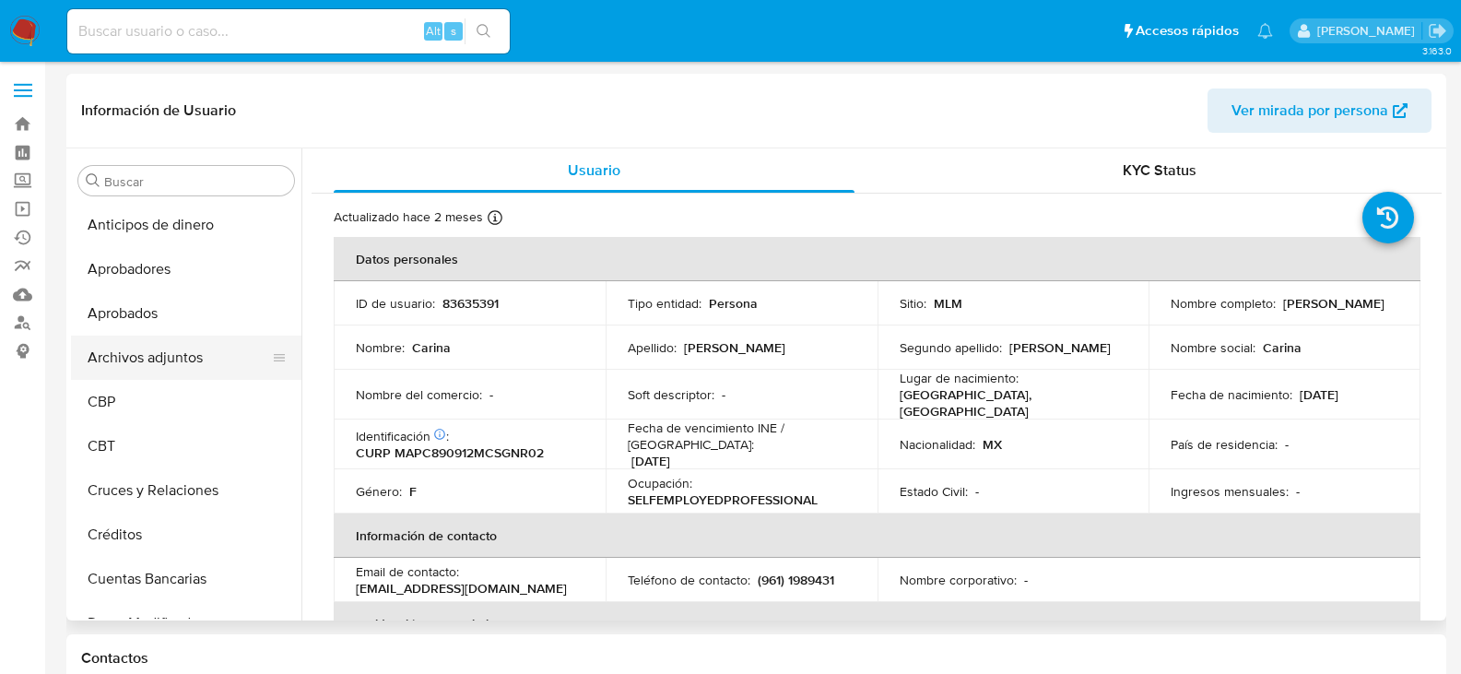
click at [150, 361] on button "Archivos adjuntos" at bounding box center [179, 358] width 216 height 44
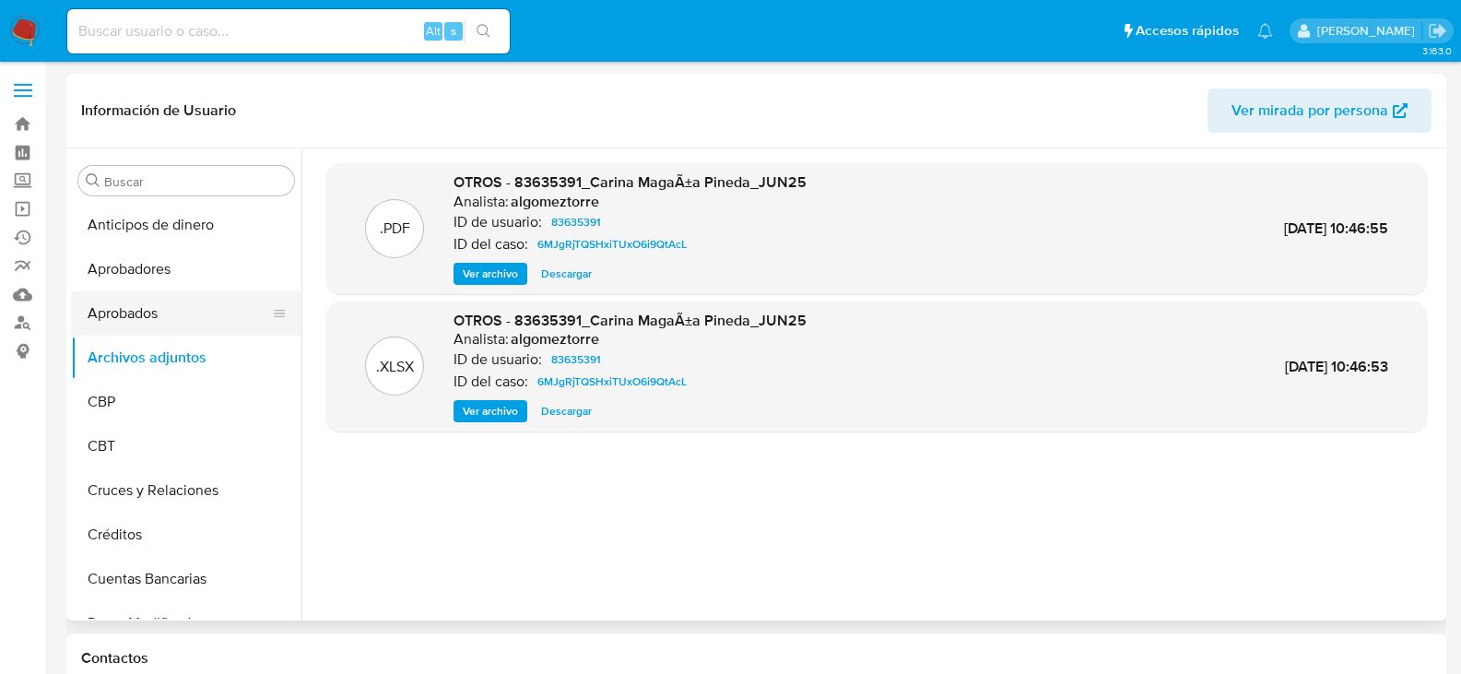
click at [159, 307] on button "Aprobados" at bounding box center [179, 313] width 216 height 44
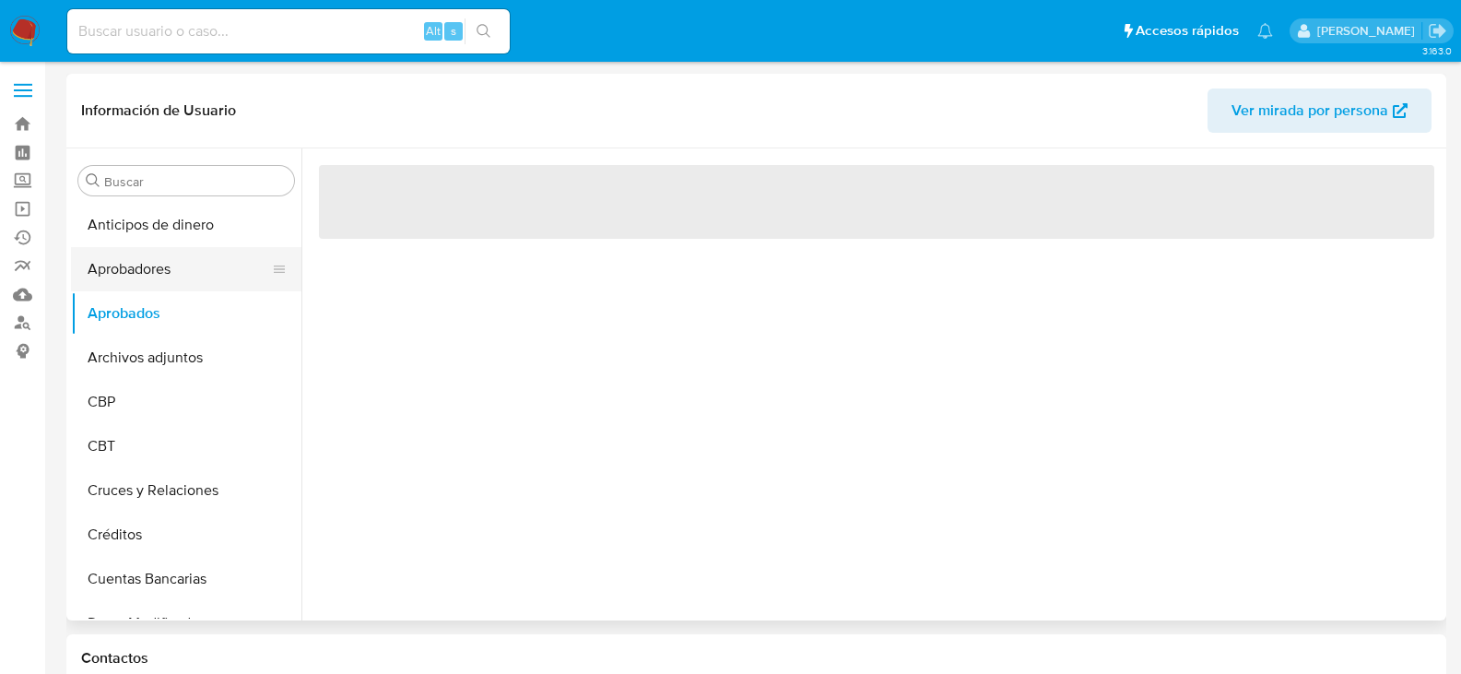
click at [167, 274] on button "Aprobadores" at bounding box center [179, 269] width 216 height 44
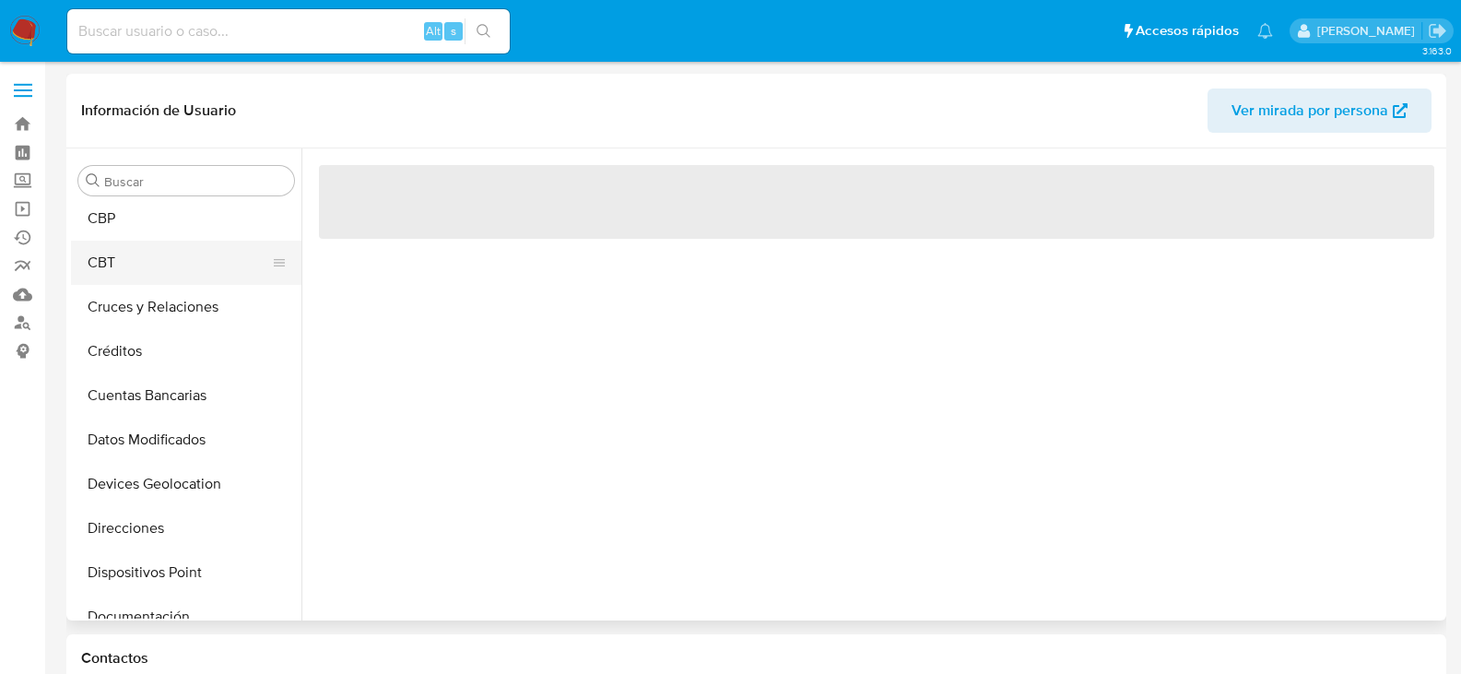
scroll to position [184, 0]
click at [165, 310] on button "Cruces y Relaciones" at bounding box center [179, 306] width 216 height 44
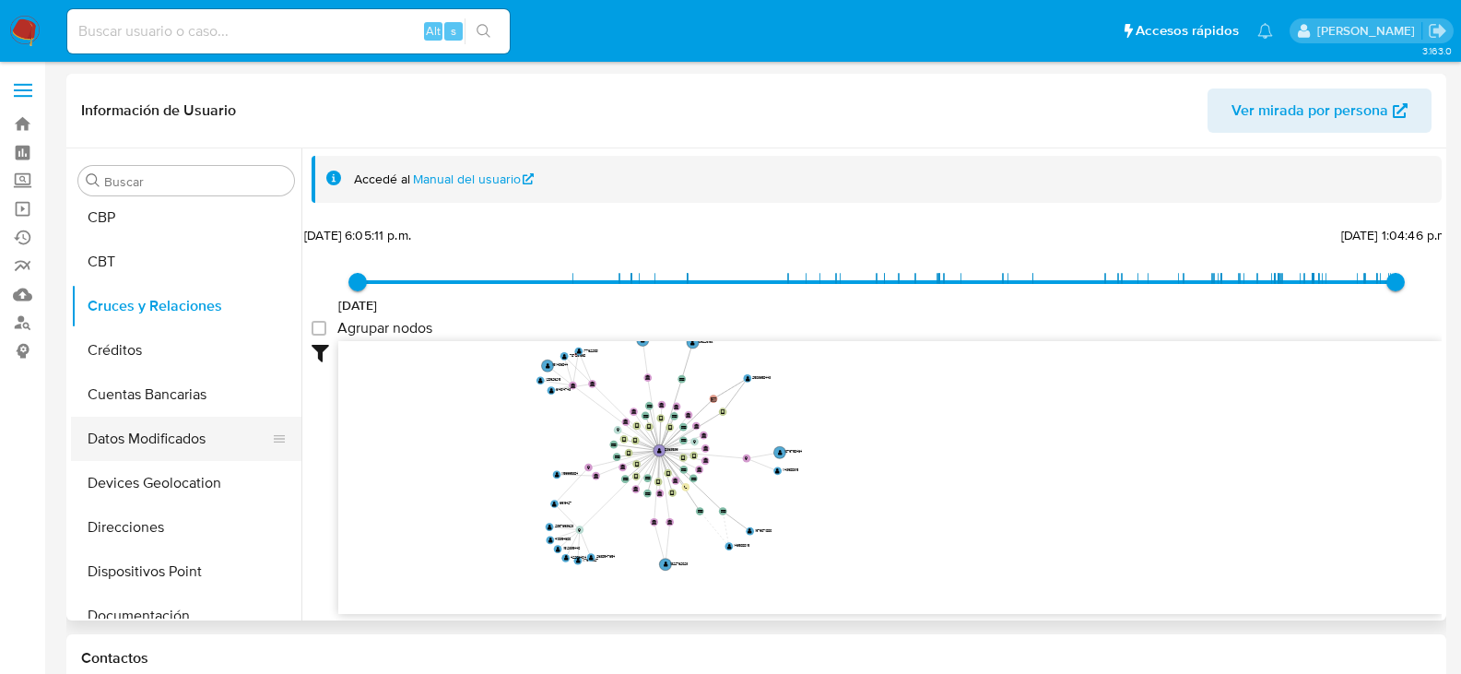
scroll to position [0, 0]
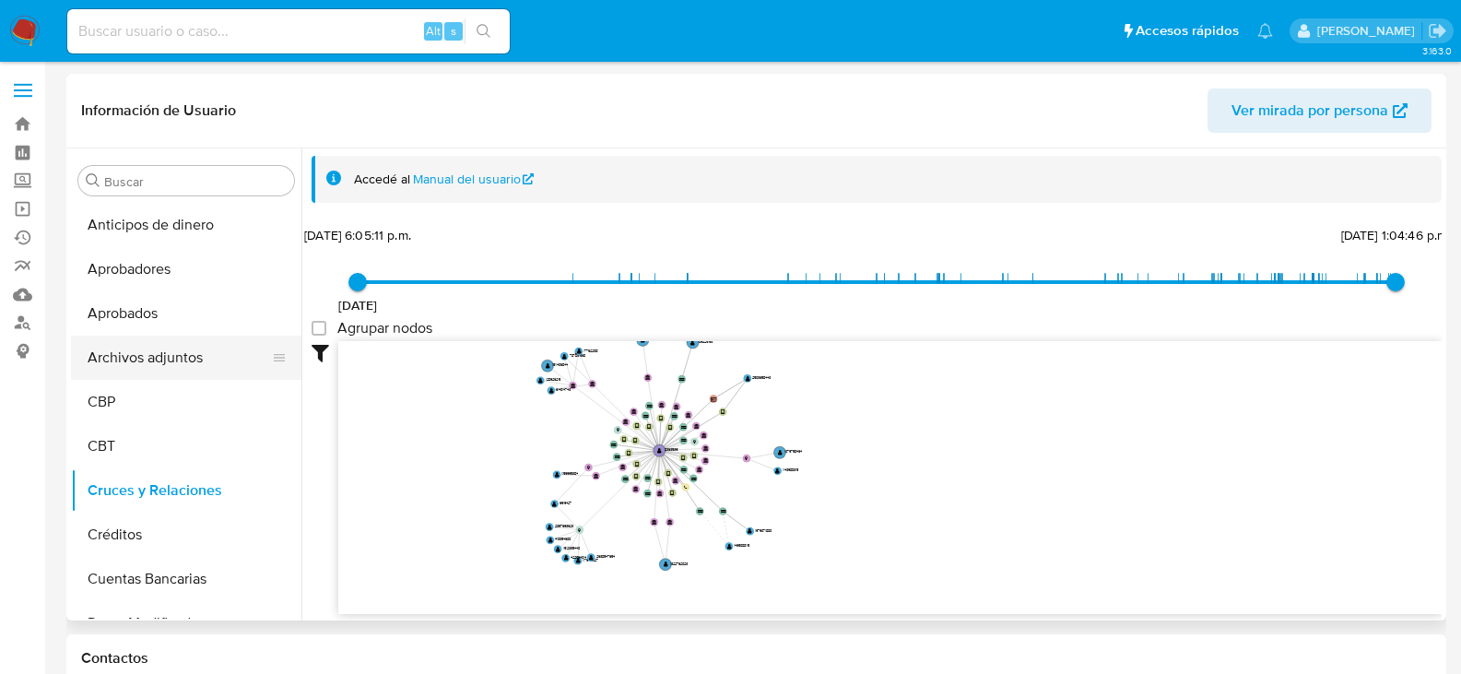
click at [160, 341] on button "Archivos adjuntos" at bounding box center [179, 358] width 216 height 44
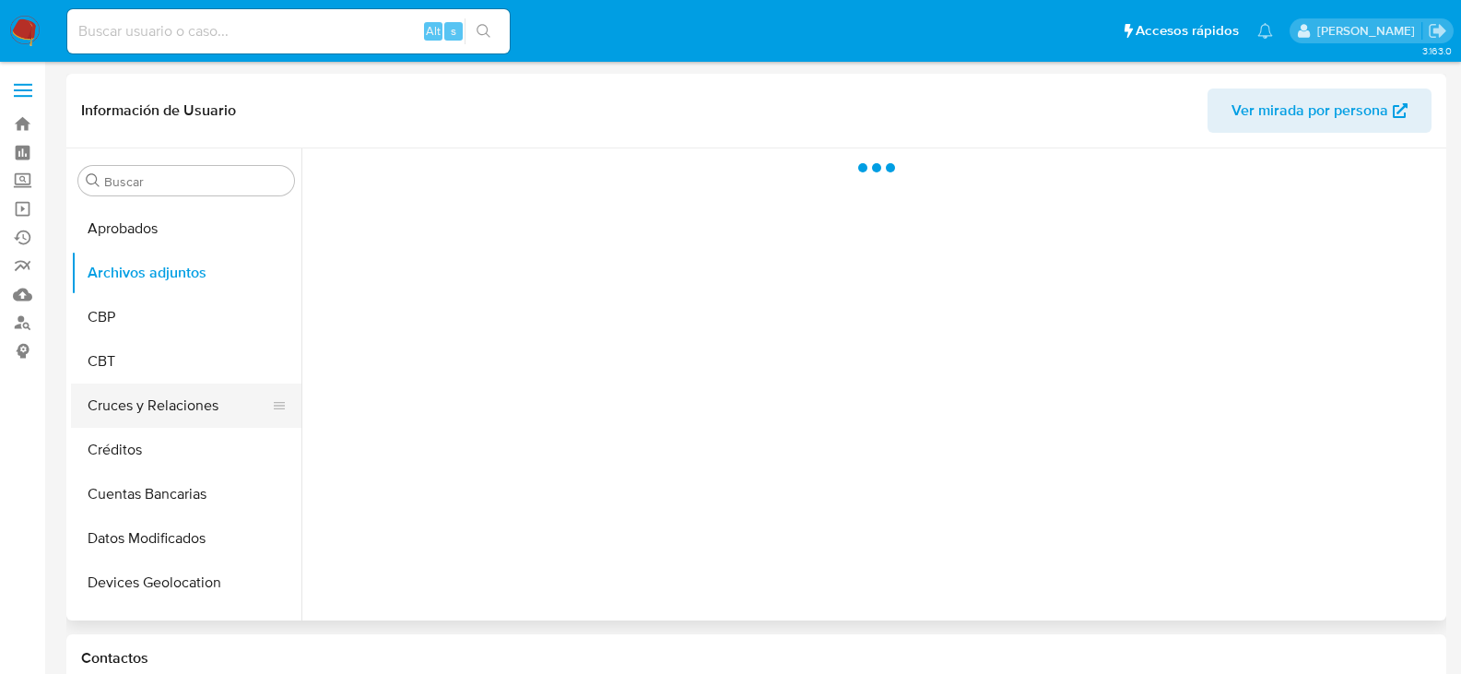
scroll to position [184, 0]
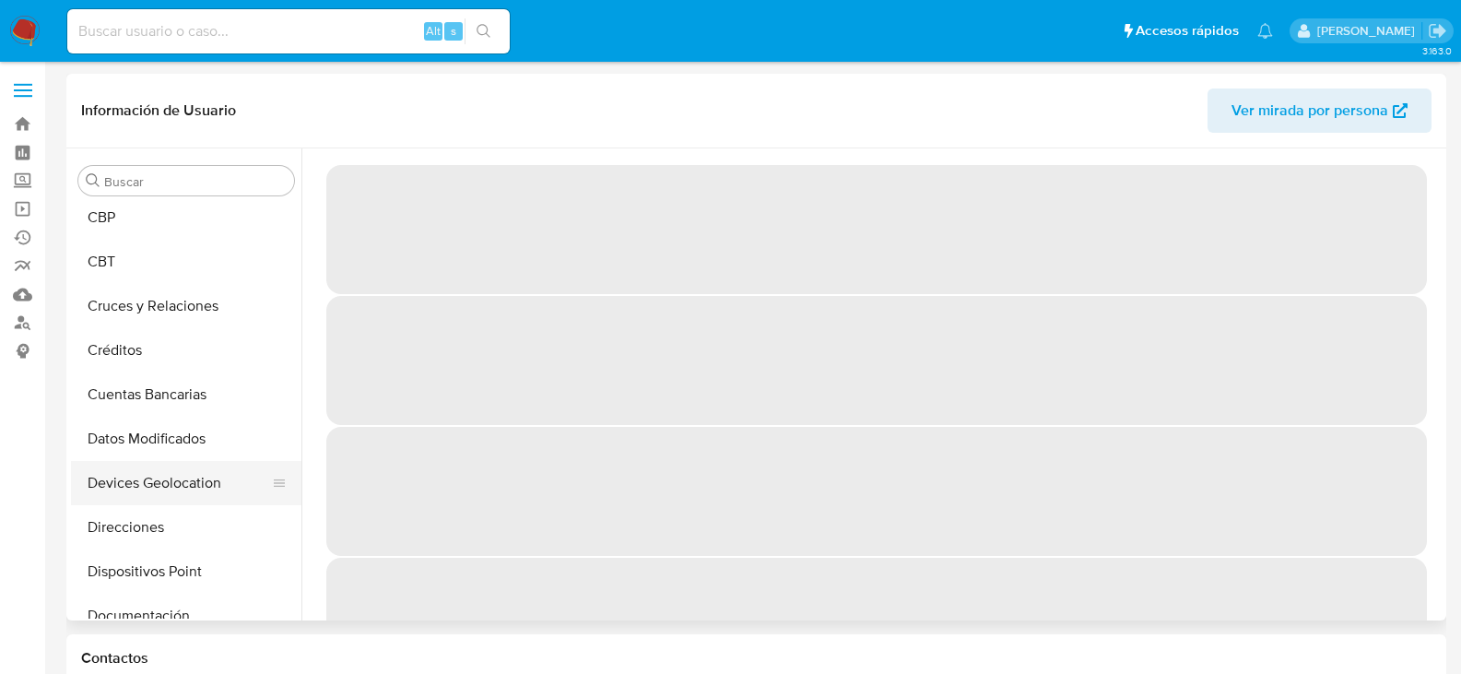
click at [154, 480] on button "Devices Geolocation" at bounding box center [179, 483] width 216 height 44
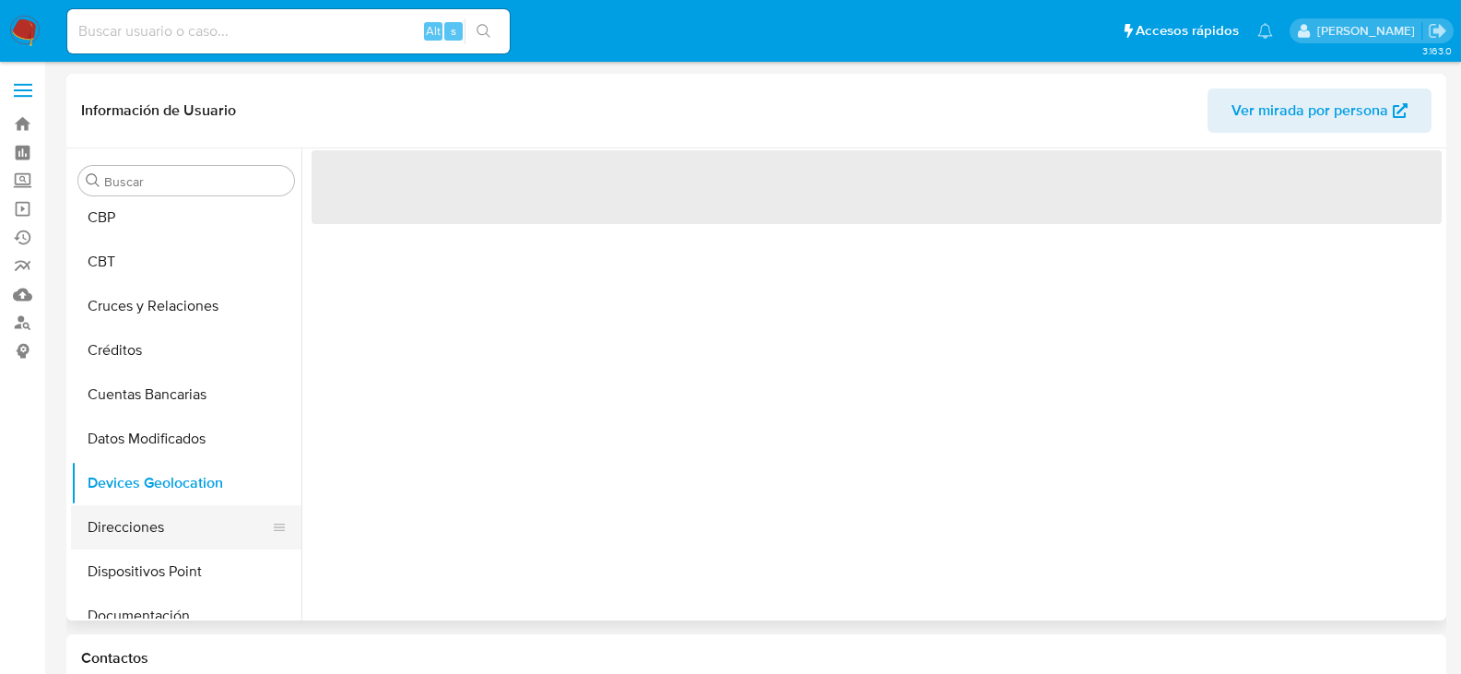
drag, startPoint x: 144, startPoint y: 534, endPoint x: 143, endPoint y: 547, distance: 12.9
click at [144, 535] on button "Direcciones" at bounding box center [179, 527] width 216 height 44
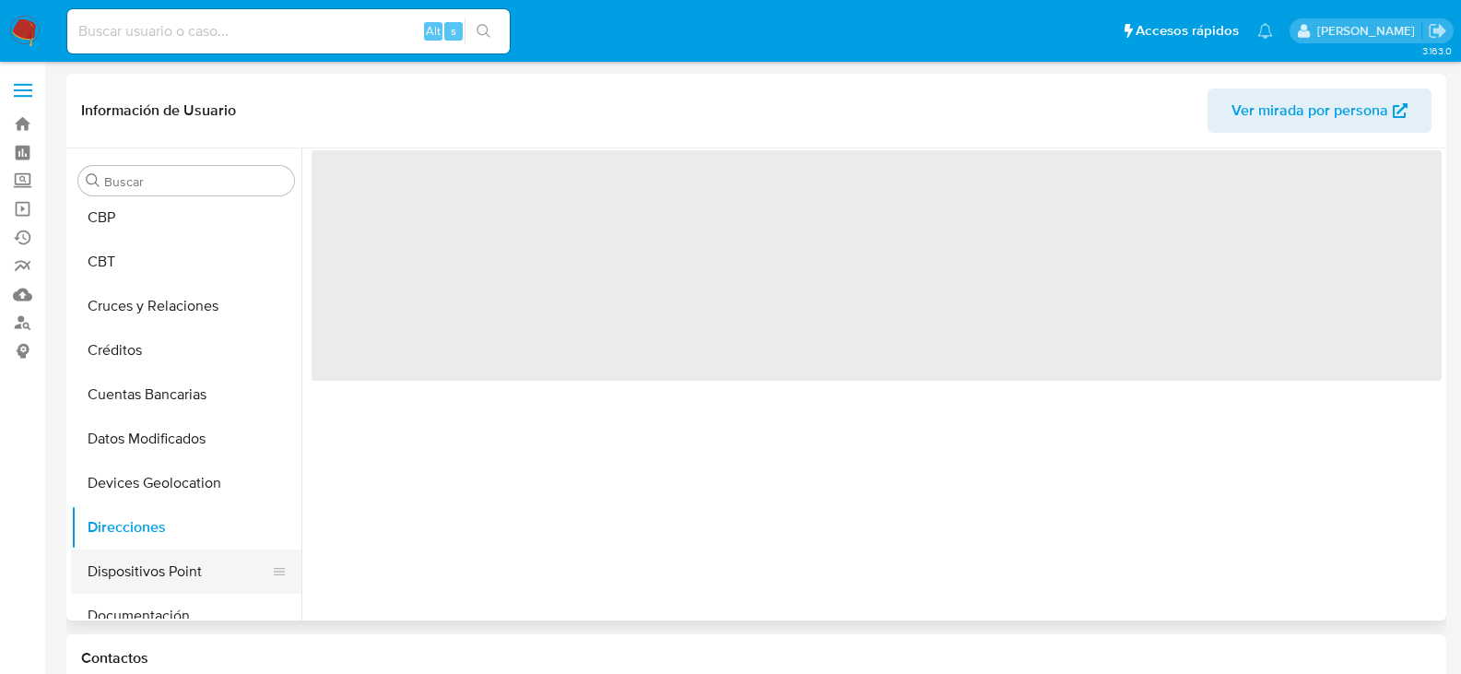
click at [123, 582] on button "Dispositivos Point" at bounding box center [179, 571] width 216 height 44
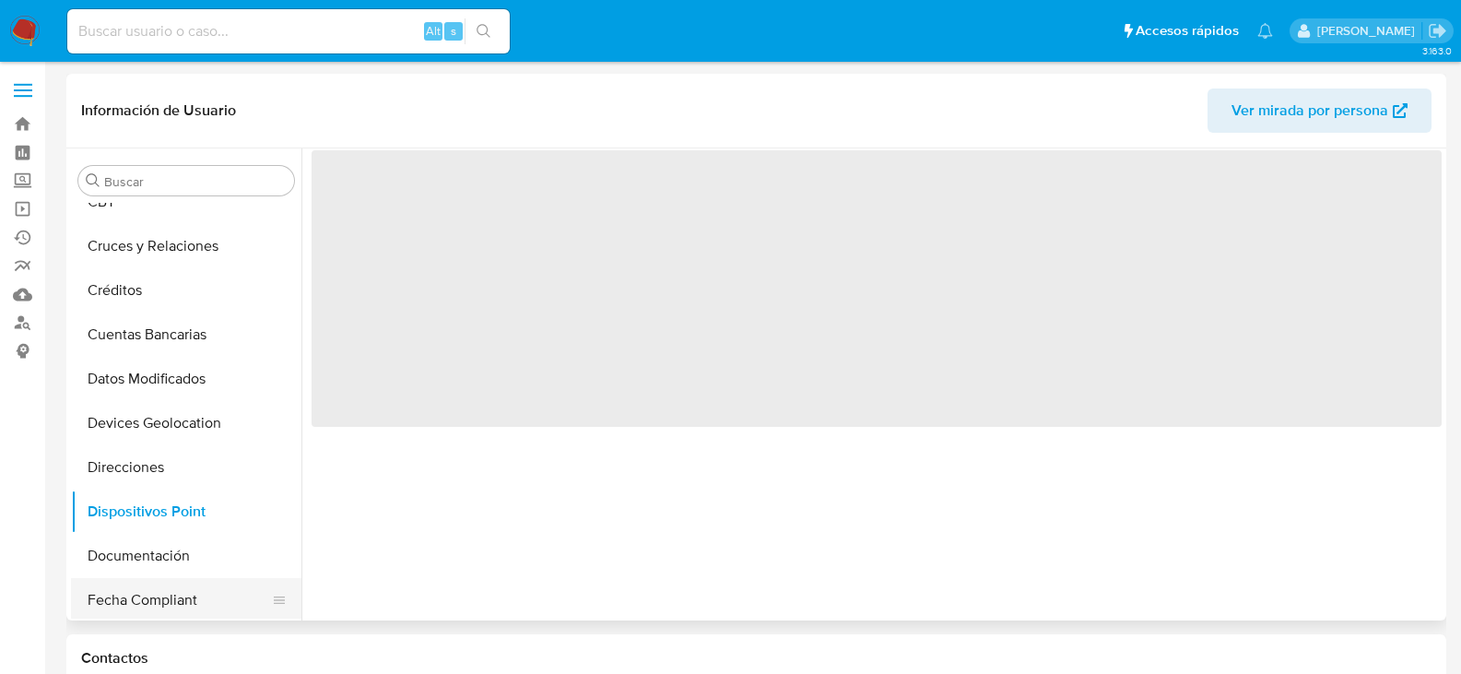
scroll to position [277, 0]
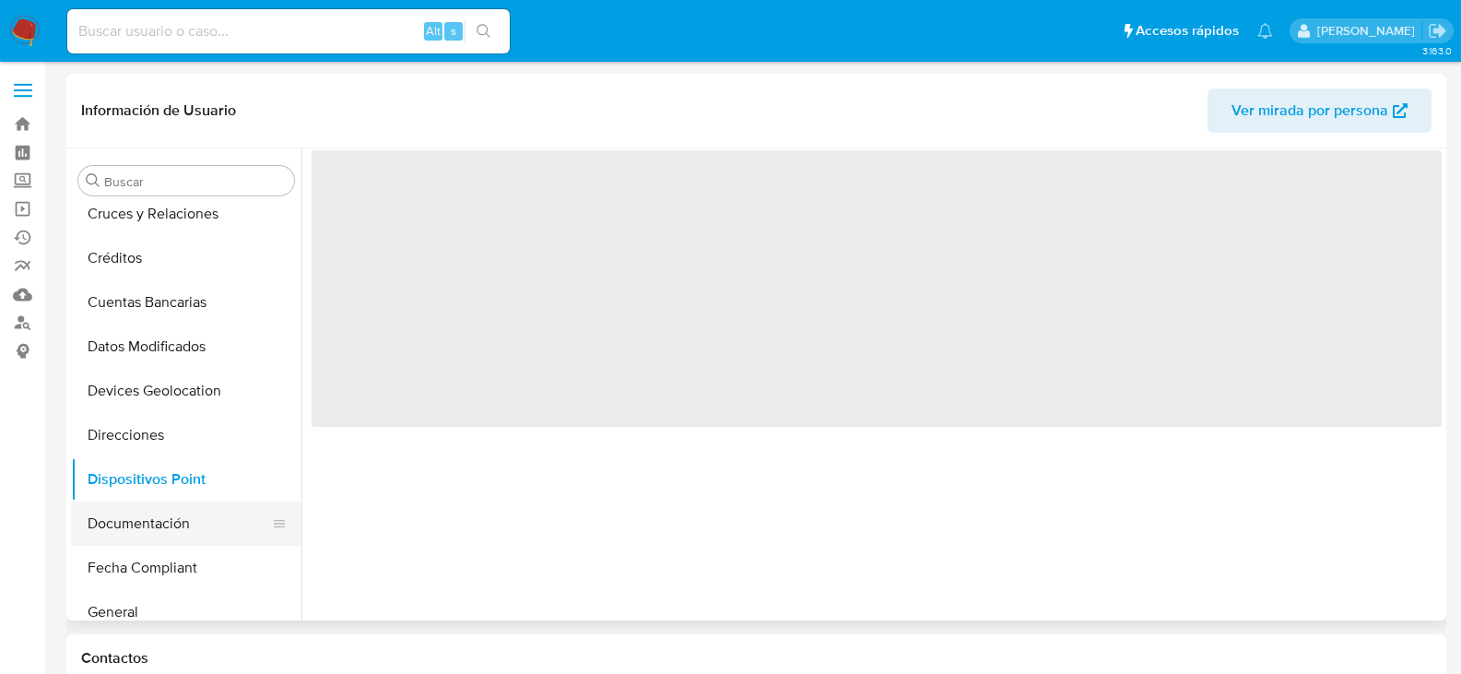
click at [116, 520] on button "Documentación" at bounding box center [179, 524] width 216 height 44
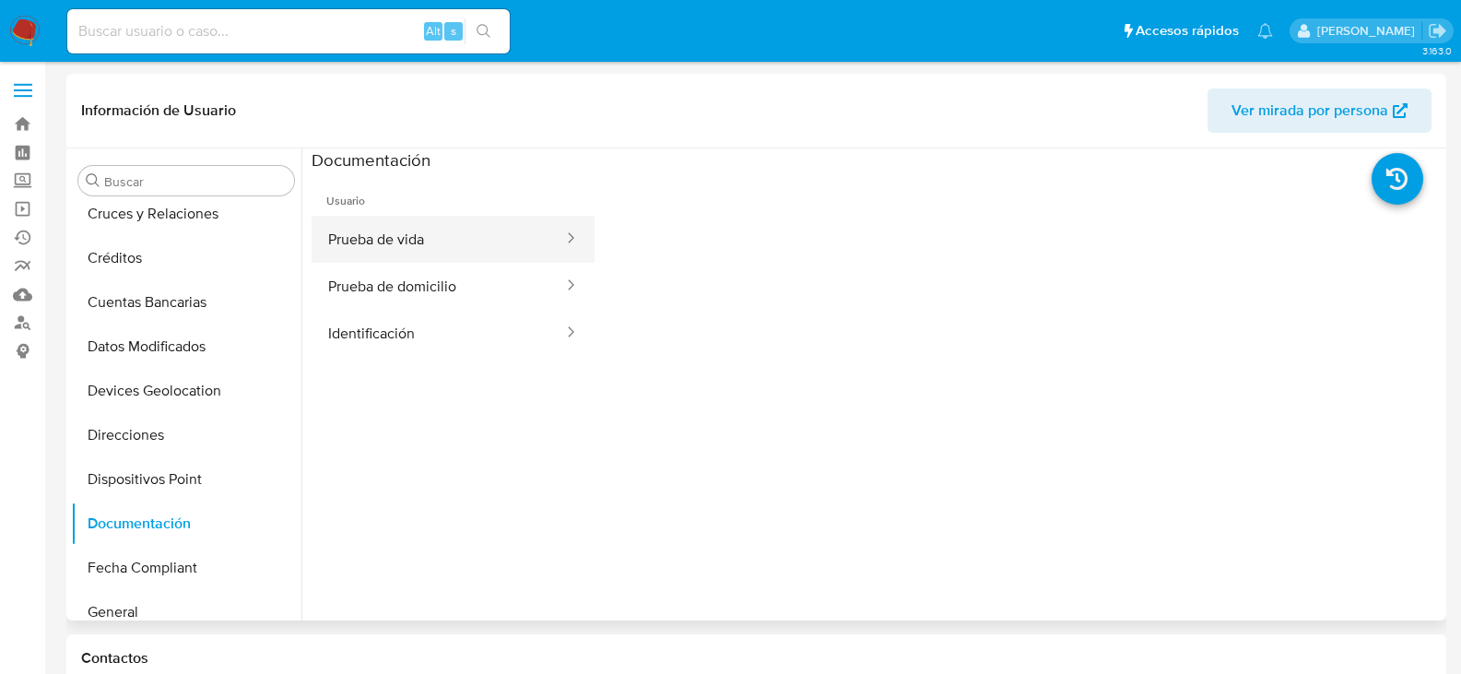
click at [424, 241] on button "Prueba de vida" at bounding box center [439, 239] width 254 height 47
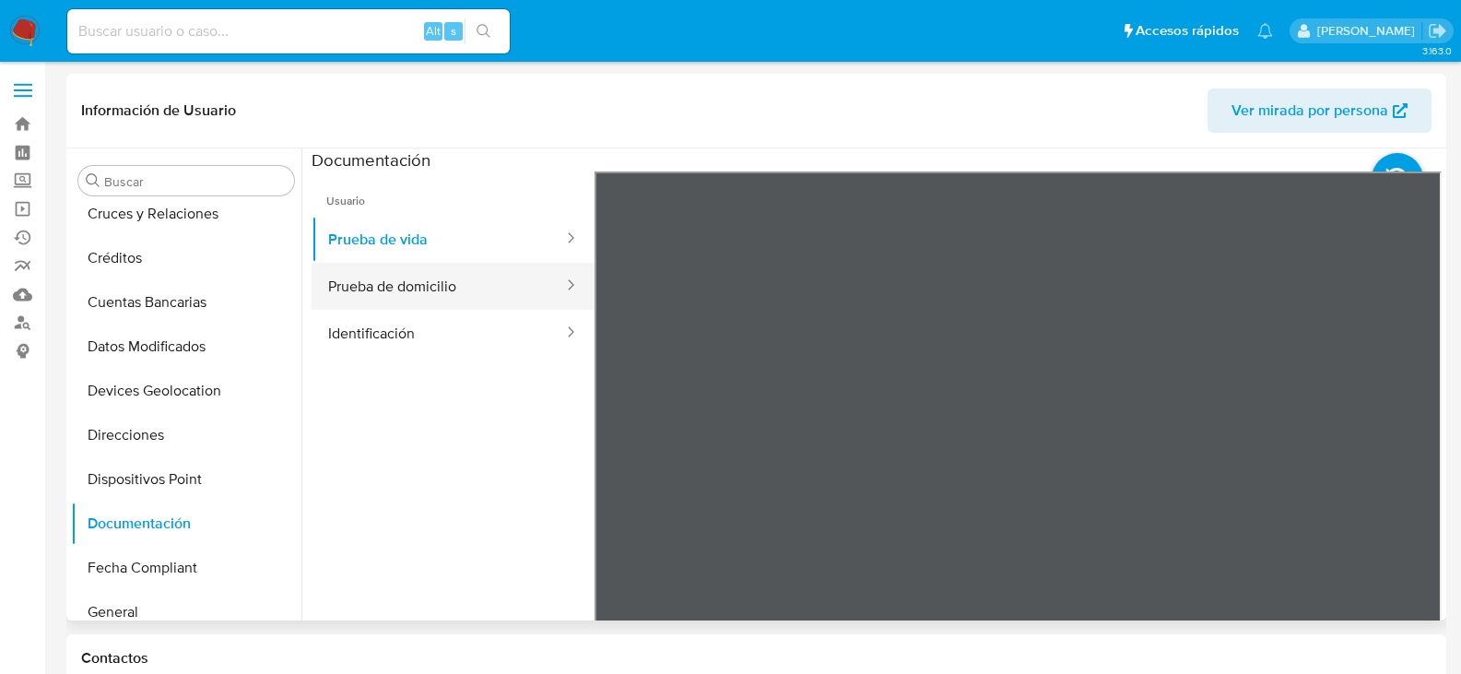
click at [471, 274] on button "Prueba de domicilio" at bounding box center [439, 286] width 254 height 47
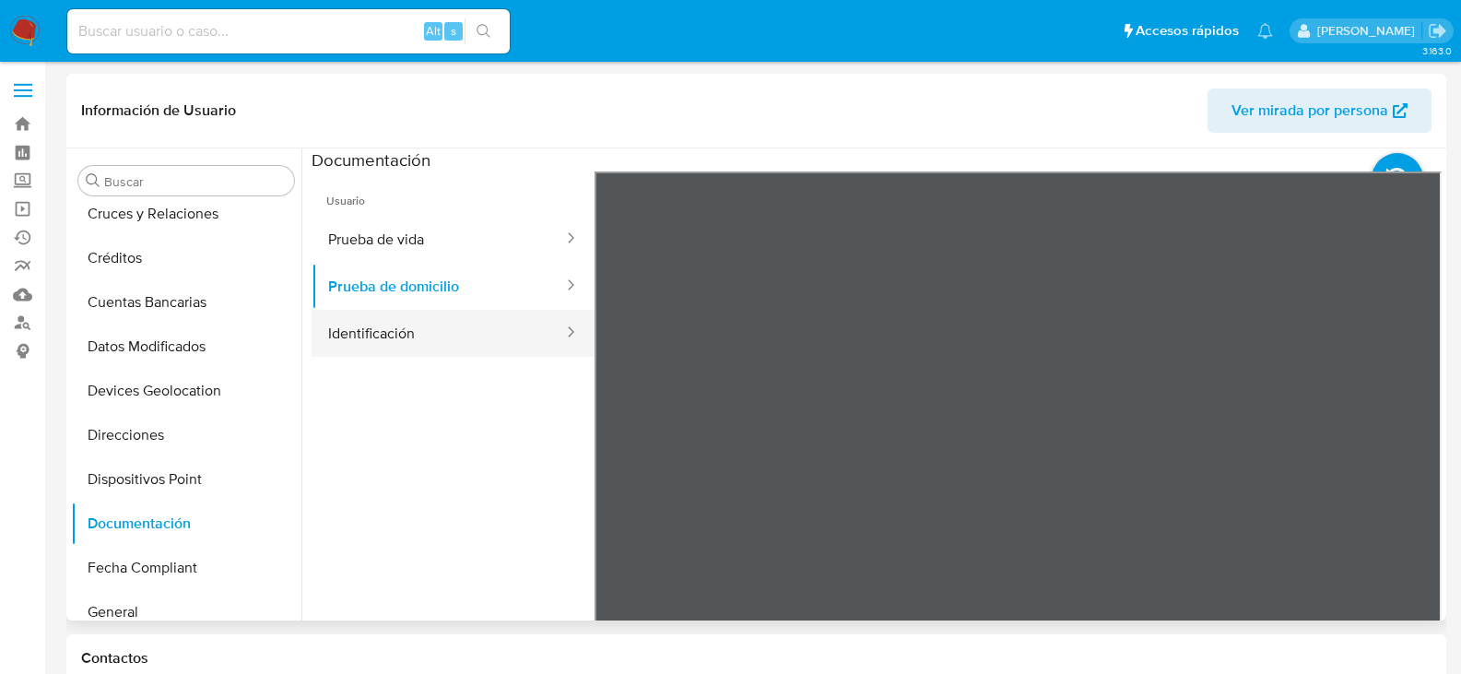
click at [465, 342] on button "Identificación" at bounding box center [439, 333] width 254 height 47
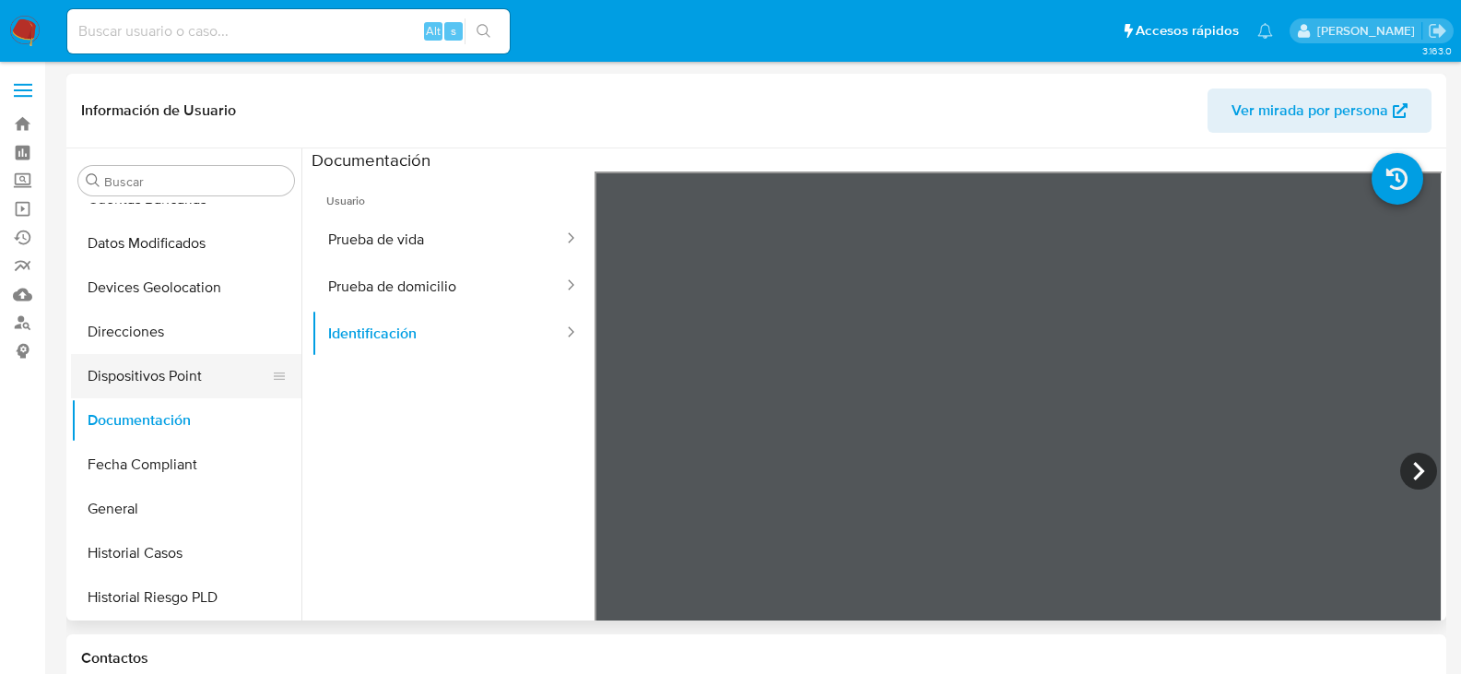
scroll to position [553, 0]
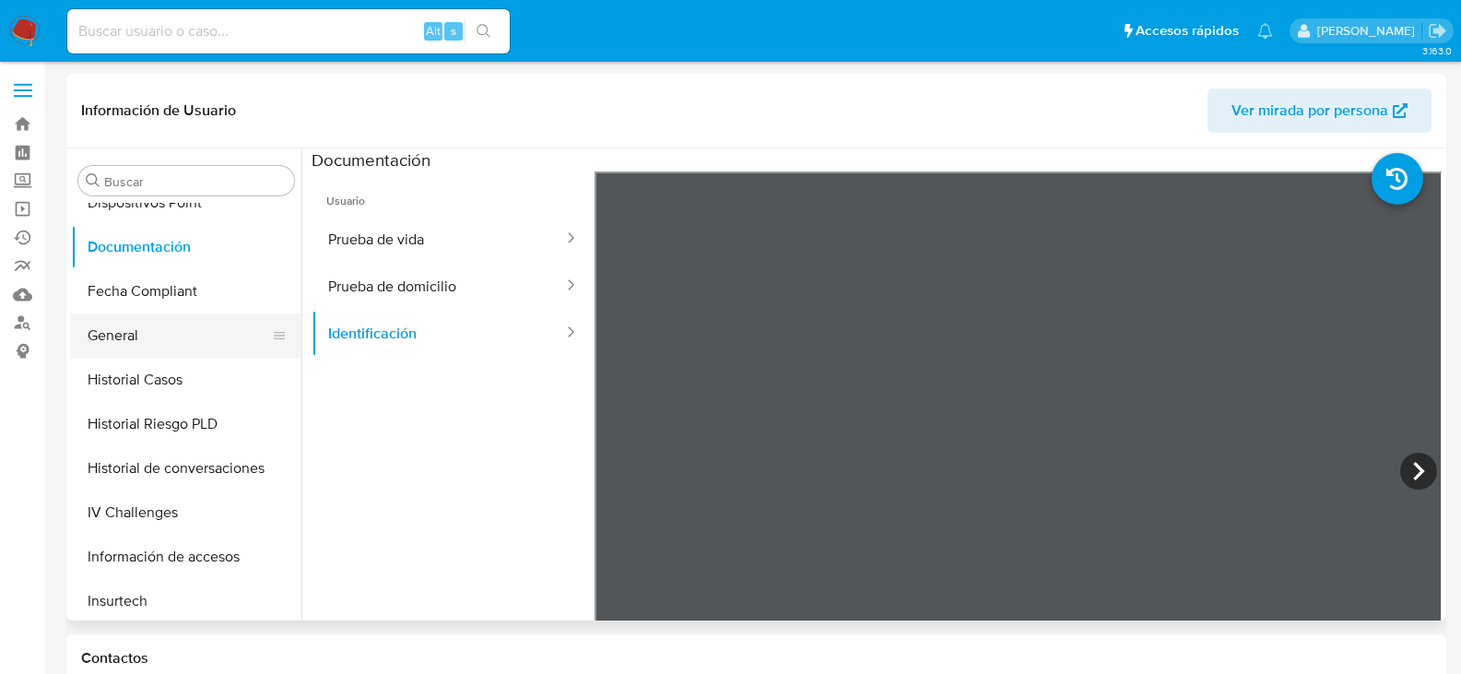
click at [140, 347] on button "General" at bounding box center [179, 335] width 216 height 44
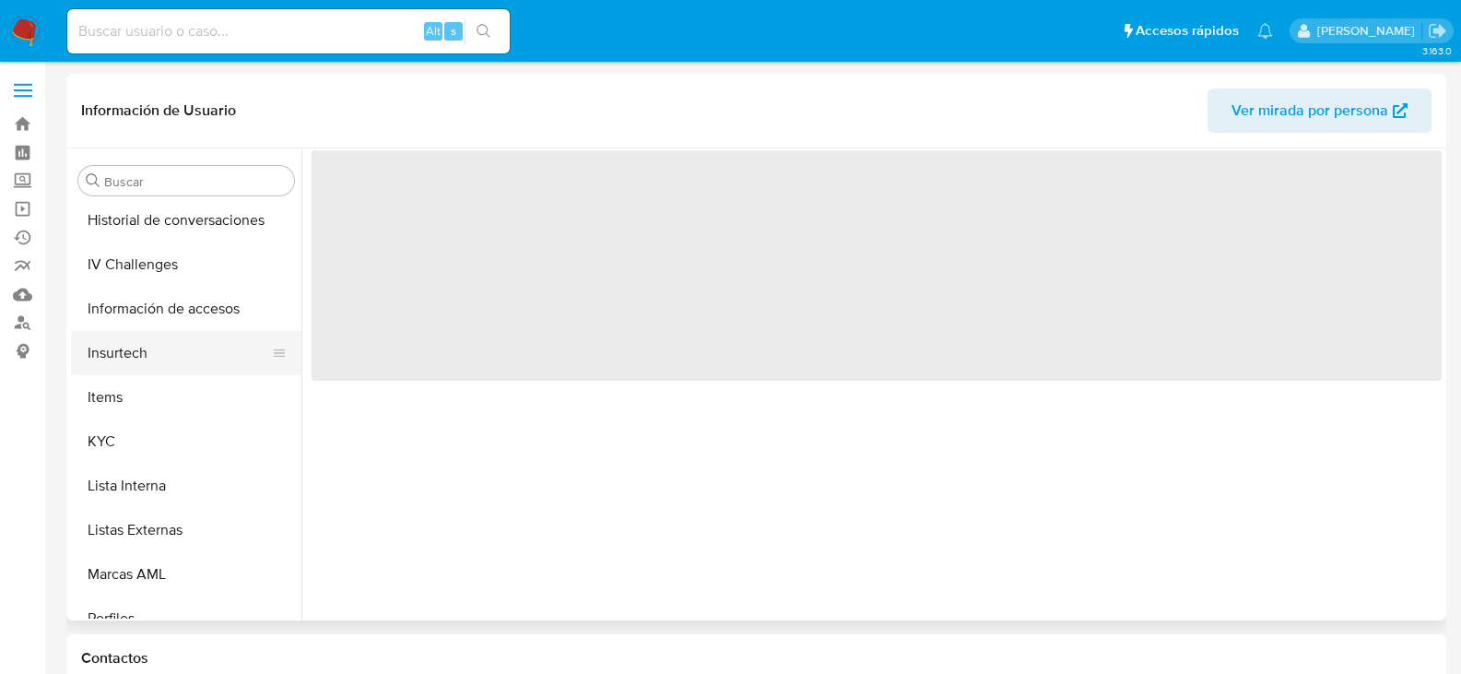
scroll to position [830, 0]
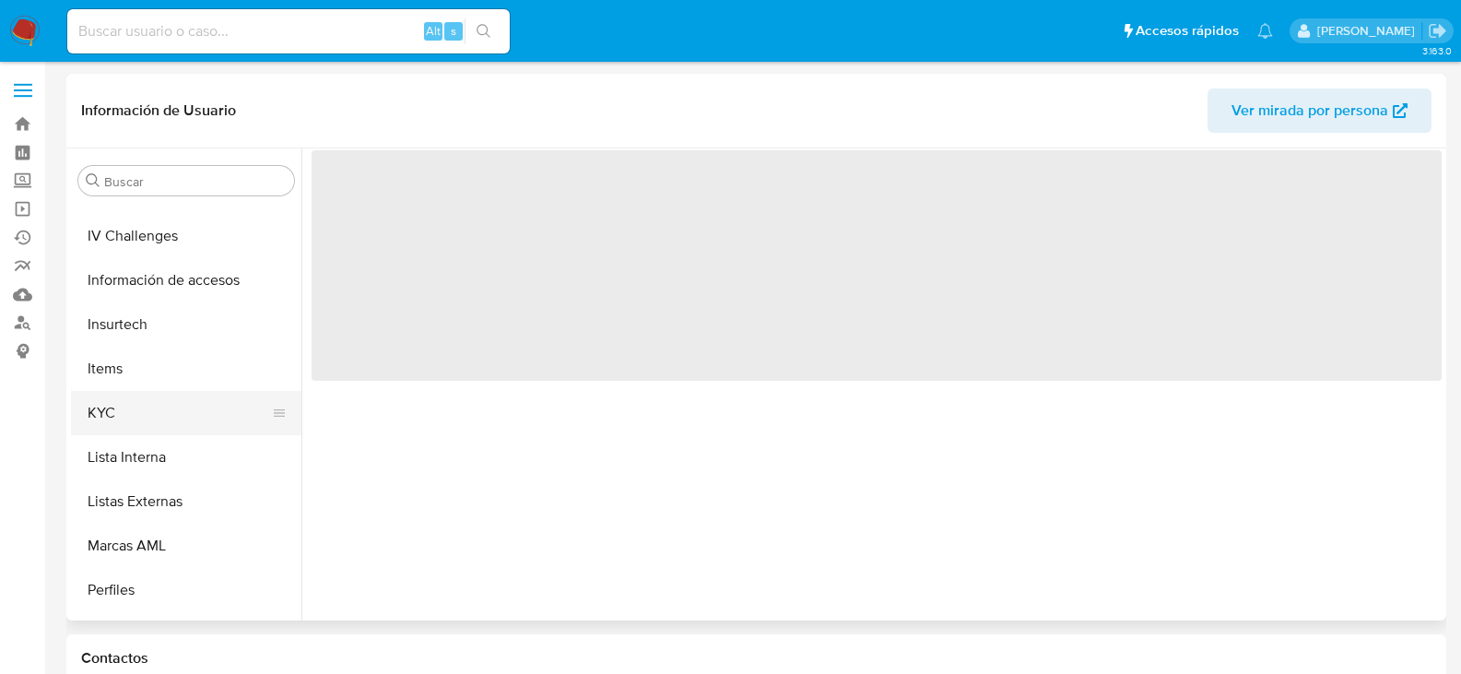
click at [138, 407] on button "KYC" at bounding box center [179, 413] width 216 height 44
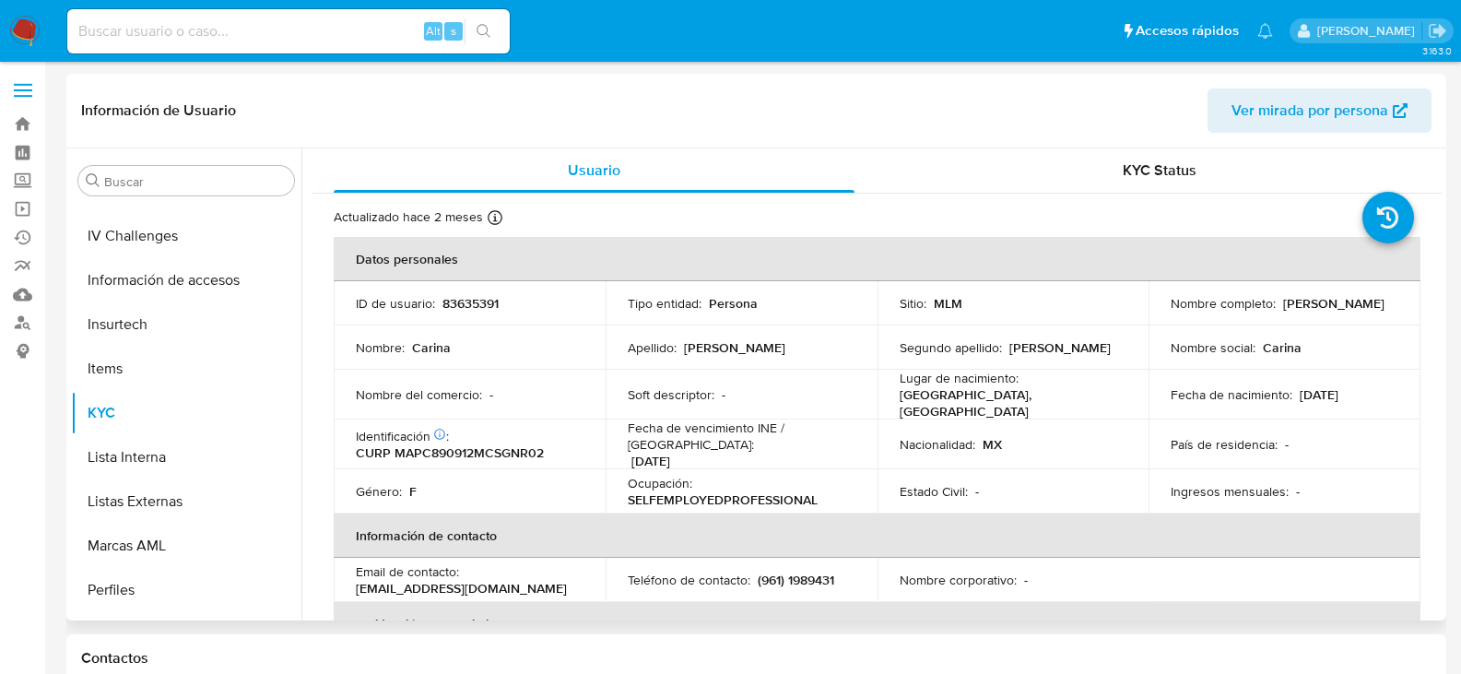
drag, startPoint x: 1170, startPoint y: 313, endPoint x: 1320, endPoint y: 322, distance: 150.5
click at [1320, 322] on td "Nombre completo : Carina Magaña Pineda" at bounding box center [1285, 303] width 272 height 44
copy p "Carina Magaña Pineda"
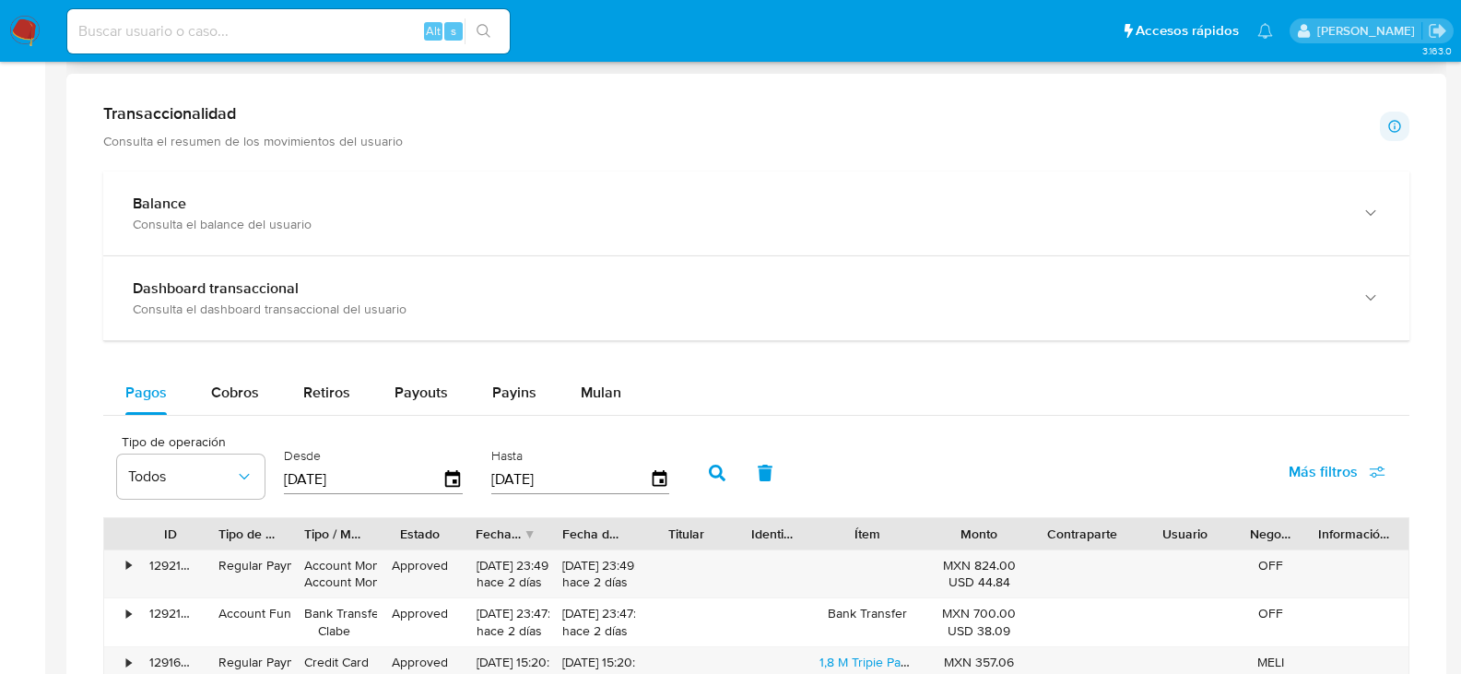
scroll to position [922, 0]
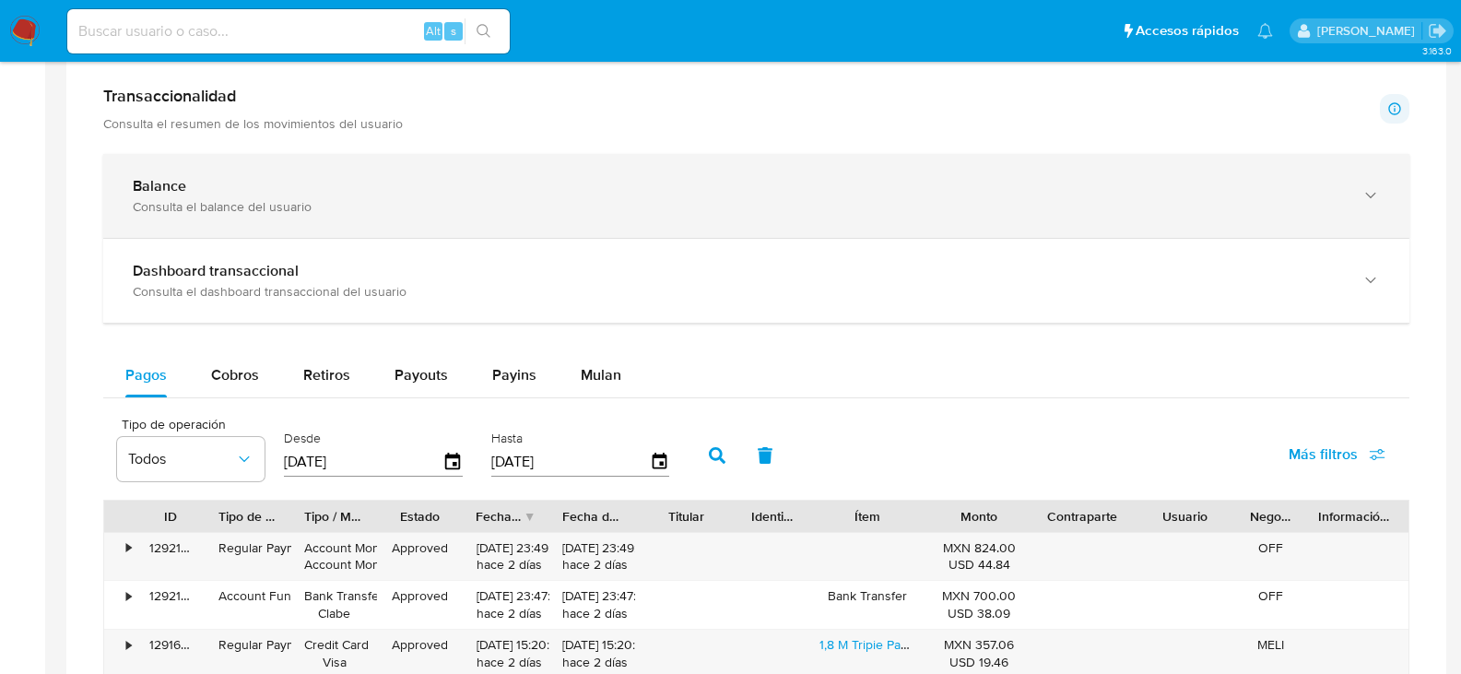
click at [365, 209] on div "Consulta el balance del usuario" at bounding box center [738, 206] width 1210 height 17
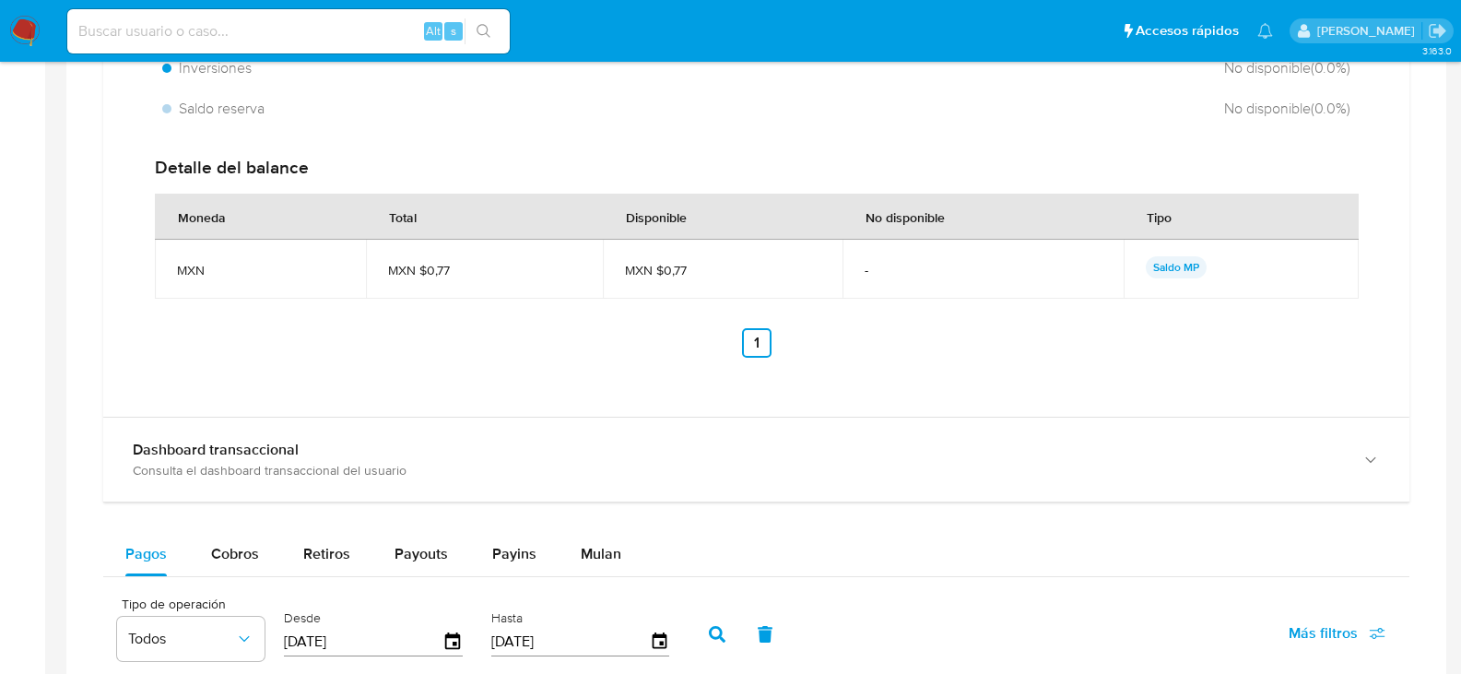
scroll to position [1383, 0]
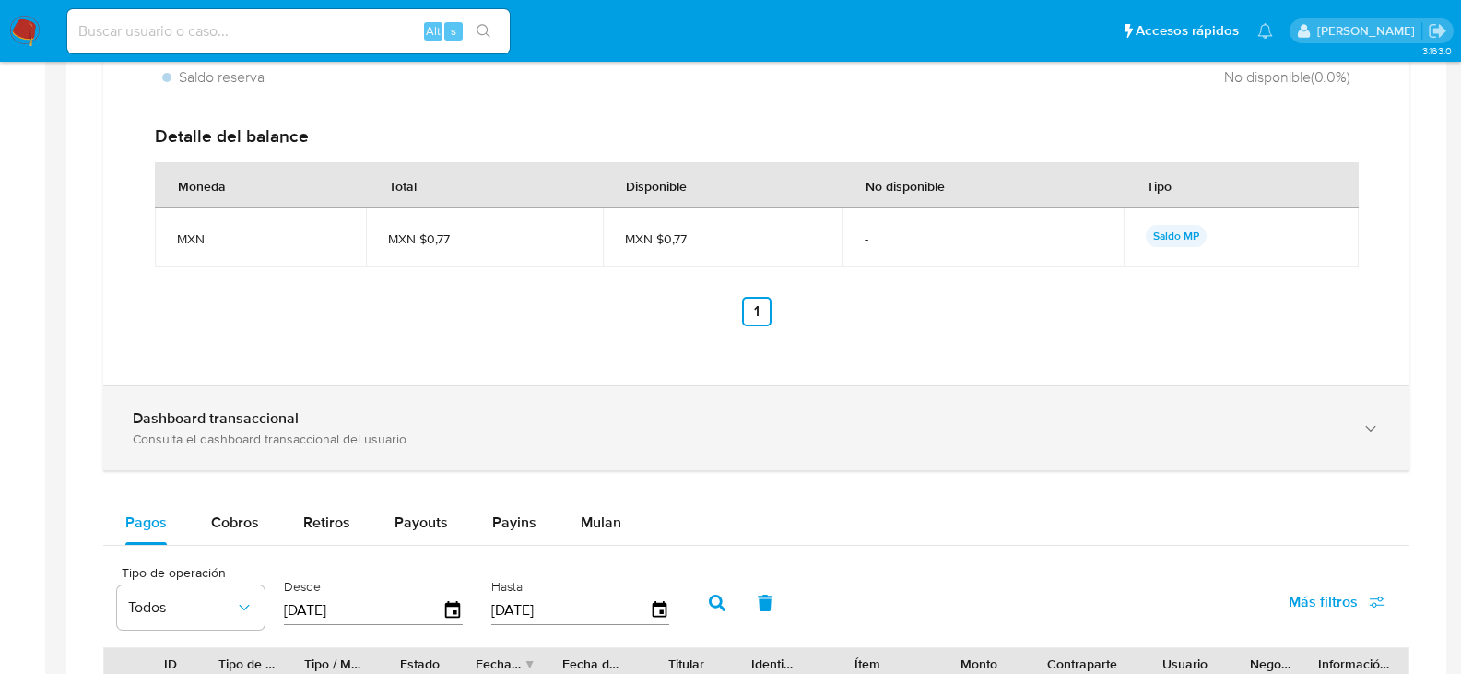
click at [393, 425] on div "Dashboard transaccional" at bounding box center [738, 418] width 1210 height 18
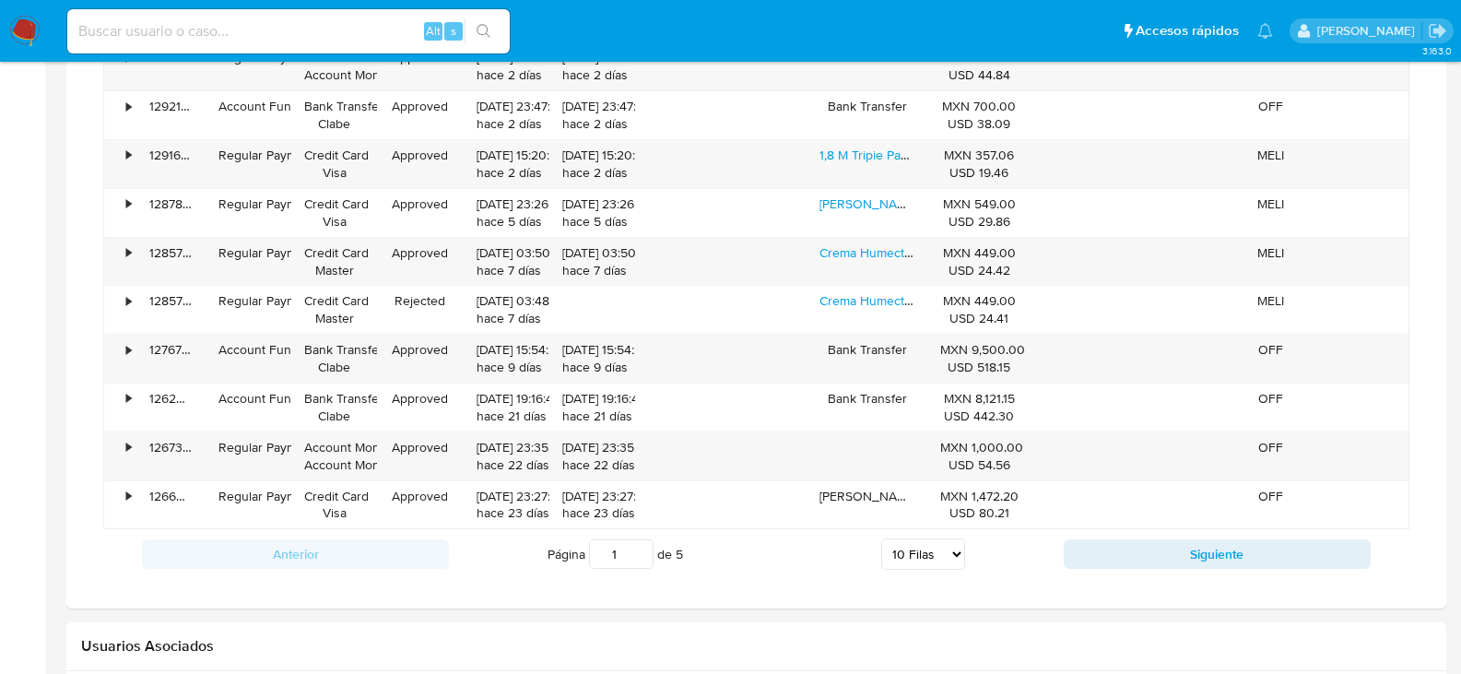
scroll to position [2674, 0]
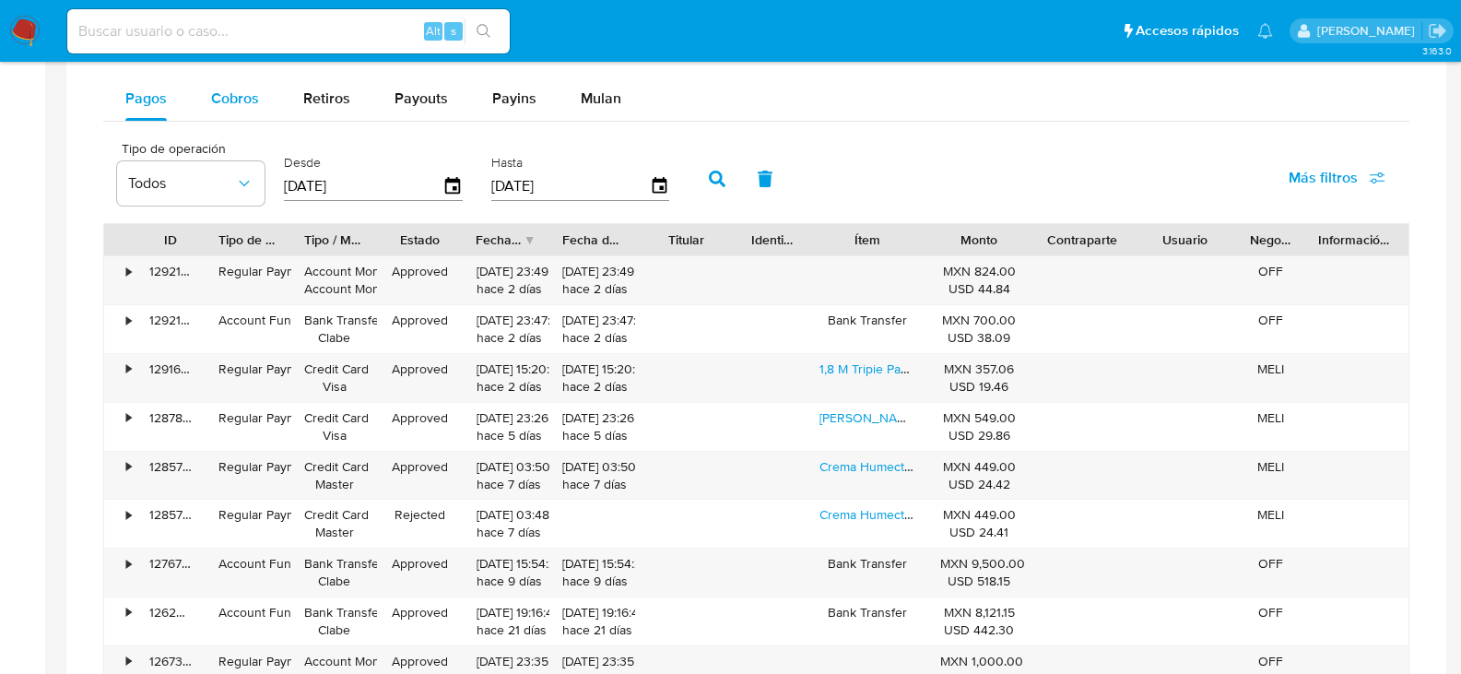
click at [241, 93] on span "Cobros" at bounding box center [235, 98] width 48 height 21
select select "10"
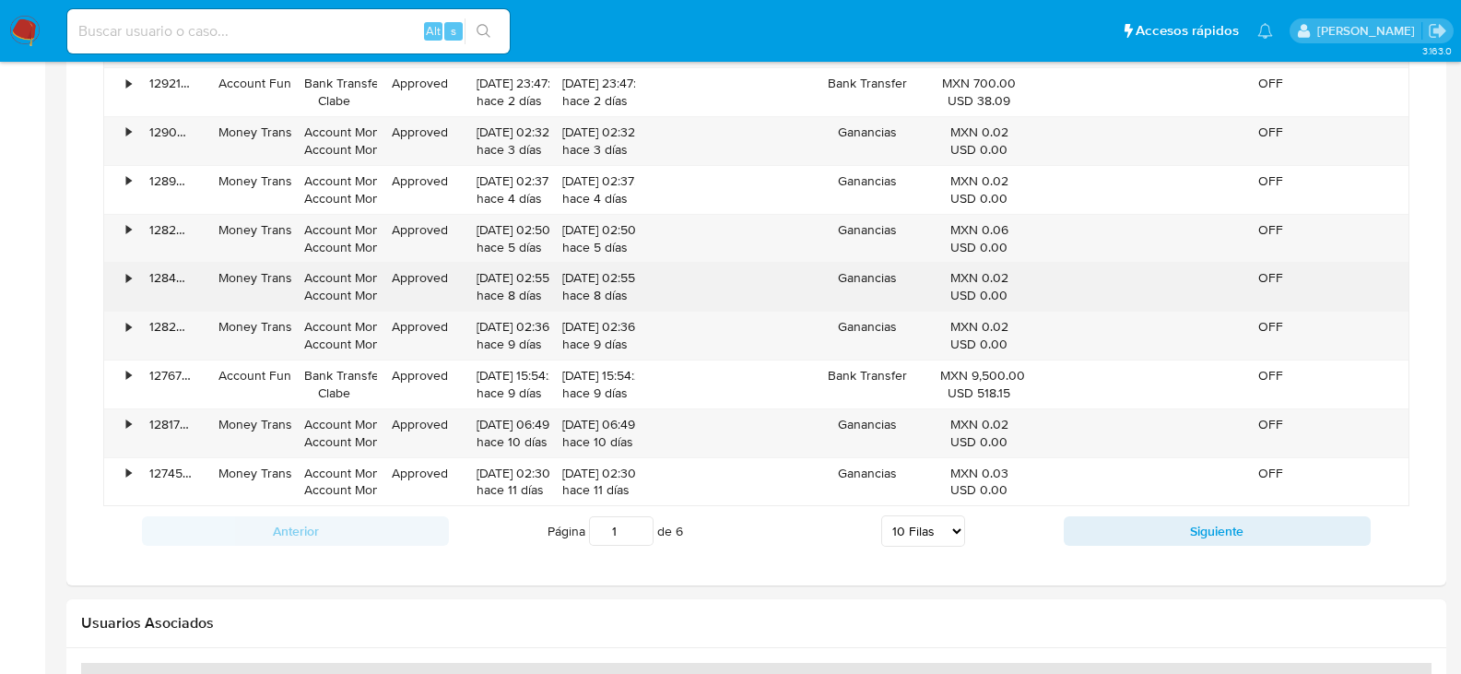
scroll to position [2950, 0]
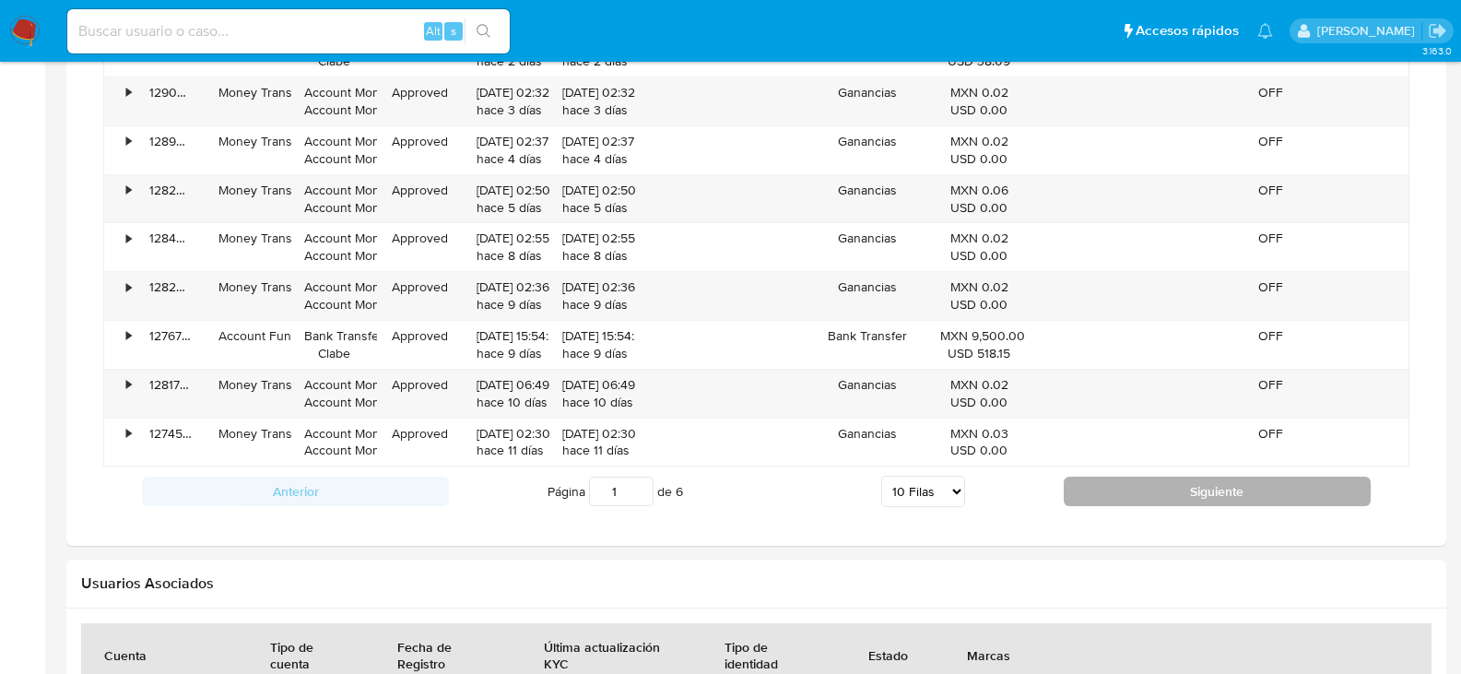
click at [1151, 491] on button "Siguiente" at bounding box center [1217, 492] width 307 height 30
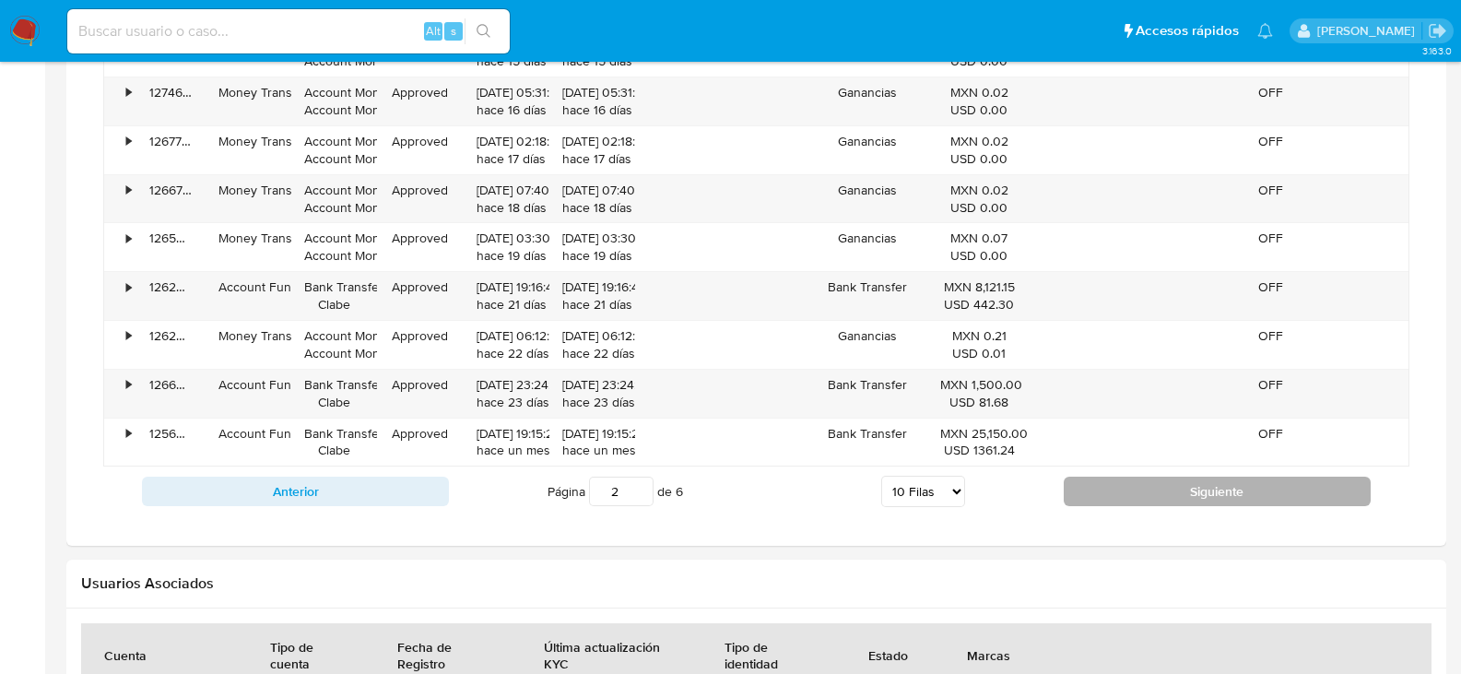
click at [1151, 491] on button "Siguiente" at bounding box center [1217, 492] width 307 height 30
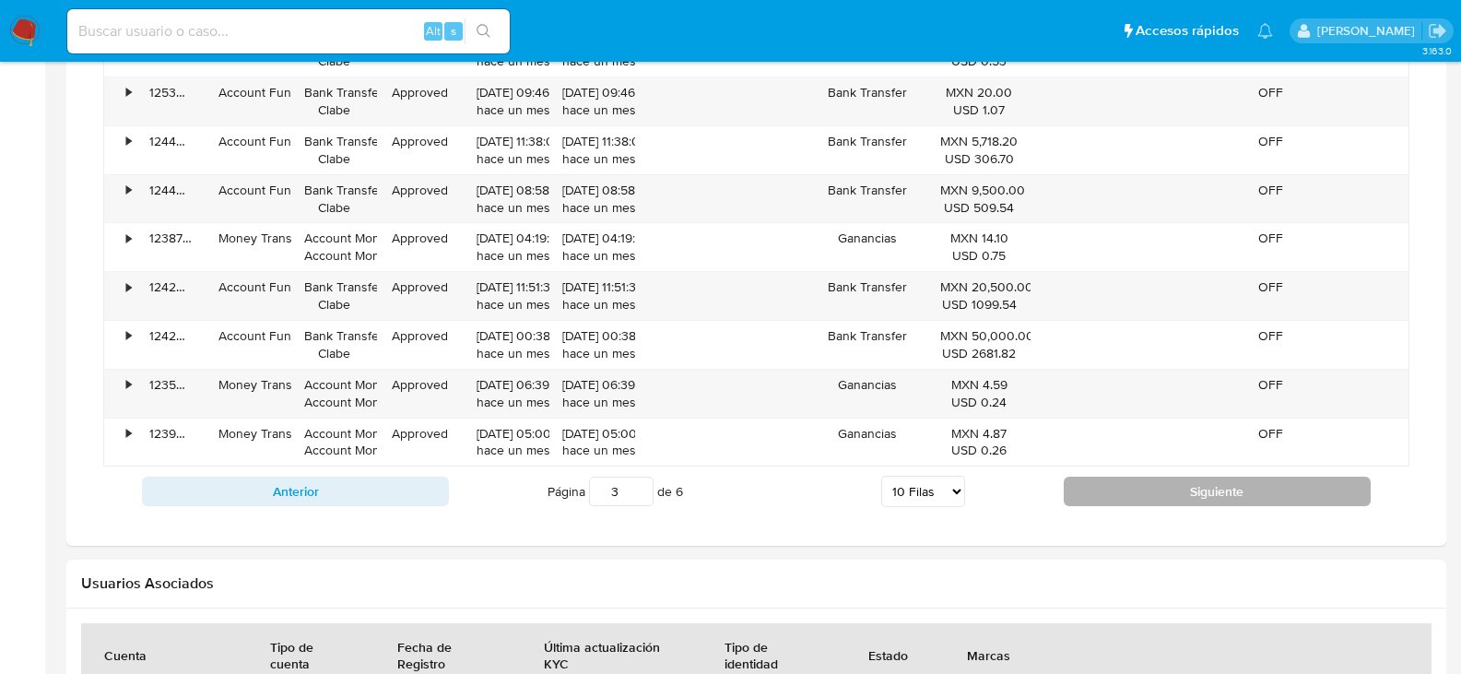
click at [1146, 482] on button "Siguiente" at bounding box center [1217, 492] width 307 height 30
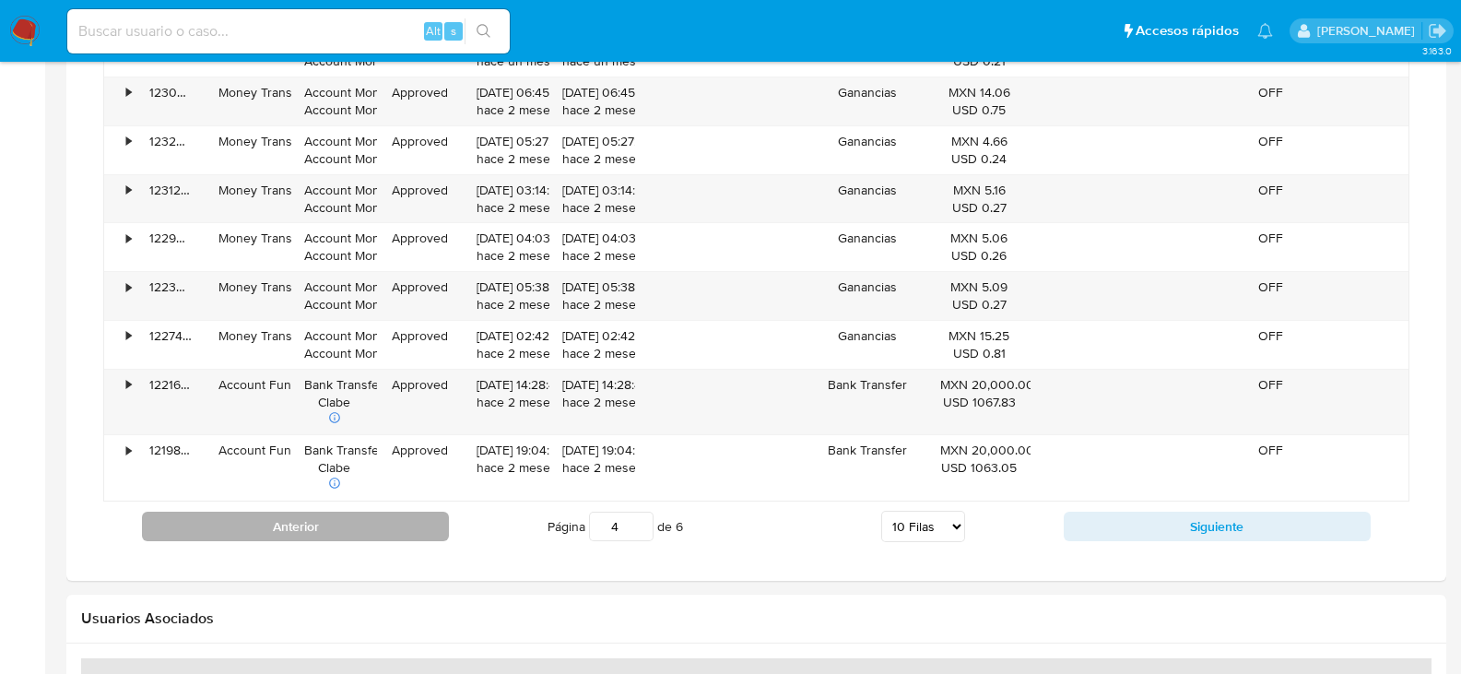
click at [409, 515] on button "Anterior" at bounding box center [295, 527] width 307 height 30
type input "3"
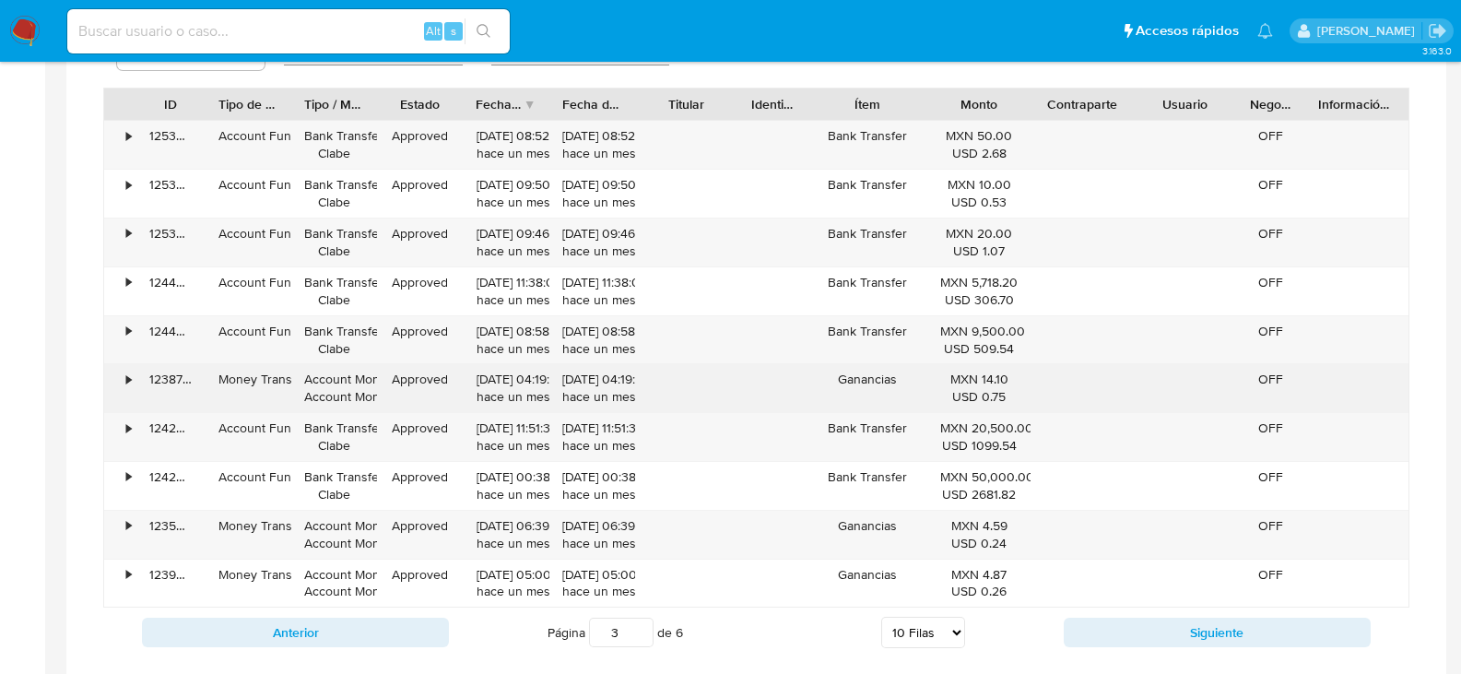
scroll to position [2766, 0]
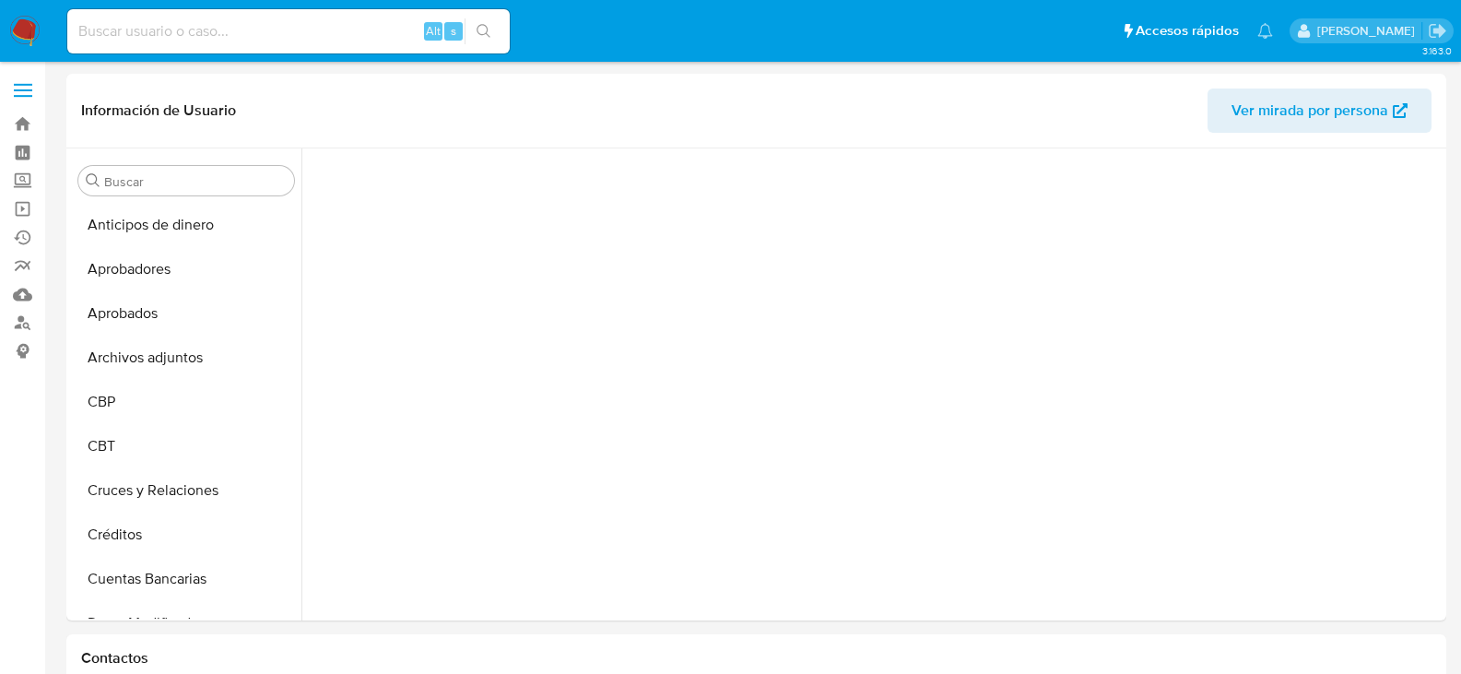
scroll to position [912, 0]
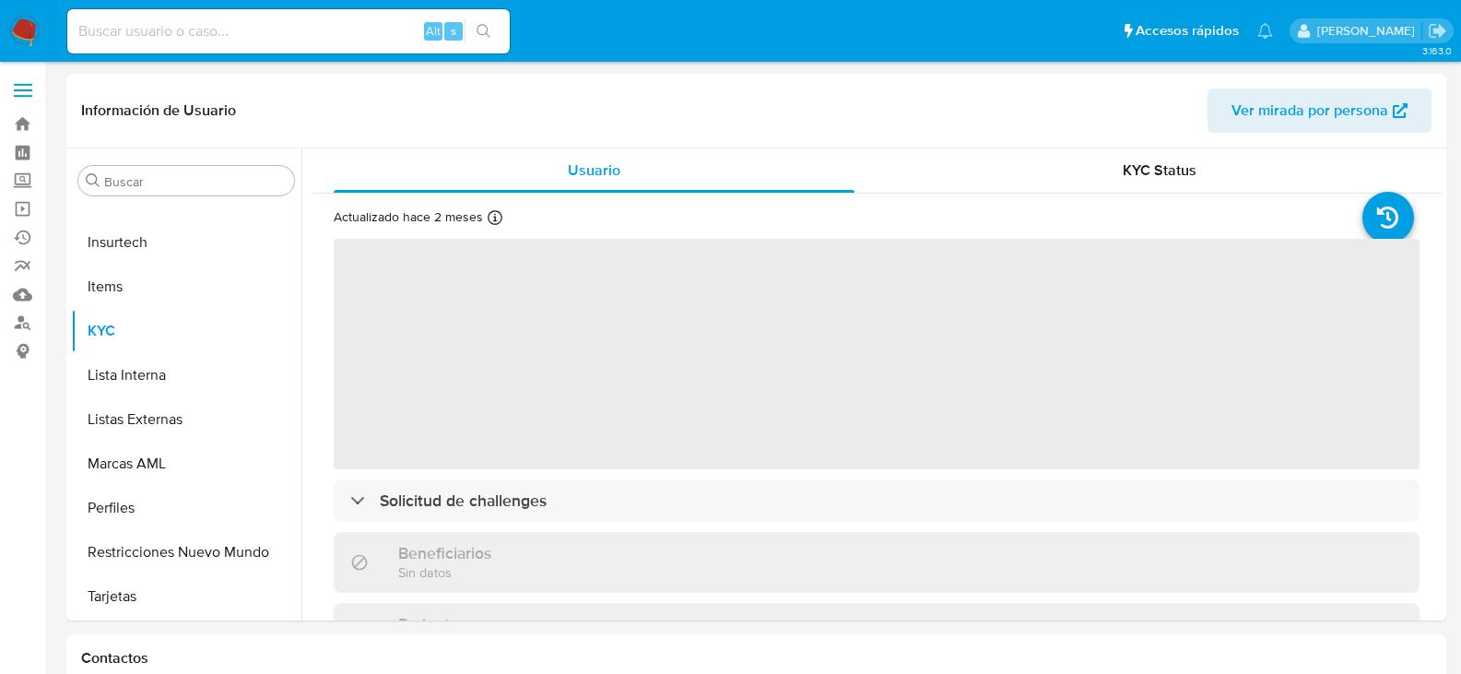
click at [128, 30] on input at bounding box center [288, 31] width 443 height 24
paste input "254419645"
type input "254419645"
select select "10"
type input "254419645"
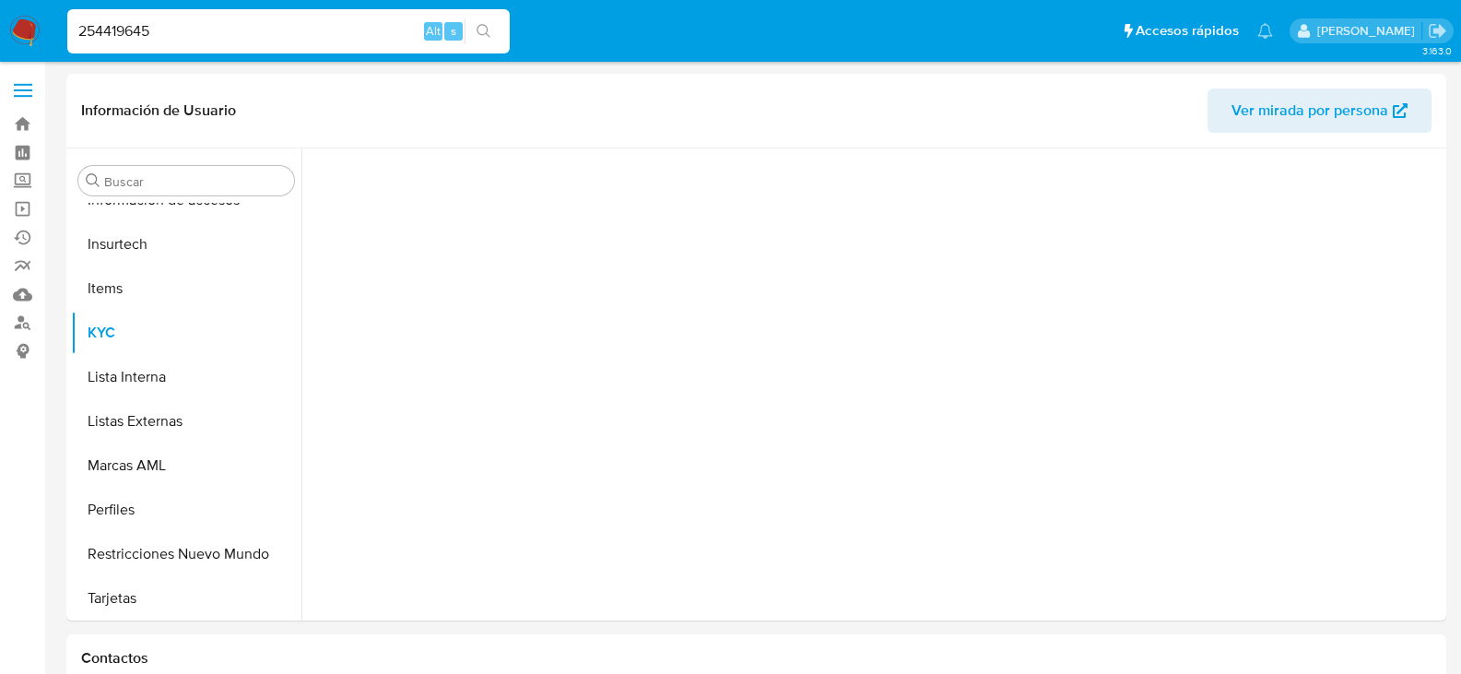
scroll to position [912, 0]
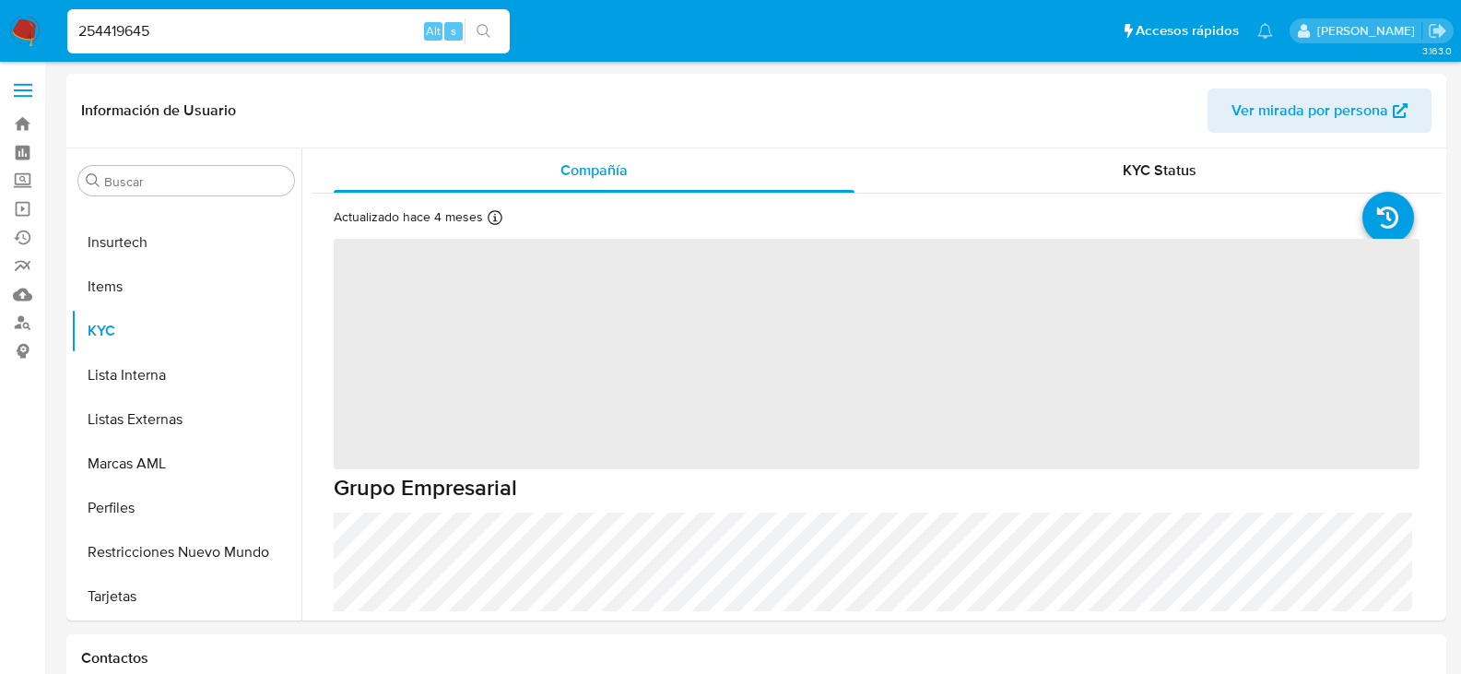
select select "10"
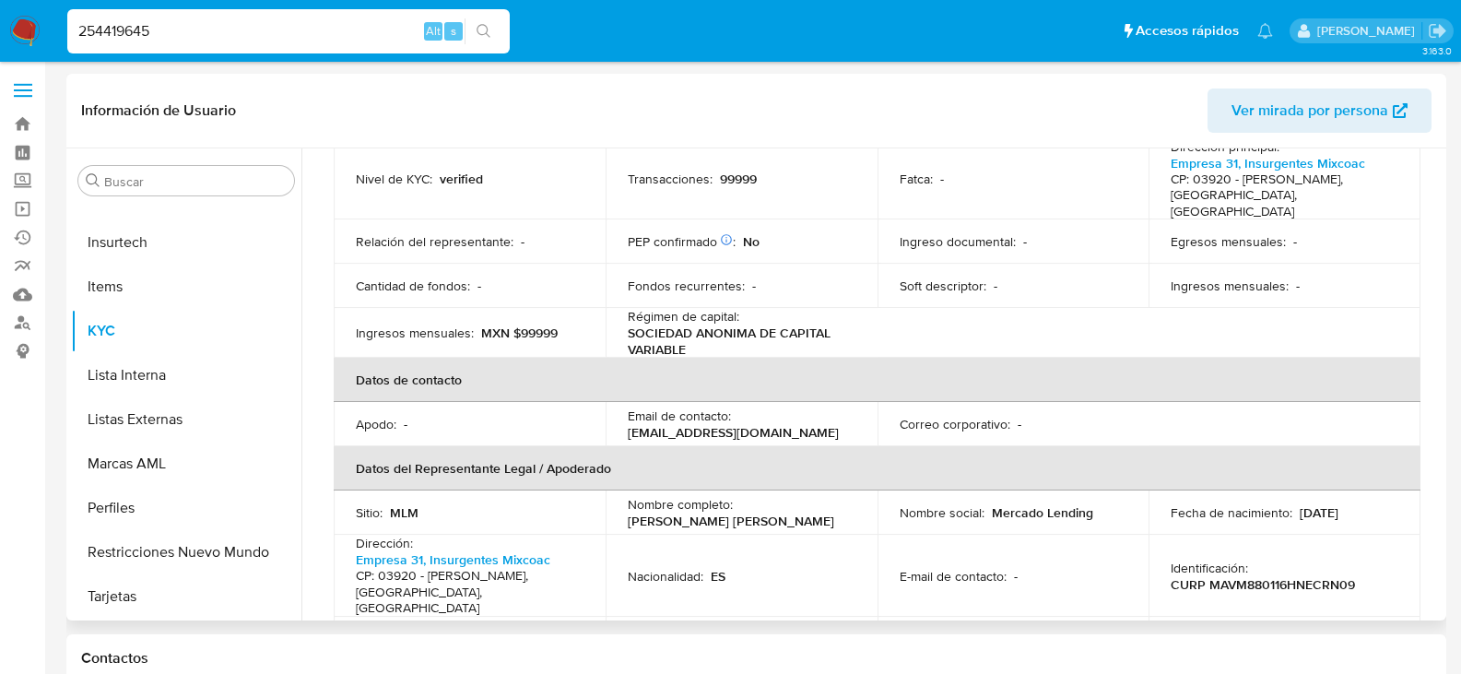
scroll to position [277, 0]
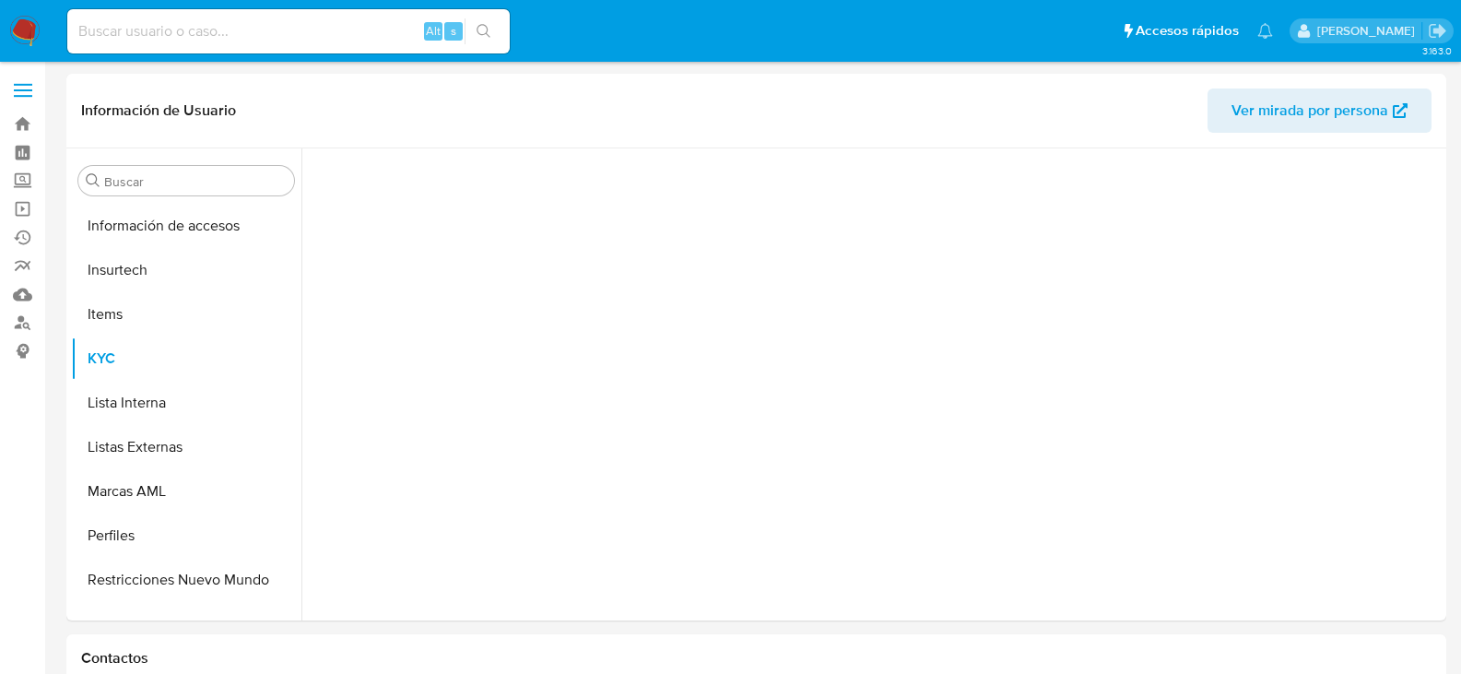
scroll to position [912, 0]
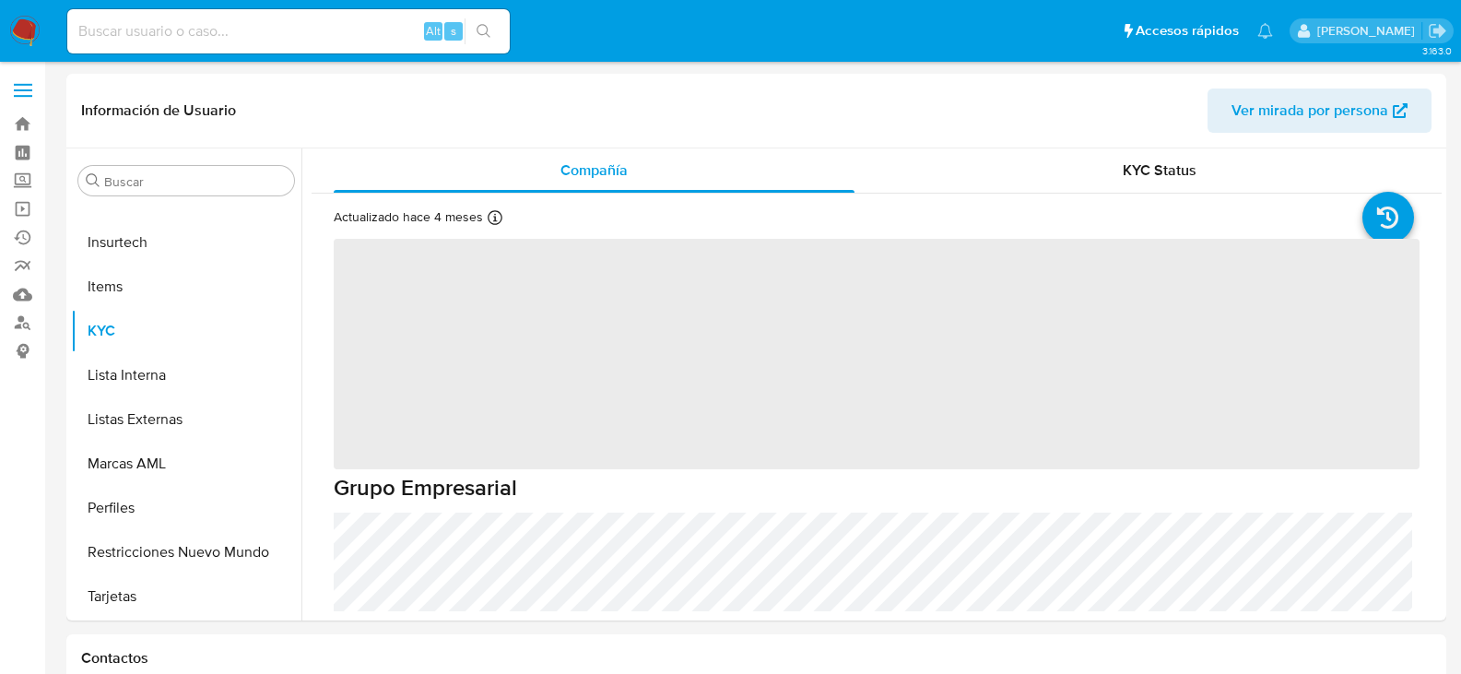
select select "10"
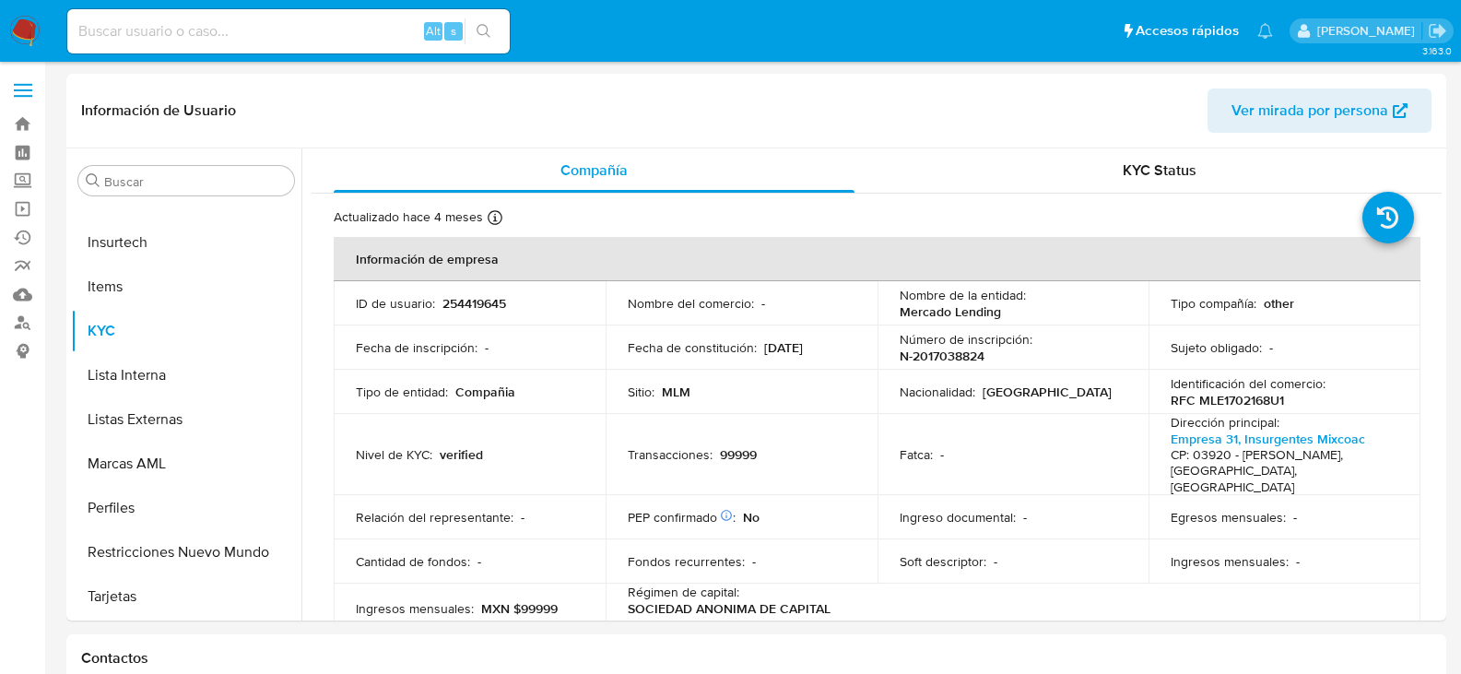
click at [121, 31] on input at bounding box center [288, 31] width 443 height 24
paste input "99402795"
type input "99402795"
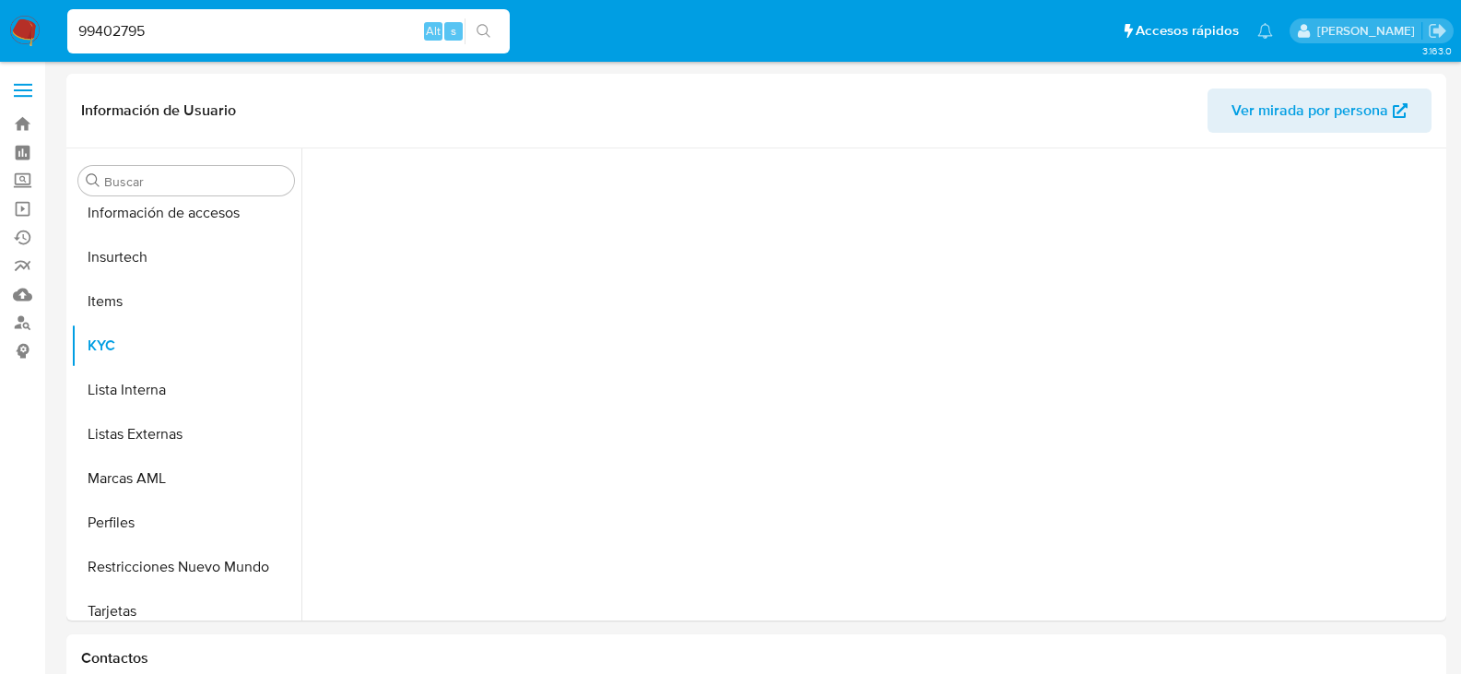
scroll to position [912, 0]
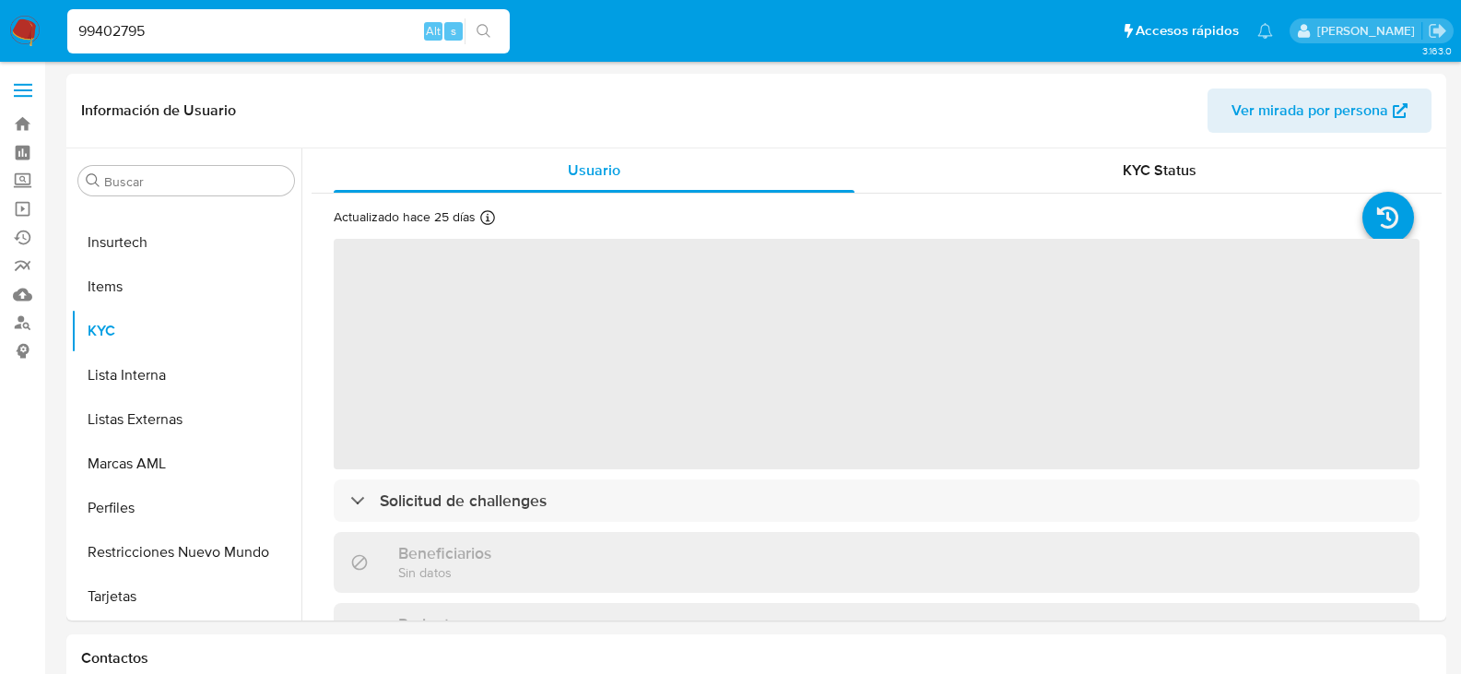
select select "10"
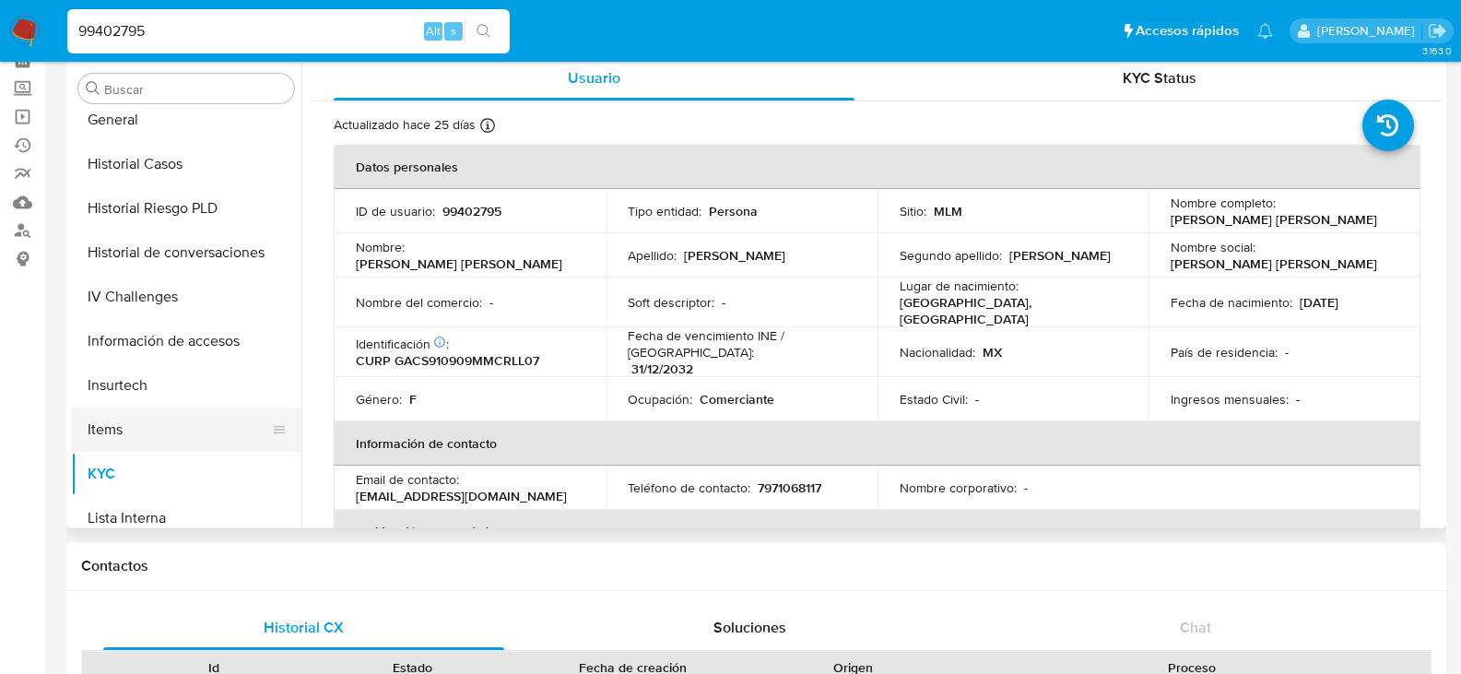
scroll to position [635, 0]
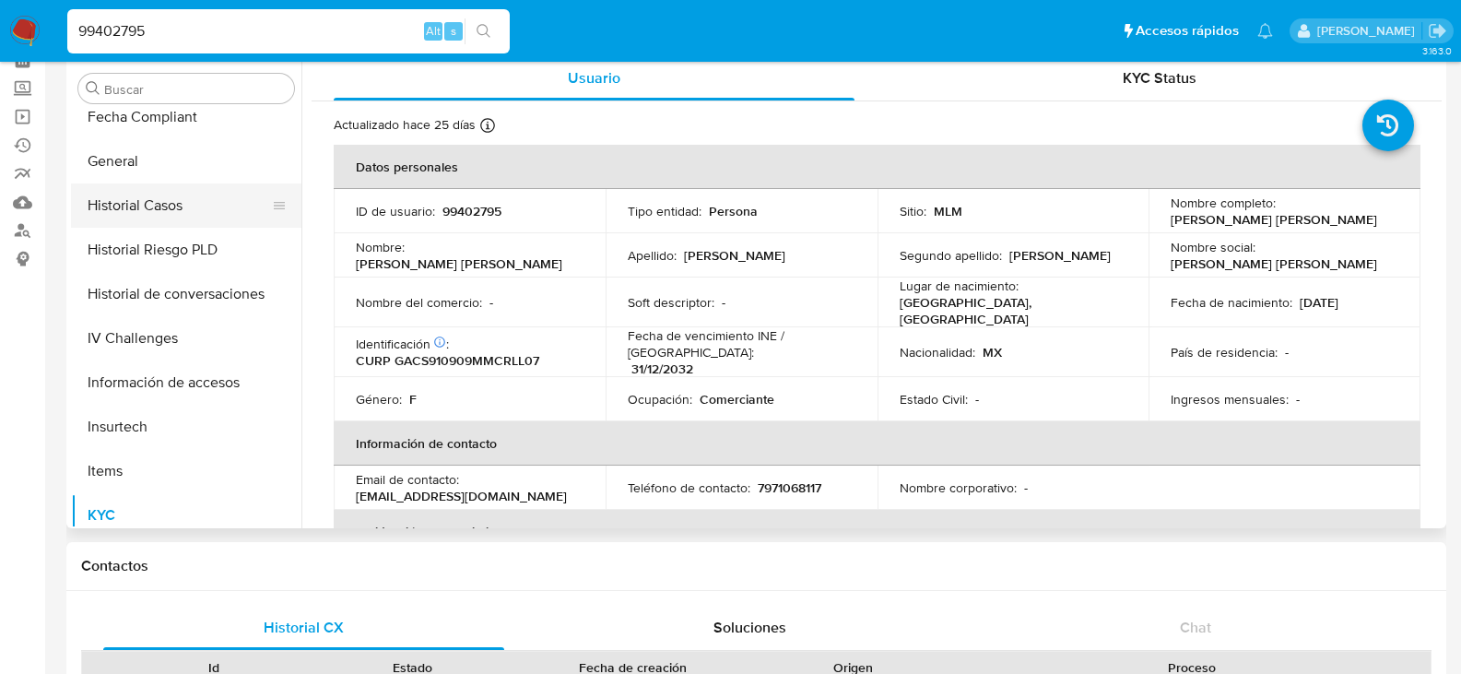
click at [189, 188] on button "Historial Casos" at bounding box center [179, 205] width 216 height 44
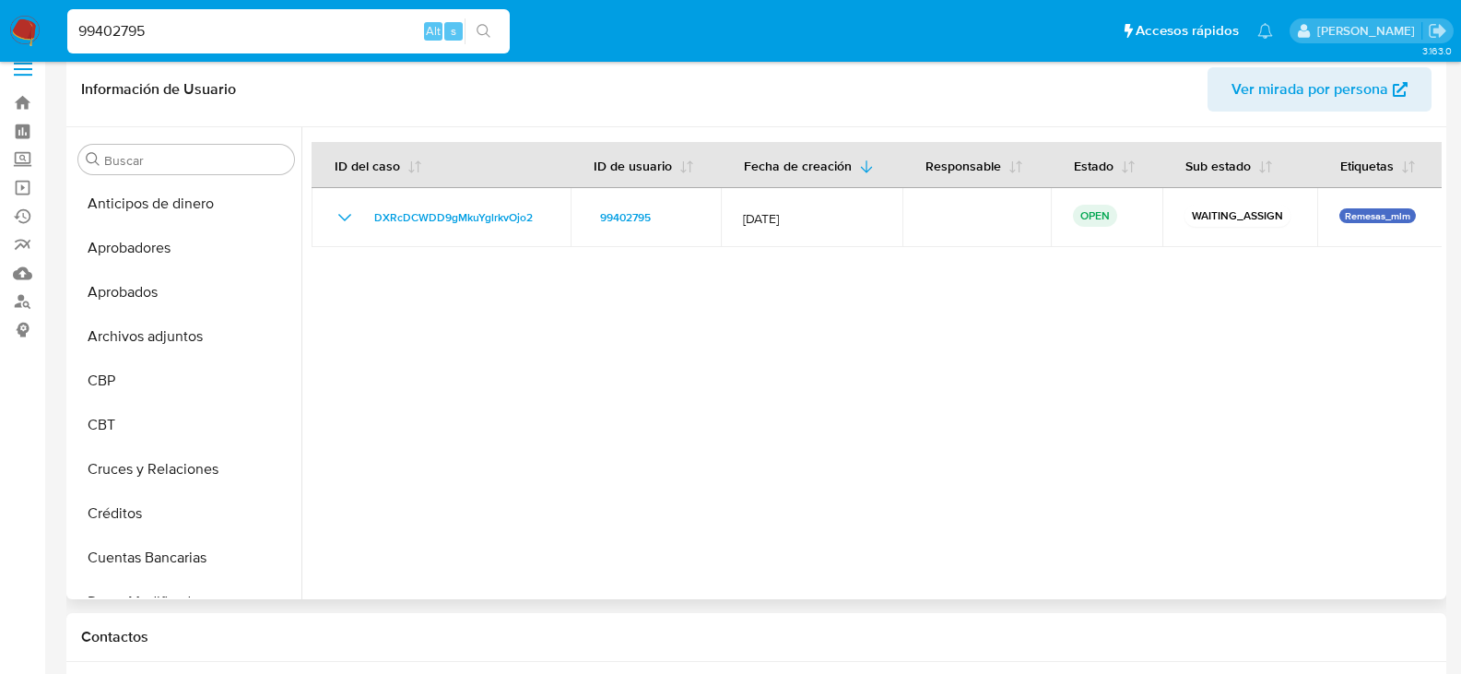
scroll to position [0, 0]
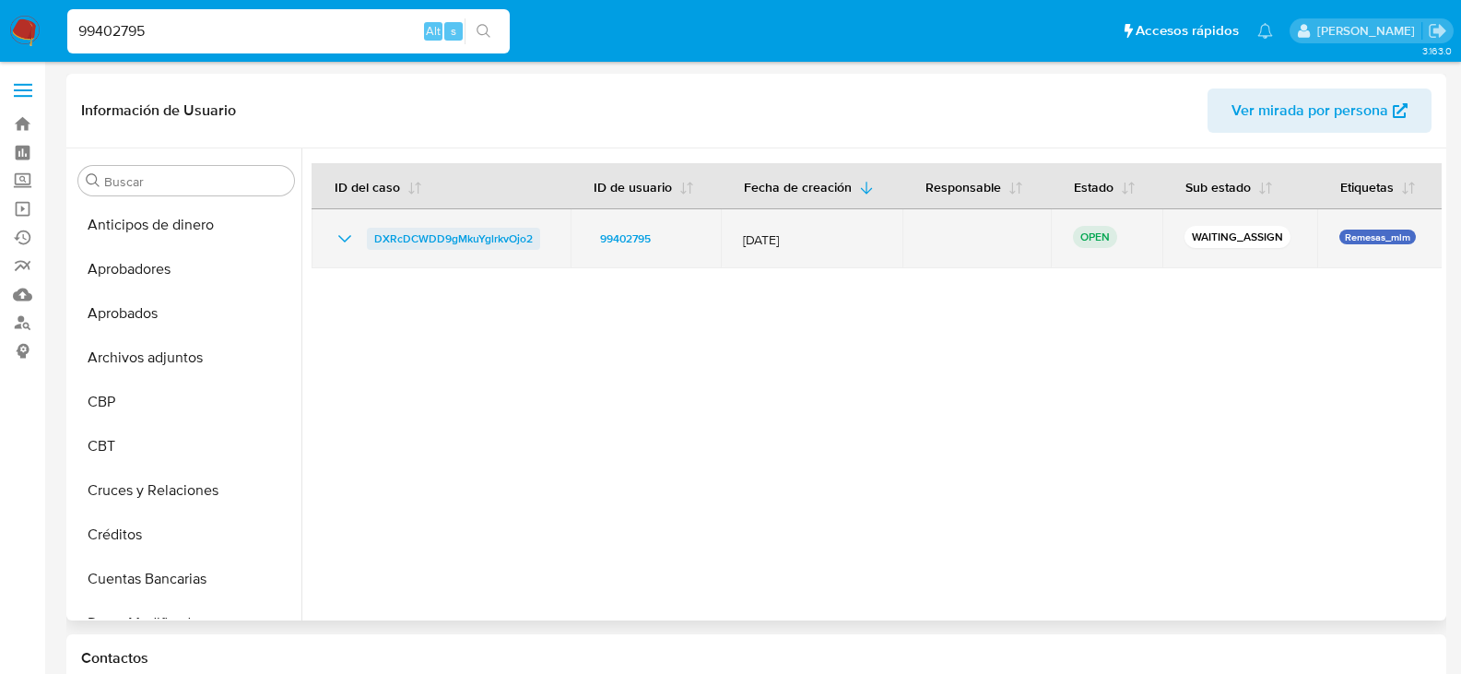
click at [461, 240] on span "DXRcDCWDD9gMkuYglrkvOjo2" at bounding box center [453, 239] width 159 height 22
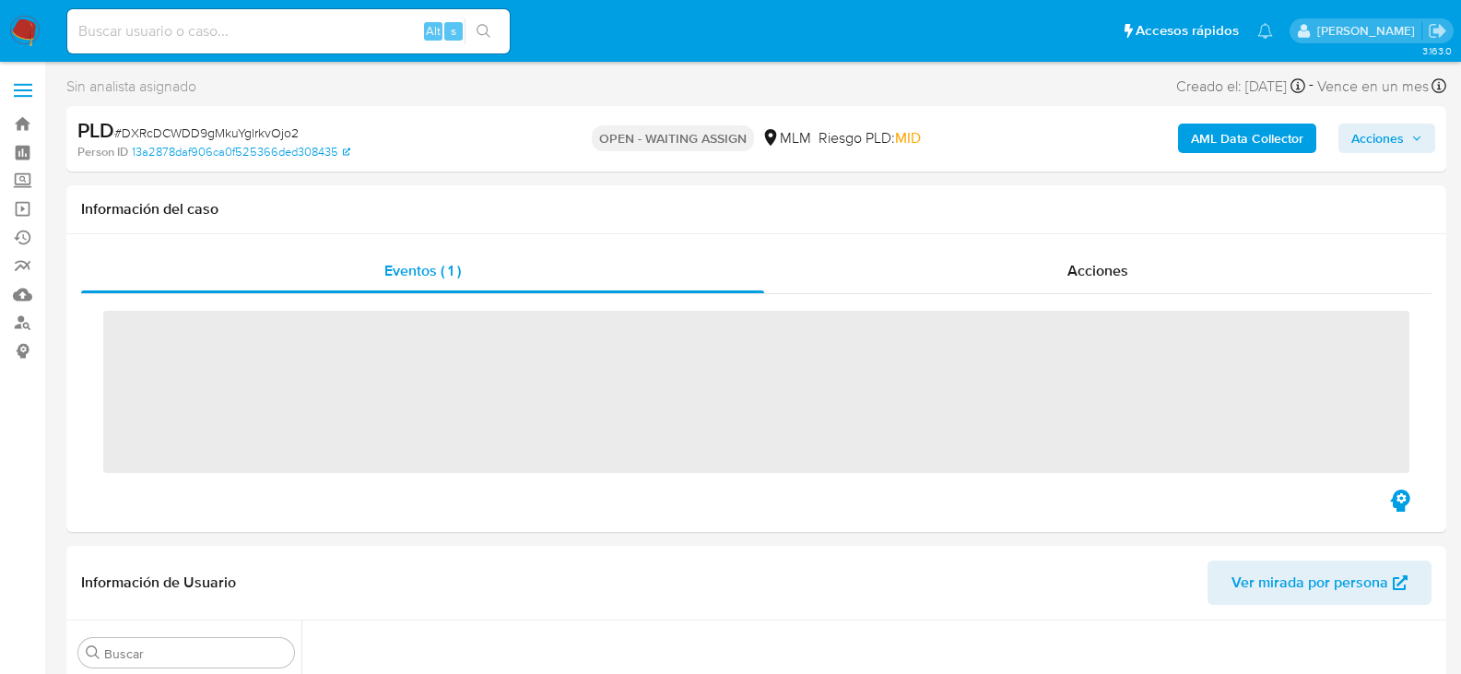
scroll to position [912, 0]
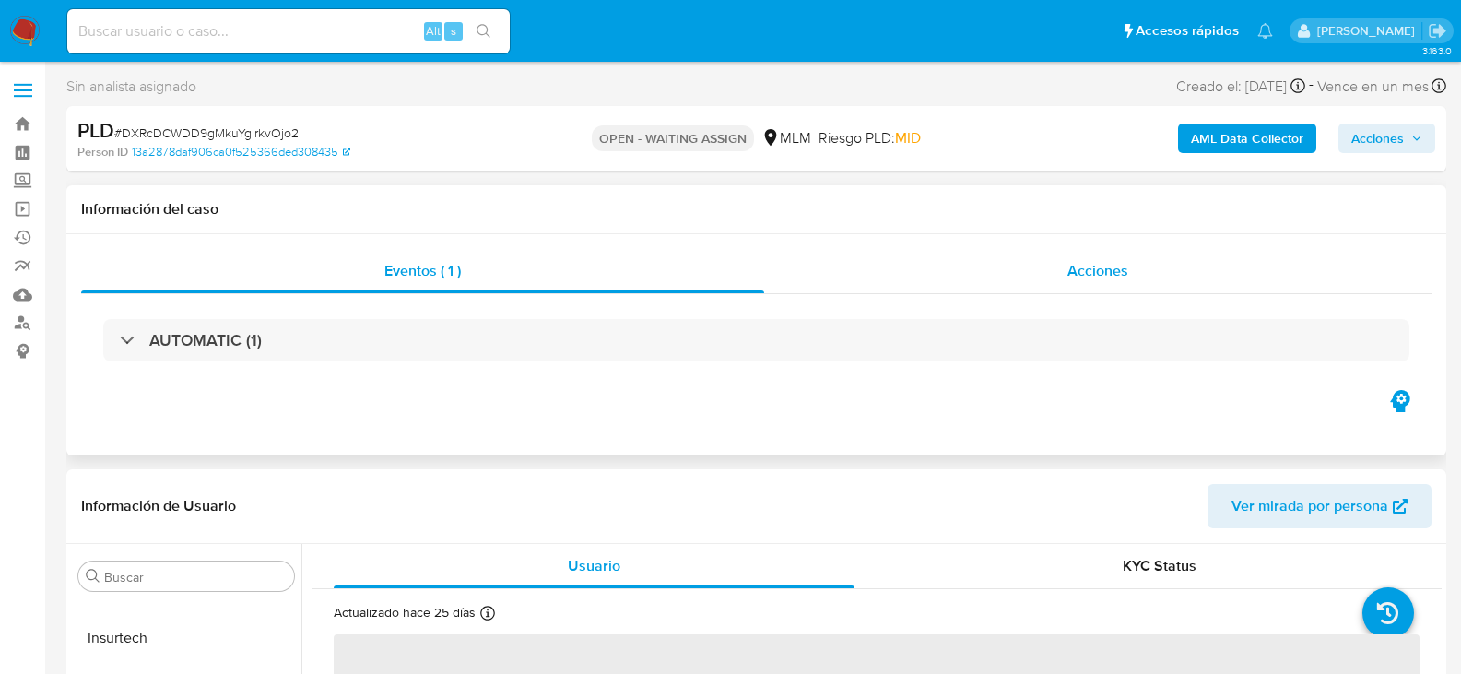
select select "10"
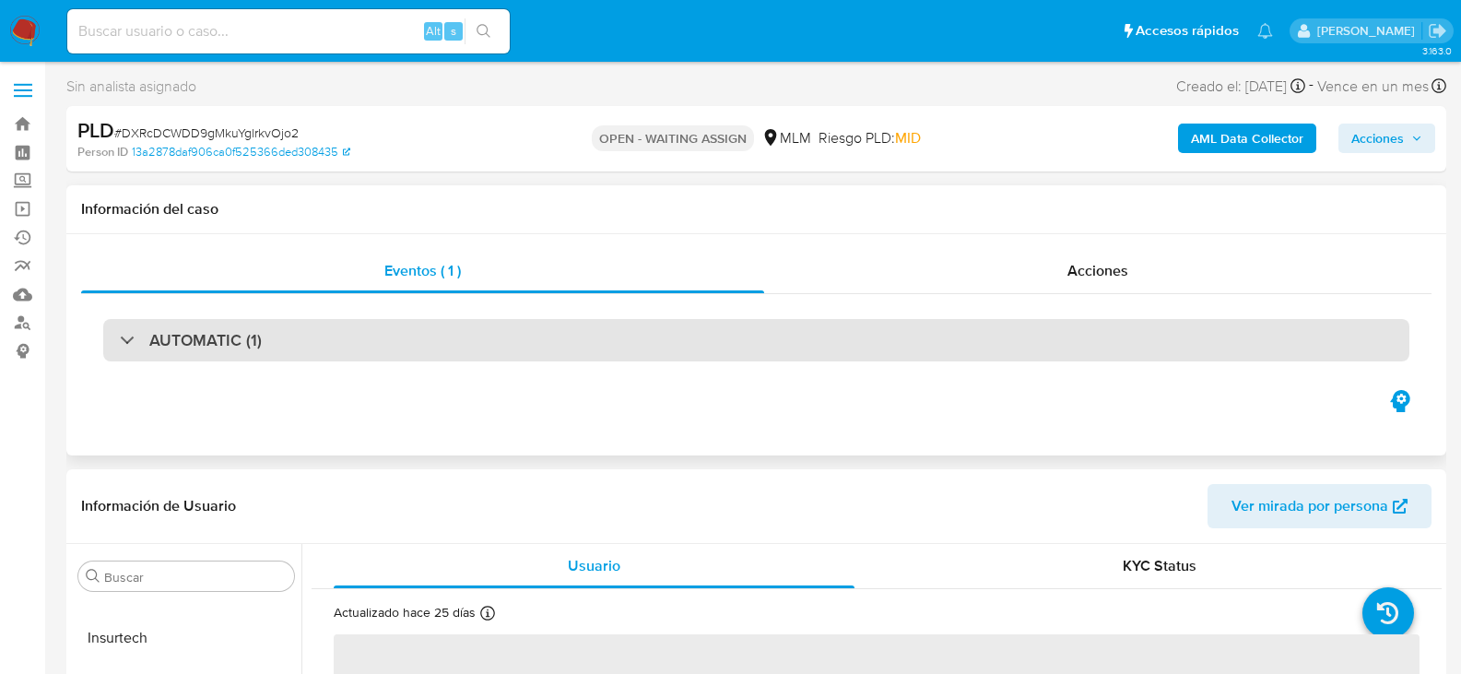
click at [268, 339] on div "AUTOMATIC (1)" at bounding box center [756, 340] width 1306 height 42
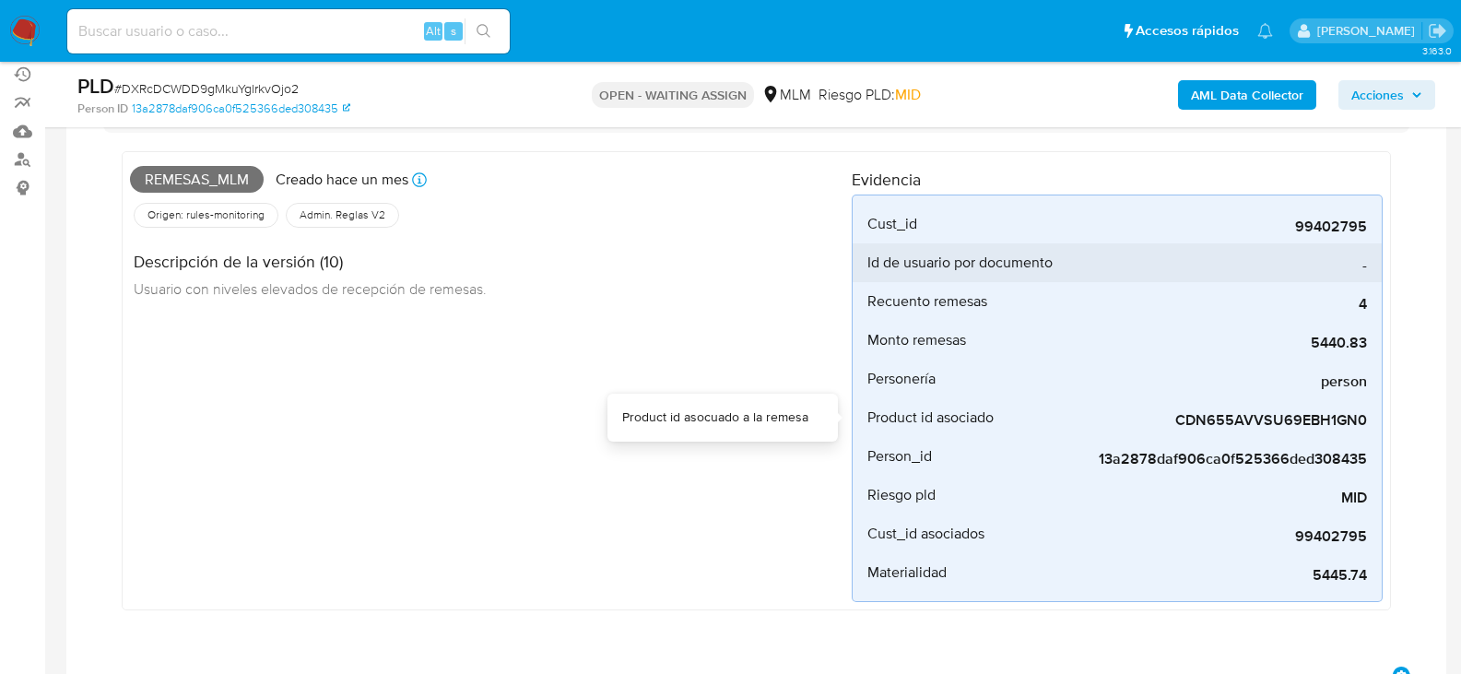
scroll to position [184, 0]
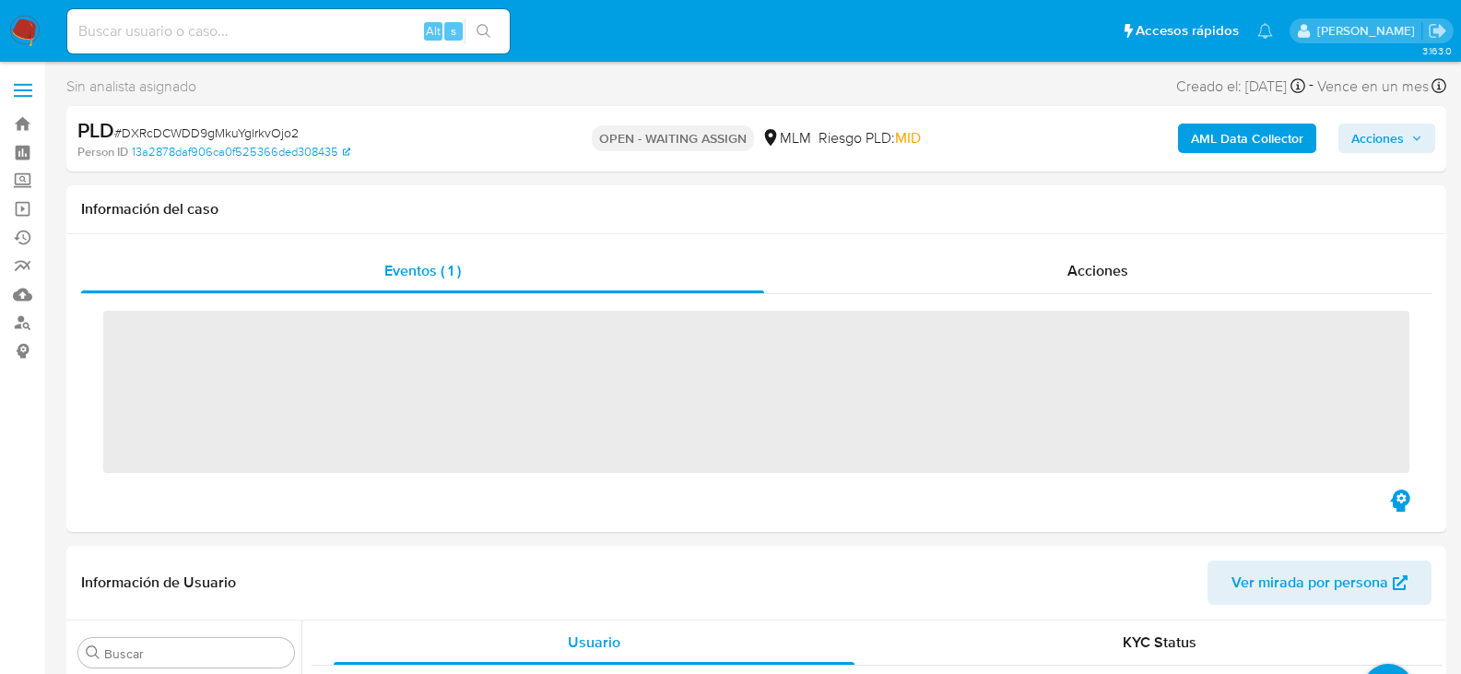
scroll to position [912, 0]
click at [18, 33] on img at bounding box center [24, 31] width 31 height 31
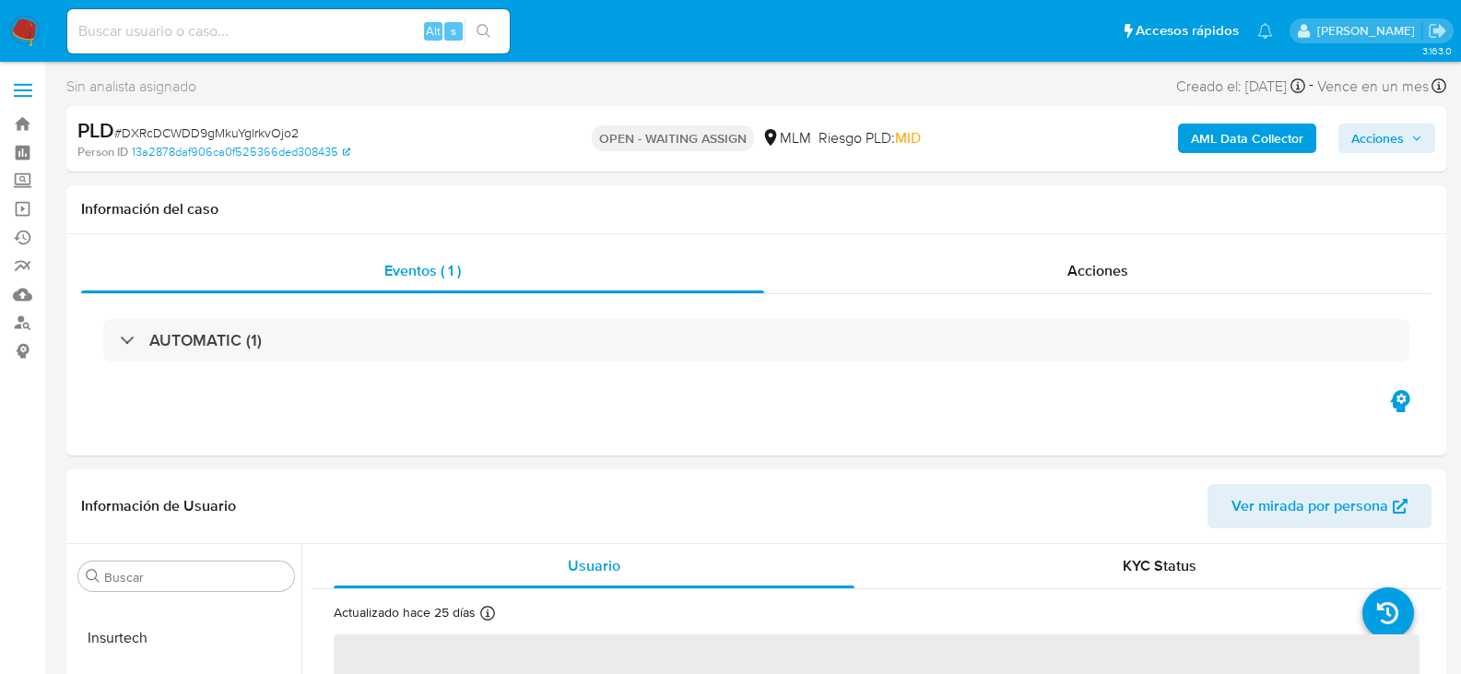
select select "10"
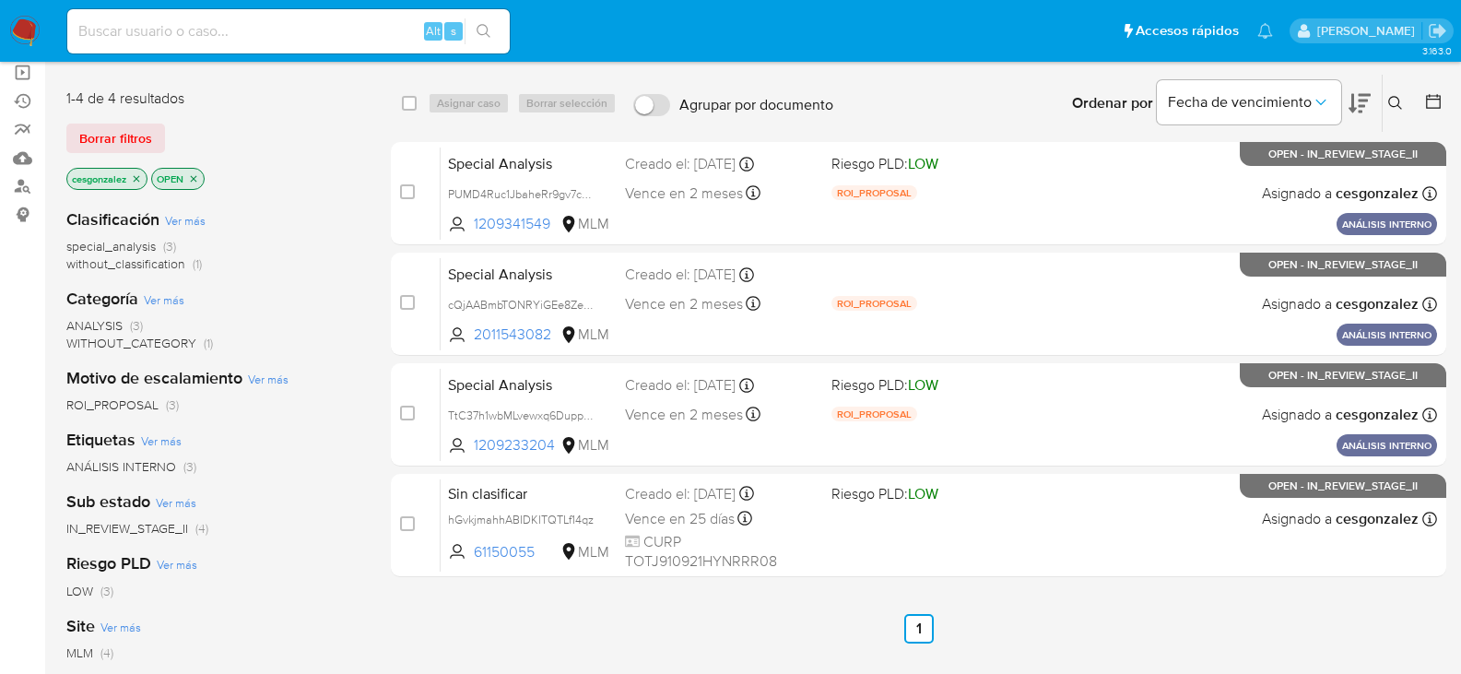
scroll to position [92, 0]
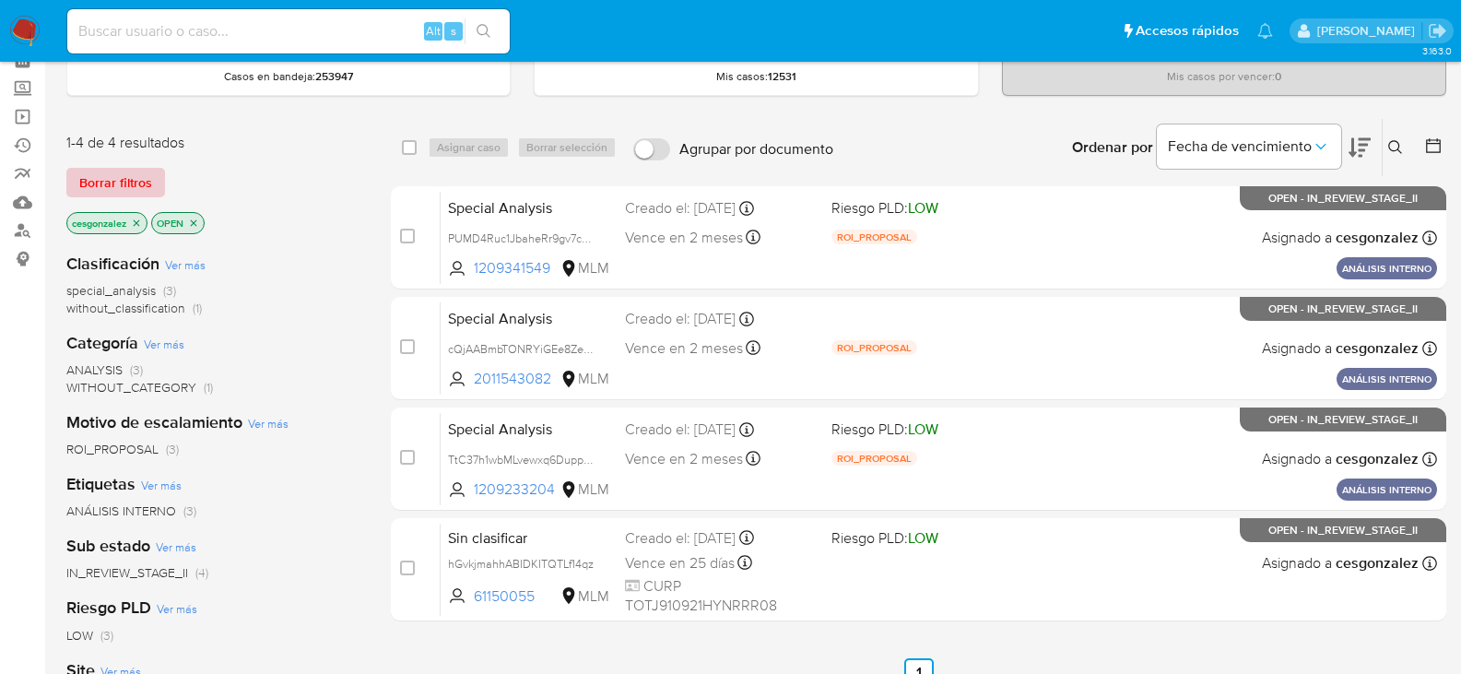
click at [125, 188] on span "Borrar filtros" at bounding box center [115, 183] width 73 height 26
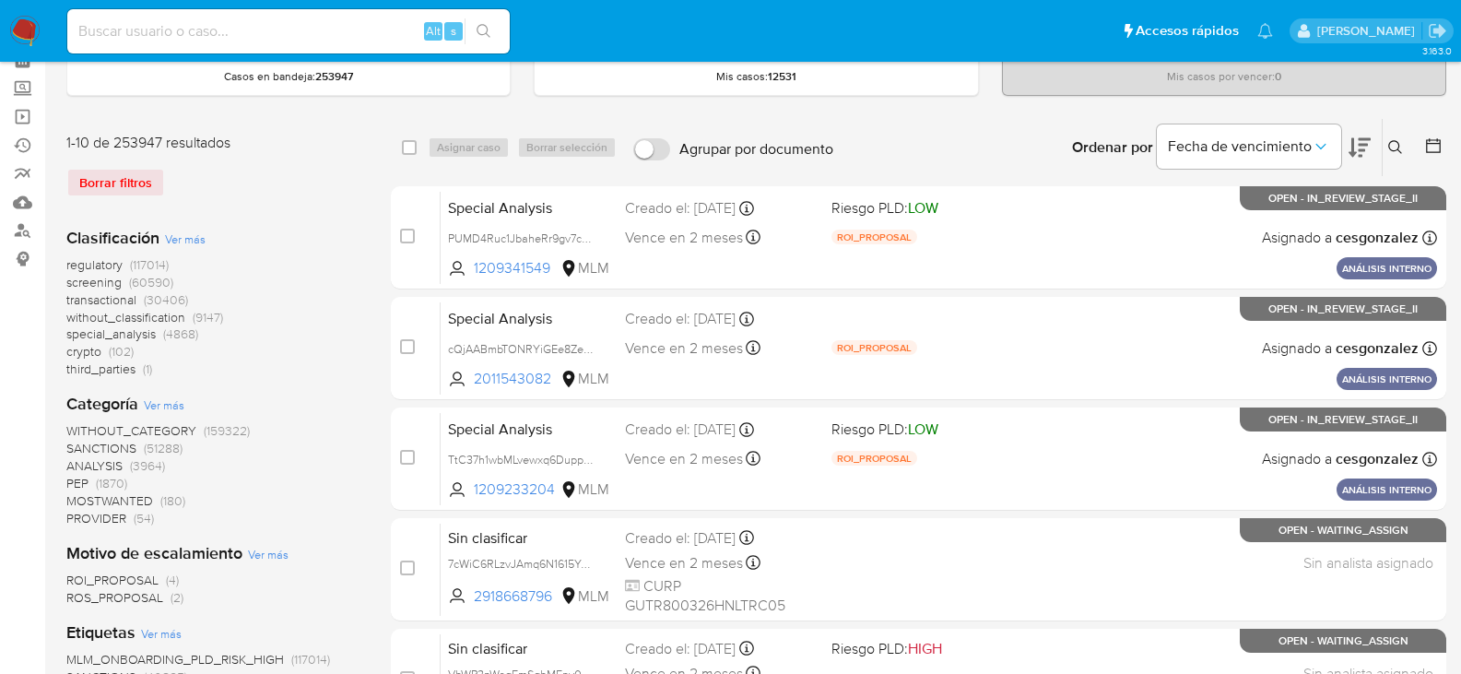
click at [89, 283] on span "screening" at bounding box center [93, 282] width 55 height 18
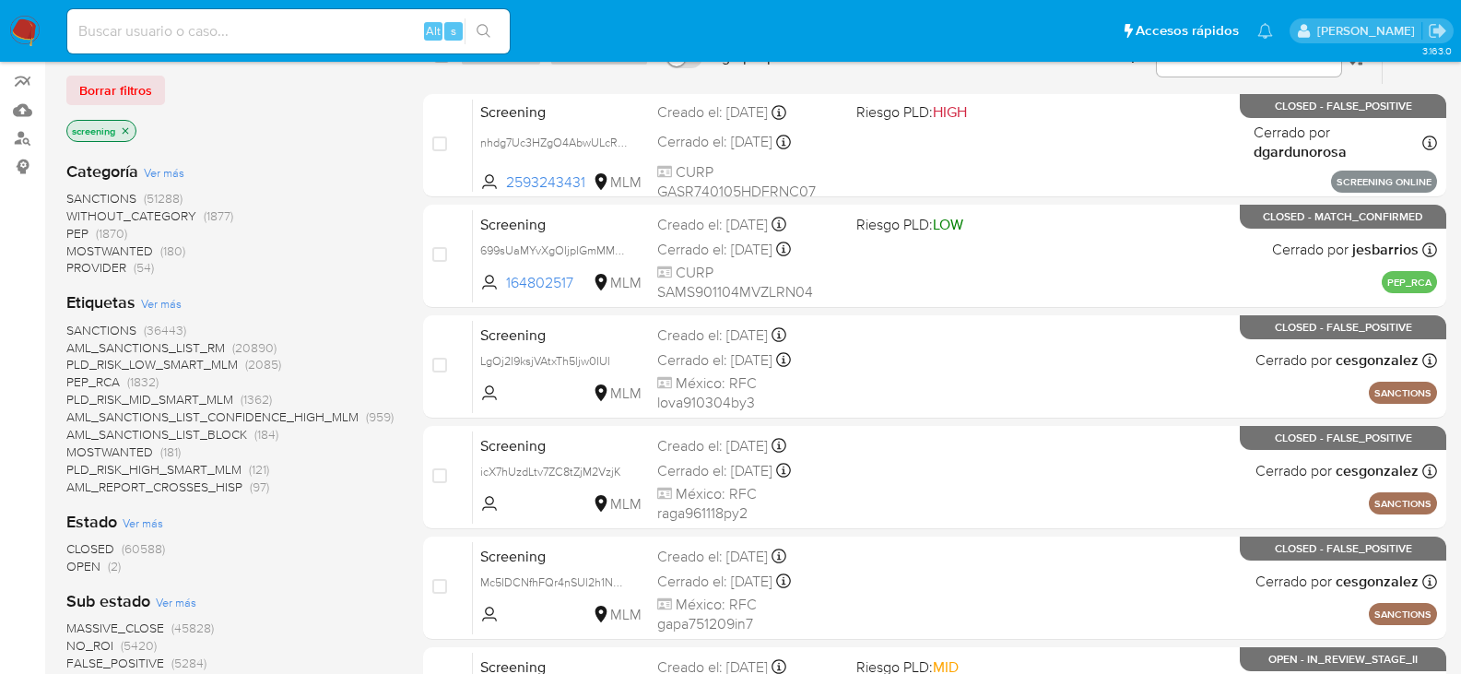
scroll to position [277, 0]
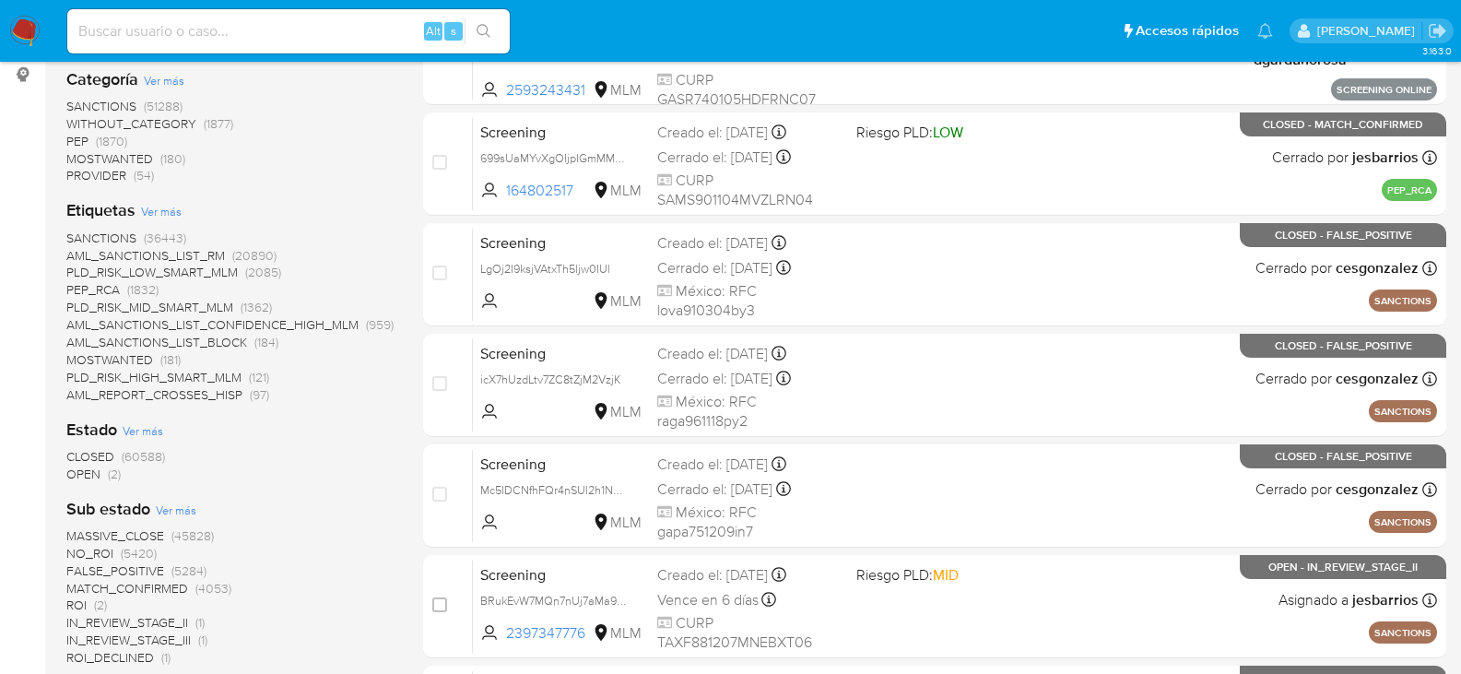
click at [92, 473] on span "OPEN" at bounding box center [83, 474] width 34 height 18
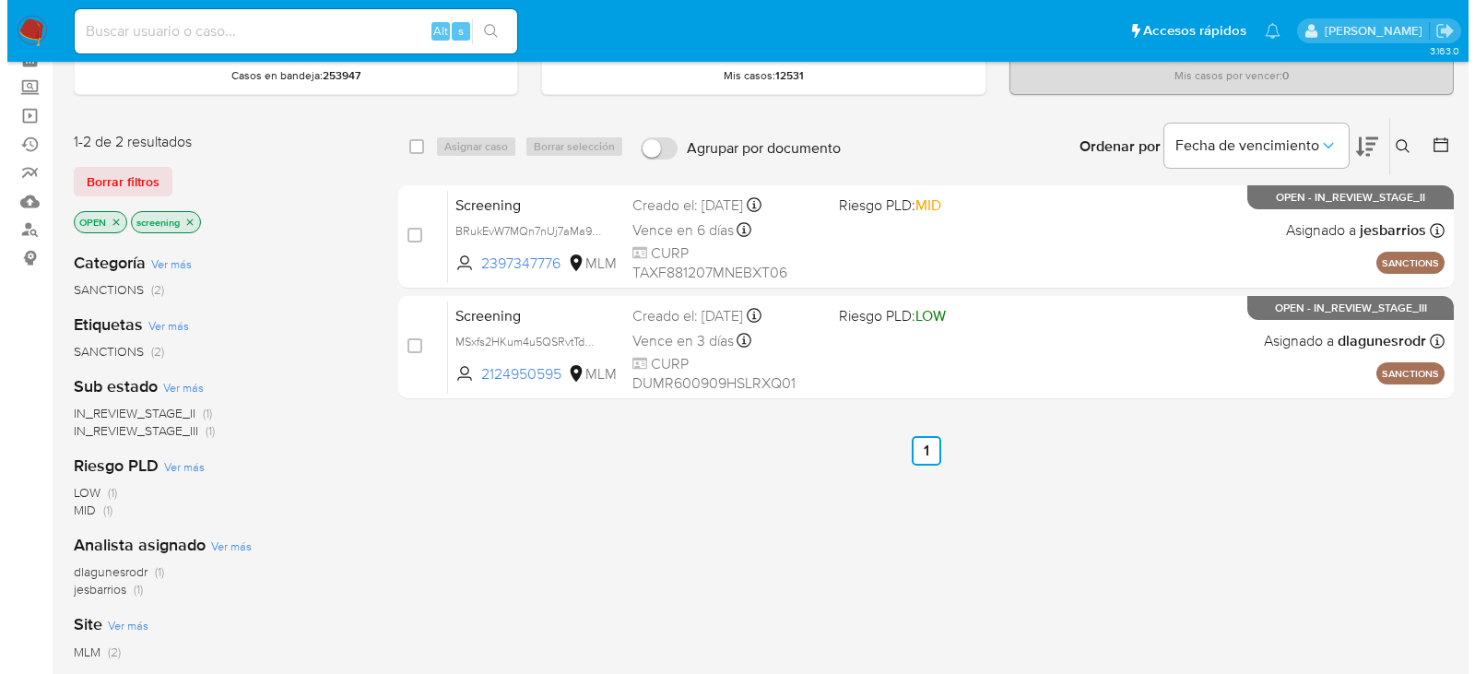
scroll to position [92, 0]
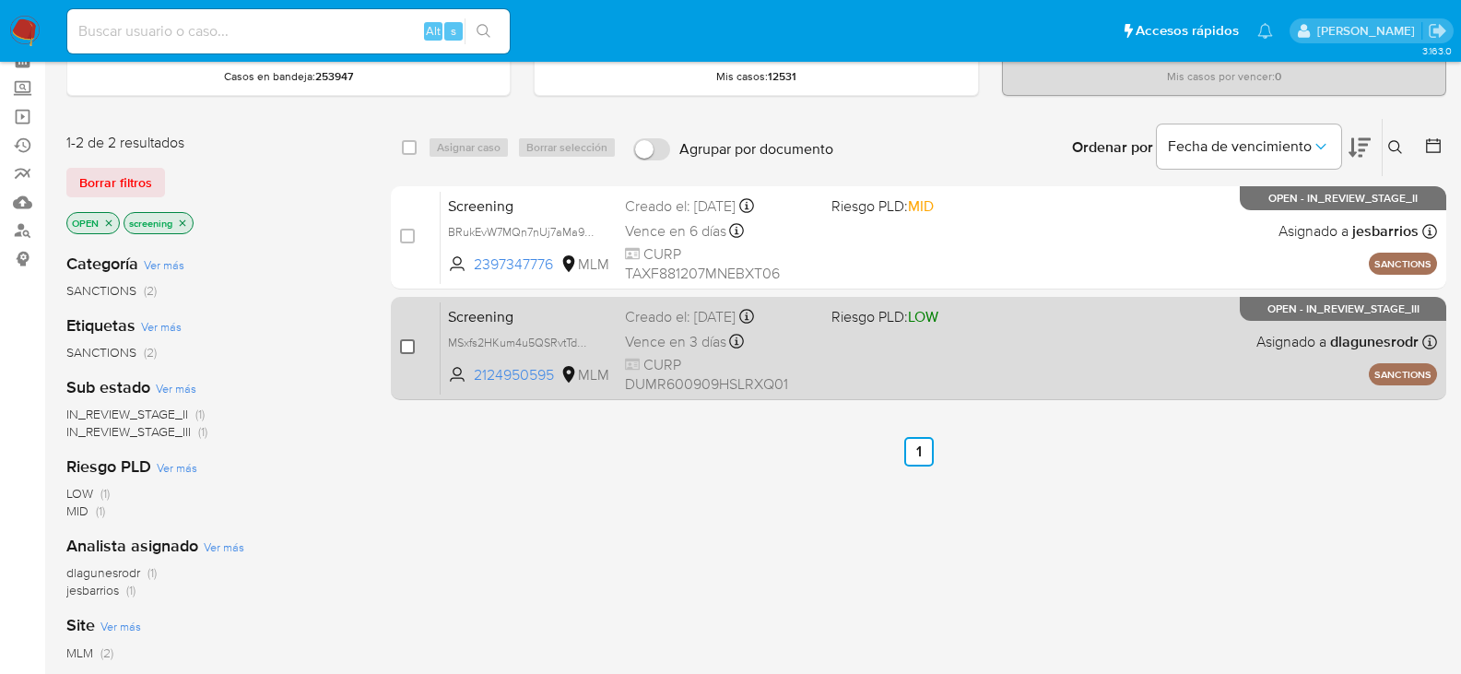
click at [409, 342] on input "checkbox" at bounding box center [407, 346] width 15 height 15
checkbox input "true"
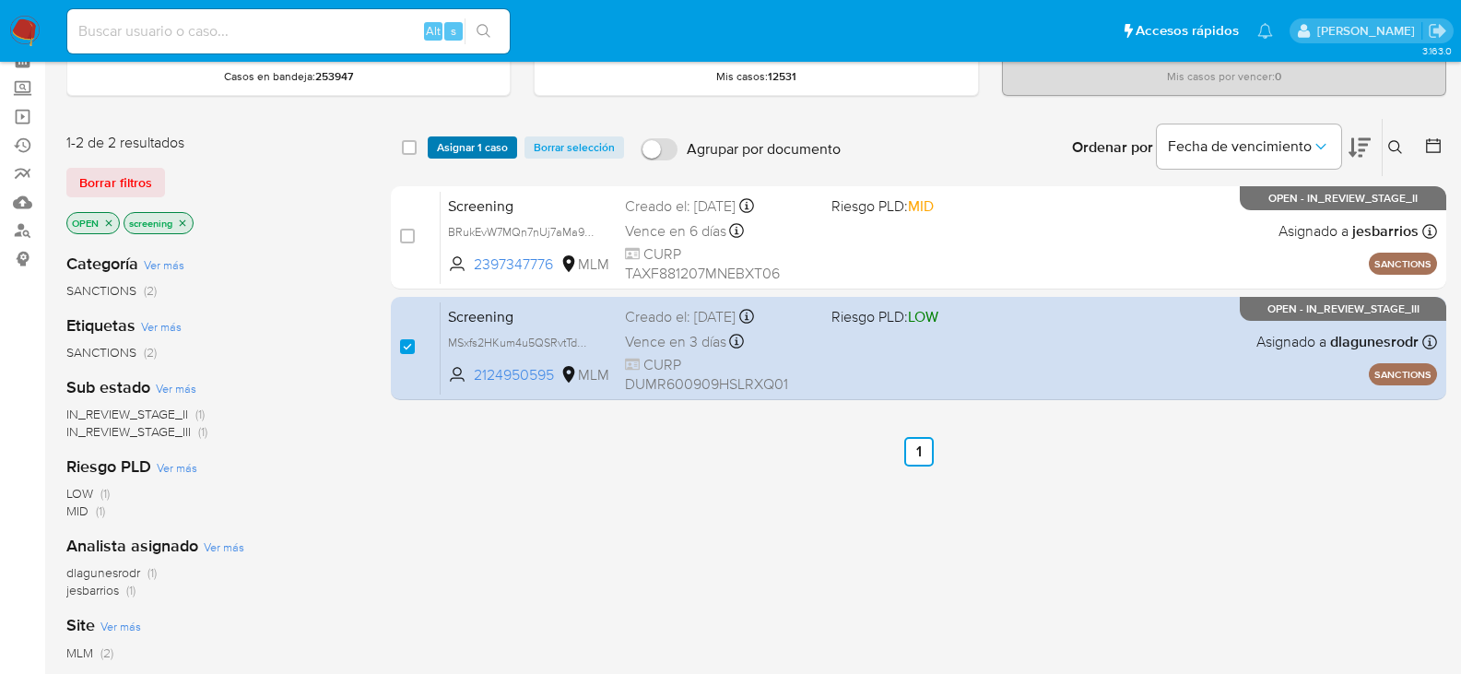
click at [479, 156] on span "Asignar 1 caso" at bounding box center [472, 147] width 71 height 18
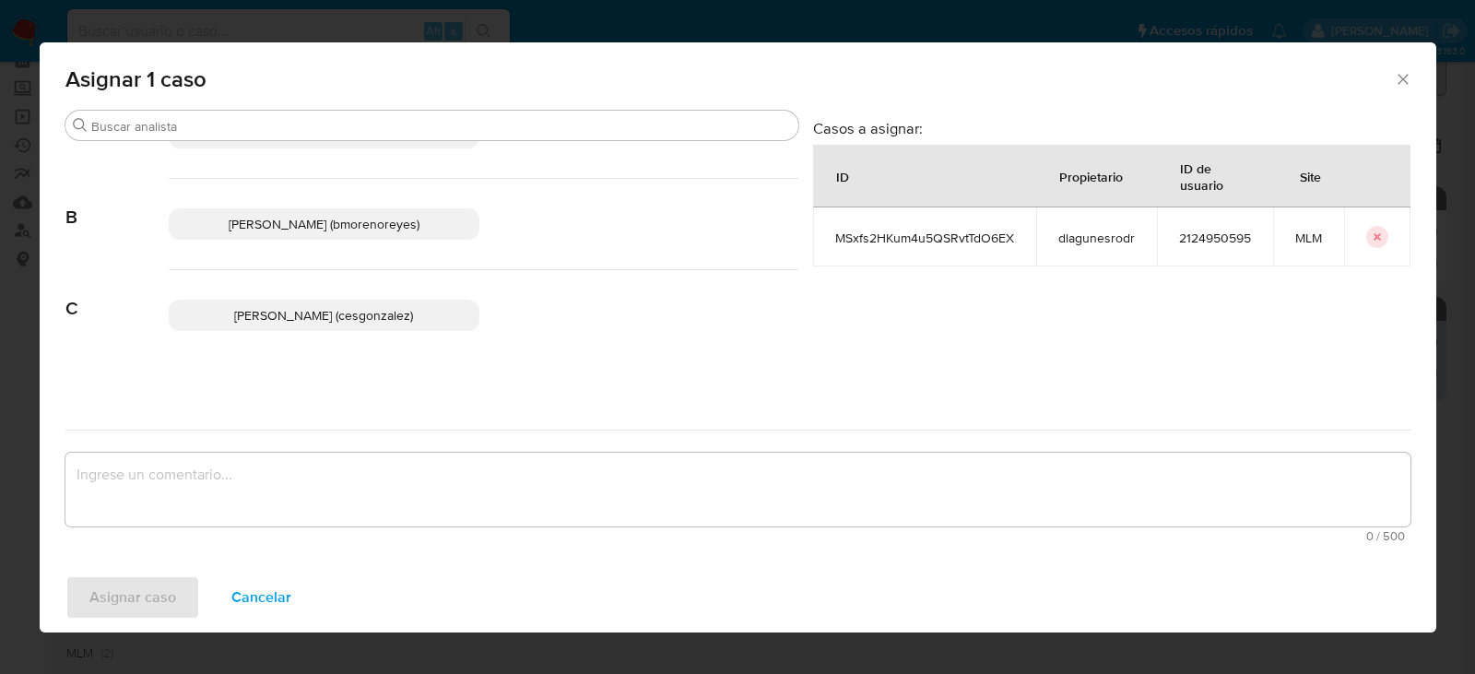
click at [381, 323] on span "Cesar Gonzalez (cesgonzalez)" at bounding box center [323, 315] width 179 height 18
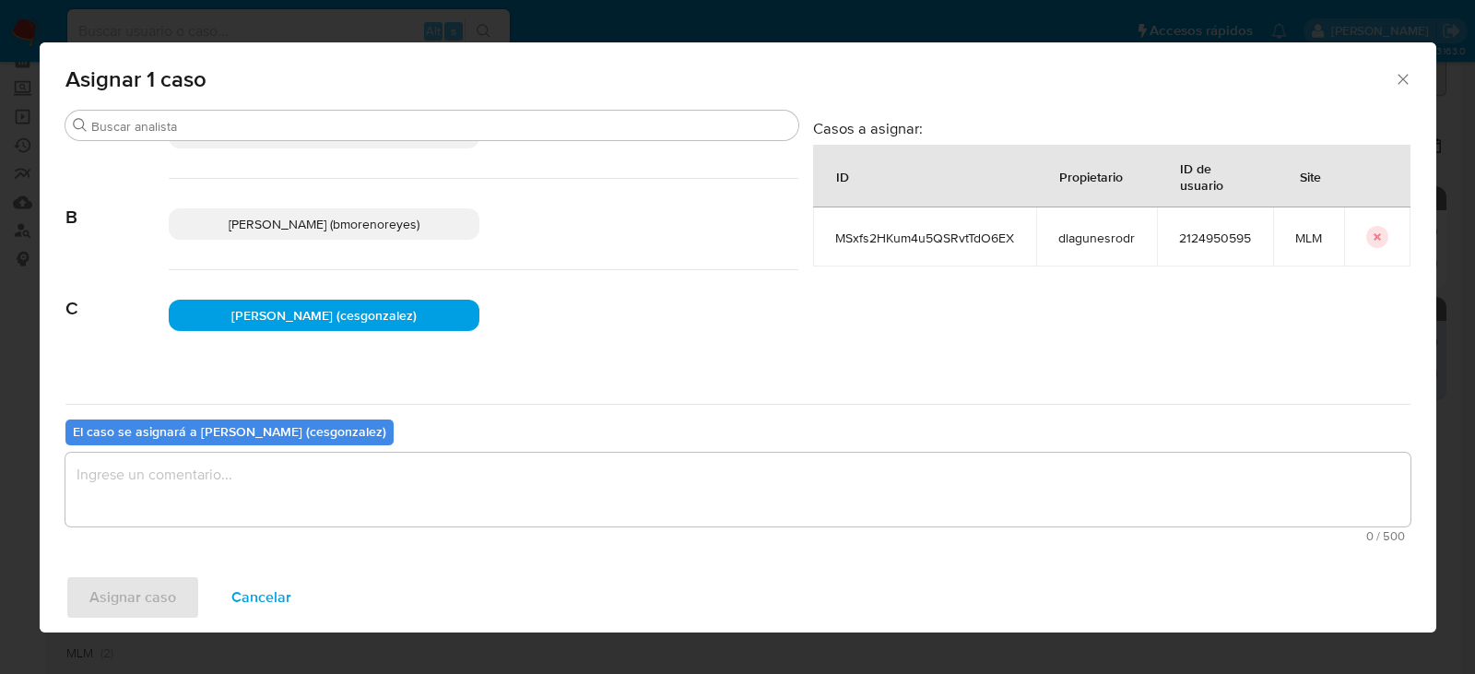
click at [349, 496] on textarea "assign-modal" at bounding box center [737, 490] width 1345 height 74
click at [140, 609] on span "Asignar caso" at bounding box center [132, 597] width 87 height 41
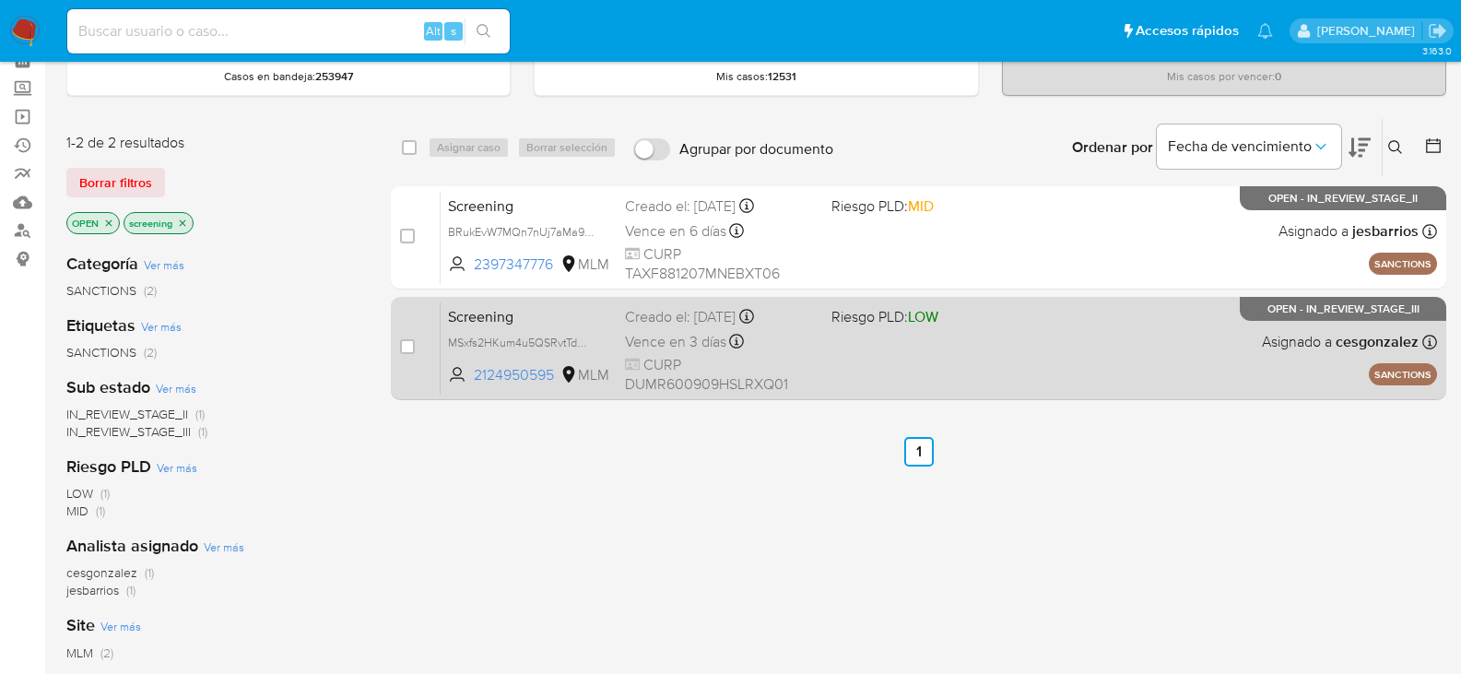
click at [703, 362] on span "CURP DUMR600909HSLRXQ01" at bounding box center [721, 375] width 192 height 40
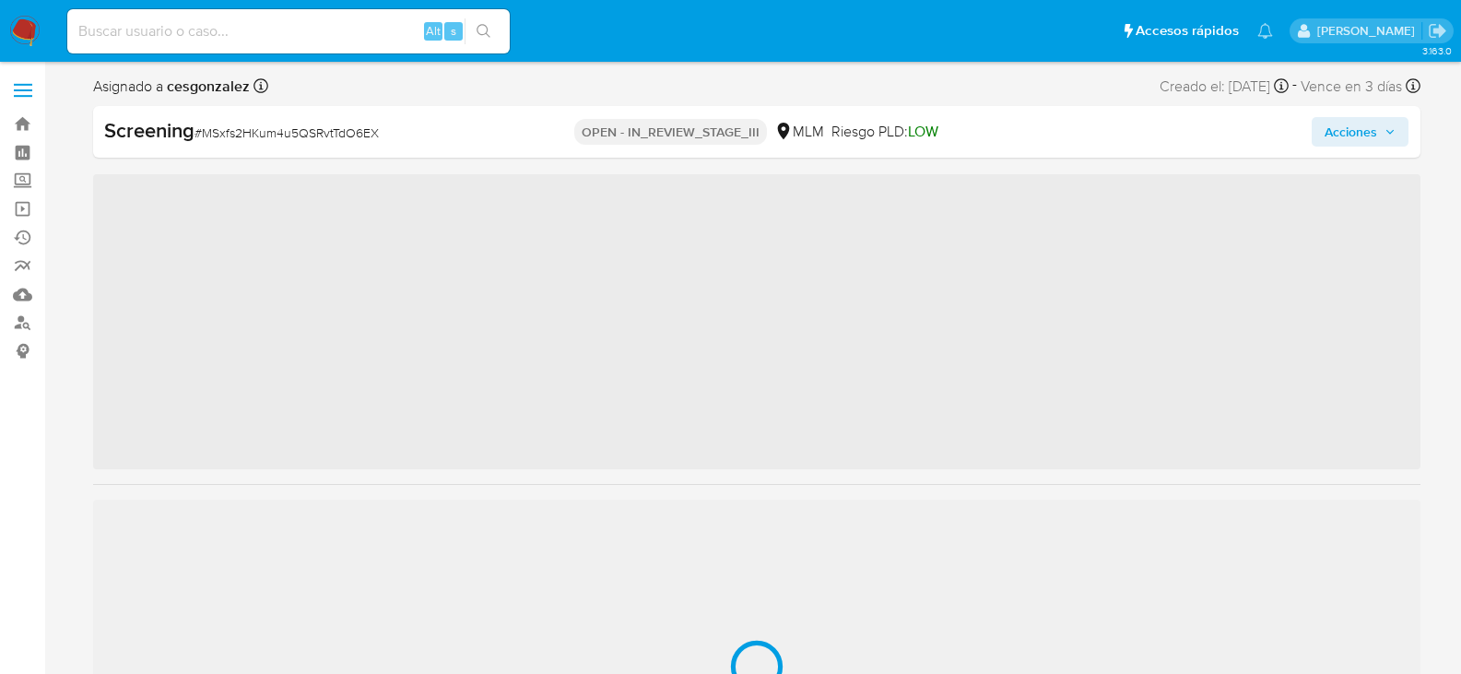
scroll to position [912, 0]
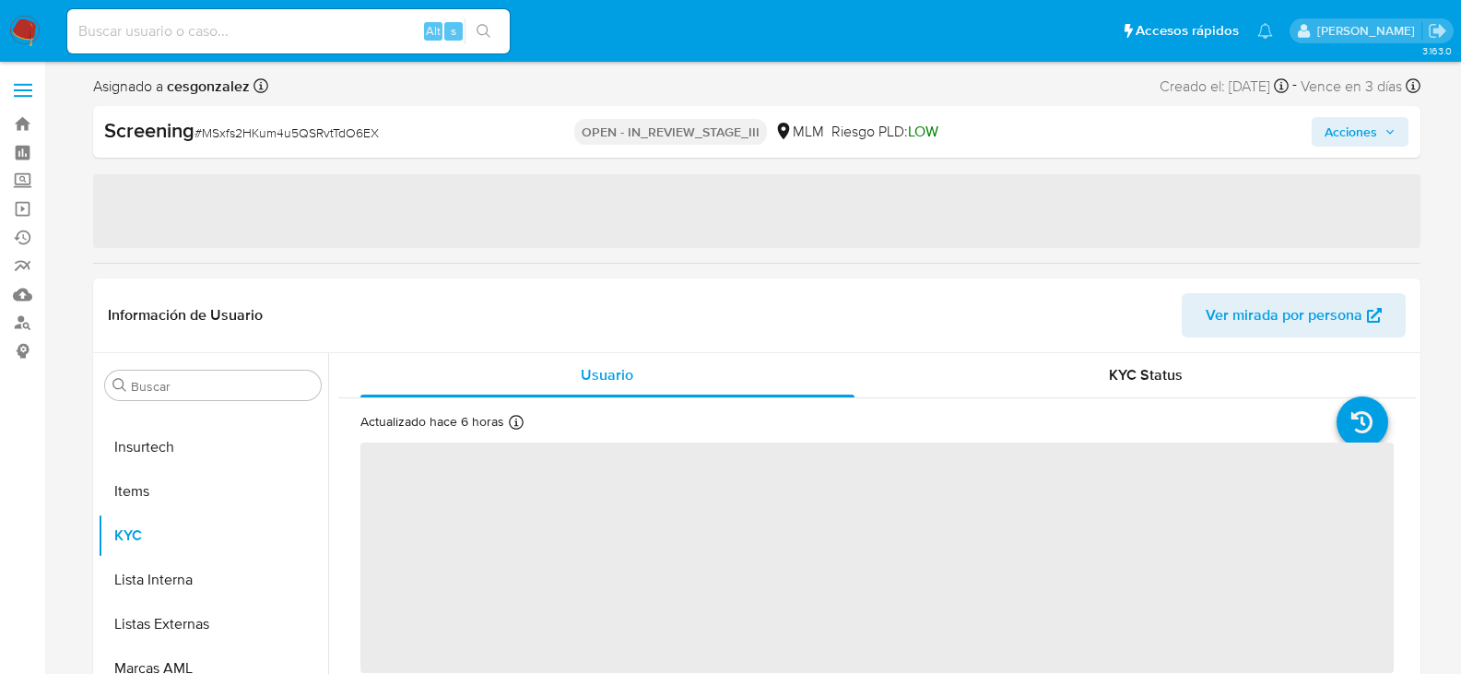
select select "10"
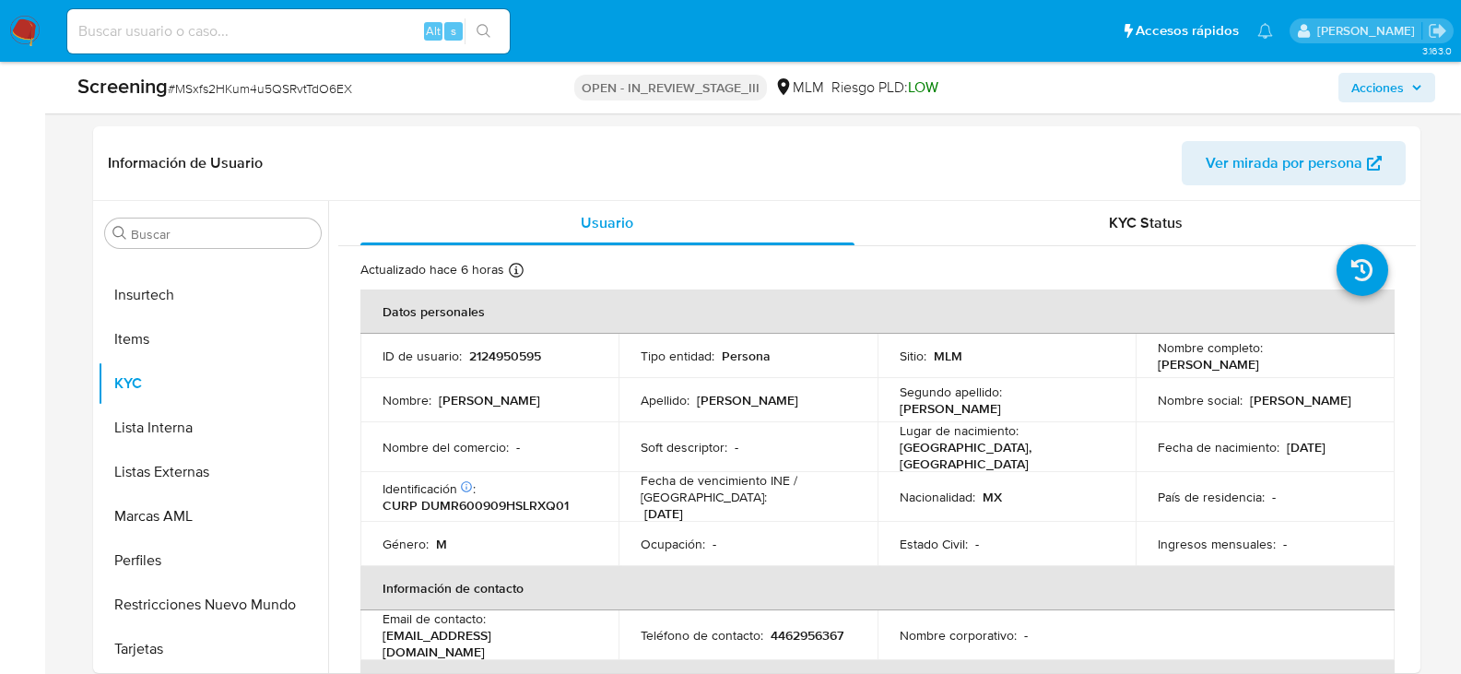
scroll to position [461, 0]
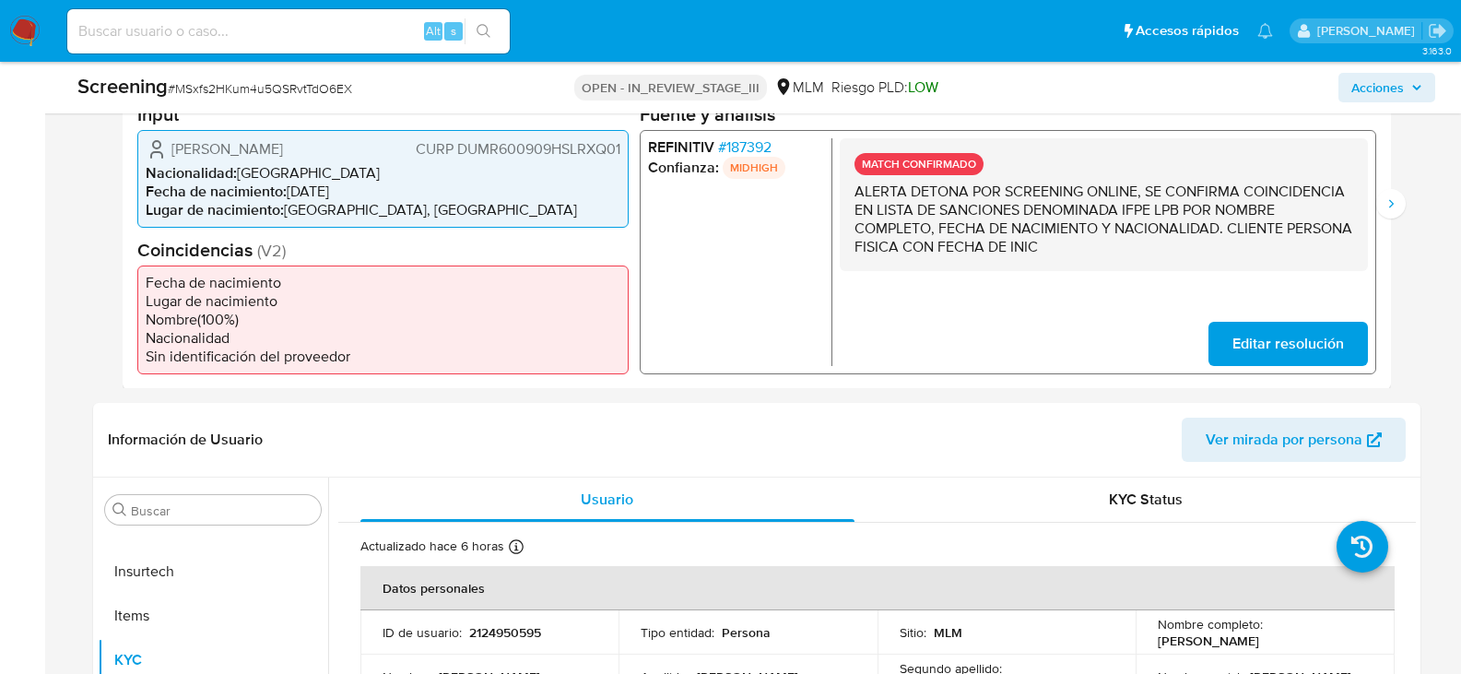
click at [1421, 93] on span "Acciones" at bounding box center [1387, 88] width 71 height 26
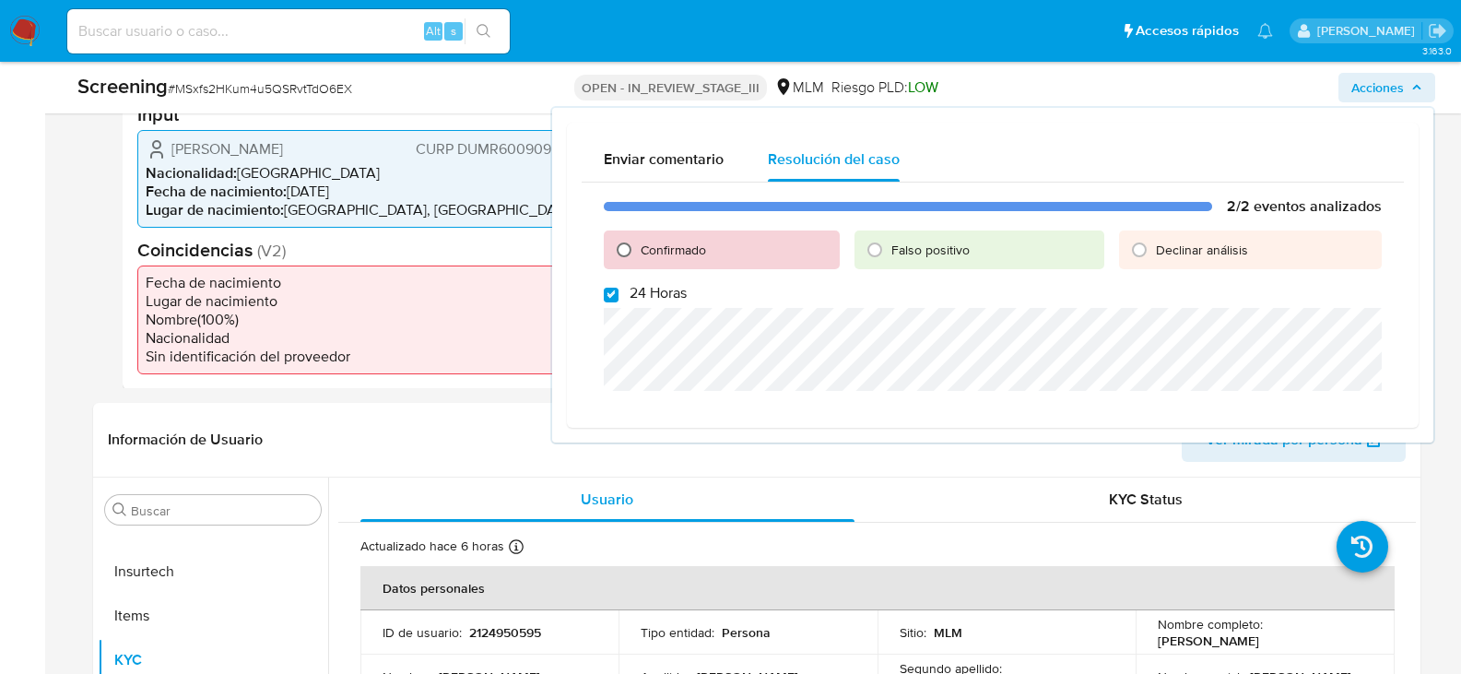
click at [632, 249] on input "Confirmado" at bounding box center [624, 250] width 30 height 30
radio input "true"
click at [614, 296] on input "24 Horas" at bounding box center [611, 295] width 15 height 15
checkbox input "false"
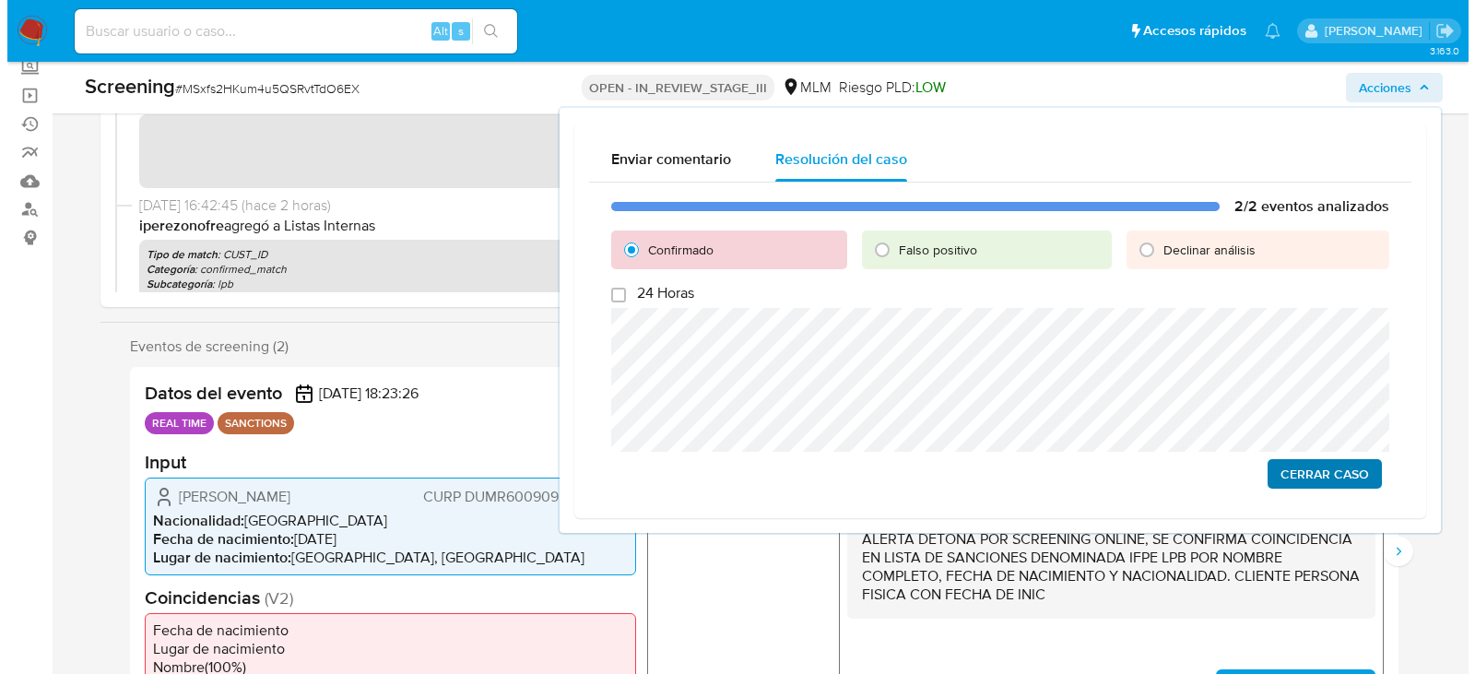
scroll to position [92, 0]
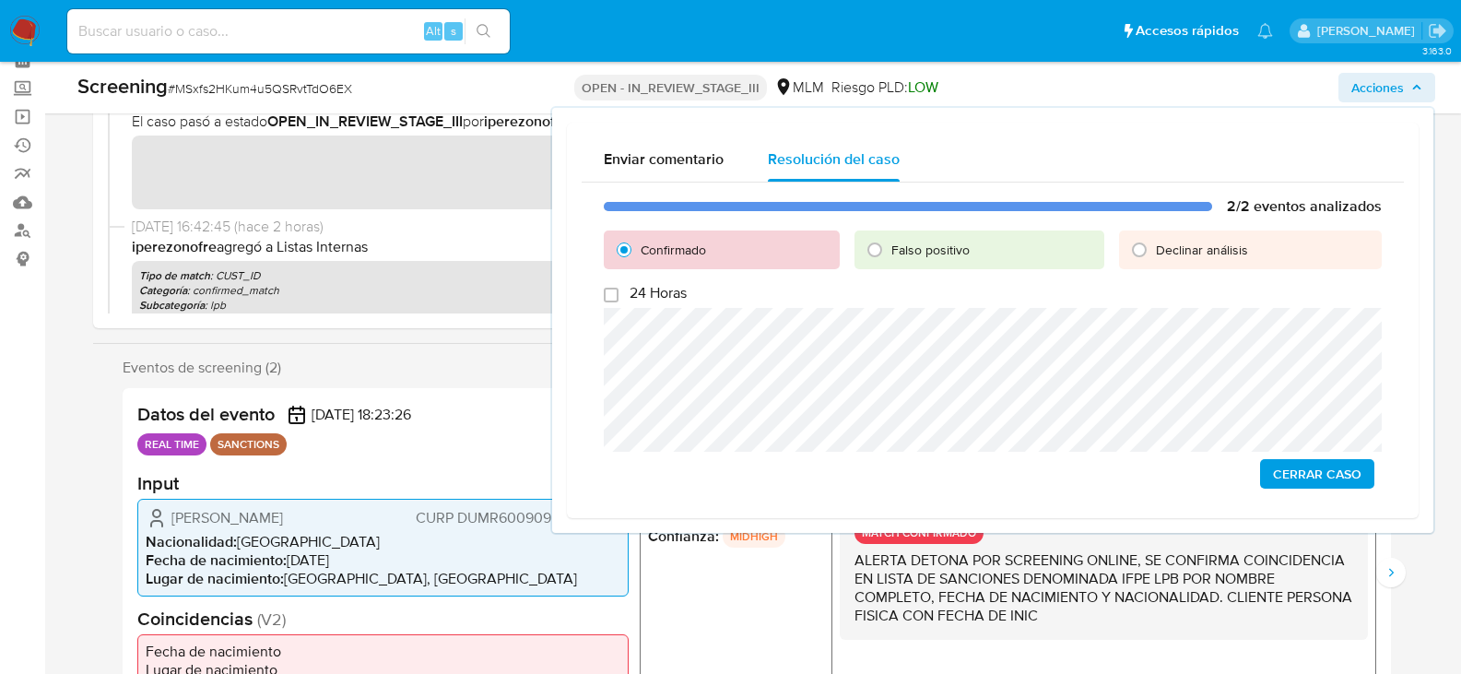
click at [1305, 477] on span "Cerrar Caso" at bounding box center [1317, 474] width 89 height 26
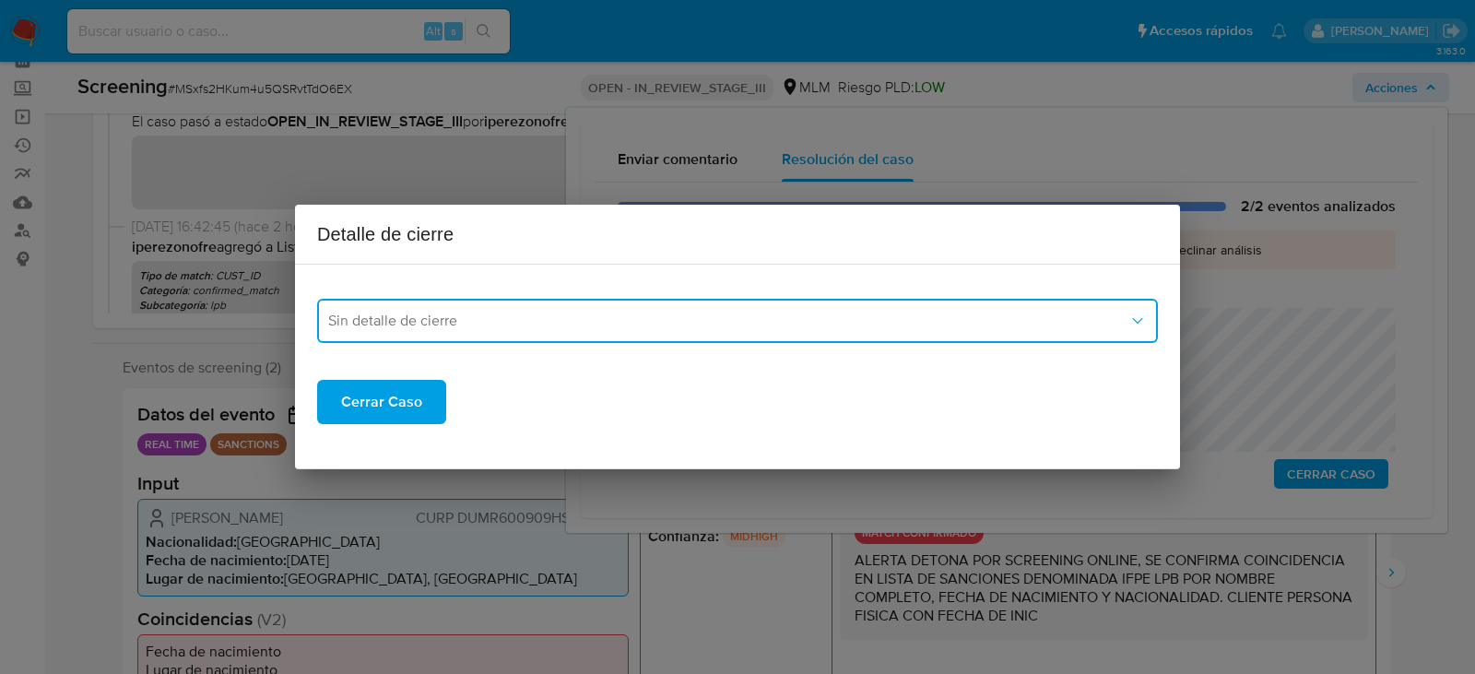
click at [603, 315] on span "Sin detalle de cierre" at bounding box center [728, 321] width 800 height 18
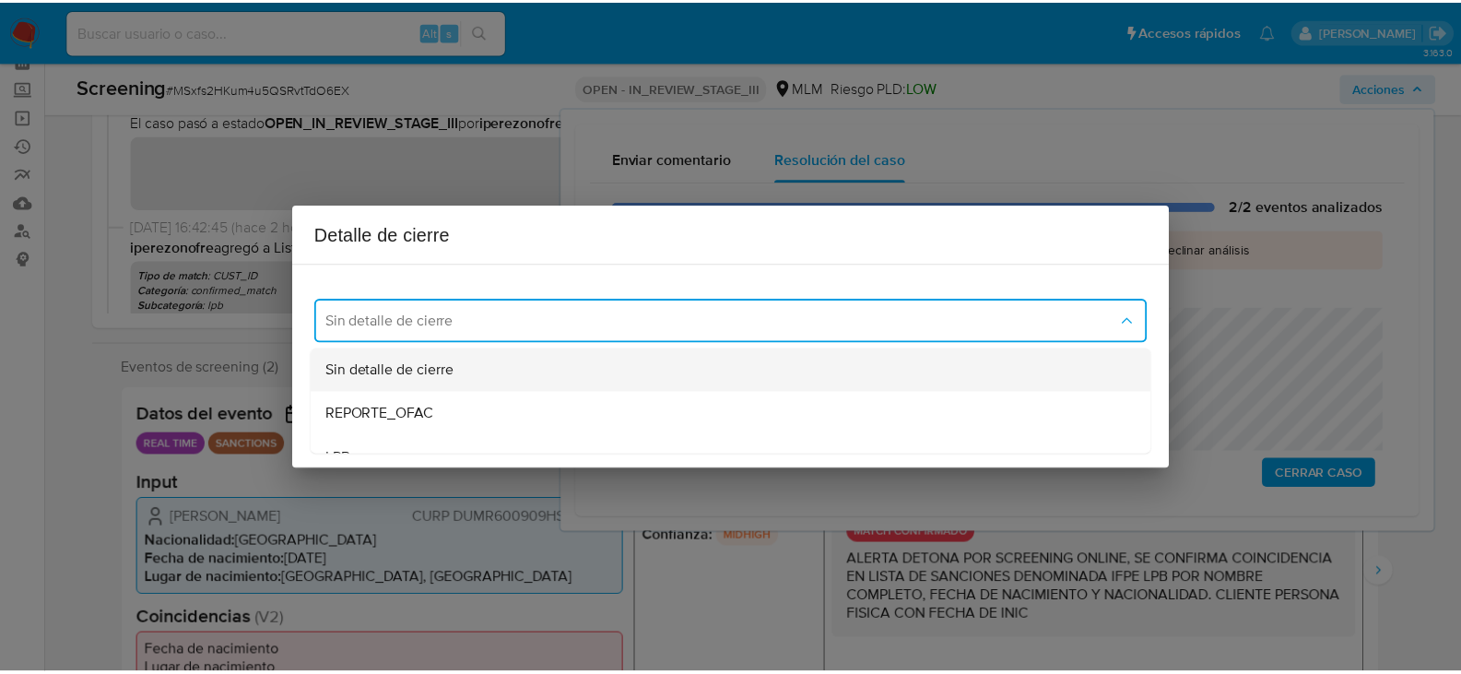
scroll to position [115, 0]
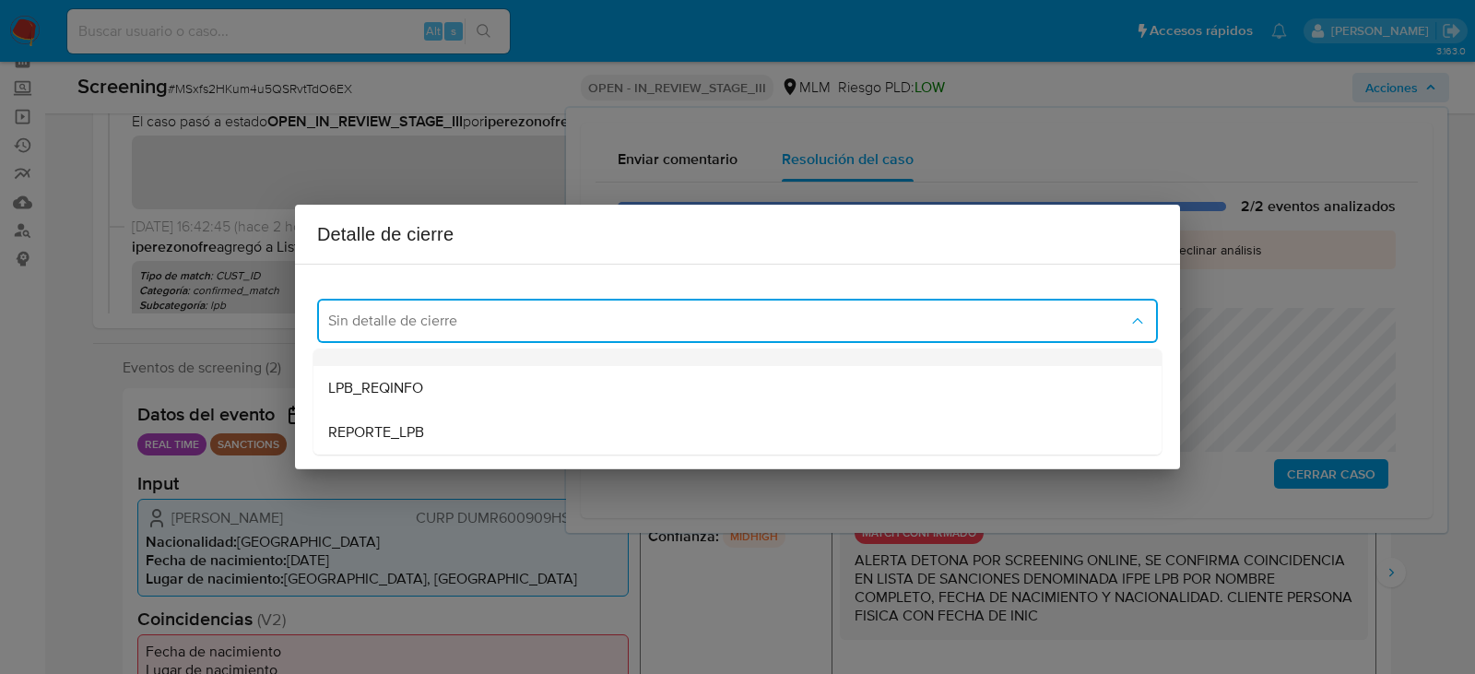
click at [457, 362] on div "LPB" at bounding box center [737, 344] width 819 height 44
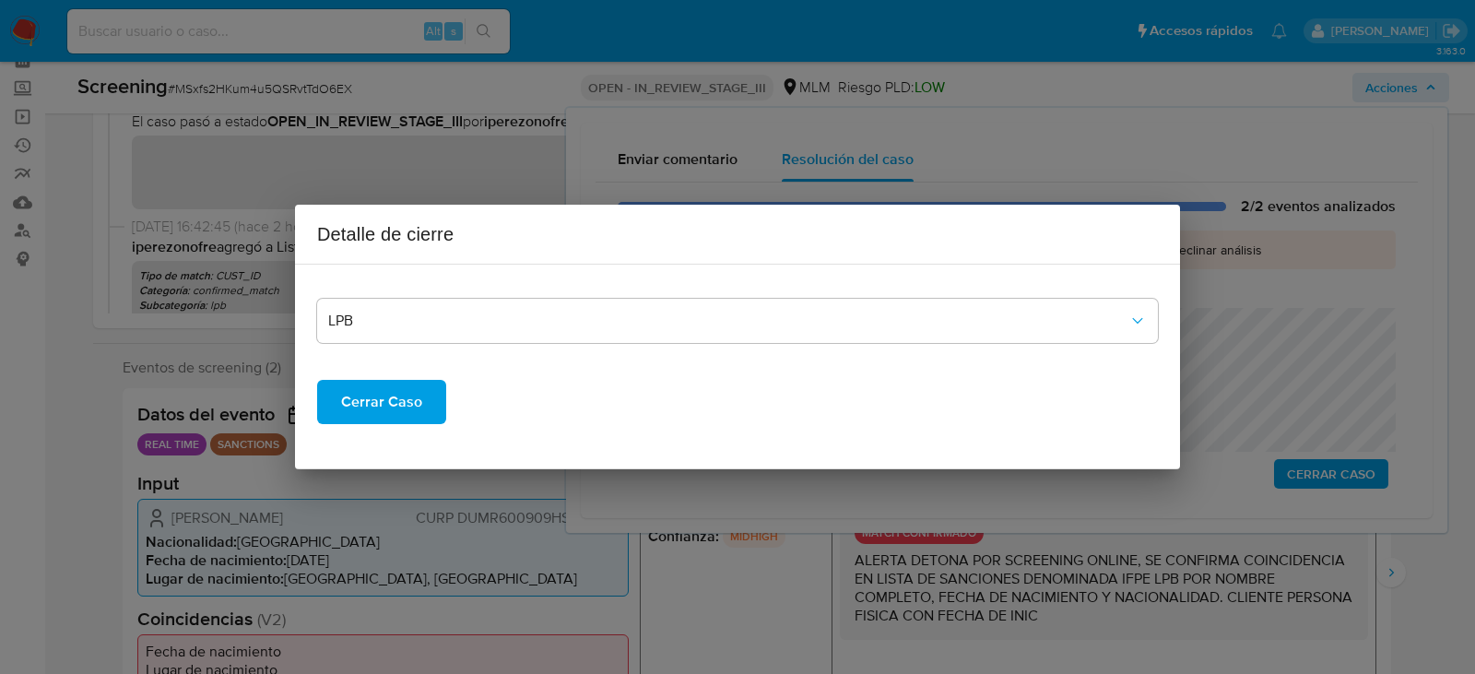
click at [397, 395] on span "Cerrar Caso" at bounding box center [381, 402] width 81 height 41
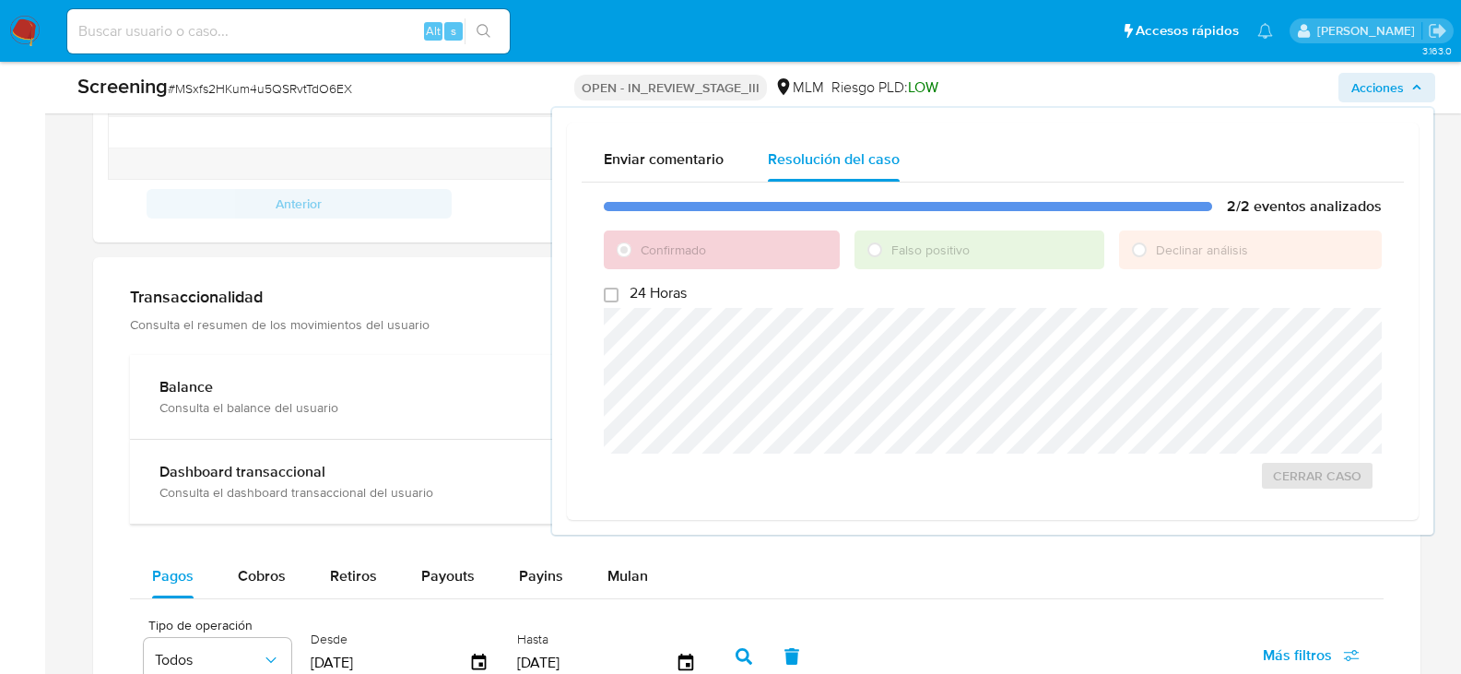
scroll to position [1659, 0]
